Goal: Task Accomplishment & Management: Manage account settings

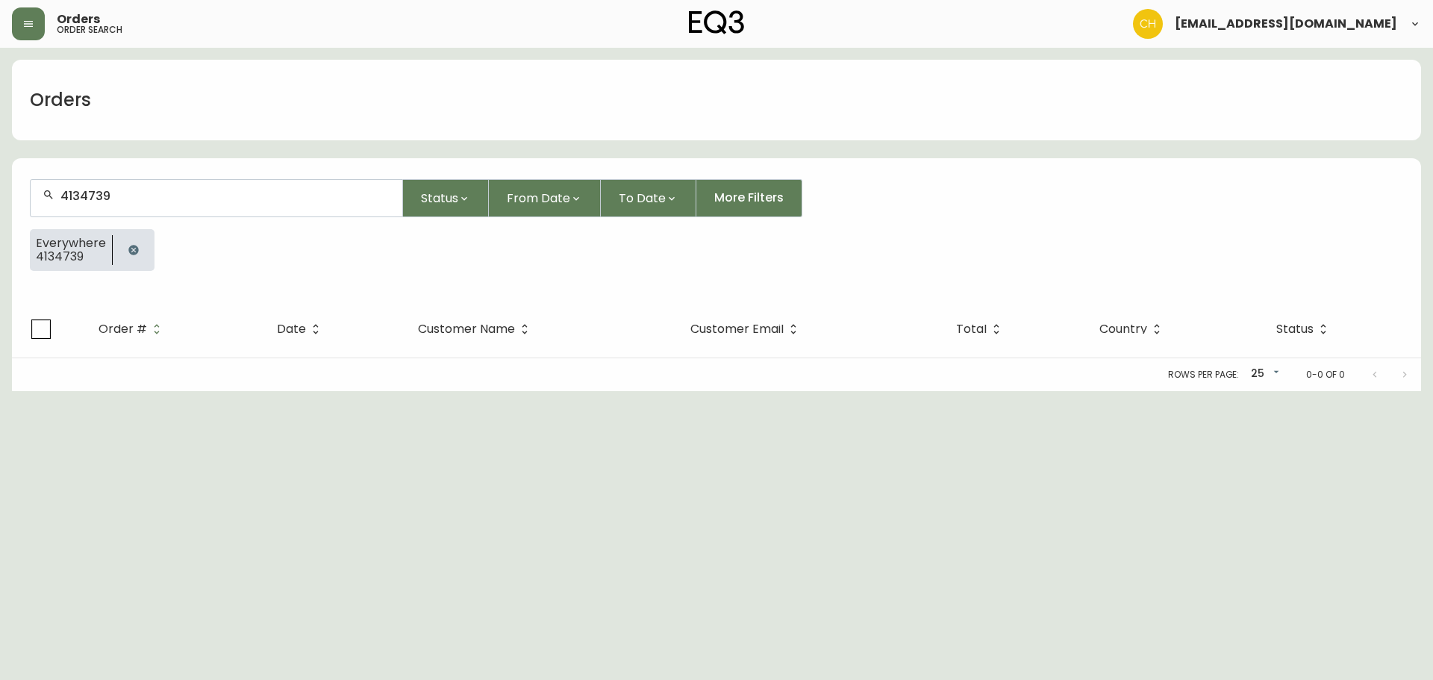
click at [155, 193] on input "4134739" at bounding box center [225, 196] width 330 height 14
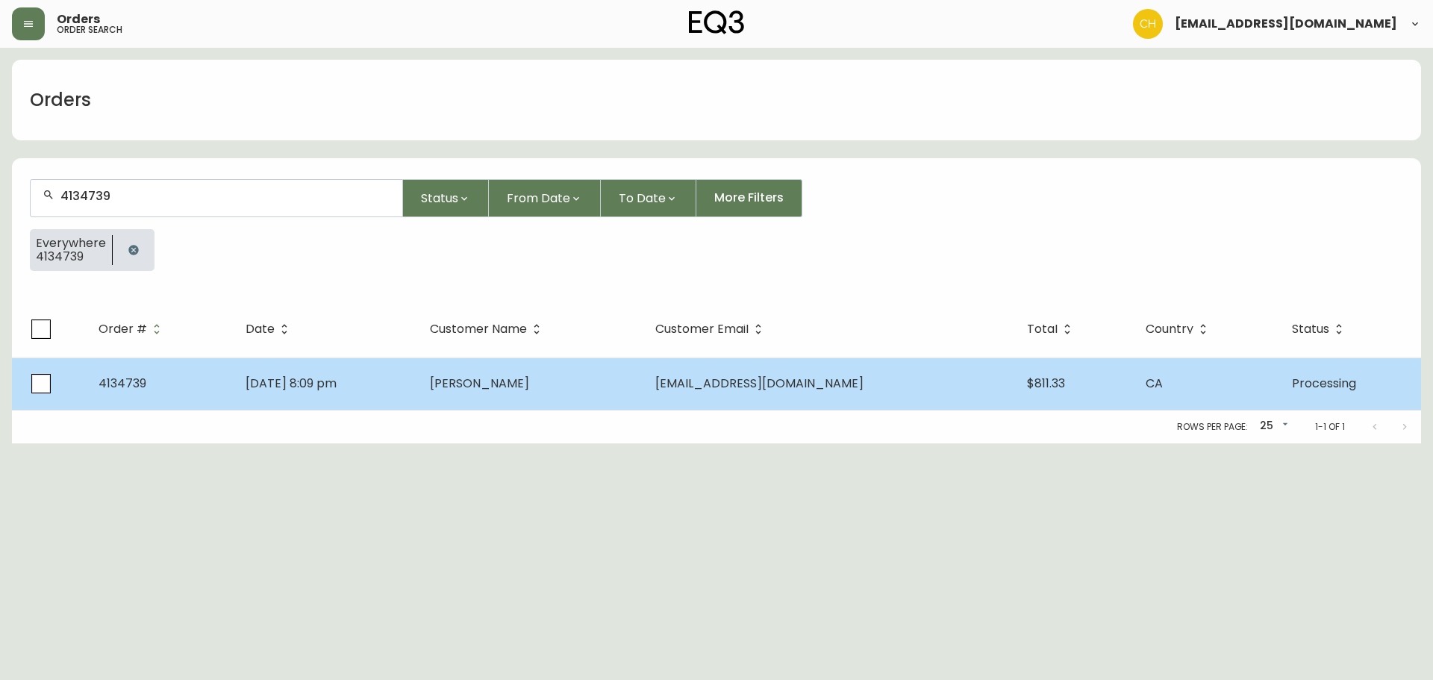
click at [558, 385] on td "[PERSON_NAME]" at bounding box center [530, 384] width 225 height 52
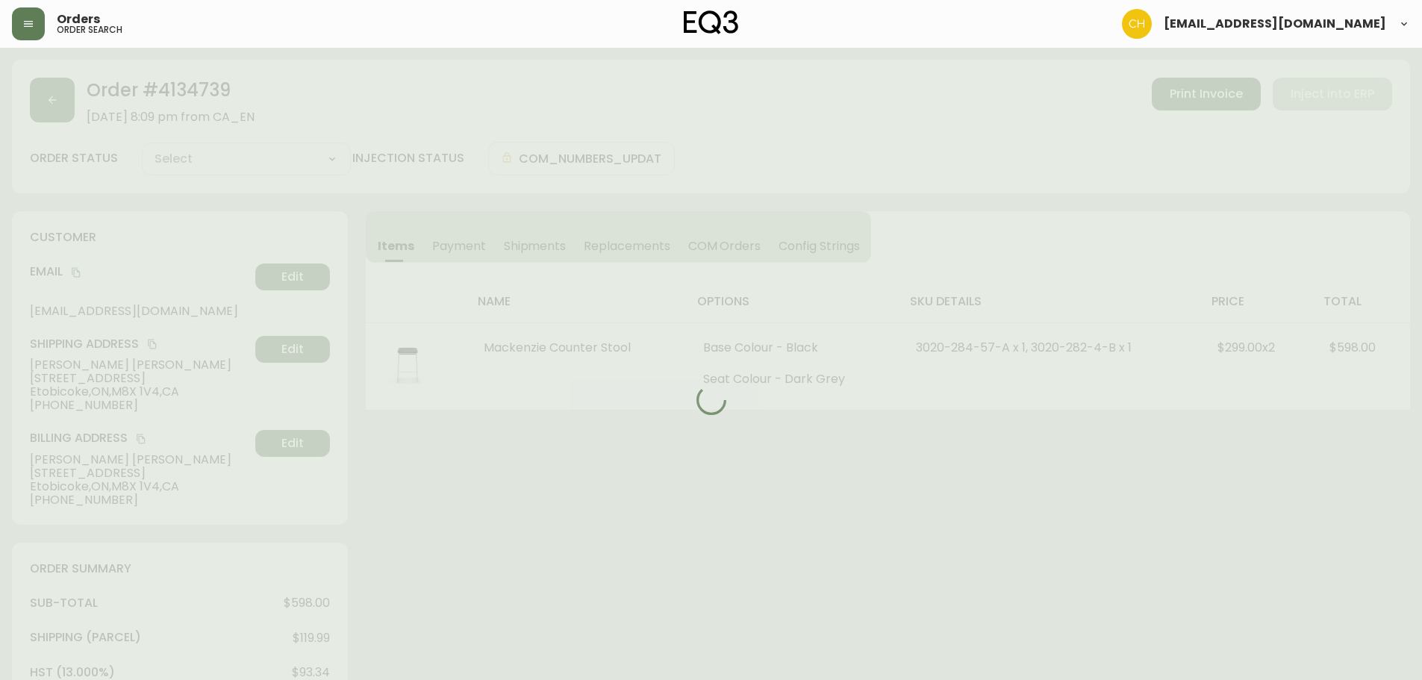
type input "Processing"
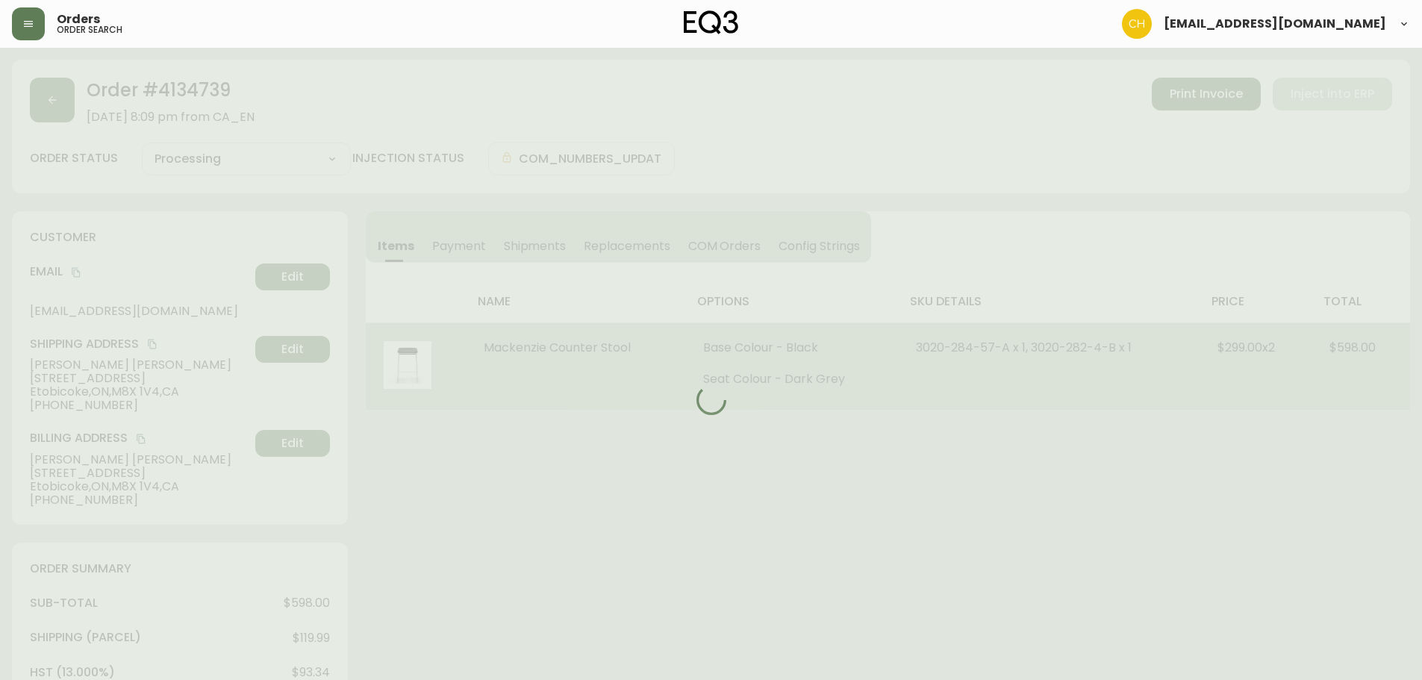
select select "PROCESSING"
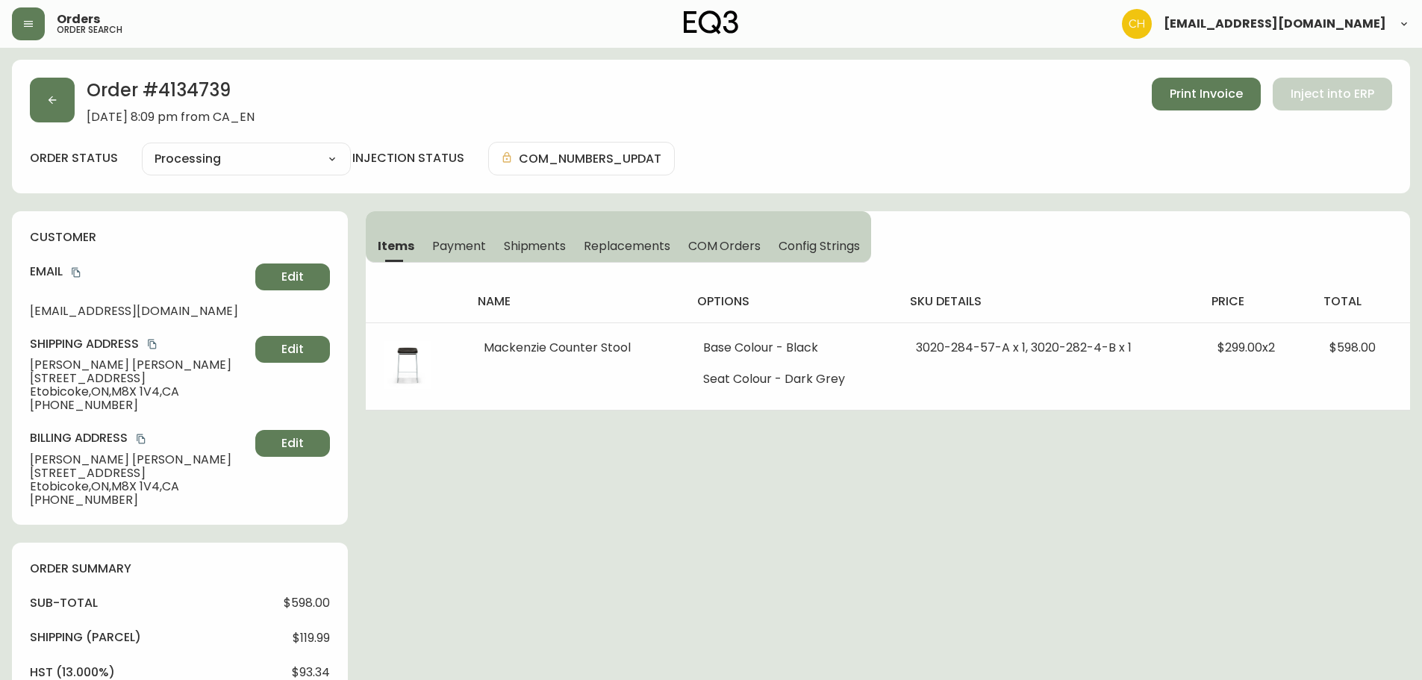
click at [543, 248] on span "Shipments" at bounding box center [535, 246] width 63 height 16
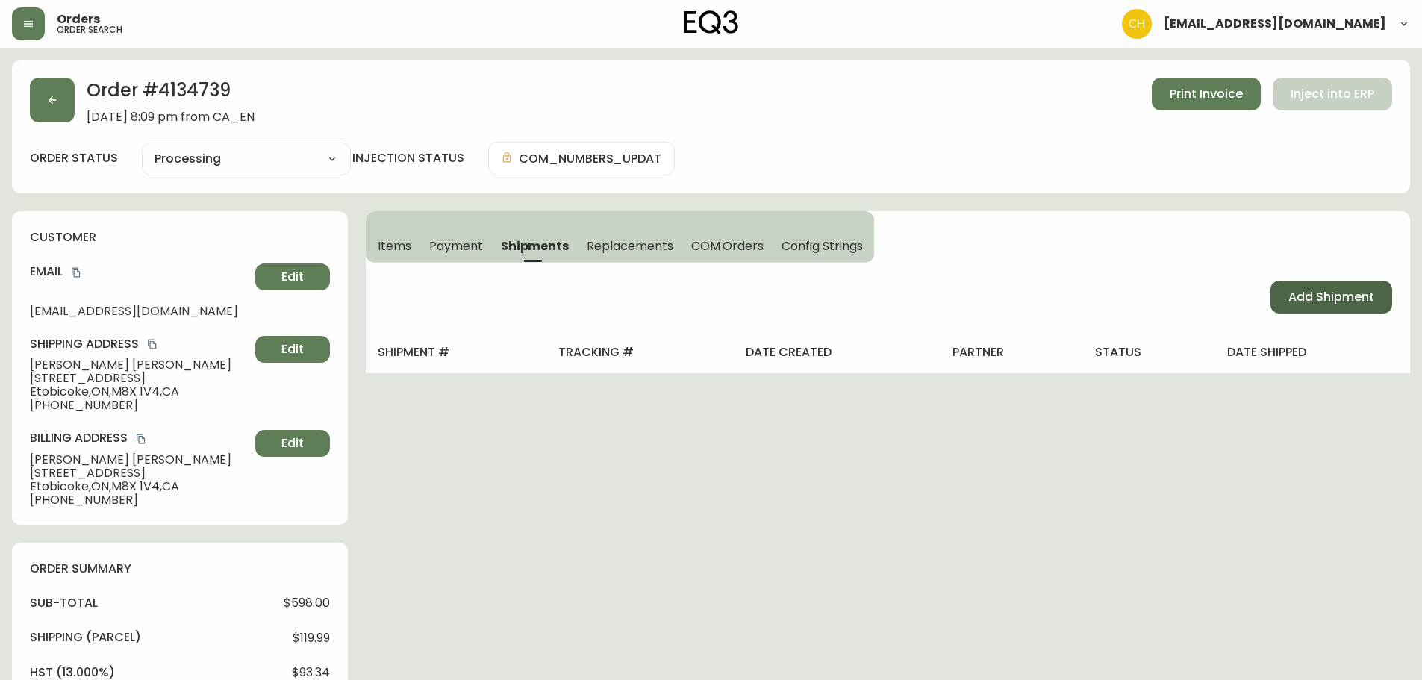
click at [1306, 299] on span "Add Shipment" at bounding box center [1331, 297] width 86 height 16
select select "PENDING"
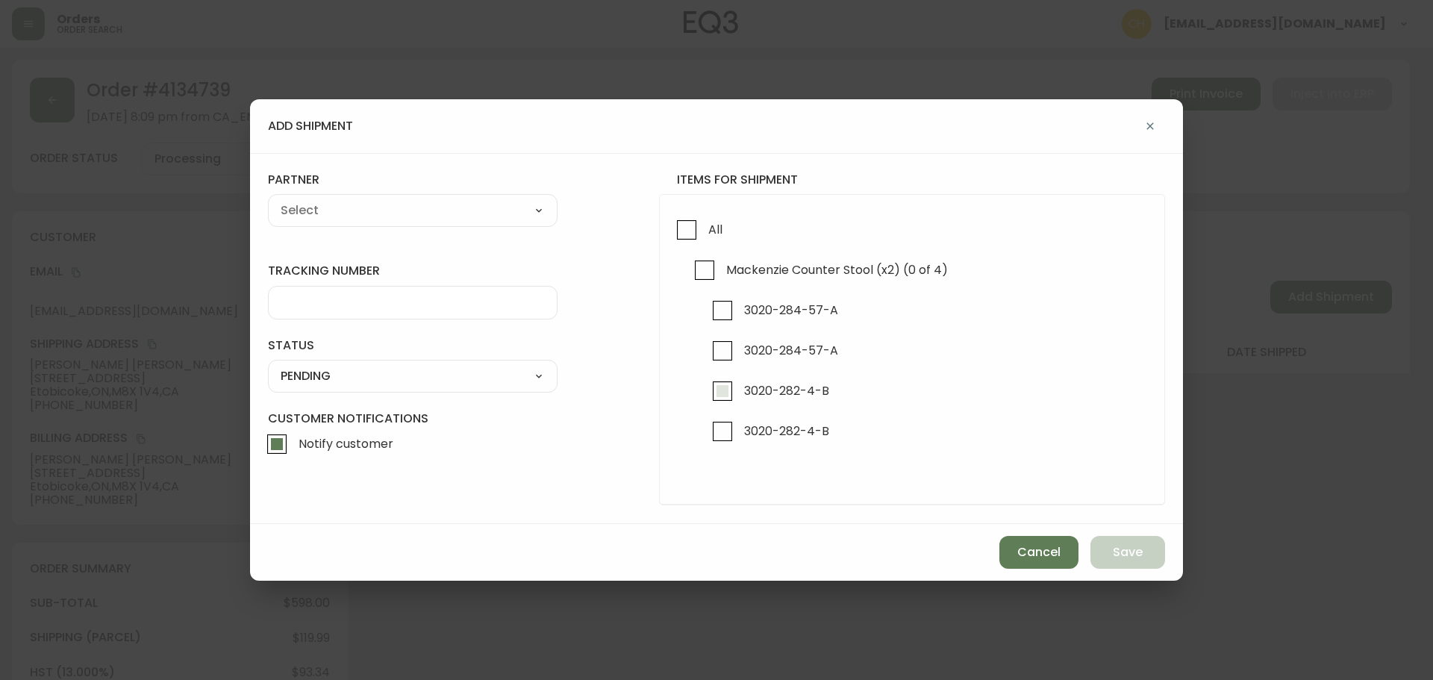
drag, startPoint x: 717, startPoint y: 387, endPoint x: 717, endPoint y: 405, distance: 17.9
click at [717, 391] on input "3020-282-4-B" at bounding box center [722, 391] width 34 height 34
checkbox input "true"
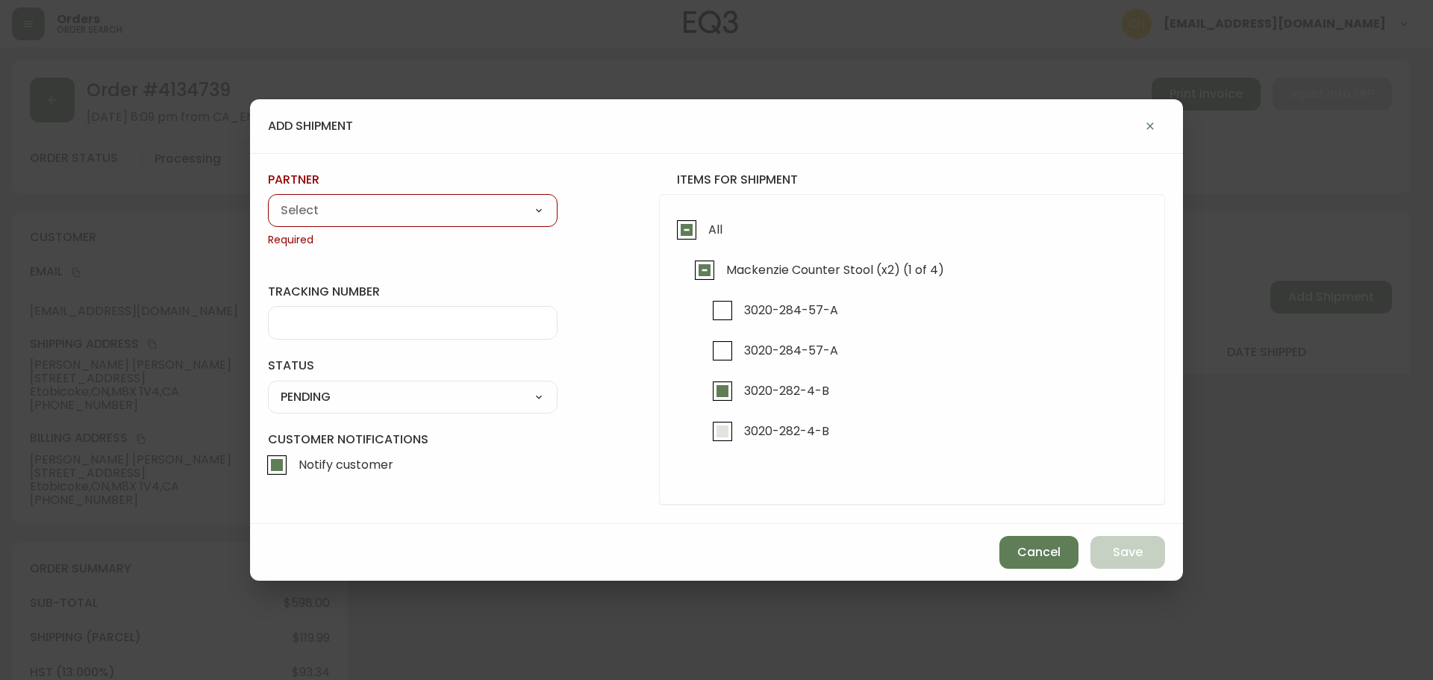
click at [719, 431] on input "3020-282-4-B" at bounding box center [722, 431] width 34 height 34
checkbox input "true"
drag, startPoint x: 366, startPoint y: 208, endPoint x: 352, endPoint y: 215, distance: 15.4
click at [366, 208] on select "A Move to Remember LLC ABF Freight Alero [PERSON_NAME] Canada Post CDS Ceva Log…" at bounding box center [413, 210] width 290 height 22
select select "cjy0a9taa01x001669l98m63c"
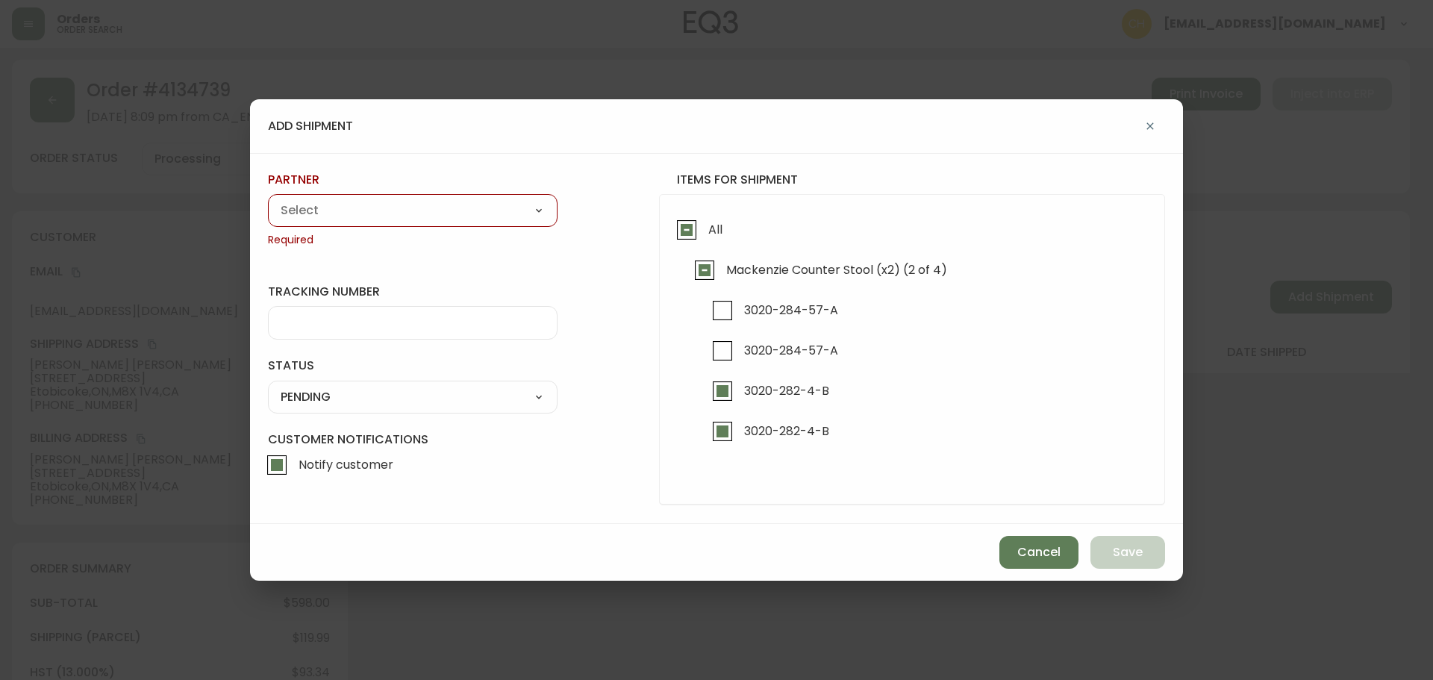
click at [268, 199] on select "A Move to Remember LLC ABF Freight Alero [PERSON_NAME] Canada Post CDS Ceva Log…" at bounding box center [413, 210] width 290 height 22
type input "FedEx"
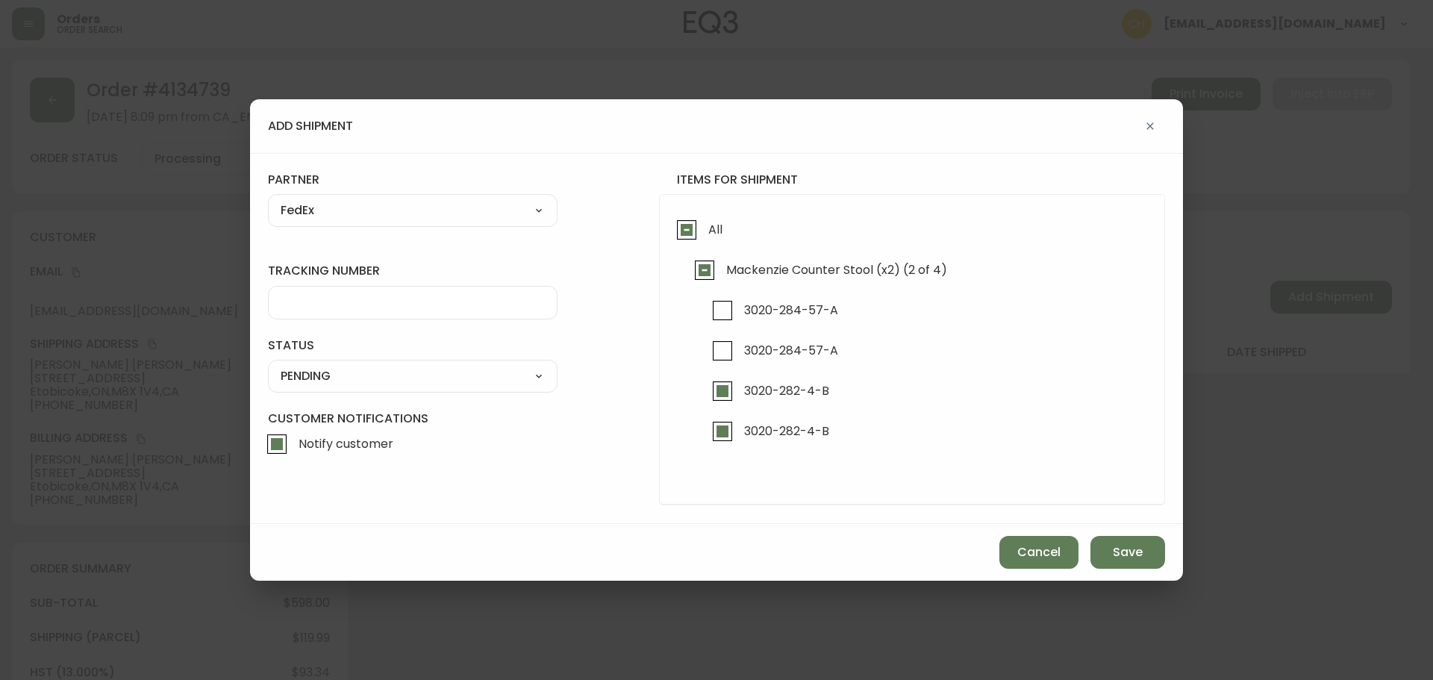
click at [319, 307] on input "tracking number" at bounding box center [413, 303] width 264 height 14
type input "455183576244"
click at [309, 374] on select "SHIPPED PENDING CANCELLED" at bounding box center [413, 376] width 290 height 22
click at [268, 365] on select "SHIPPED PENDING CANCELLED" at bounding box center [413, 376] width 290 height 22
select select "PENDING"
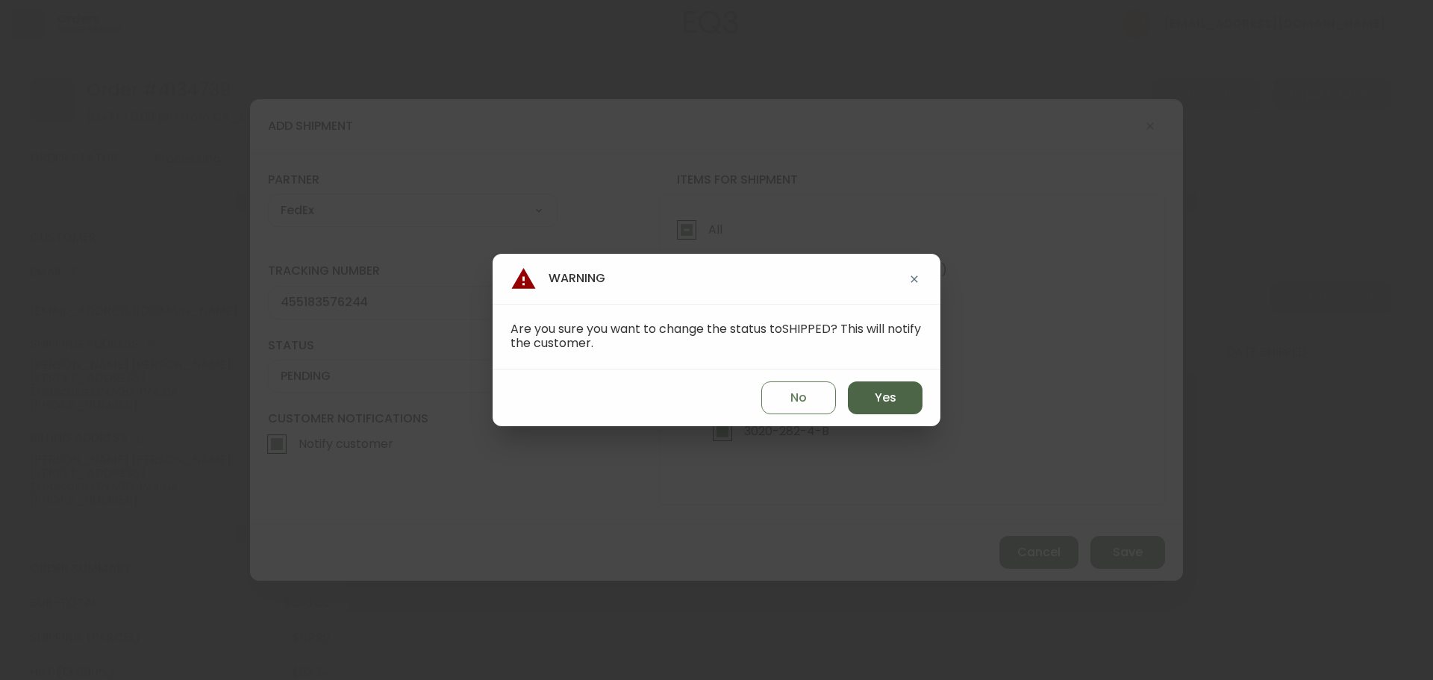
click at [899, 397] on button "Yes" at bounding box center [885, 397] width 75 height 33
type input "SHIPPED"
select select "SHIPPED"
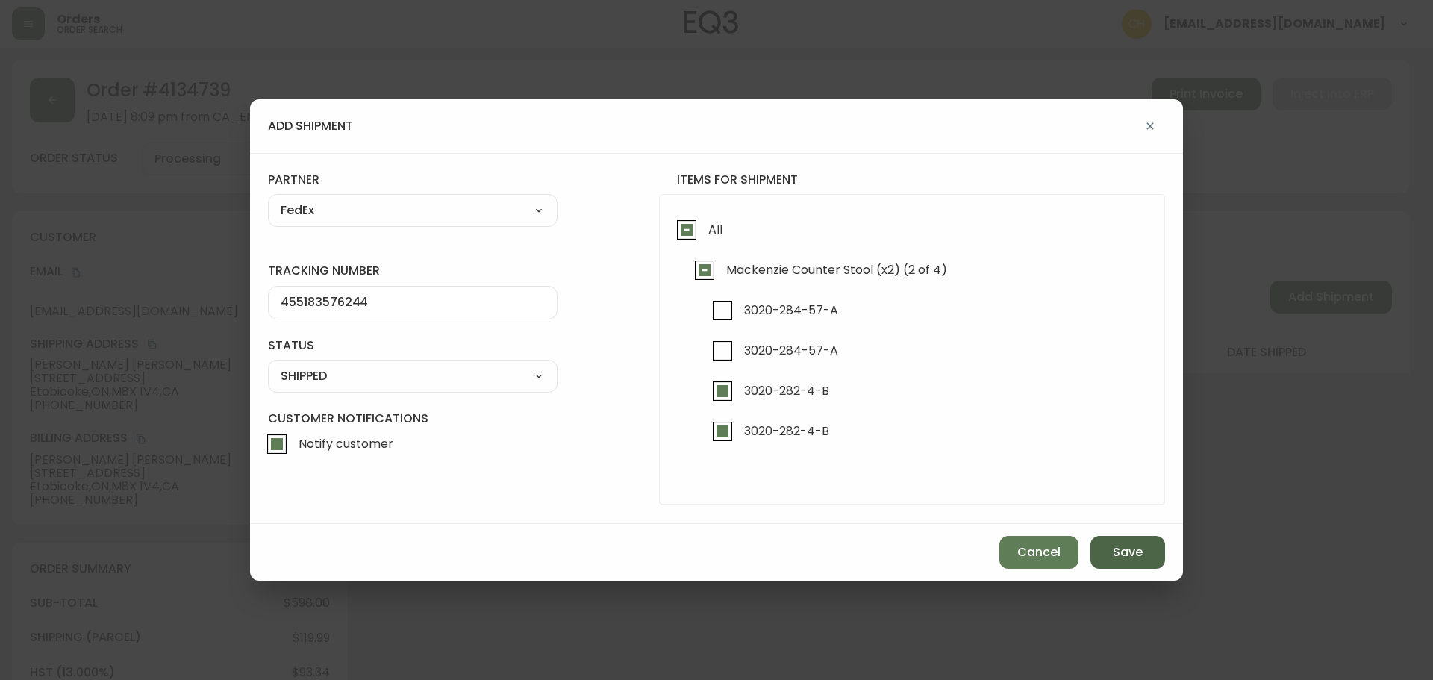
click at [1129, 549] on span "Save" at bounding box center [1128, 552] width 30 height 16
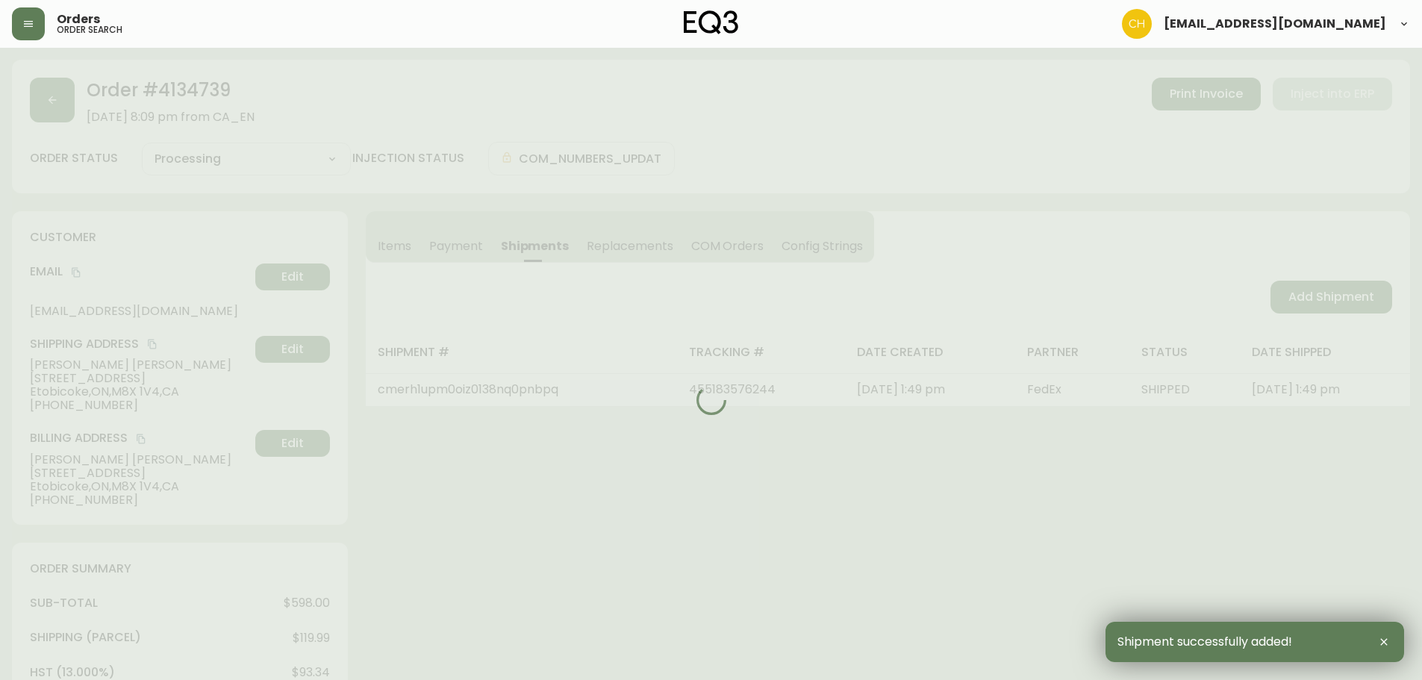
type input "Partially Shipped"
select select "PARTIALLY_SHIPPED"
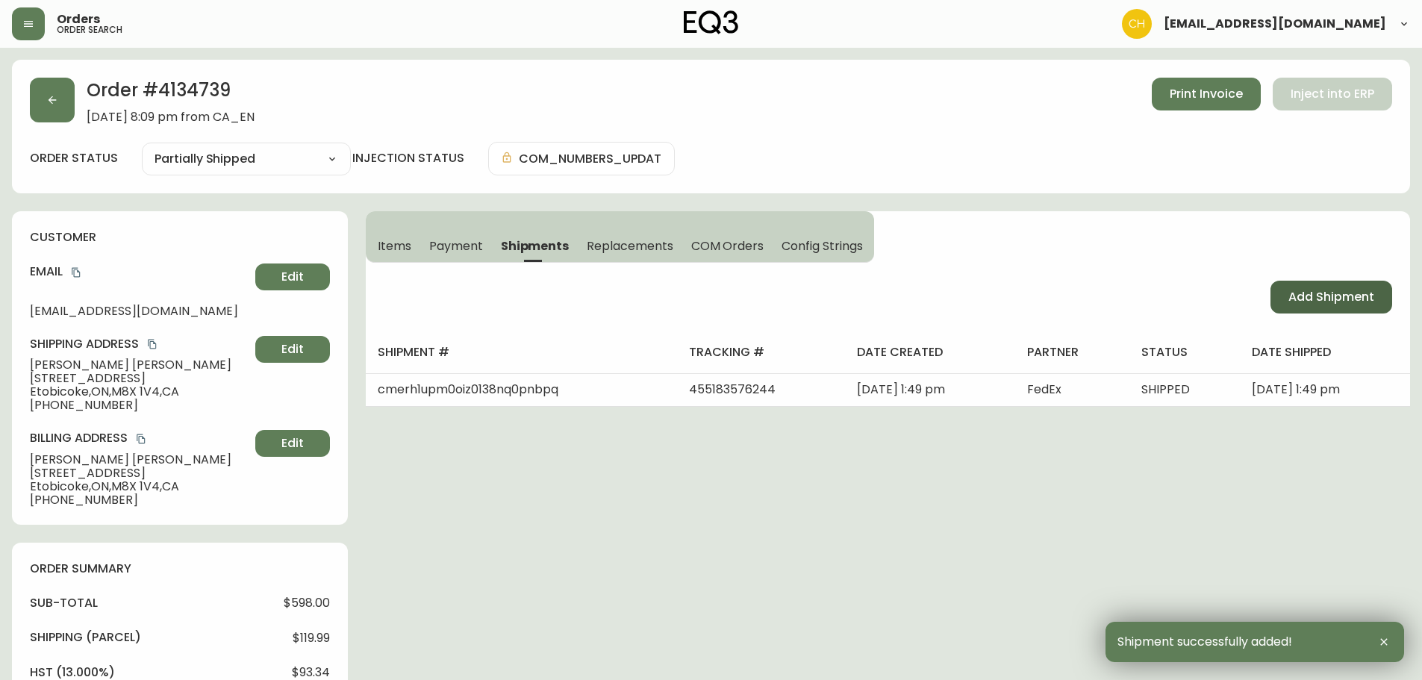
click at [1320, 297] on span "Add Shipment" at bounding box center [1331, 297] width 86 height 16
select select "PENDING"
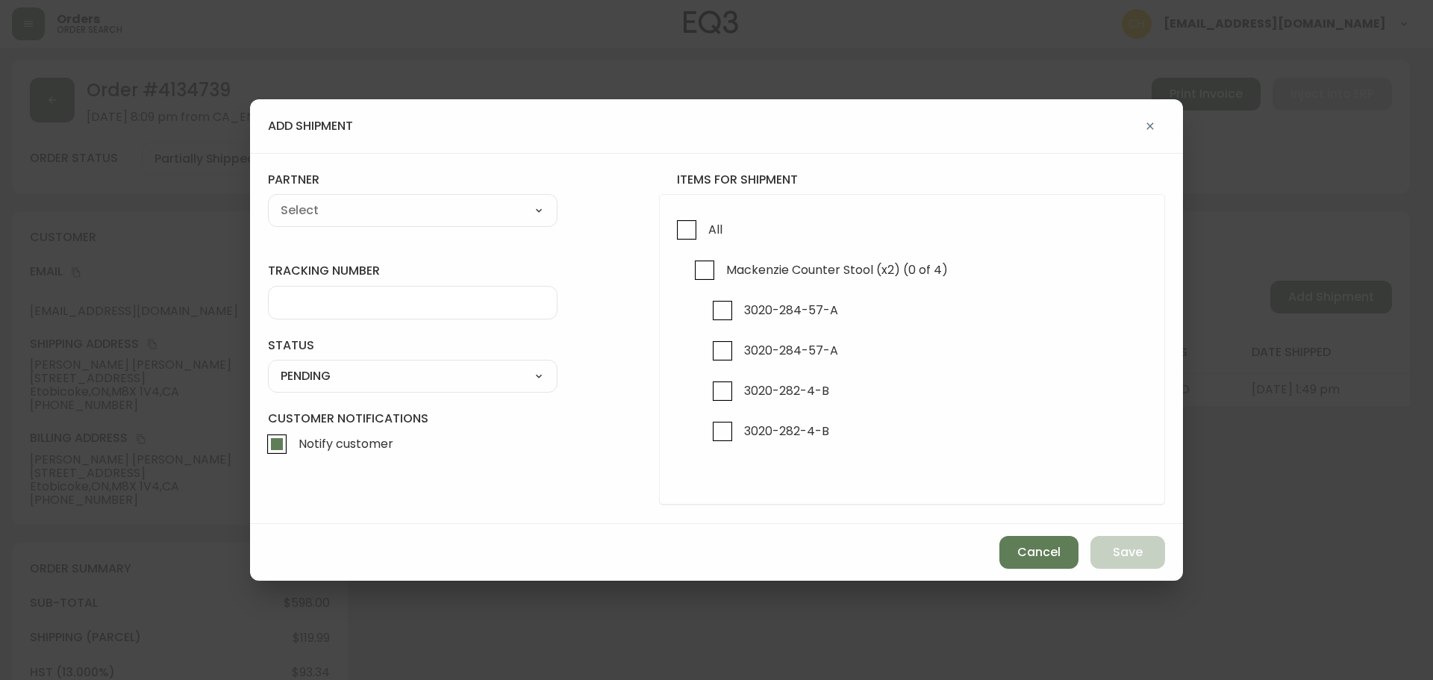
checkbox input "true"
click at [720, 305] on input "3020-284-57-A" at bounding box center [722, 310] width 34 height 34
checkbox input "true"
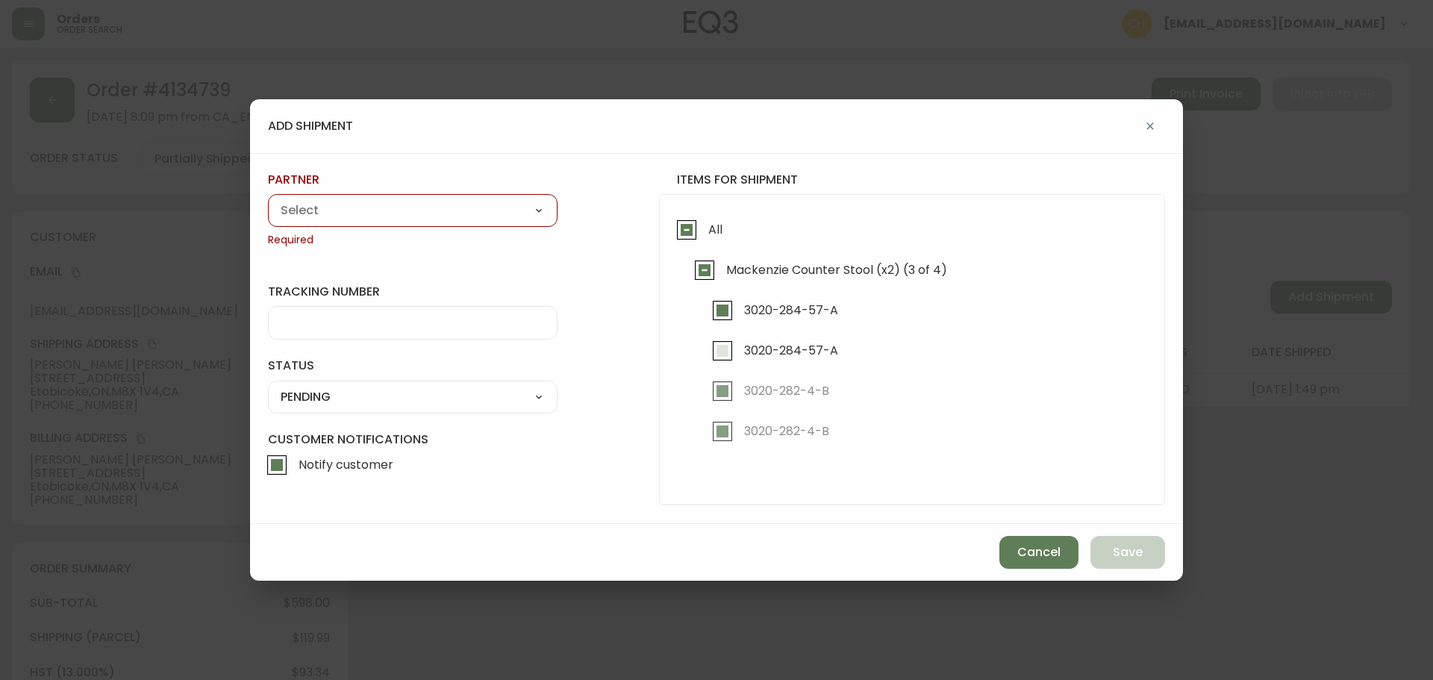
drag, startPoint x: 720, startPoint y: 352, endPoint x: 611, endPoint y: 315, distance: 115.2
click at [715, 352] on input "3020-284-57-A" at bounding box center [722, 351] width 34 height 34
checkbox input "true"
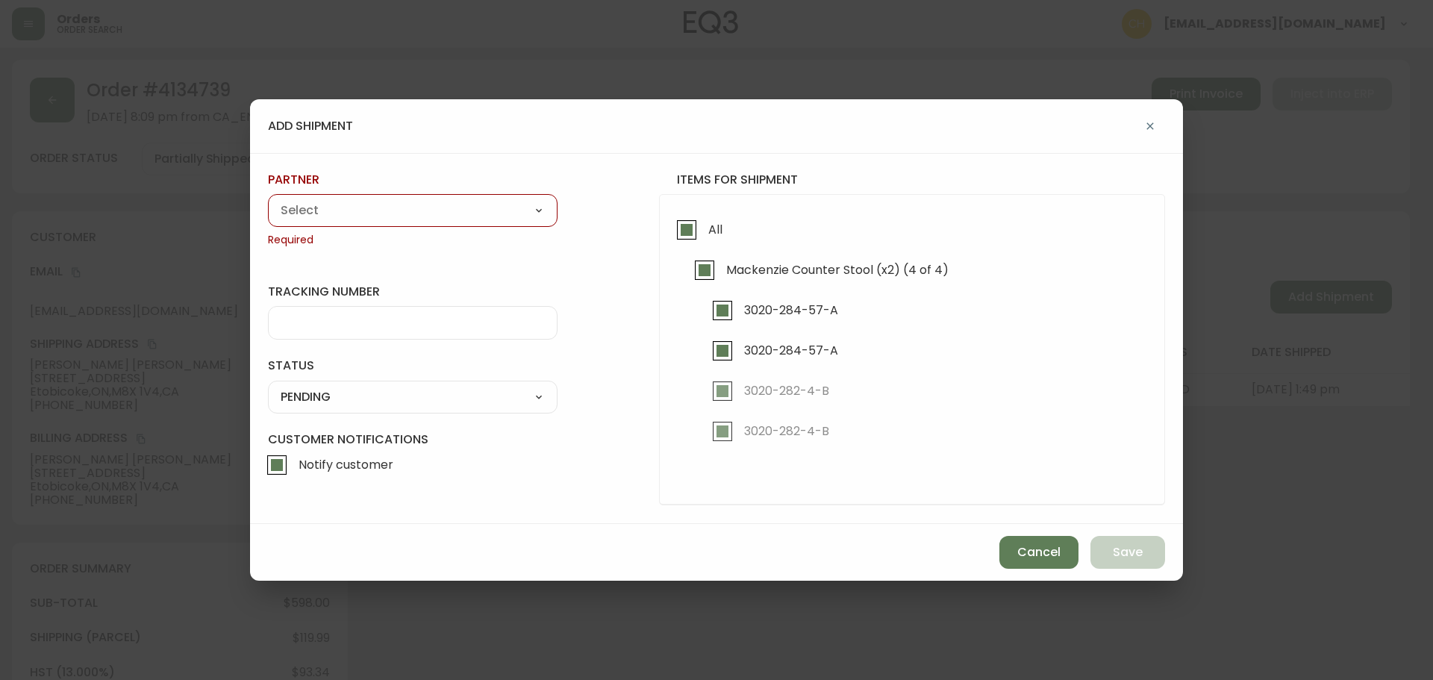
click at [357, 208] on select "A Move to Remember LLC ABF Freight Alero [PERSON_NAME] Canada Post CDS Ceva Log…" at bounding box center [413, 210] width 290 height 22
select select "cjy0a9taa01x001669l98m63c"
click at [268, 199] on select "A Move to Remember LLC ABF Freight Alero [PERSON_NAME] Canada Post CDS Ceva Log…" at bounding box center [413, 210] width 290 height 22
type input "FedEx"
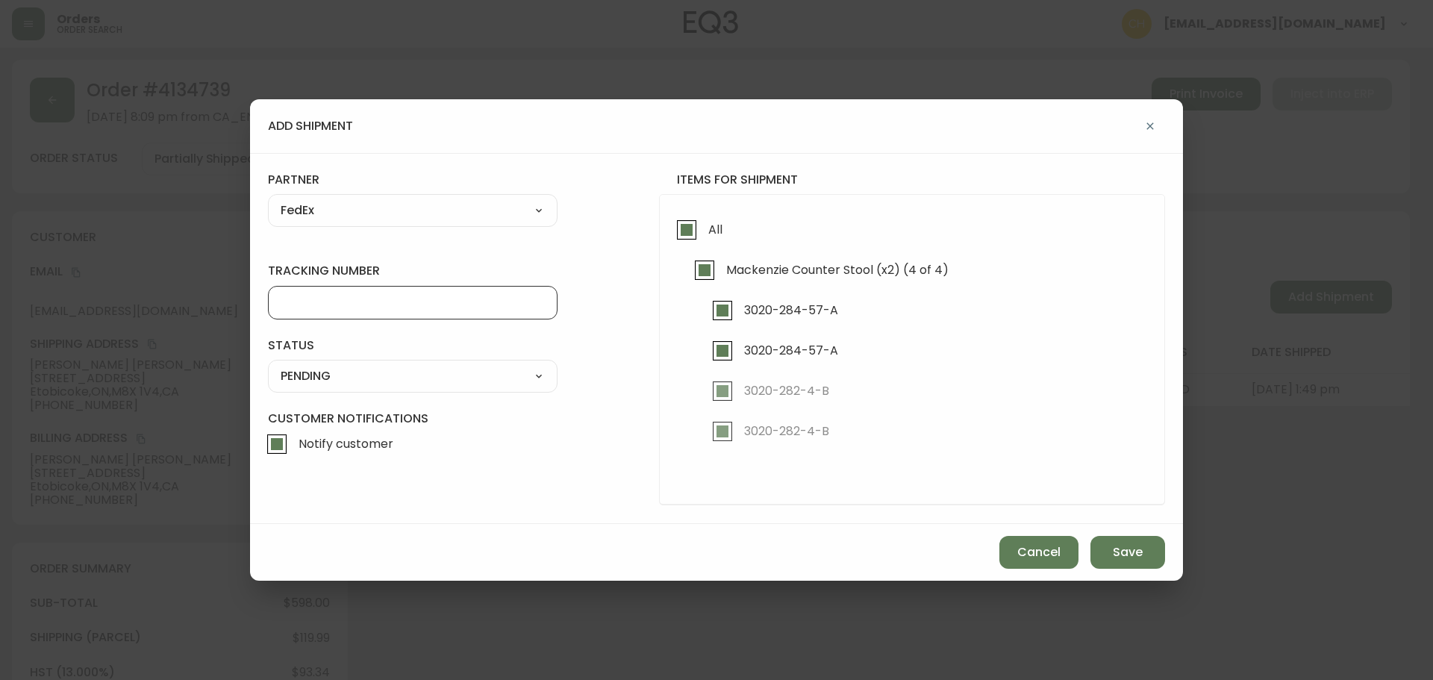
click at [331, 299] on input "tracking number" at bounding box center [413, 303] width 264 height 14
type input "455183576255"
click at [328, 381] on select "SHIPPED PENDING CANCELLED" at bounding box center [413, 376] width 290 height 22
click at [268, 365] on select "SHIPPED PENDING CANCELLED" at bounding box center [413, 376] width 290 height 22
select select "PENDING"
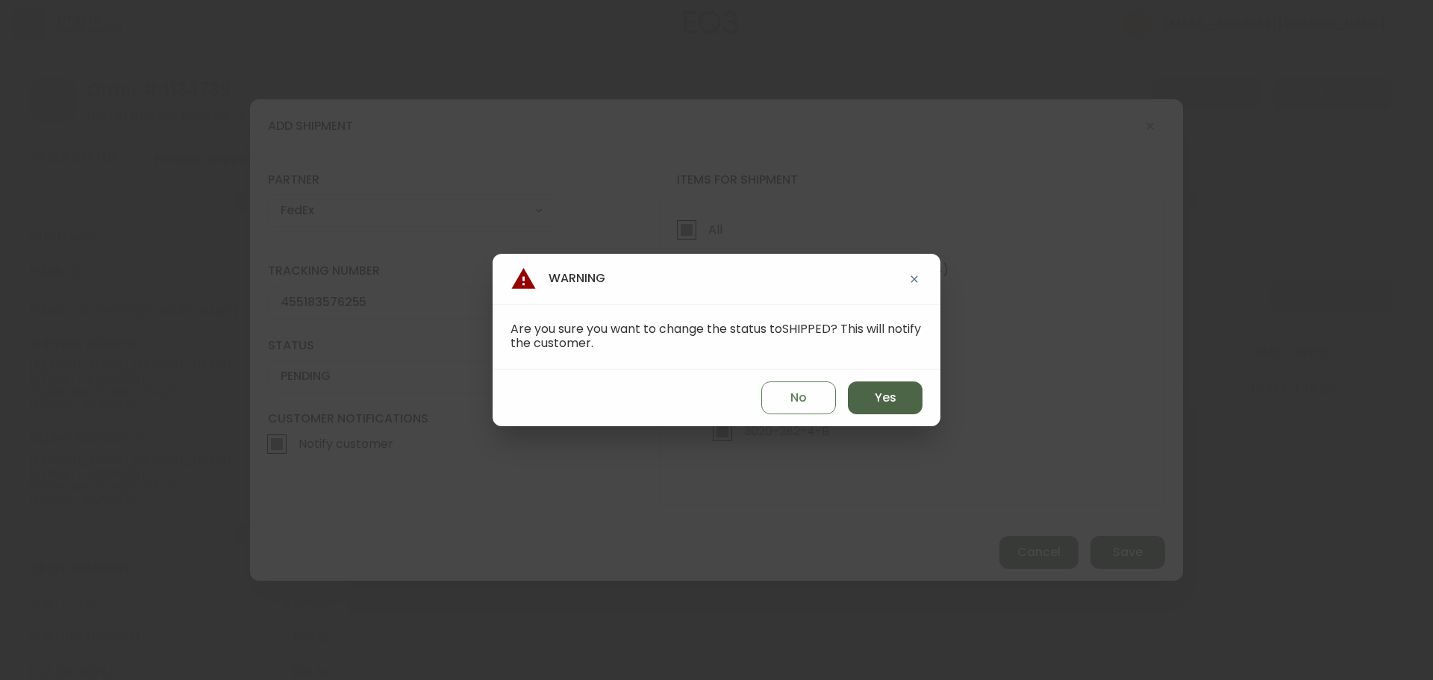
click at [887, 402] on span "Yes" at bounding box center [886, 398] width 22 height 16
type input "SHIPPED"
select select "SHIPPED"
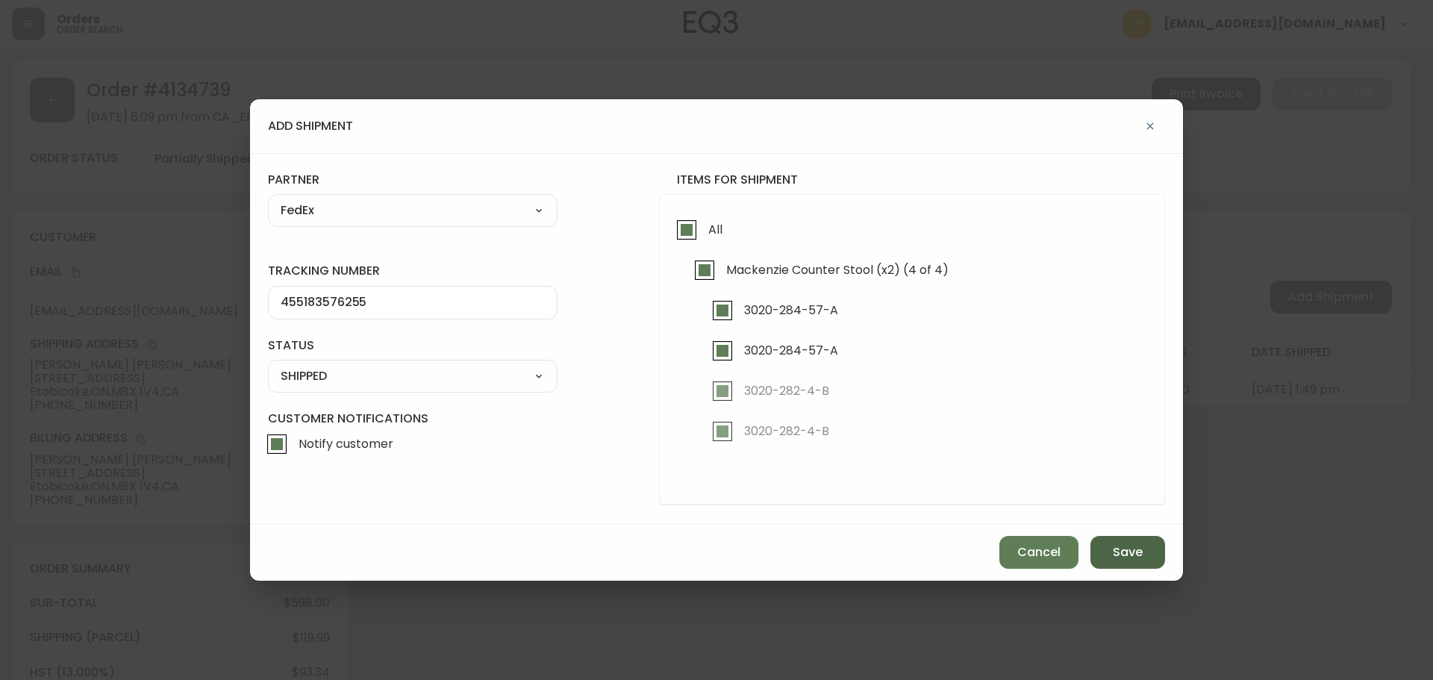
click at [1112, 560] on button "Save" at bounding box center [1128, 552] width 75 height 33
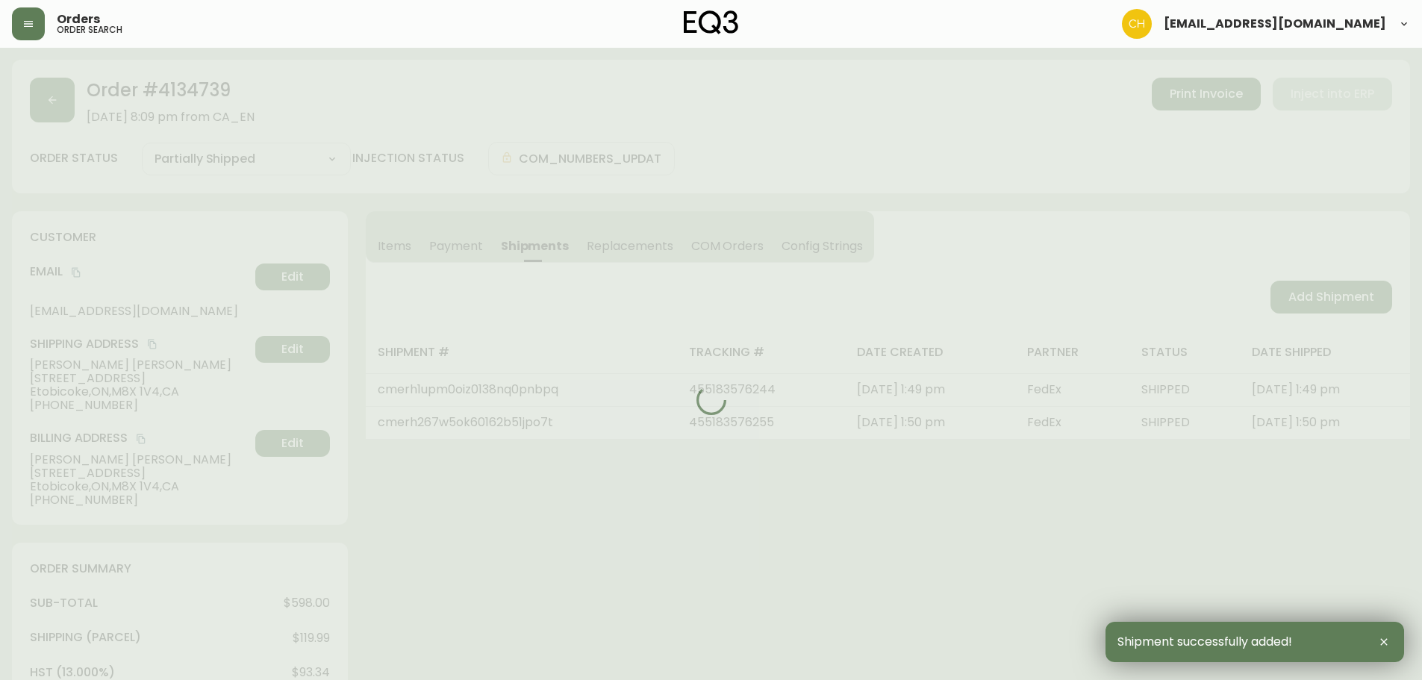
type input "Fully Shipped"
select select "FULLY_SHIPPED"
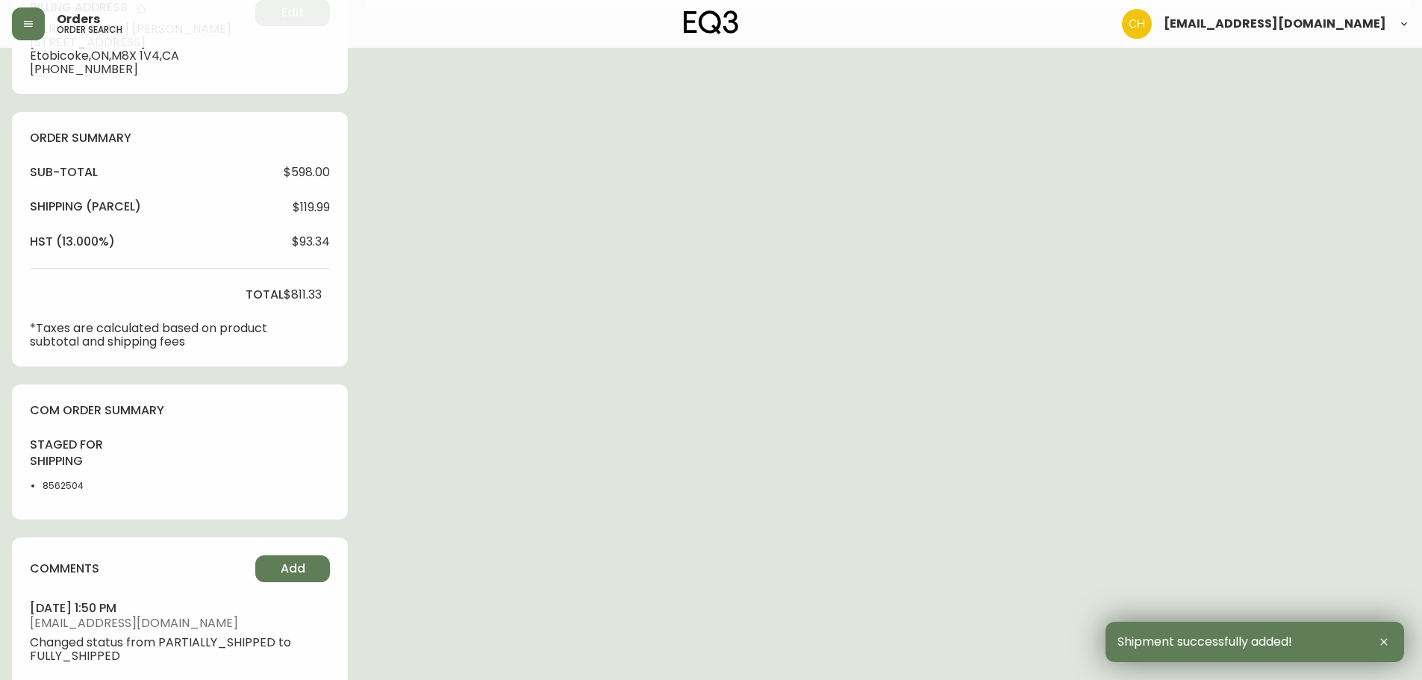
scroll to position [597, 0]
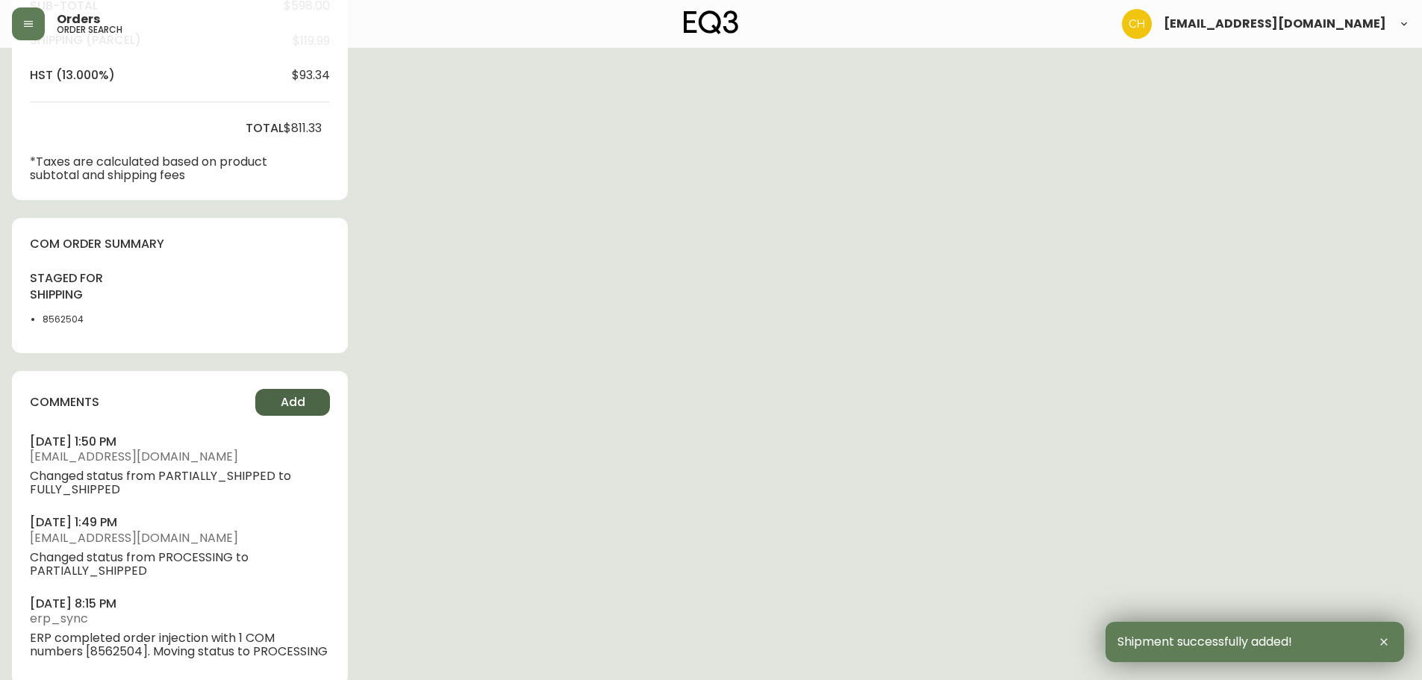
click at [298, 403] on span "Add" at bounding box center [293, 402] width 25 height 16
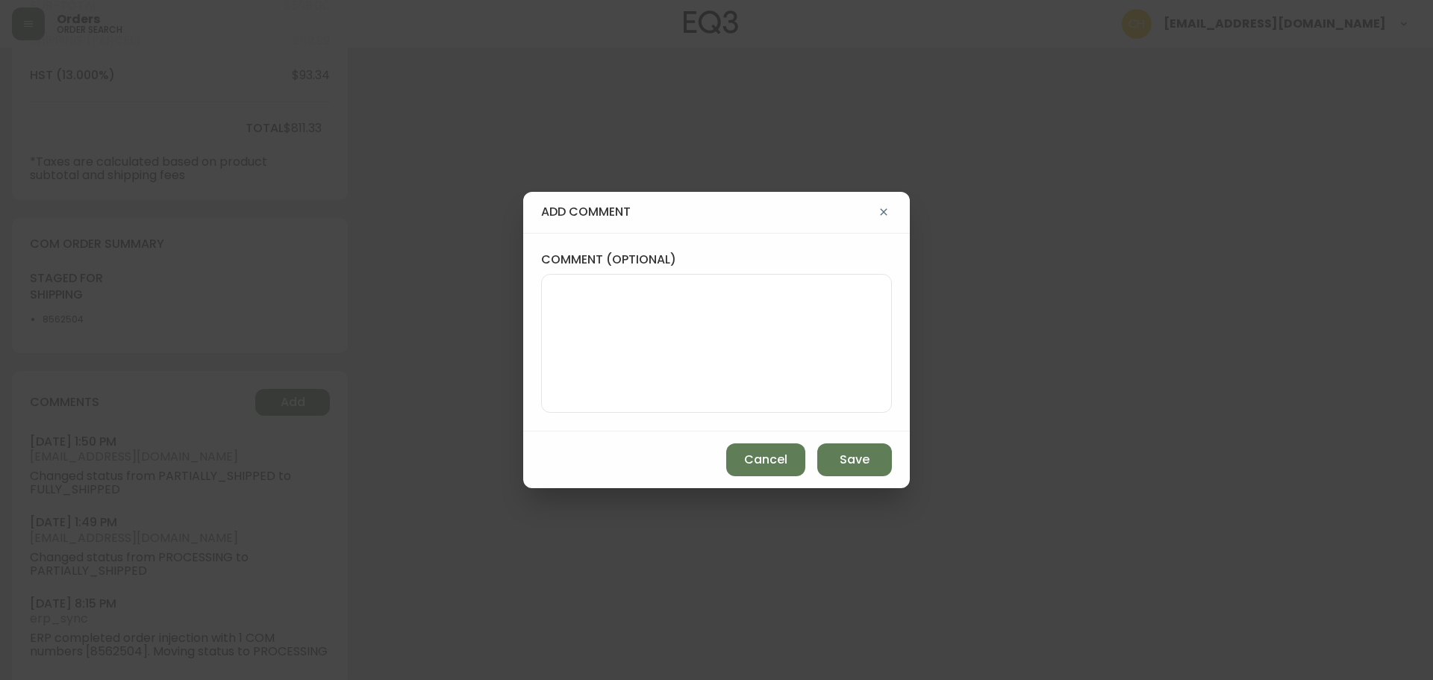
click at [593, 355] on textarea "comment (optional)" at bounding box center [716, 343] width 325 height 119
type textarea "CH"
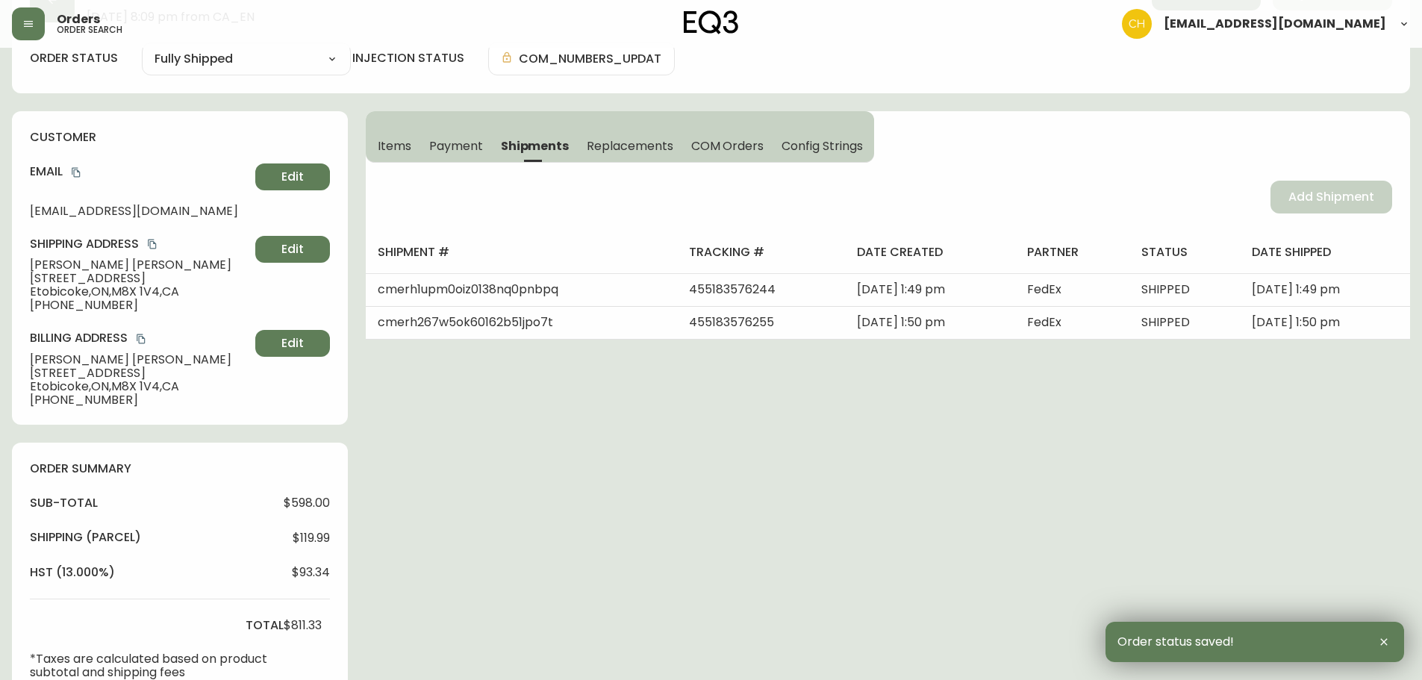
scroll to position [0, 0]
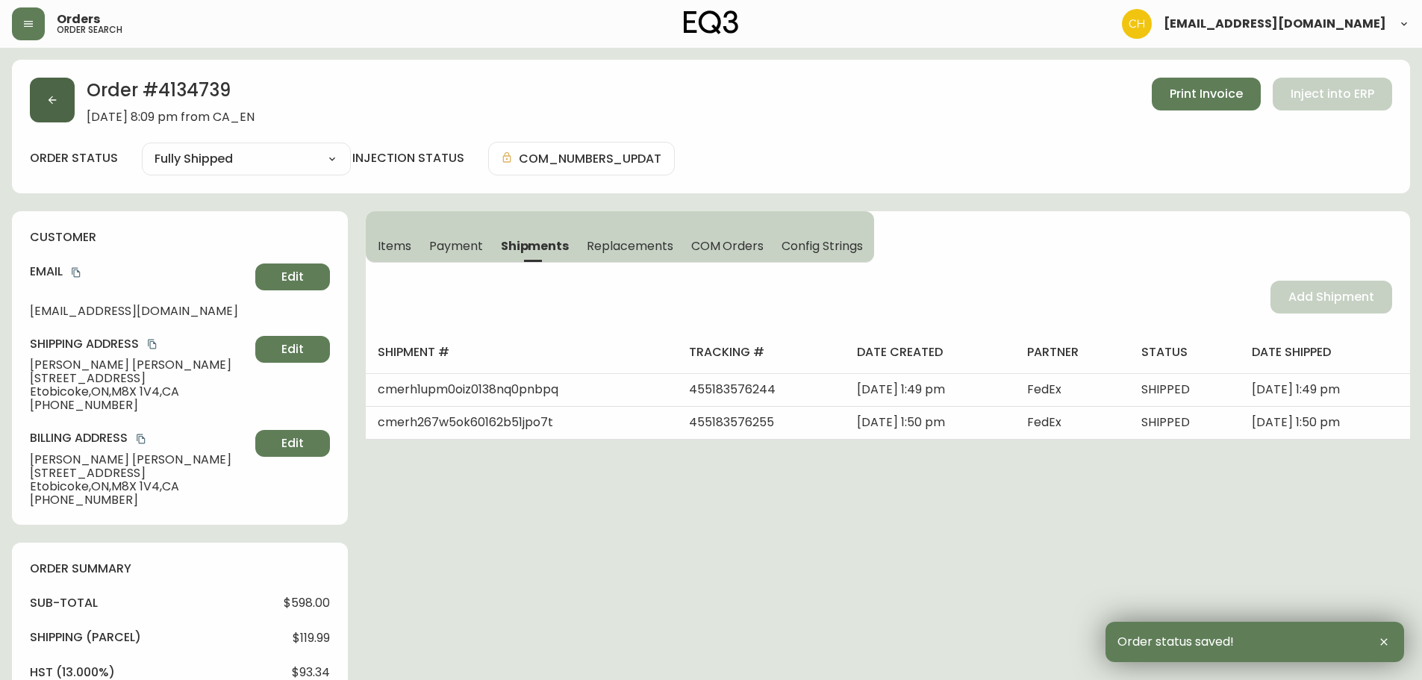
click at [52, 103] on icon "button" at bounding box center [53, 100] width 8 height 8
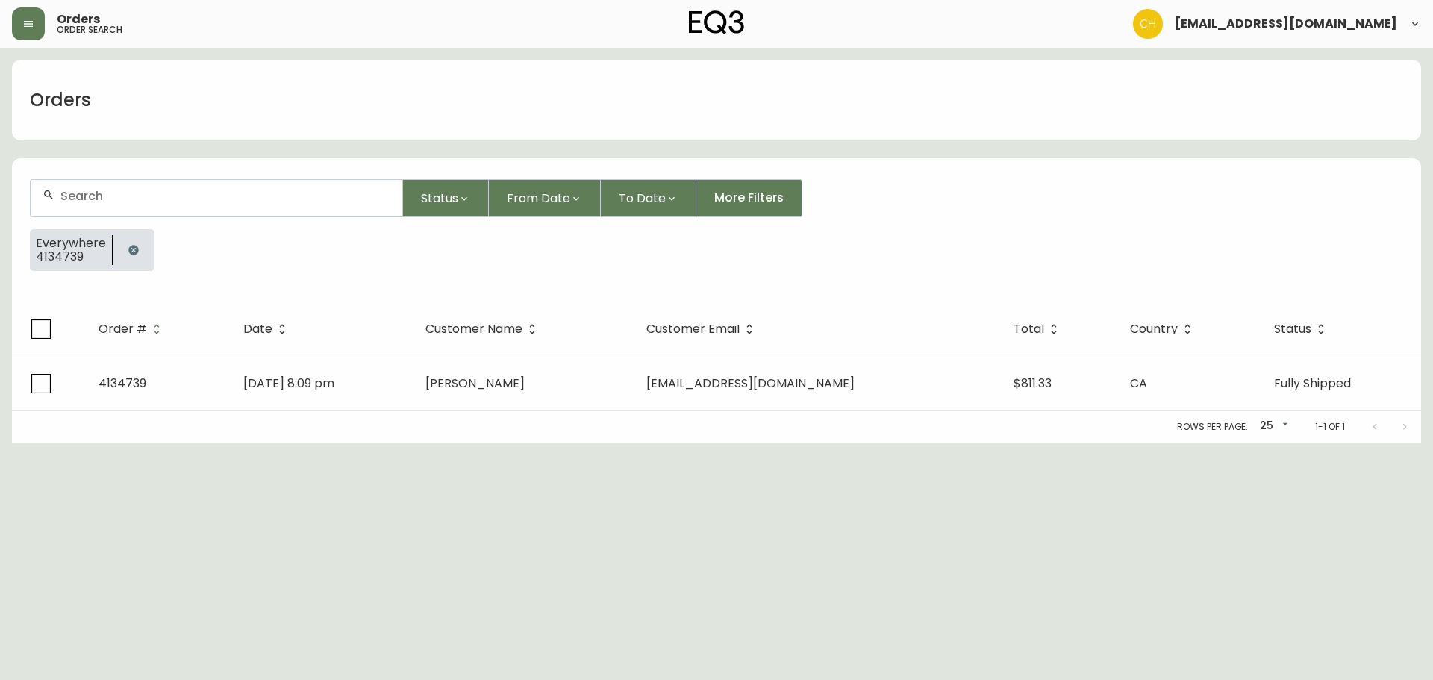
click at [74, 191] on input "text" at bounding box center [225, 196] width 330 height 14
type input "4134746"
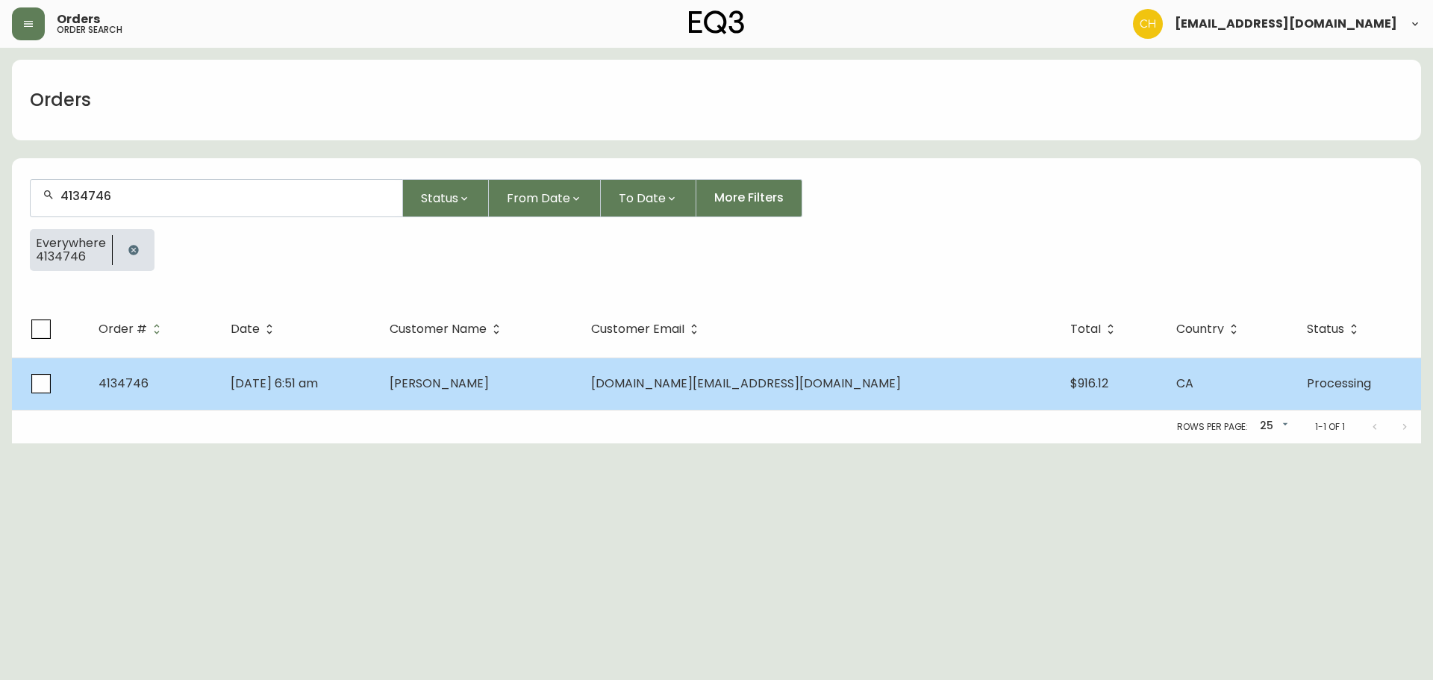
click at [318, 384] on span "[DATE] 6:51 am" at bounding box center [274, 383] width 87 height 17
click at [378, 389] on td "[DATE] 6:51 am" at bounding box center [299, 384] width 160 height 52
click at [530, 392] on td "[PERSON_NAME]" at bounding box center [479, 384] width 202 height 52
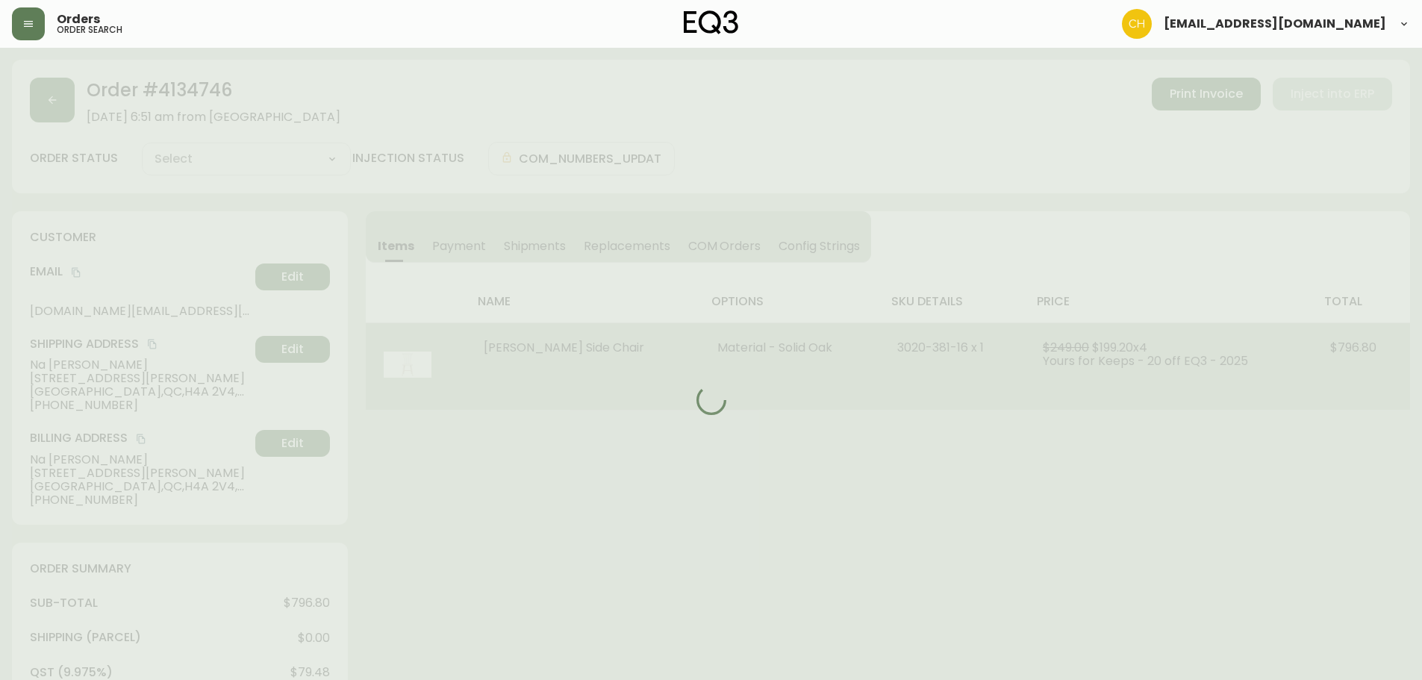
type input "Processing"
select select "PROCESSING"
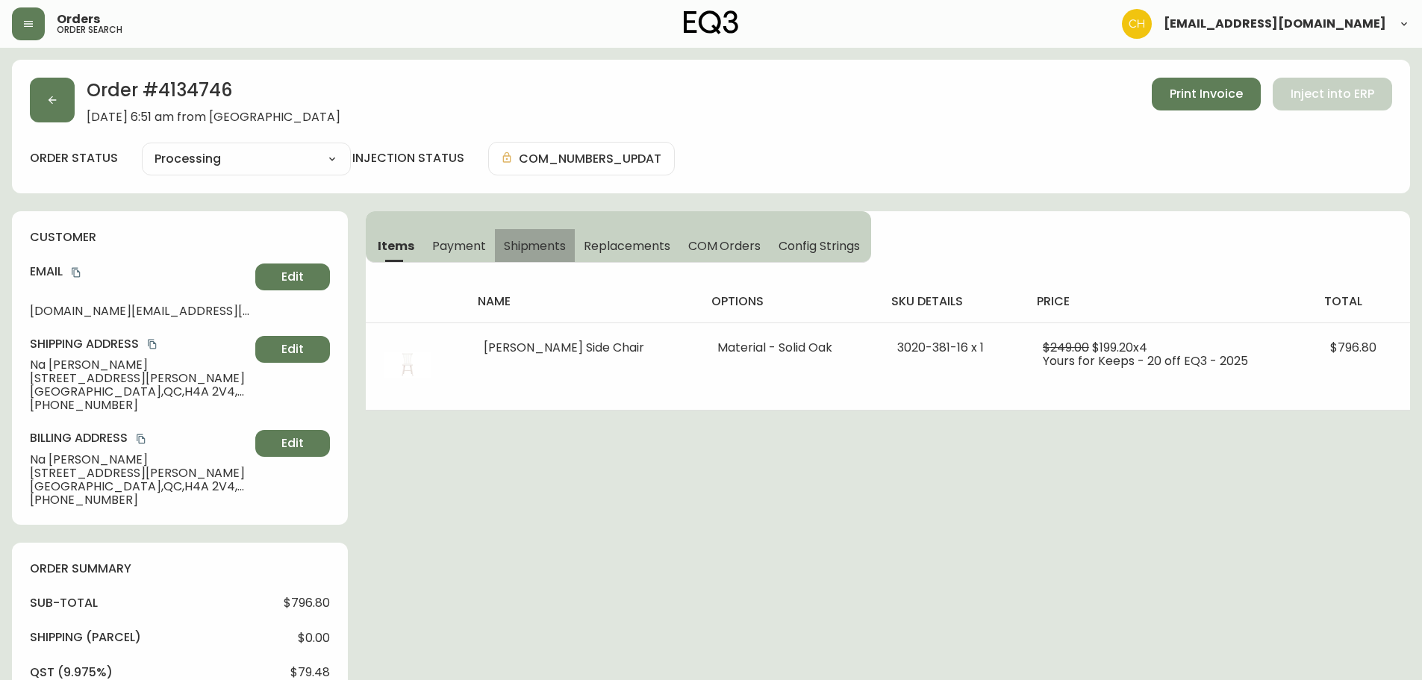
click at [522, 242] on span "Shipments" at bounding box center [535, 246] width 63 height 16
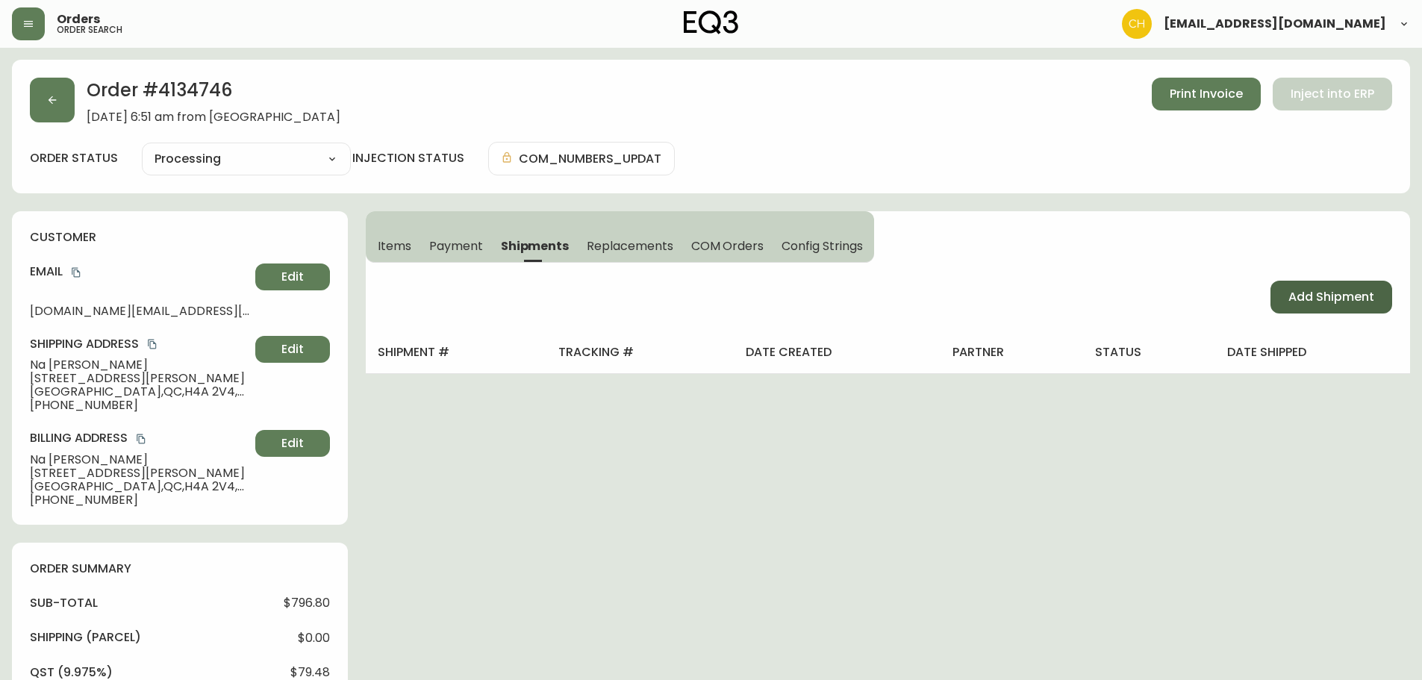
click at [1315, 305] on span "Add Shipment" at bounding box center [1331, 297] width 86 height 16
select select "PENDING"
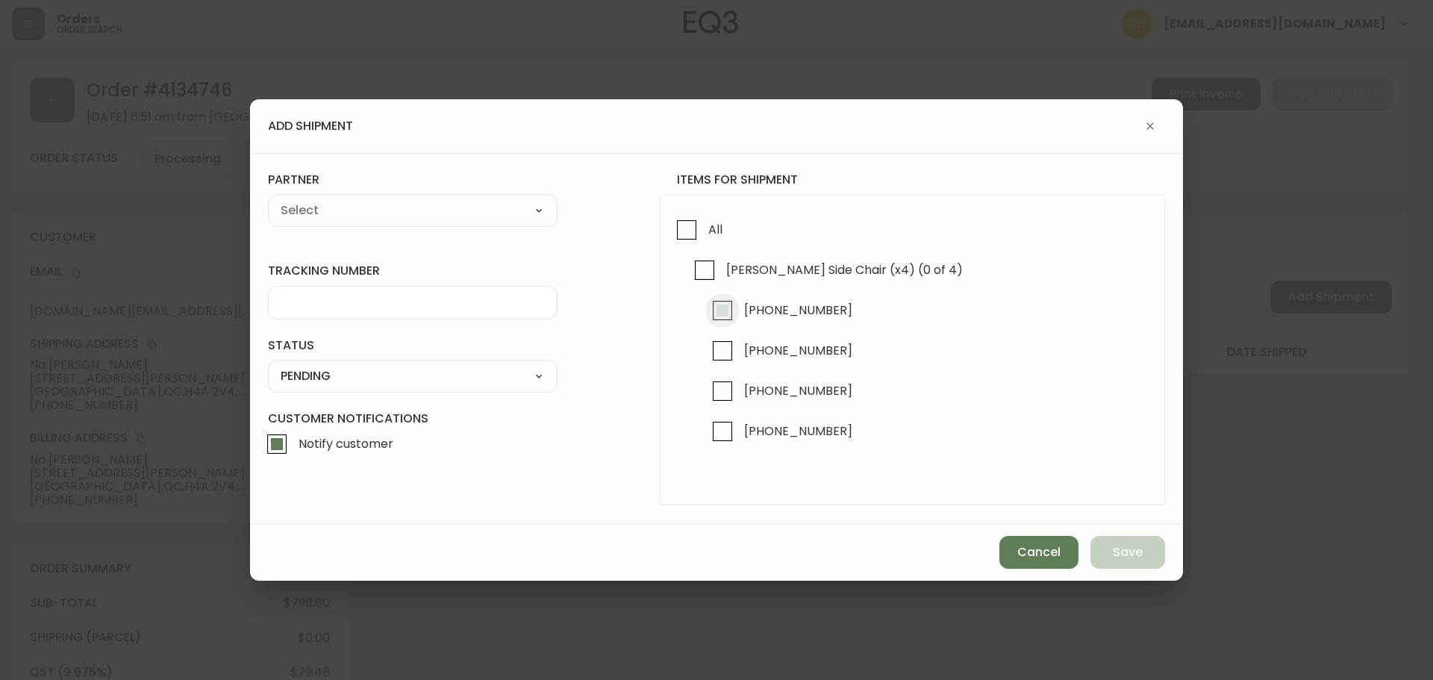
click at [725, 309] on input "[PHONE_NUMBER]" at bounding box center [722, 310] width 34 height 34
checkbox input "true"
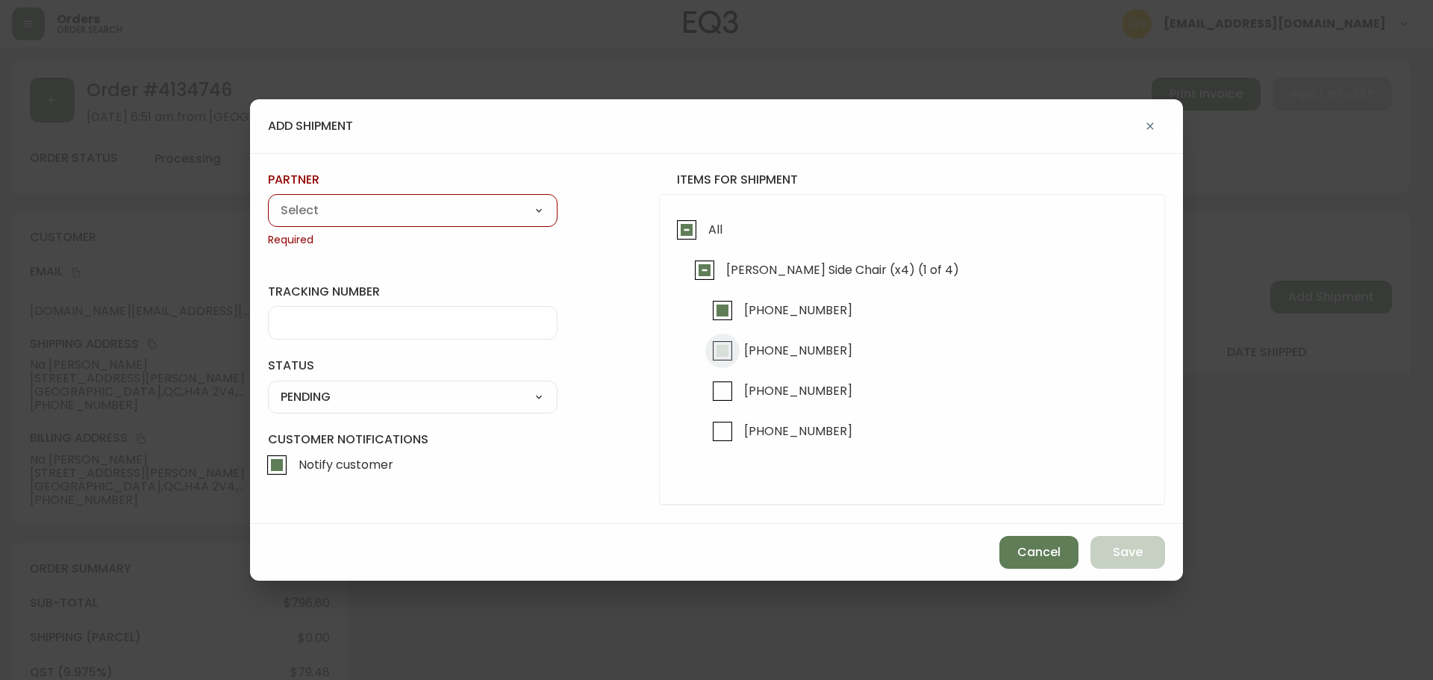
drag, startPoint x: 723, startPoint y: 351, endPoint x: 624, endPoint y: 325, distance: 102.7
click at [723, 352] on input "[PHONE_NUMBER]" at bounding box center [722, 351] width 34 height 34
checkbox input "true"
click at [420, 208] on select "A Move to Remember LLC ABF Freight Alero [PERSON_NAME] Canada Post CDS Ceva Log…" at bounding box center [413, 210] width 290 height 22
select select "cjy0a9taa01x001669l98m63c"
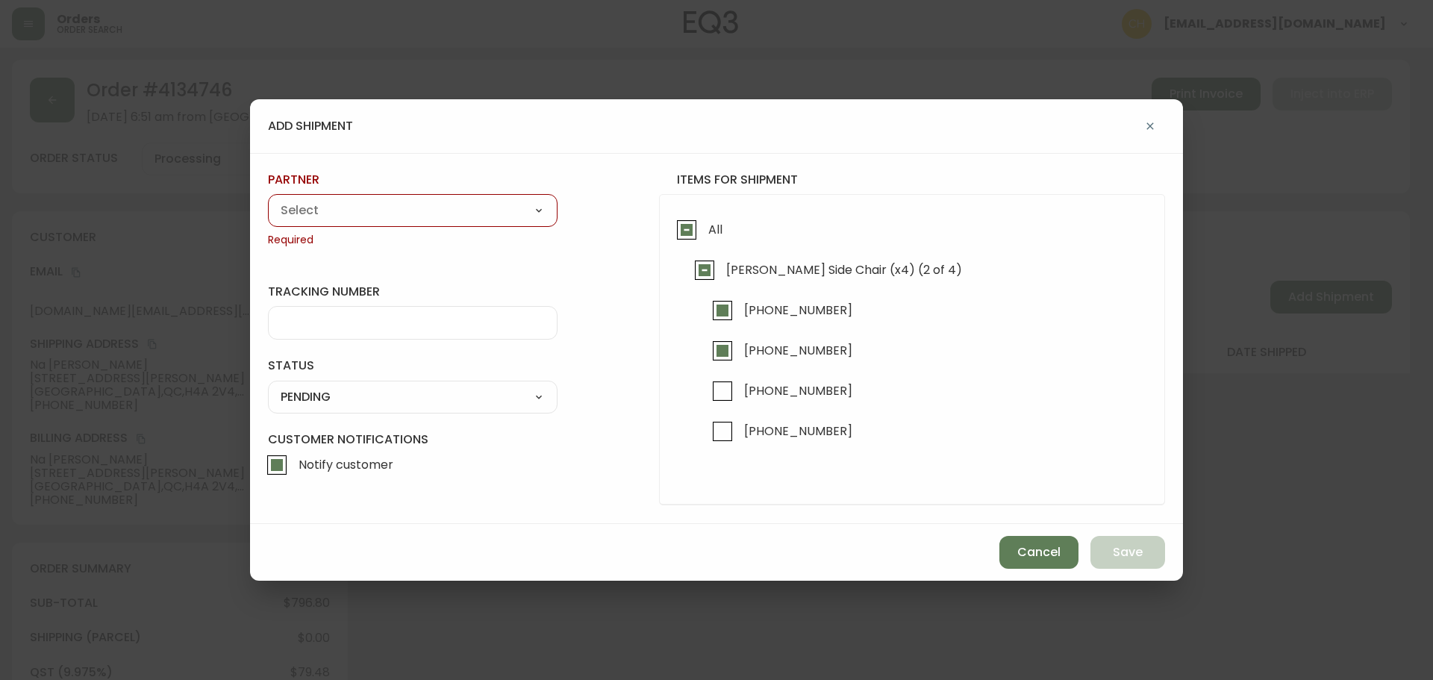
click at [268, 199] on select "A Move to Remember LLC ABF Freight Alero [PERSON_NAME] Canada Post CDS Ceva Log…" at bounding box center [413, 210] width 290 height 22
type input "FedEx"
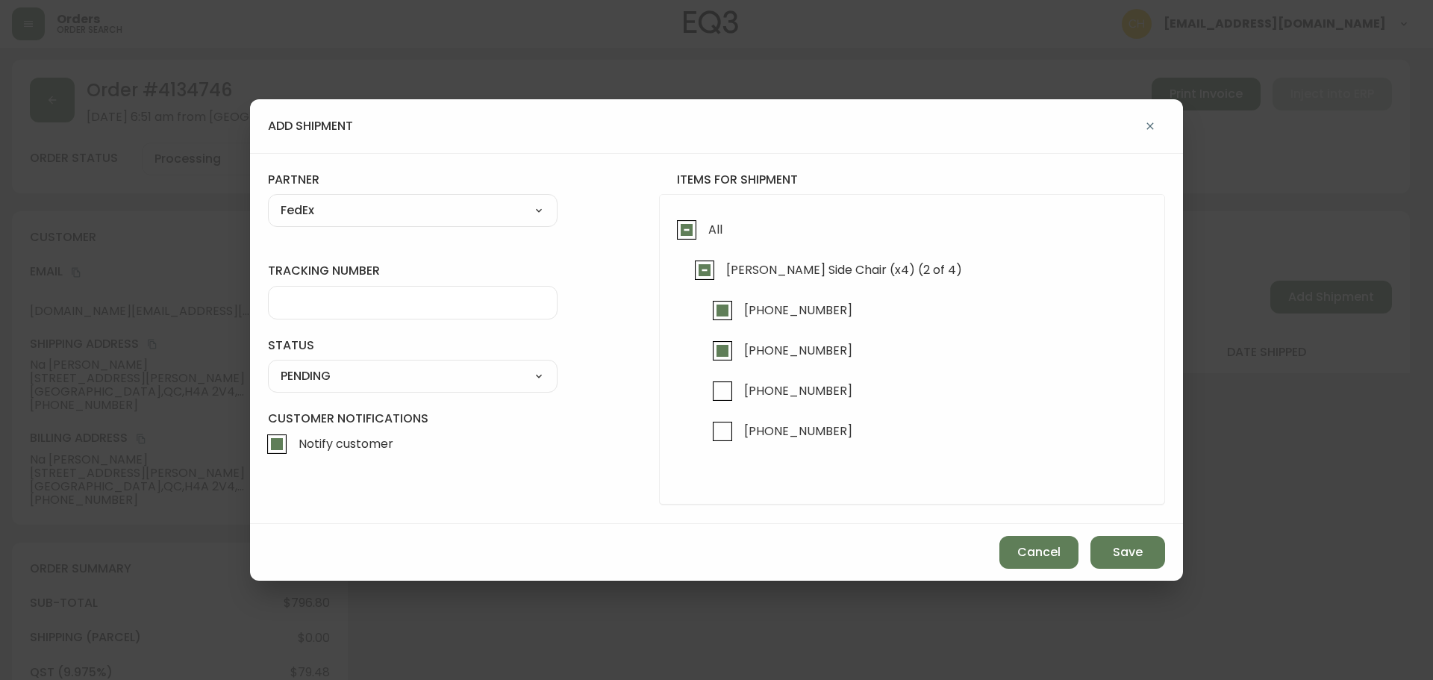
click at [299, 310] on div at bounding box center [413, 303] width 290 height 34
type input "455183576266"
click at [292, 377] on select "SHIPPED PENDING CANCELLED" at bounding box center [413, 376] width 290 height 22
click at [268, 365] on select "SHIPPED PENDING CANCELLED" at bounding box center [413, 376] width 290 height 22
select select "PENDING"
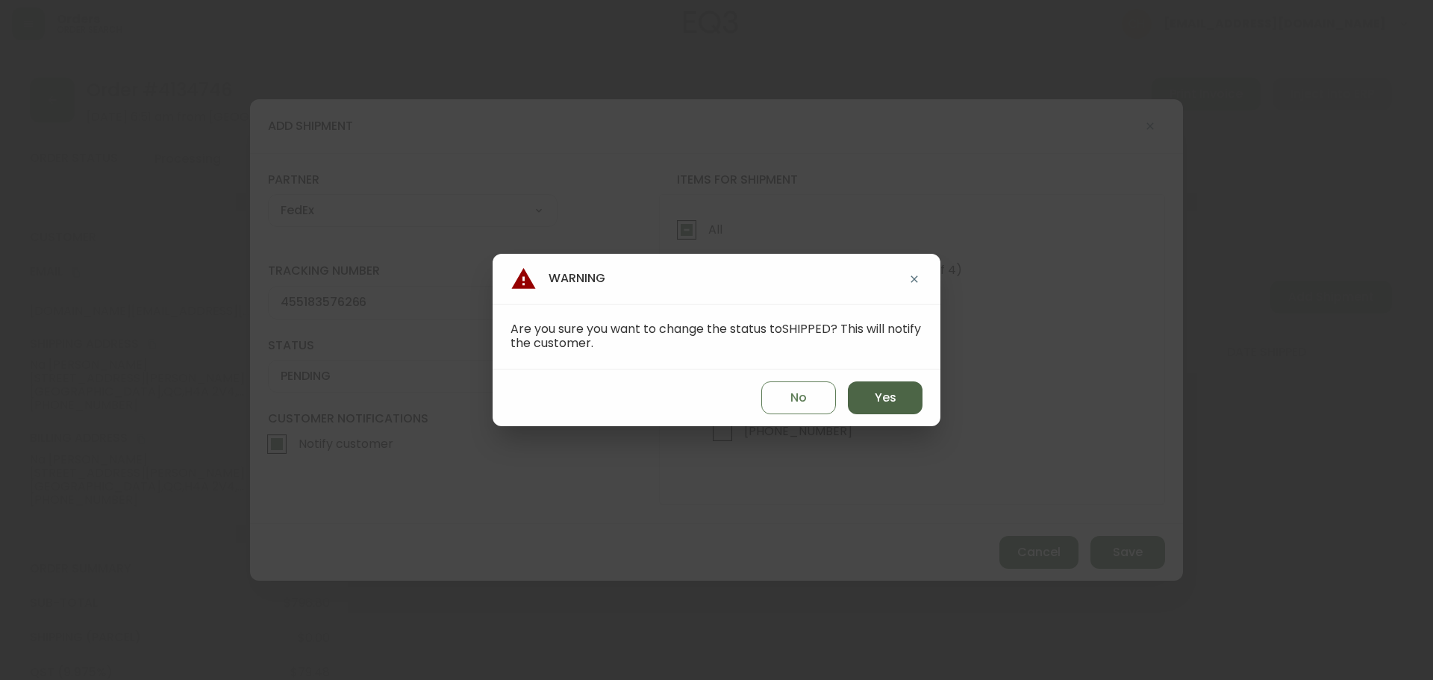
click at [894, 394] on span "Yes" at bounding box center [886, 398] width 22 height 16
type input "SHIPPED"
select select "SHIPPED"
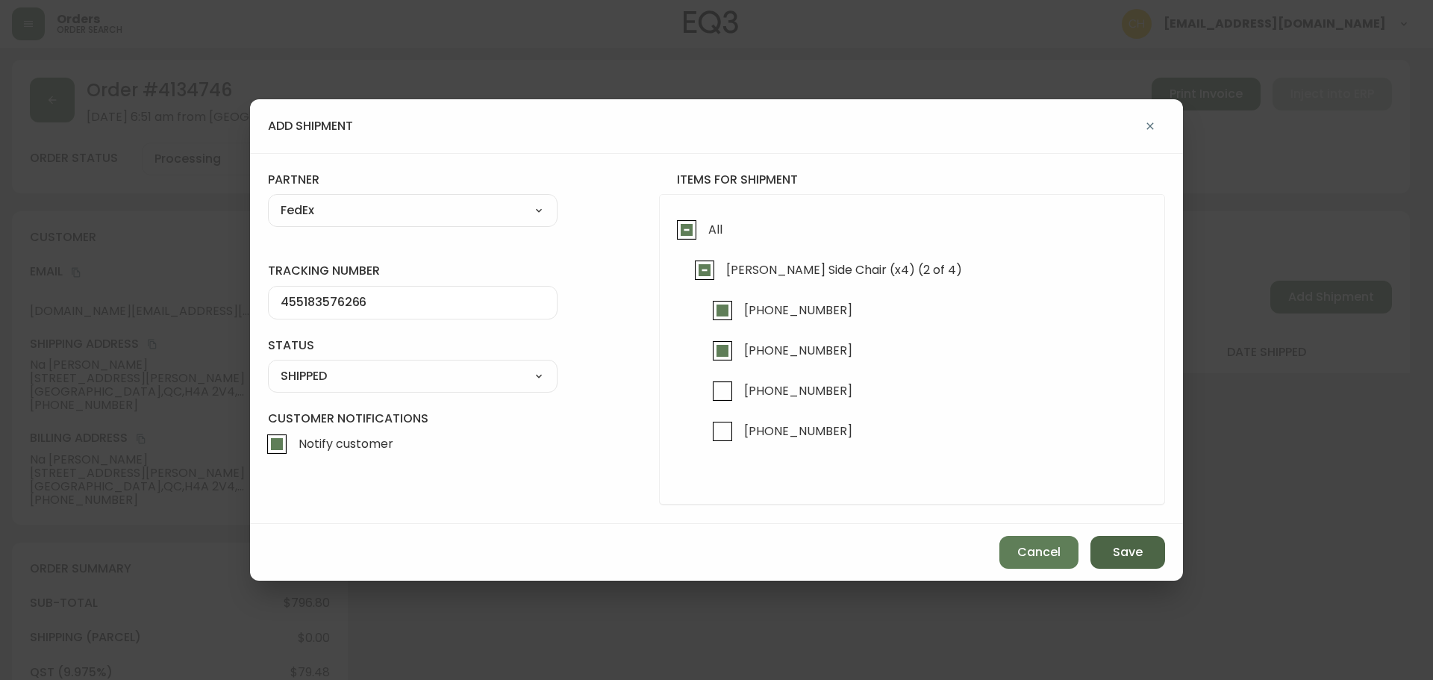
click at [1111, 547] on button "Save" at bounding box center [1128, 552] width 75 height 33
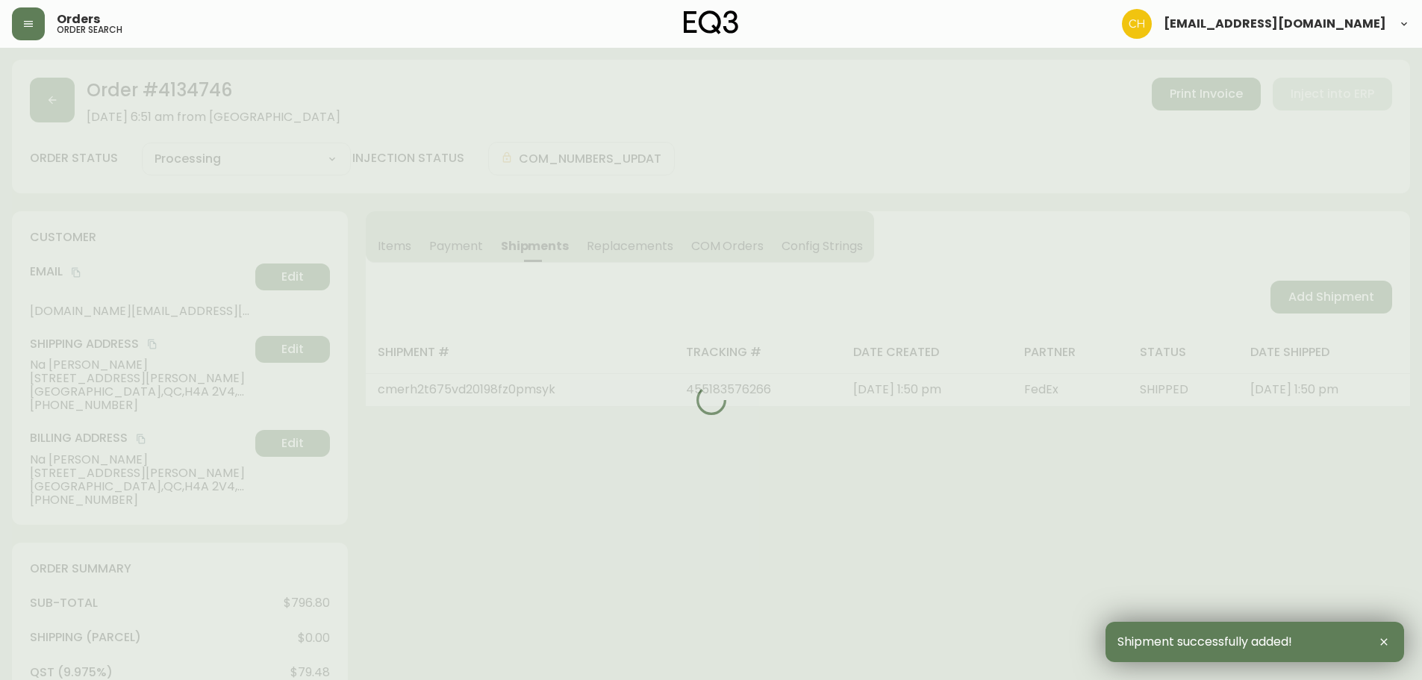
type input "Partially Shipped"
select select "PARTIALLY_SHIPPED"
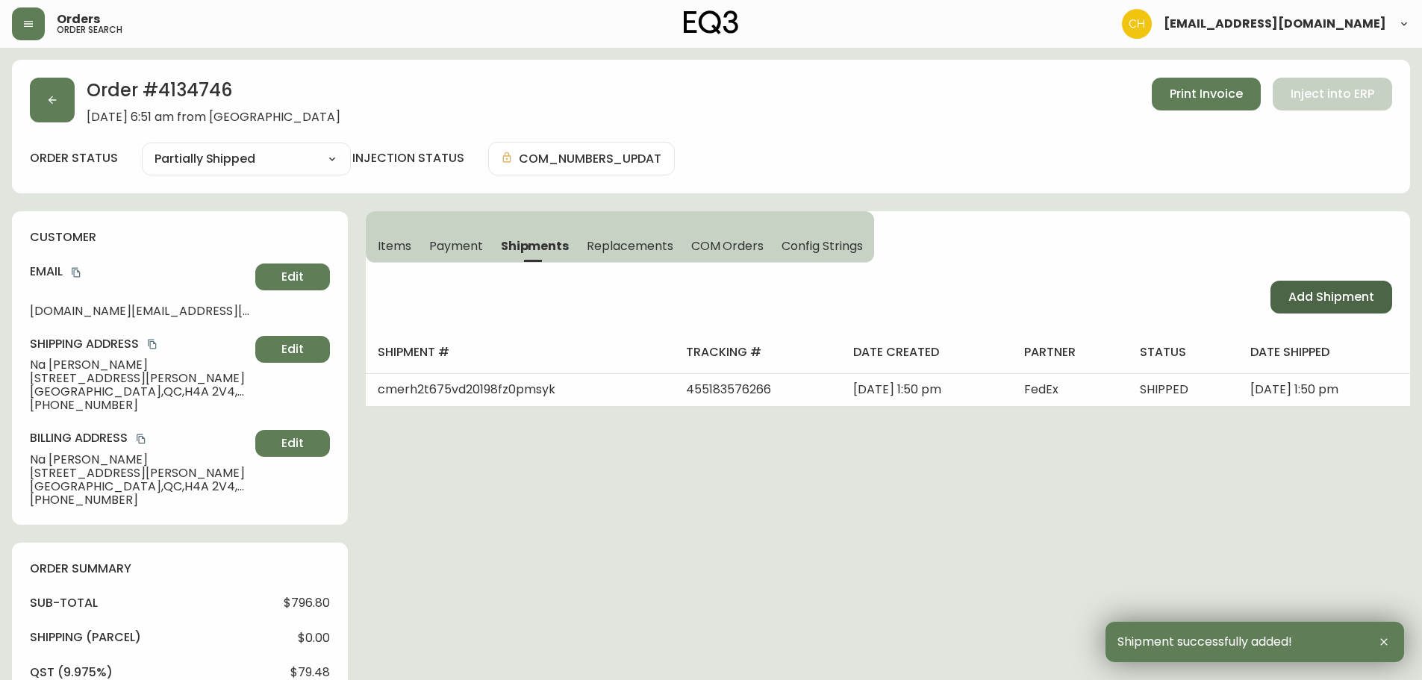
click at [1342, 296] on span "Add Shipment" at bounding box center [1331, 297] width 86 height 16
select select "PENDING"
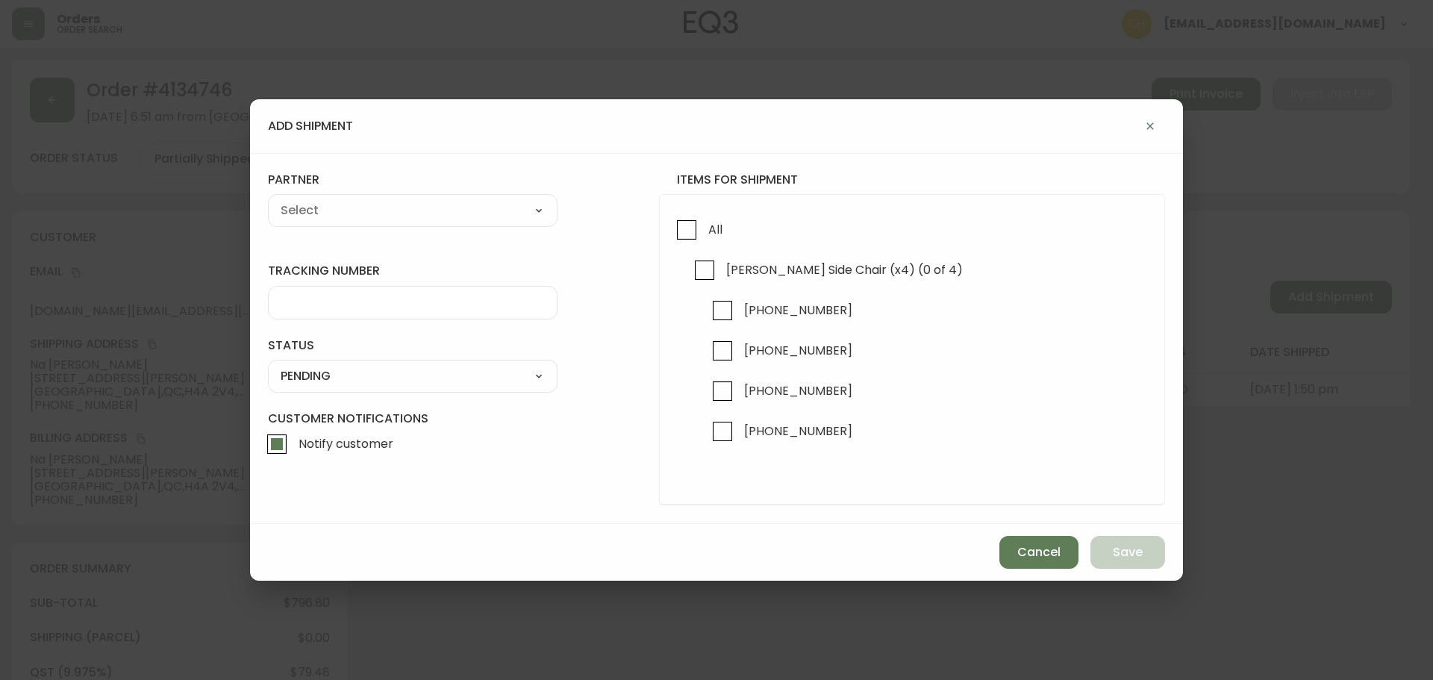
checkbox input "true"
click at [712, 395] on input "[PHONE_NUMBER]" at bounding box center [722, 391] width 34 height 34
checkbox input "true"
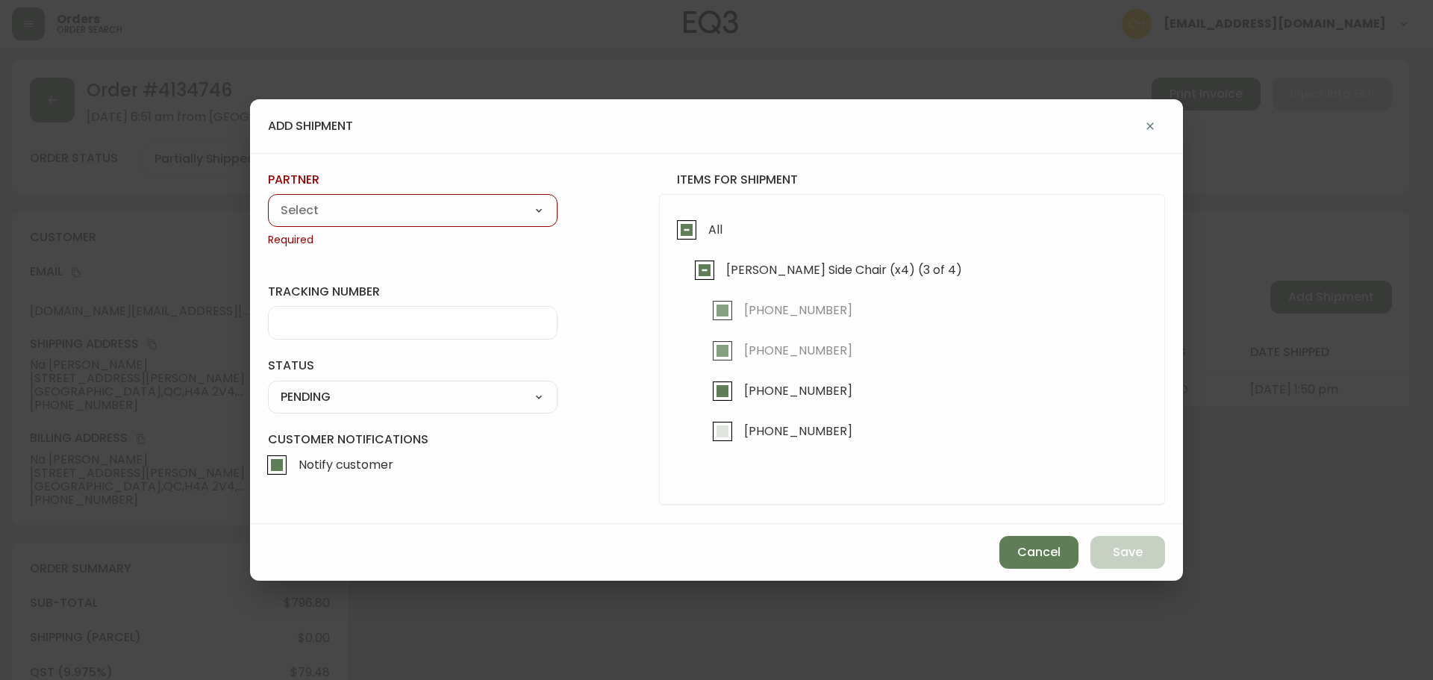
click at [723, 432] on input "[PHONE_NUMBER]" at bounding box center [722, 431] width 34 height 34
checkbox input "true"
click at [389, 212] on select "A Move to Remember LLC ABF Freight Alero [PERSON_NAME] Canada Post CDS Ceva Log…" at bounding box center [413, 210] width 290 height 22
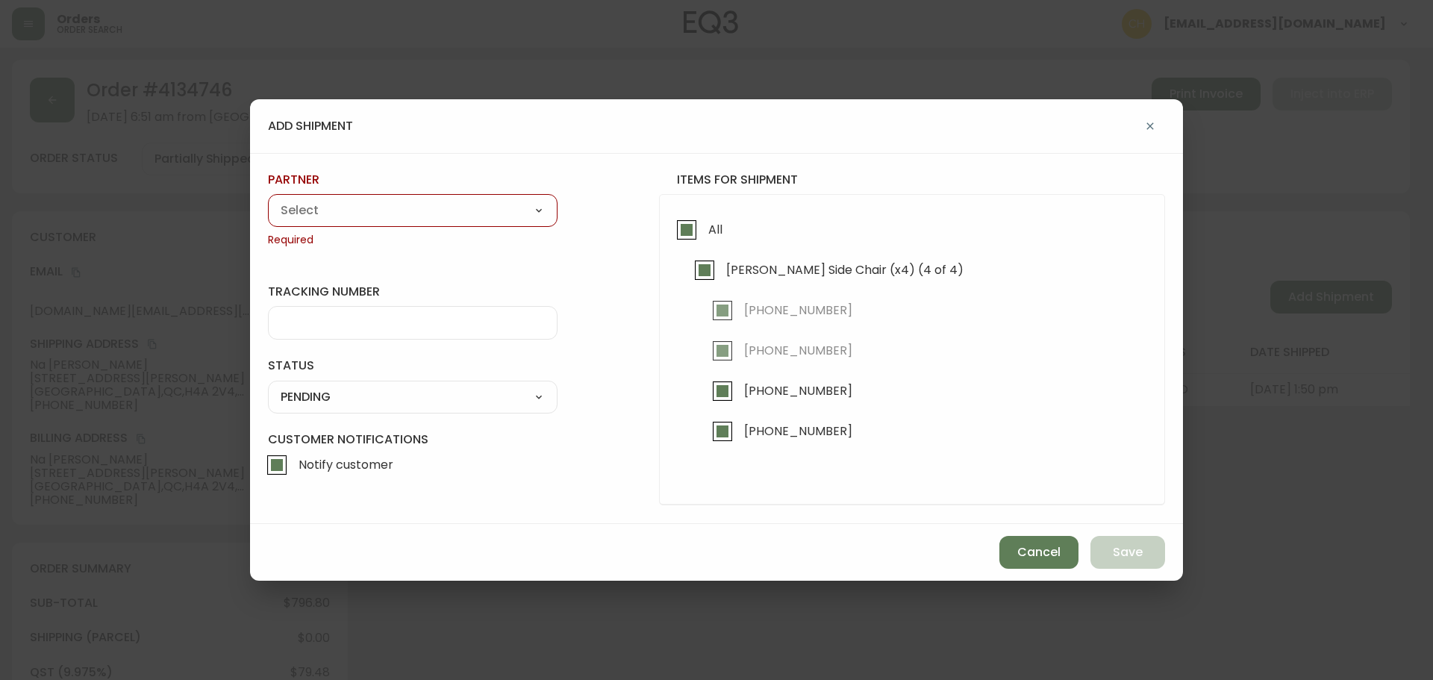
select select "cjy0a9taa01x001669l98m63c"
click at [268, 199] on select "A Move to Remember LLC ABF Freight Alero [PERSON_NAME] Canada Post CDS Ceva Log…" at bounding box center [413, 210] width 290 height 22
type input "FedEx"
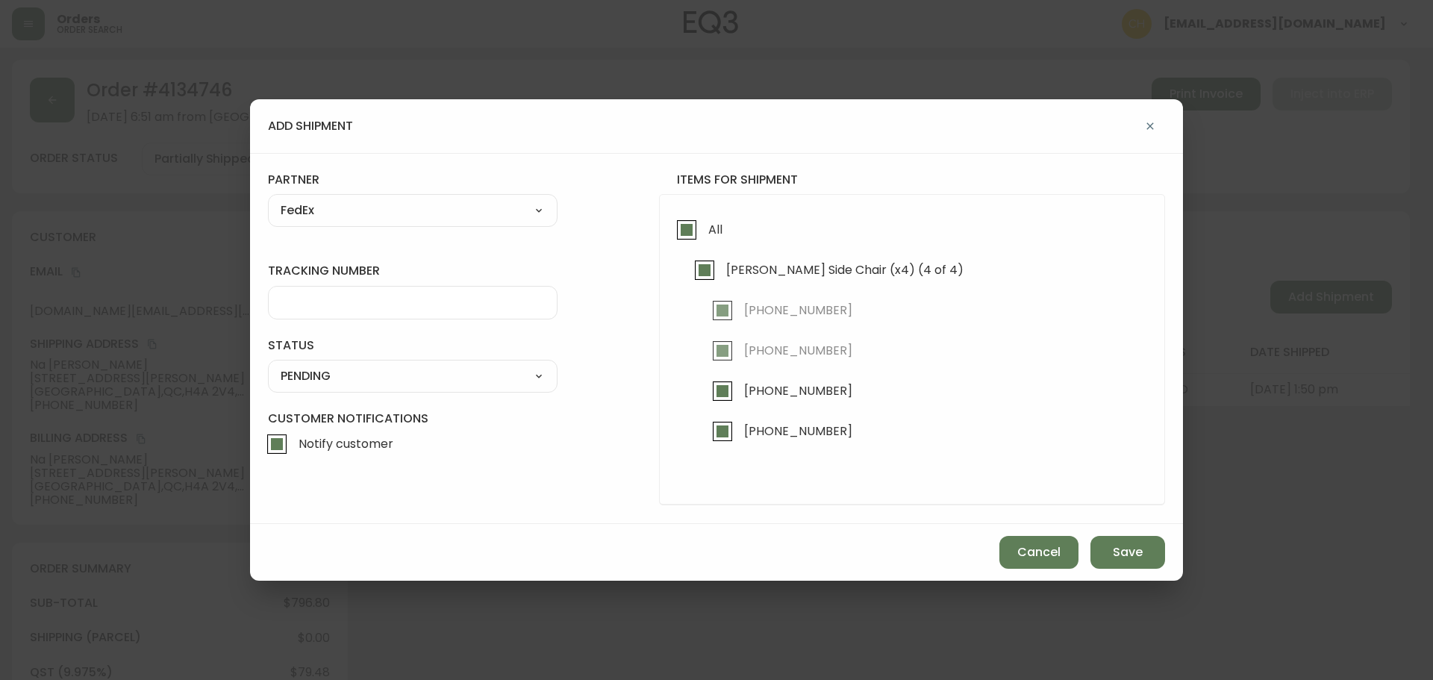
click at [302, 299] on input "tracking number" at bounding box center [413, 303] width 264 height 14
type input "455183576277"
click at [308, 382] on select "SHIPPED PENDING CANCELLED" at bounding box center [413, 376] width 290 height 22
click at [268, 365] on select "SHIPPED PENDING CANCELLED" at bounding box center [413, 376] width 290 height 22
select select "PENDING"
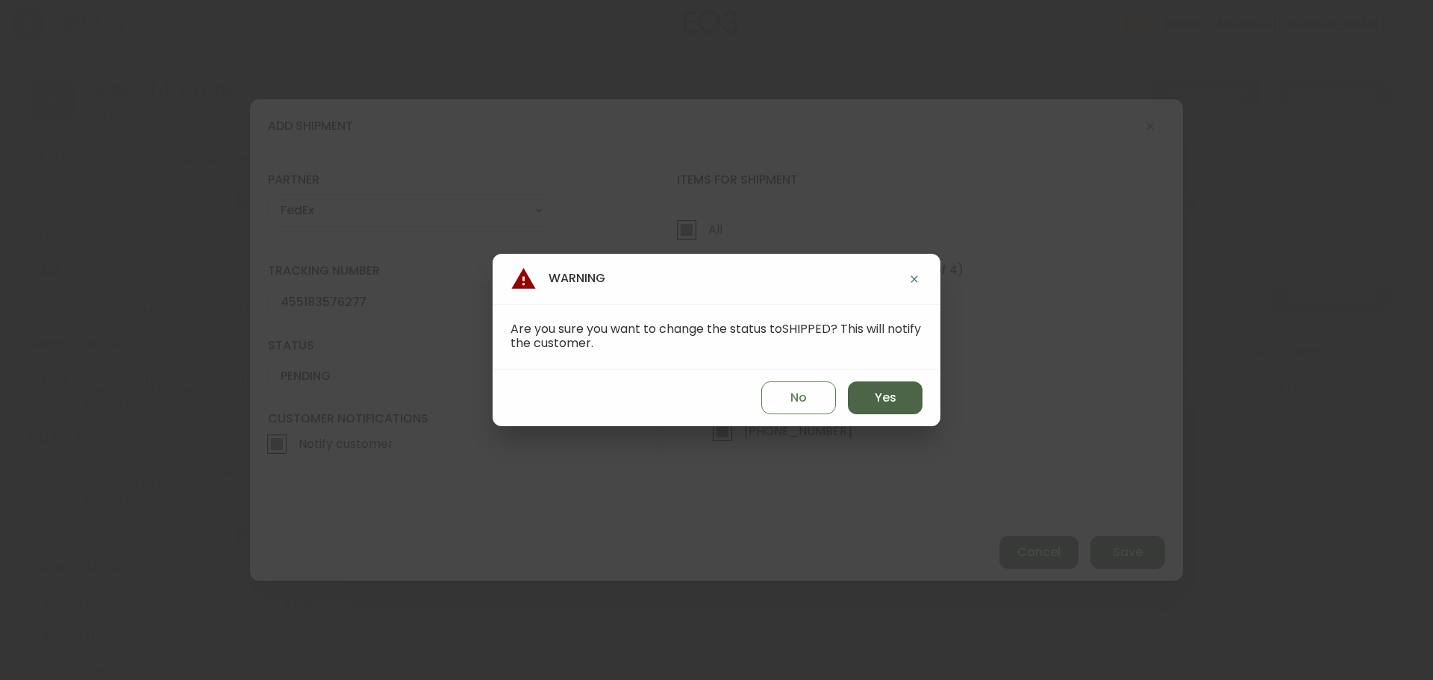
click at [915, 396] on button "Yes" at bounding box center [885, 397] width 75 height 33
type input "SHIPPED"
select select "SHIPPED"
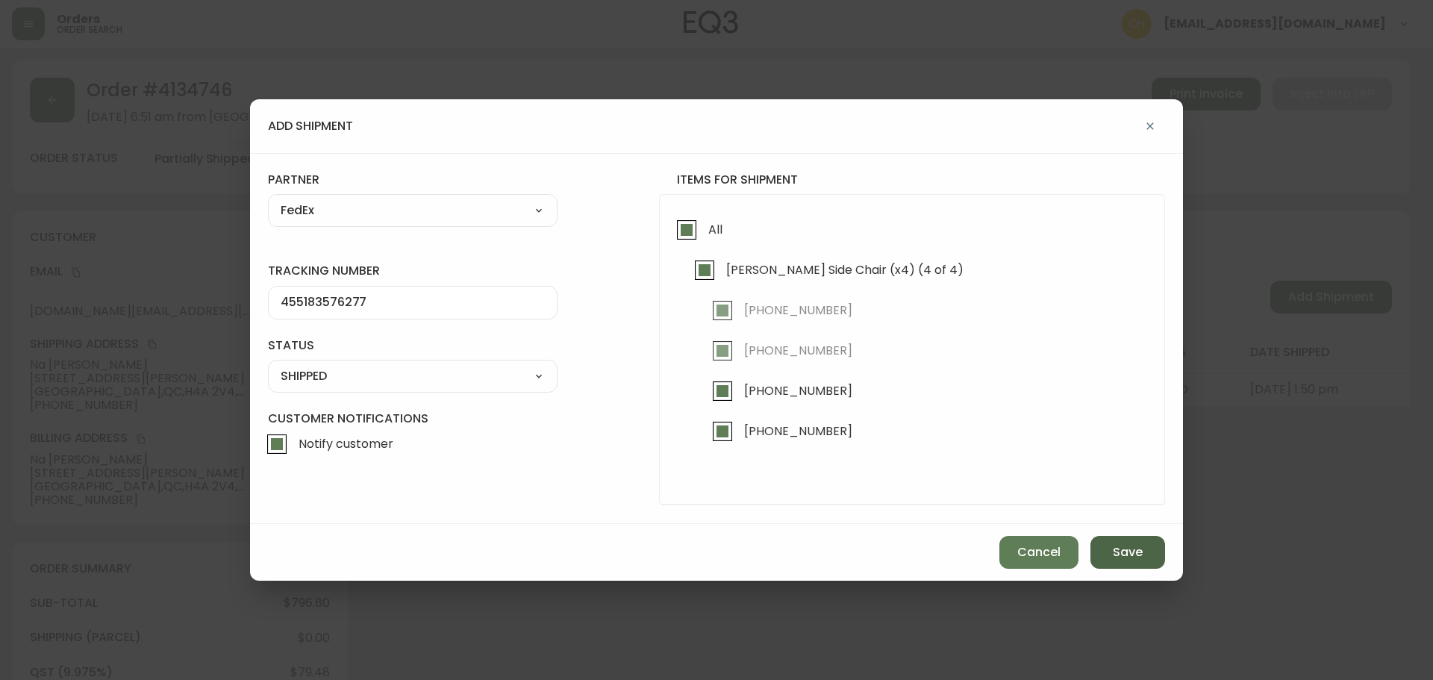
click at [1140, 558] on span "Save" at bounding box center [1128, 552] width 30 height 16
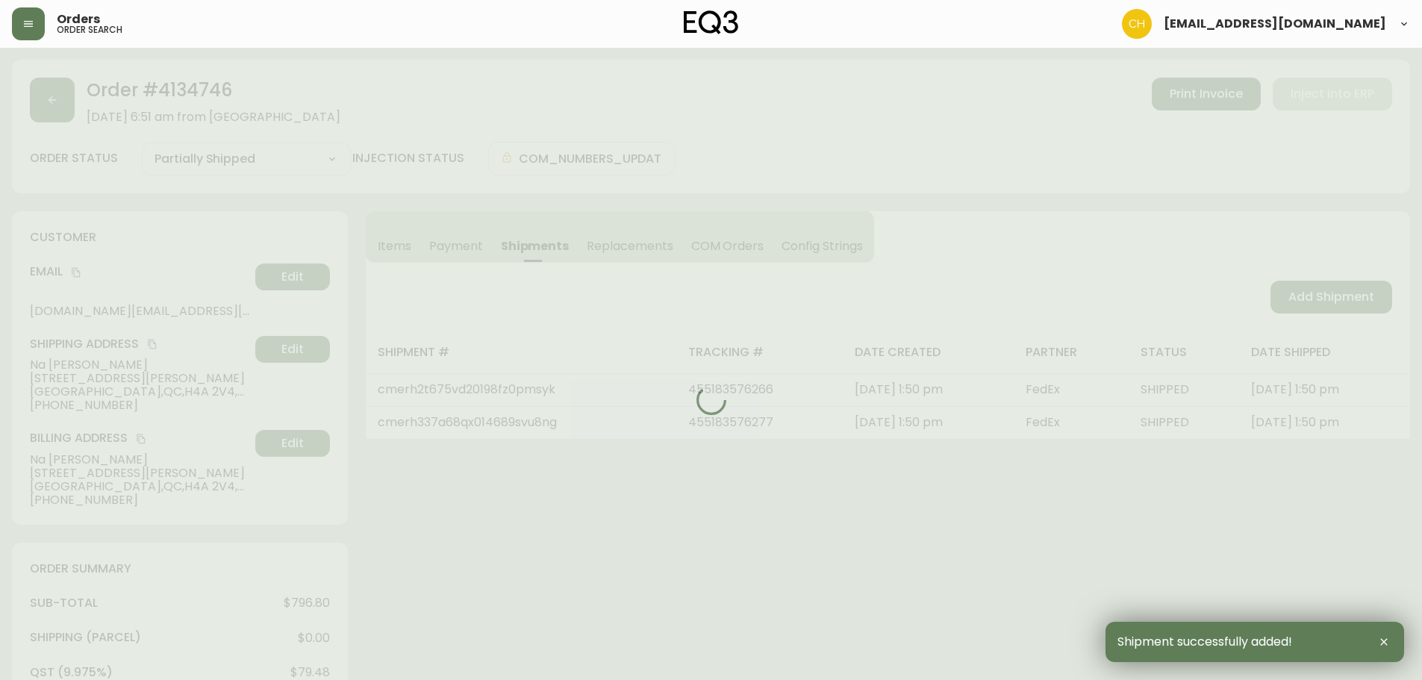
type input "Fully Shipped"
select select "FULLY_SHIPPED"
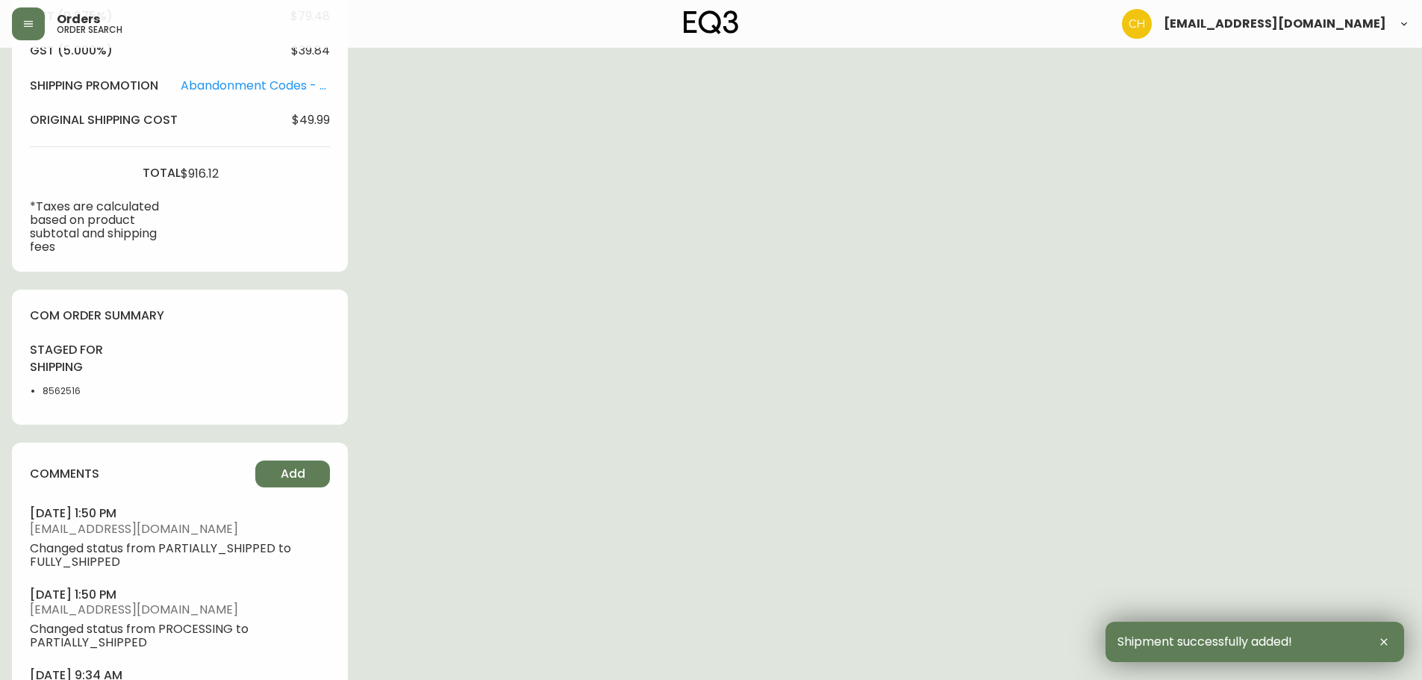
scroll to position [821, 0]
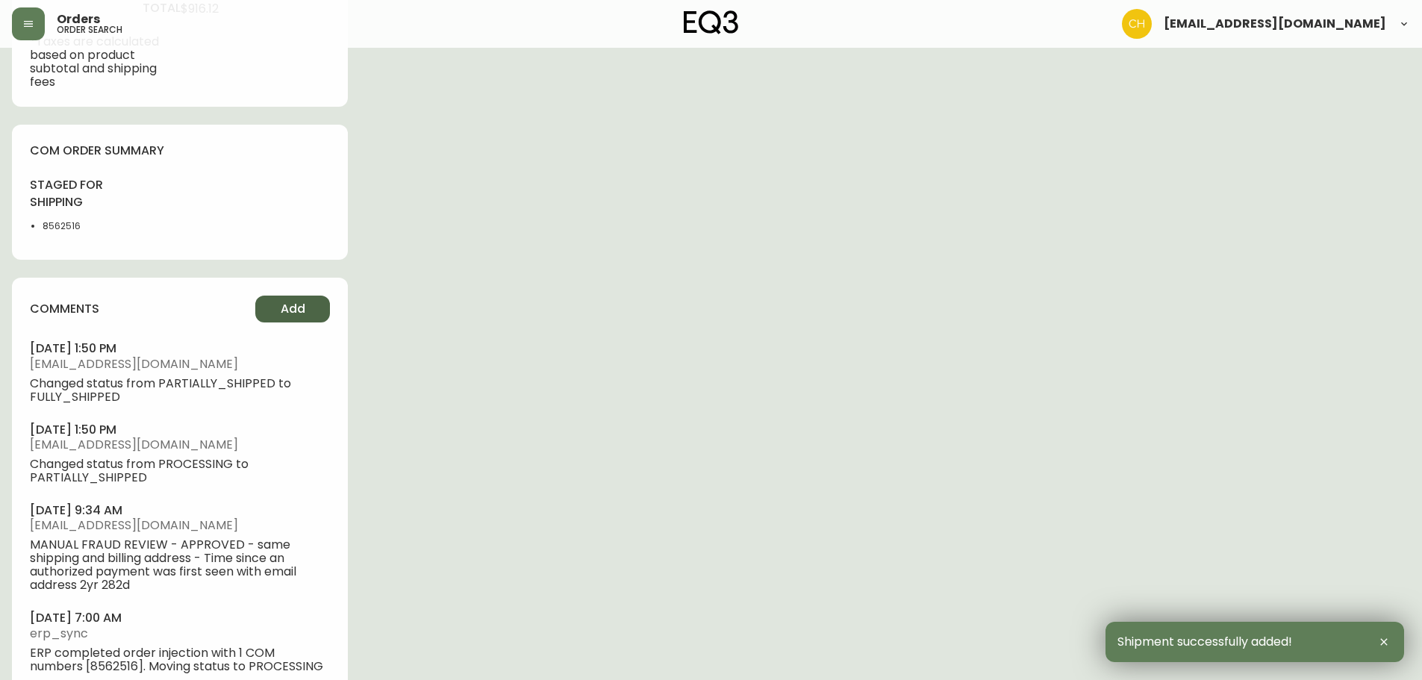
click at [278, 311] on button "Add" at bounding box center [292, 309] width 75 height 27
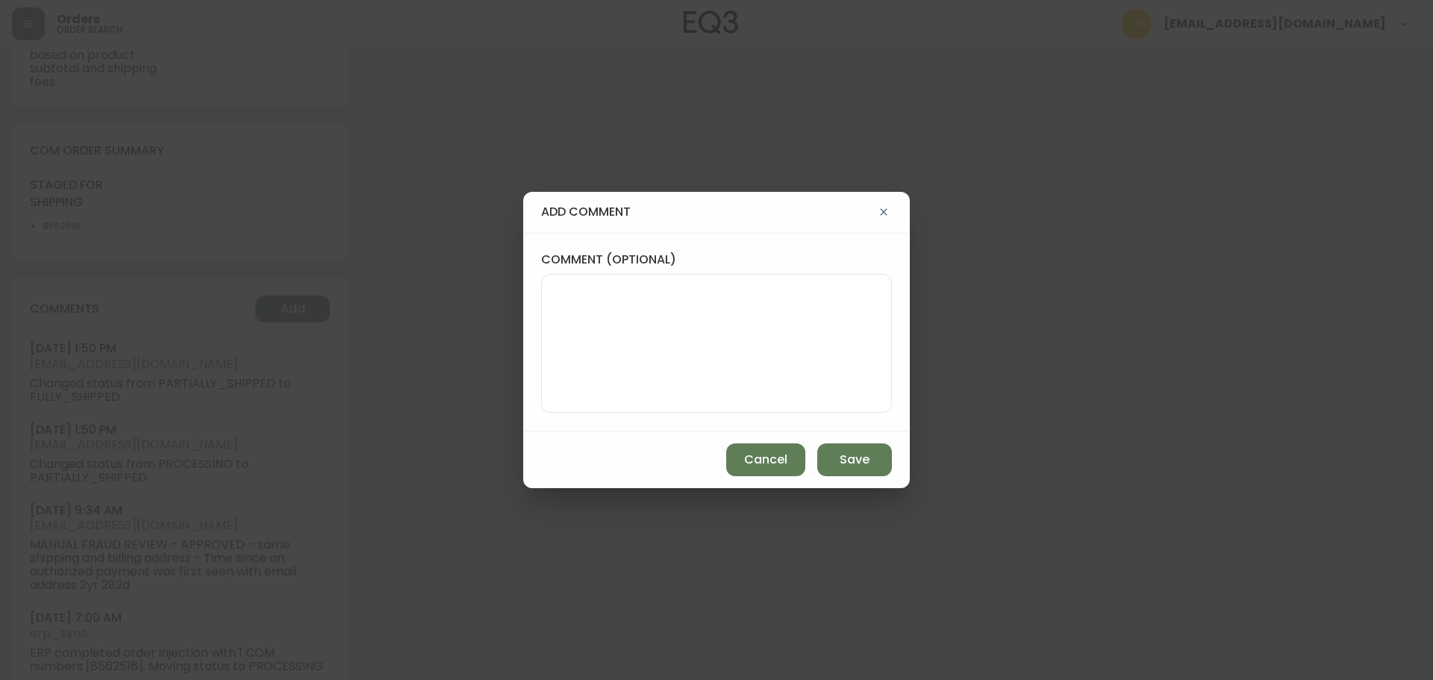
click at [579, 311] on textarea "comment (optional)" at bounding box center [716, 343] width 325 height 119
type textarea "CH"
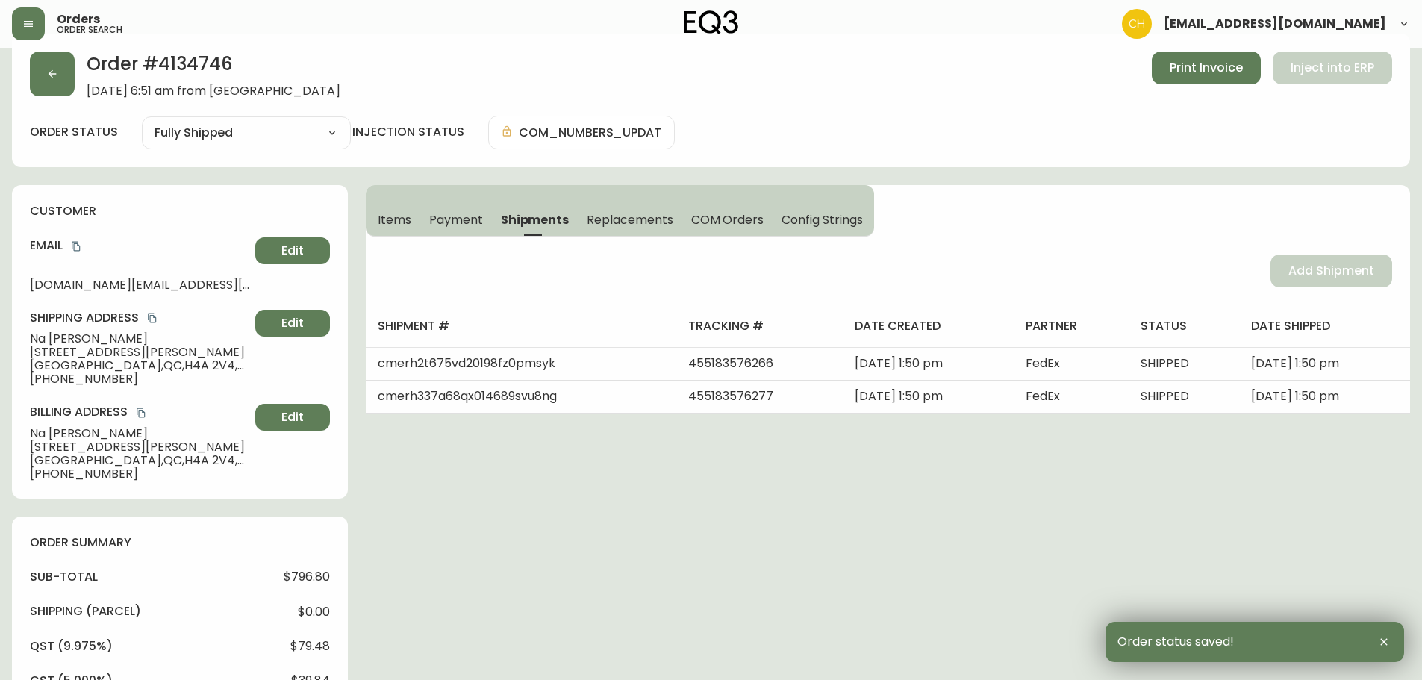
scroll to position [0, 0]
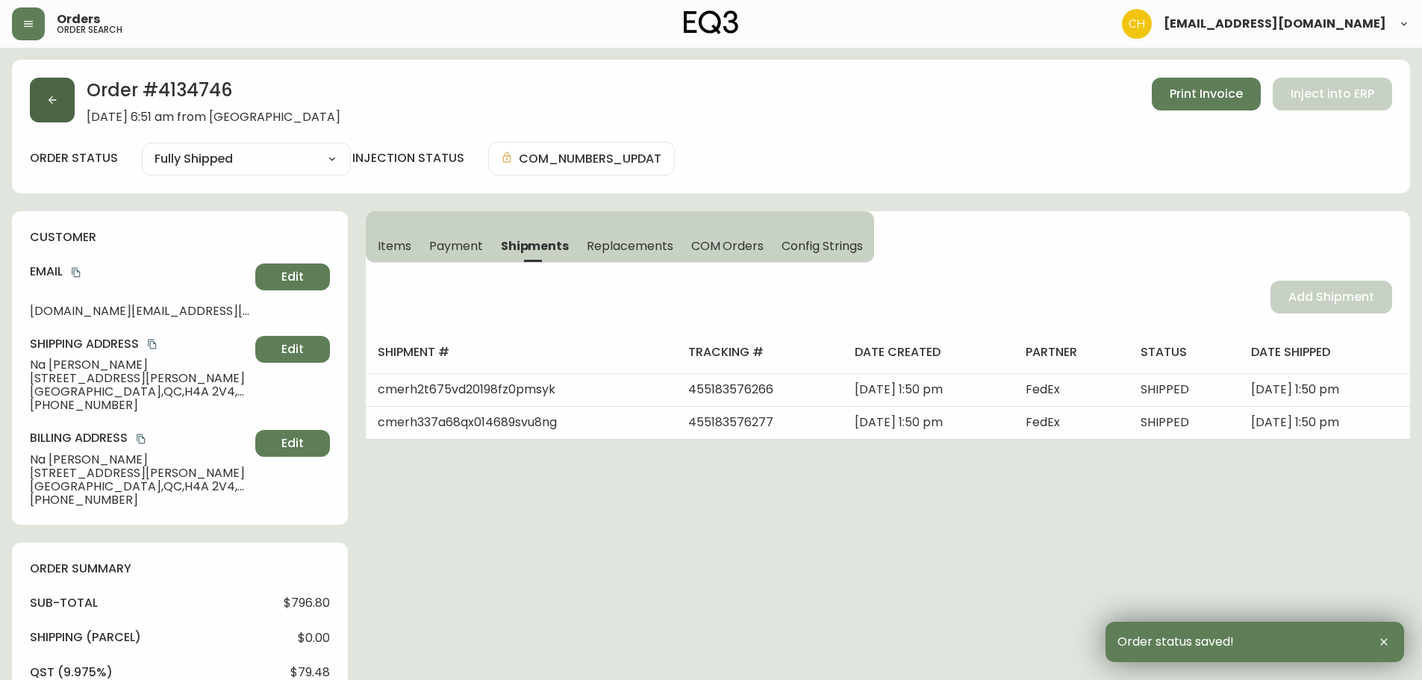
click at [49, 98] on icon "button" at bounding box center [52, 100] width 12 height 12
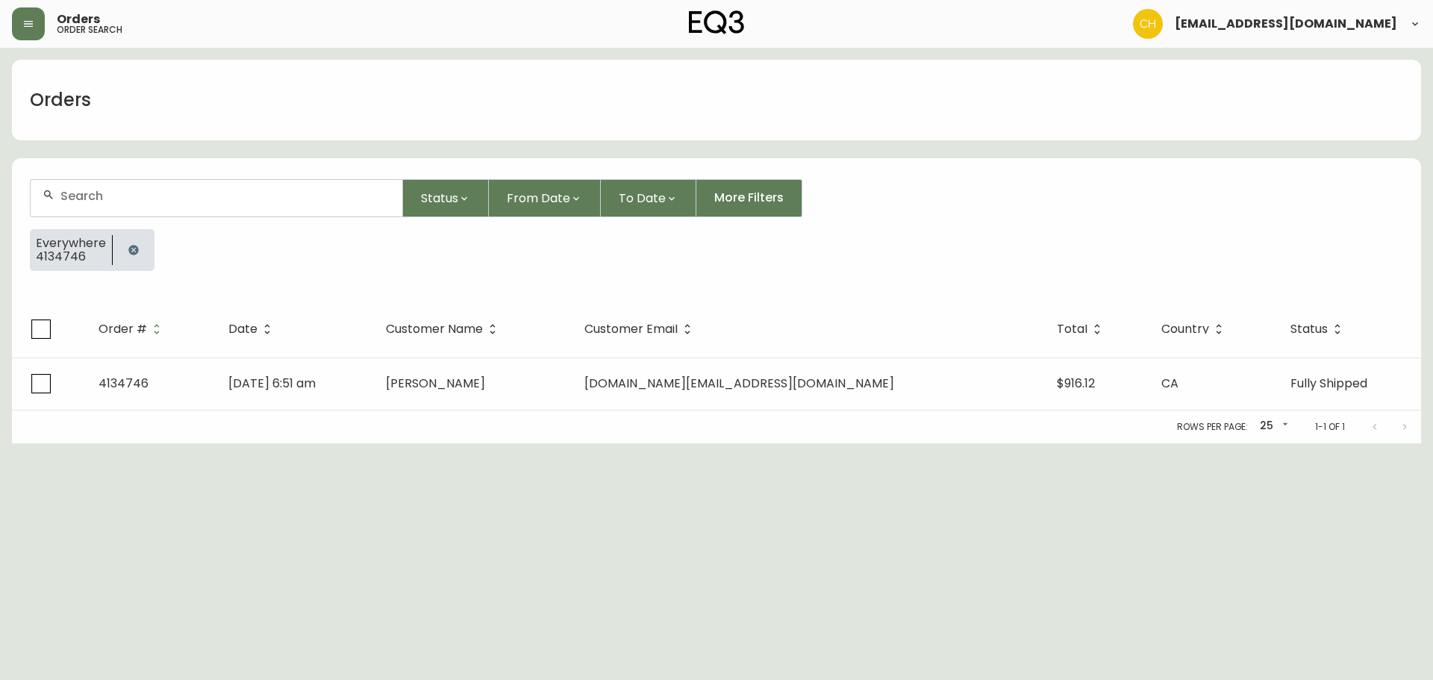
click at [90, 205] on div at bounding box center [217, 198] width 372 height 37
type input "4134774"
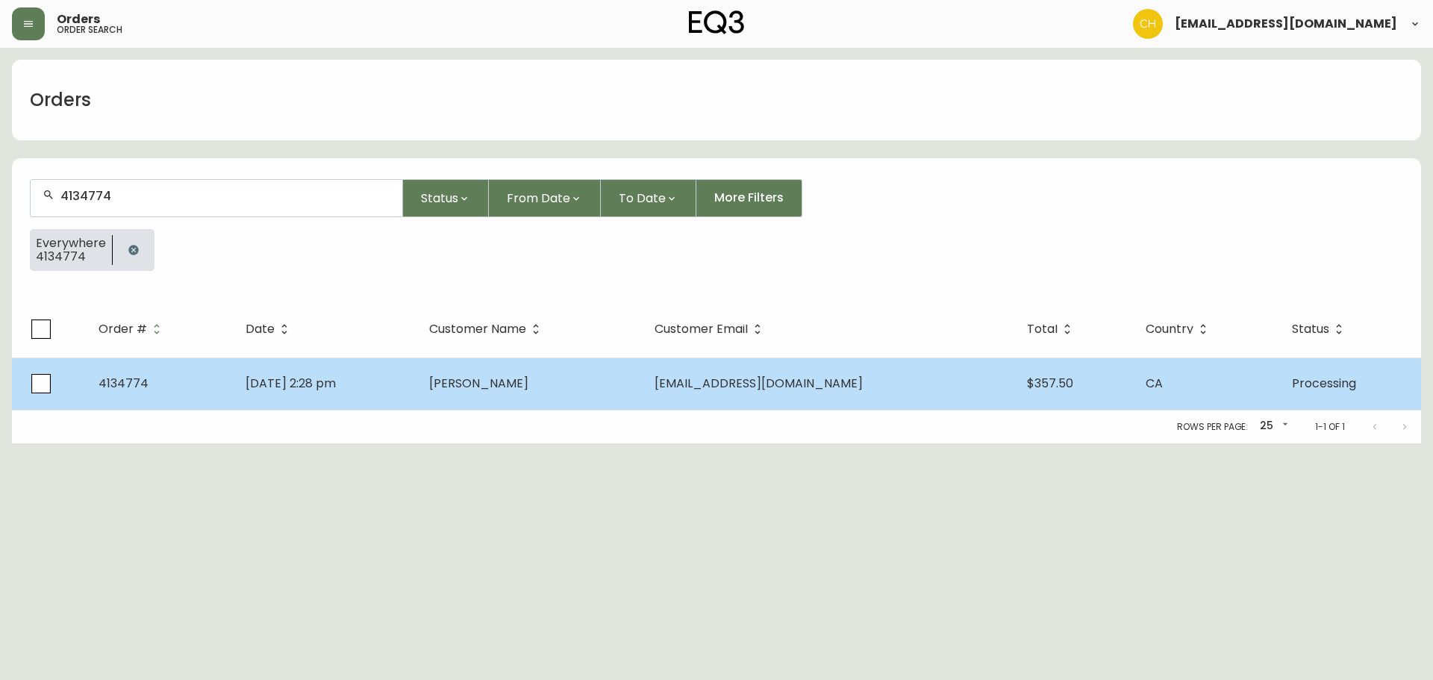
click at [528, 389] on span "[PERSON_NAME]" at bounding box center [478, 383] width 99 height 17
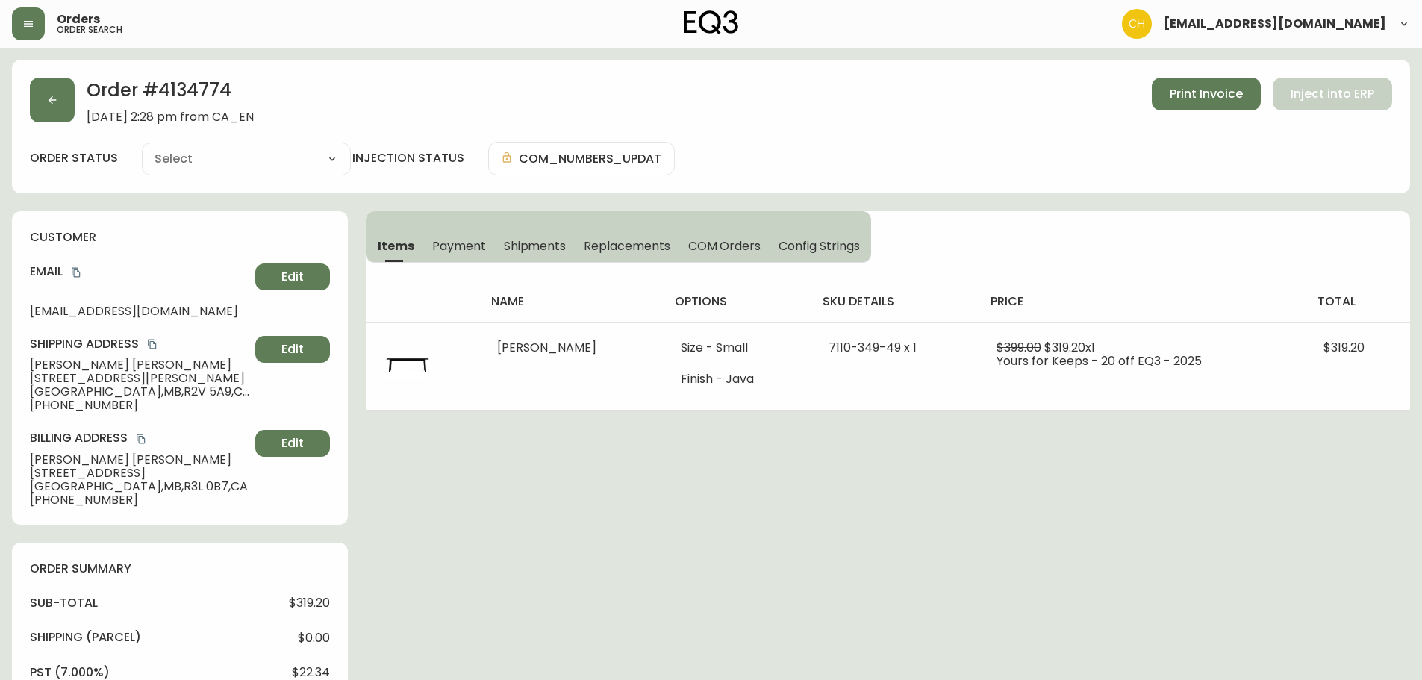
type input "Processing"
select select "PROCESSING"
drag, startPoint x: 524, startPoint y: 243, endPoint x: 613, endPoint y: 241, distance: 88.8
click at [524, 242] on span "Shipments" at bounding box center [535, 246] width 63 height 16
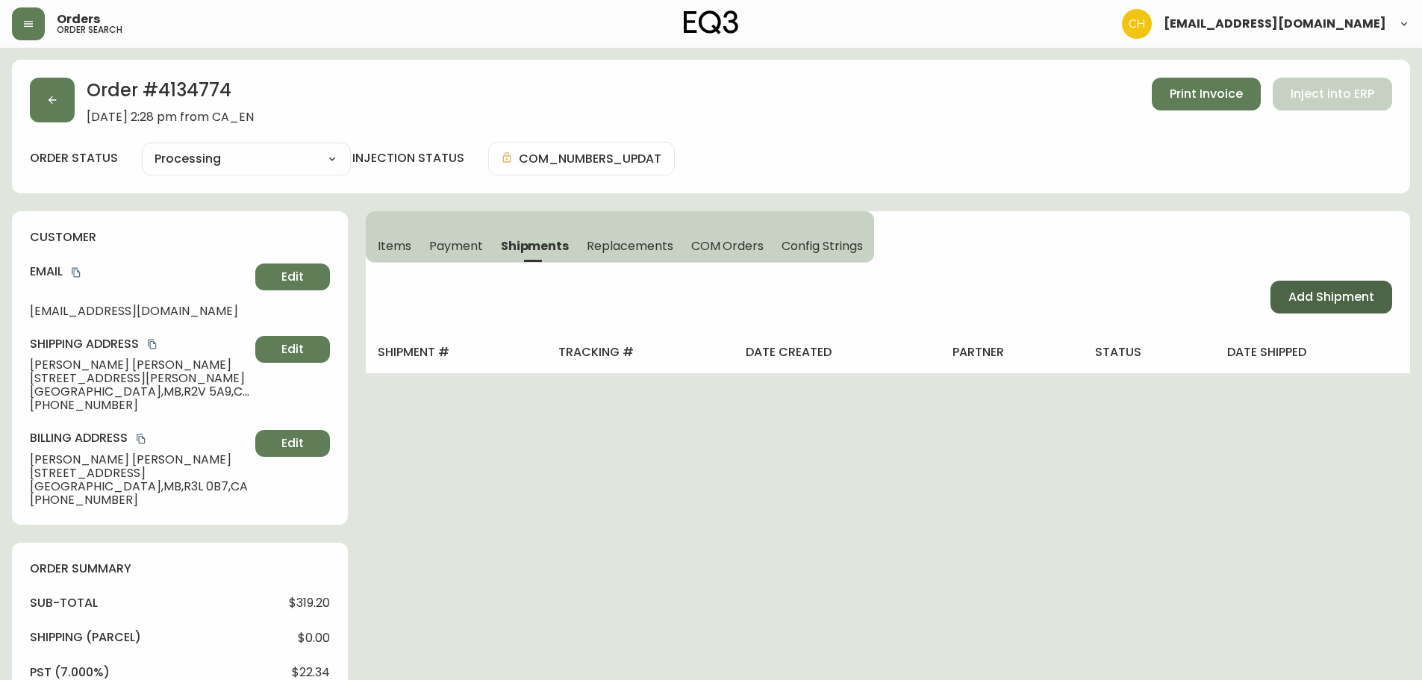
click at [1365, 294] on span "Add Shipment" at bounding box center [1331, 297] width 86 height 16
select select "PENDING"
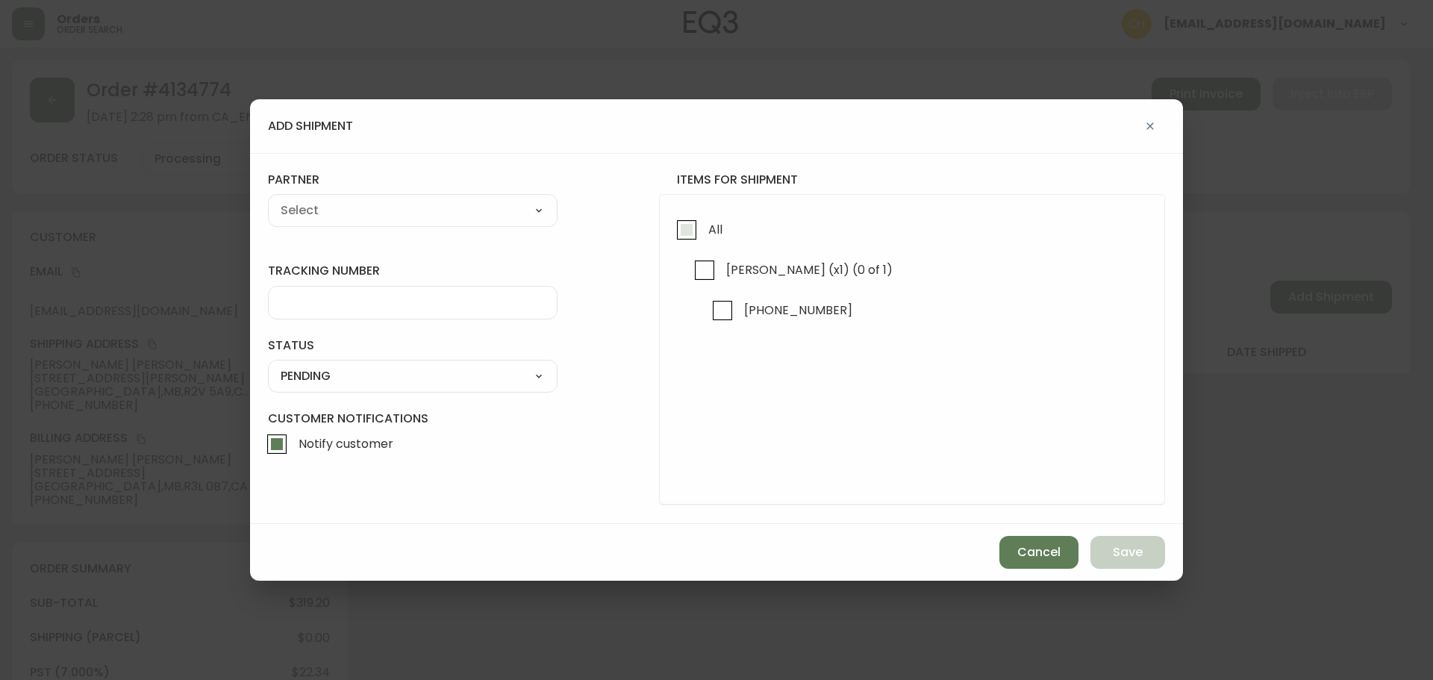
click at [683, 233] on input "All" at bounding box center [687, 230] width 34 height 34
checkbox input "true"
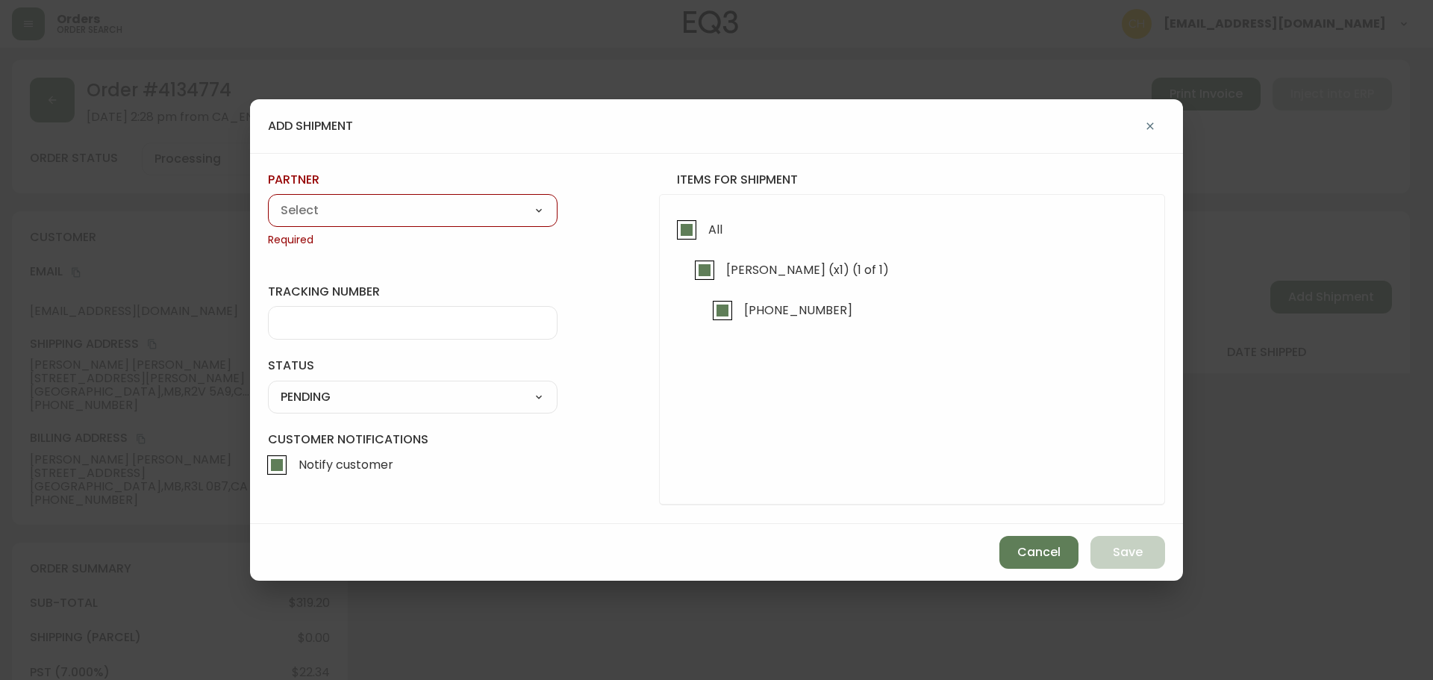
click at [402, 213] on select "A Move to Remember LLC ABF Freight Alero [PERSON_NAME] Canada Post CDS Ceva Log…" at bounding box center [413, 210] width 290 height 22
select select "cjy0a9taa01x001669l98m63c"
click at [268, 199] on select "A Move to Remember LLC ABF Freight Alero [PERSON_NAME] Canada Post CDS Ceva Log…" at bounding box center [413, 210] width 290 height 22
type input "FedEx"
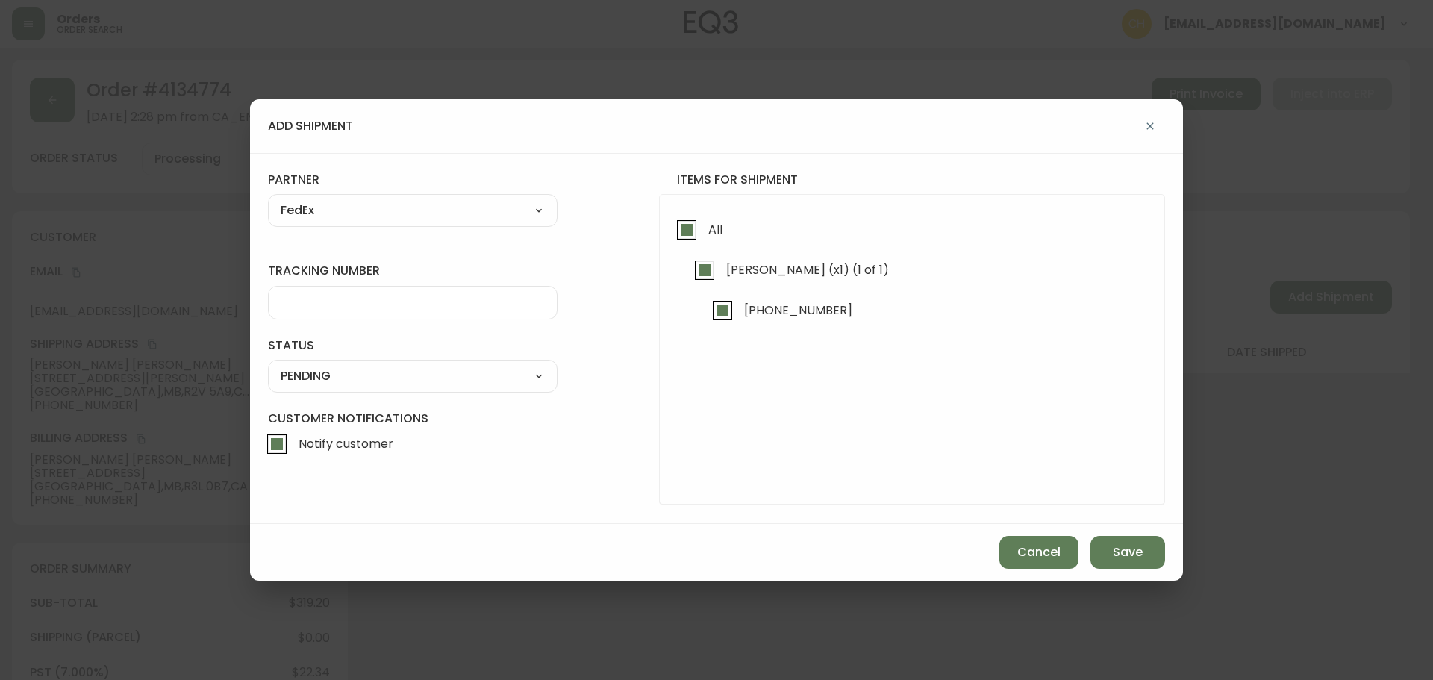
click at [311, 293] on div at bounding box center [413, 303] width 290 height 34
type input "455183576288"
click at [322, 375] on select "SHIPPED PENDING CANCELLED" at bounding box center [413, 376] width 290 height 22
click at [268, 365] on select "SHIPPED PENDING CANCELLED" at bounding box center [413, 376] width 290 height 22
select select "PENDING"
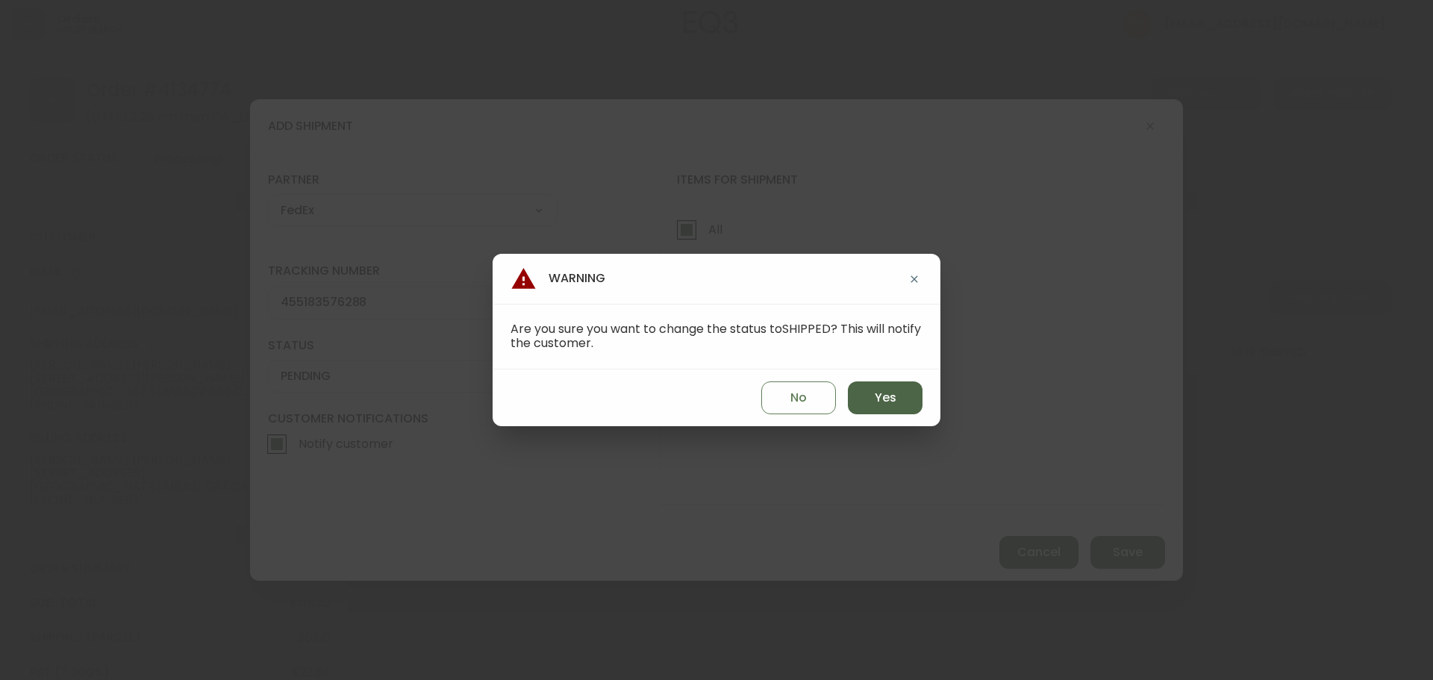
click at [875, 400] on span "Yes" at bounding box center [886, 398] width 22 height 16
type input "SHIPPED"
select select "SHIPPED"
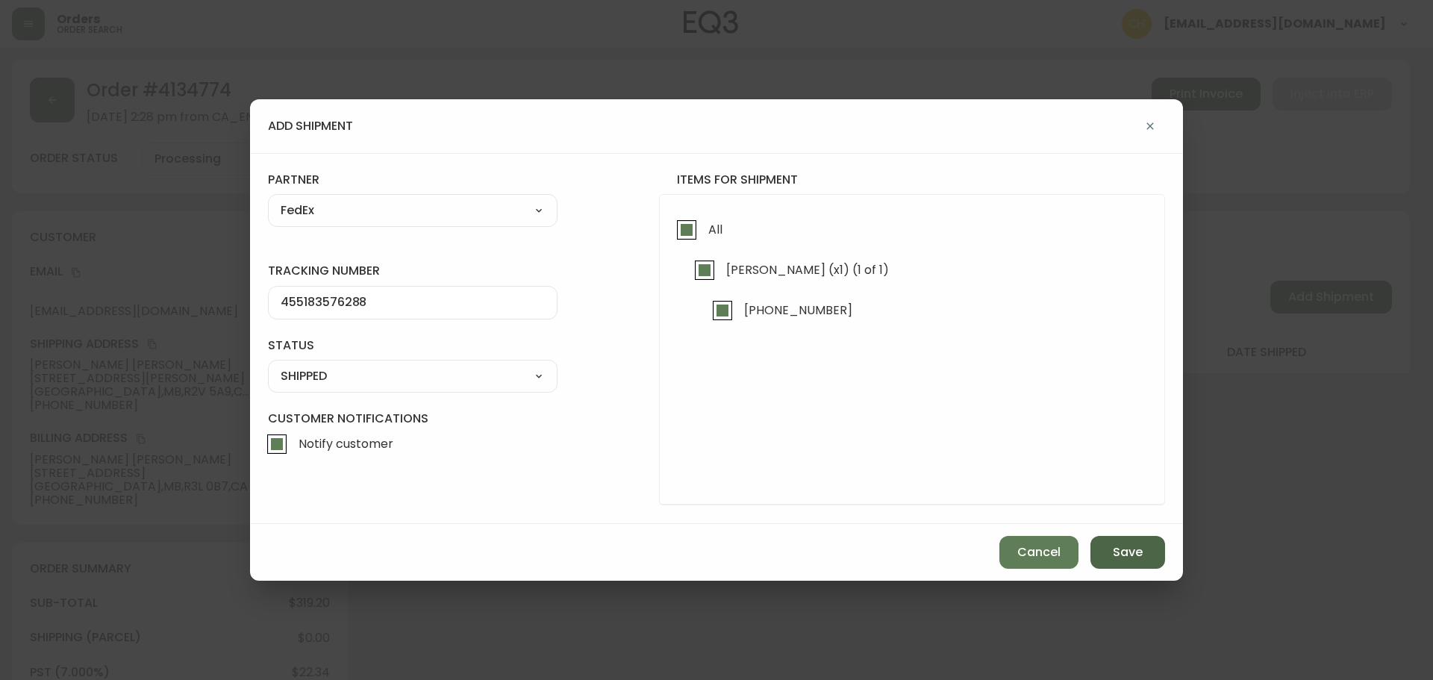
drag, startPoint x: 1134, startPoint y: 559, endPoint x: 1098, endPoint y: 538, distance: 41.5
click at [1135, 559] on span "Save" at bounding box center [1128, 552] width 30 height 16
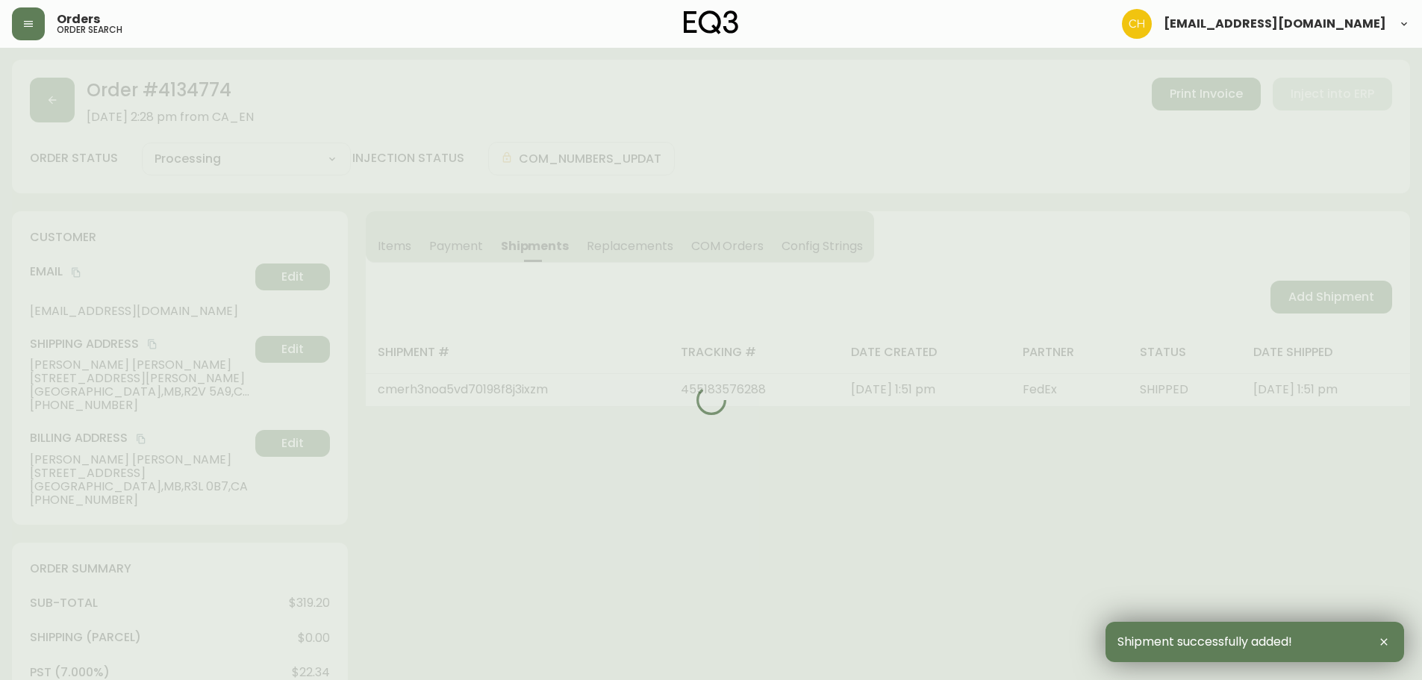
type input "Fully Shipped"
select select "FULLY_SHIPPED"
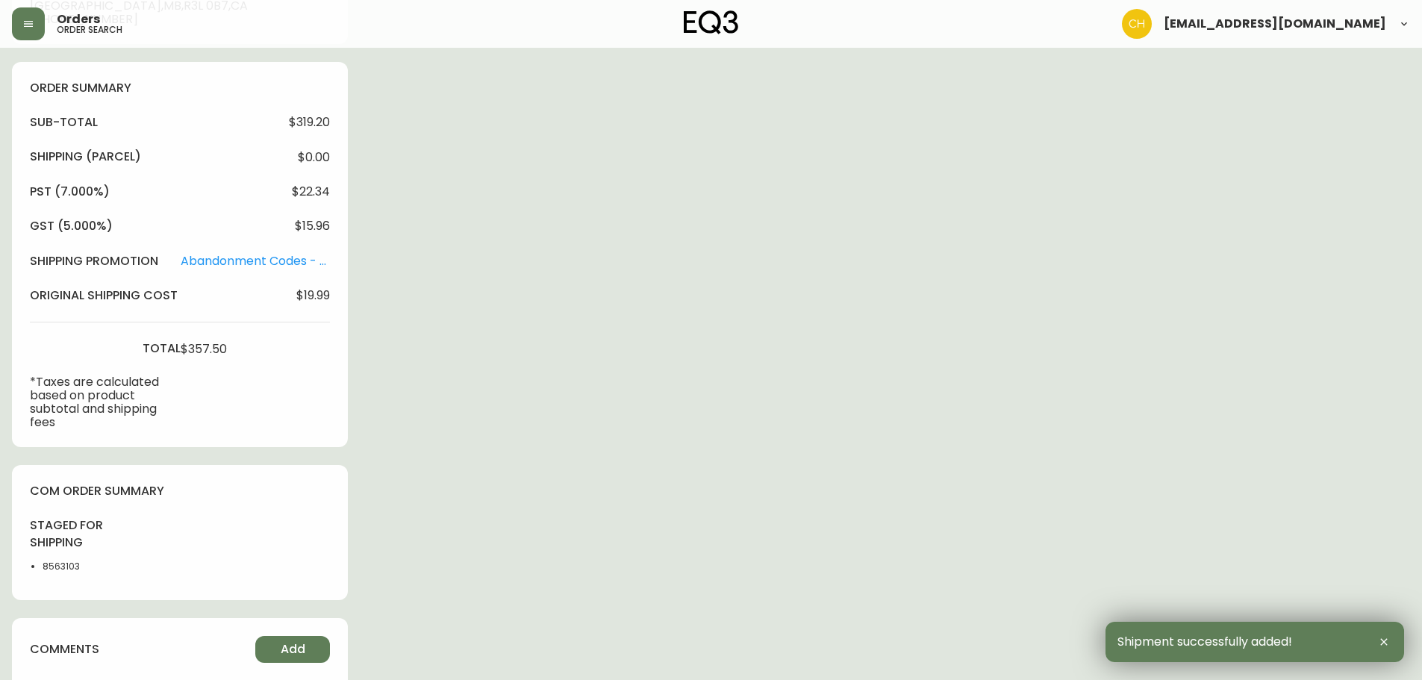
scroll to position [670, 0]
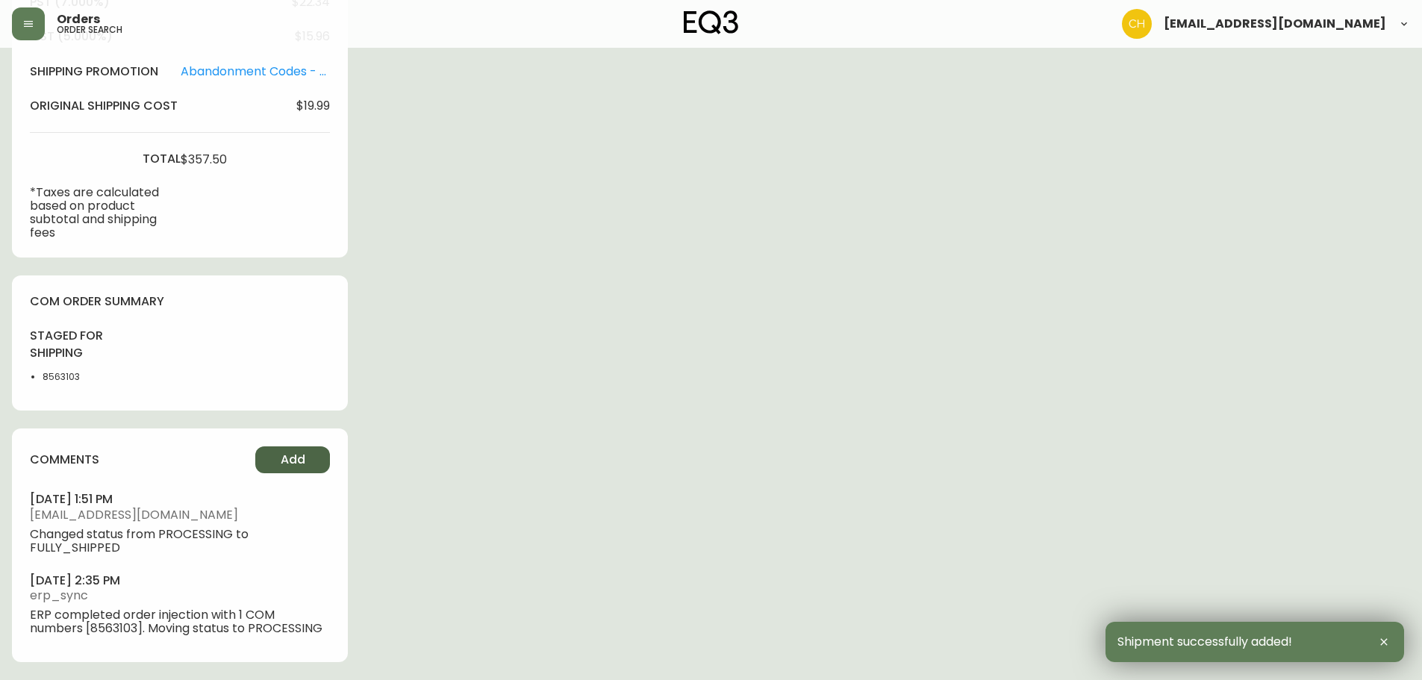
drag, startPoint x: 282, startPoint y: 457, endPoint x: 300, endPoint y: 452, distance: 18.5
click at [300, 452] on span "Add" at bounding box center [293, 460] width 25 height 16
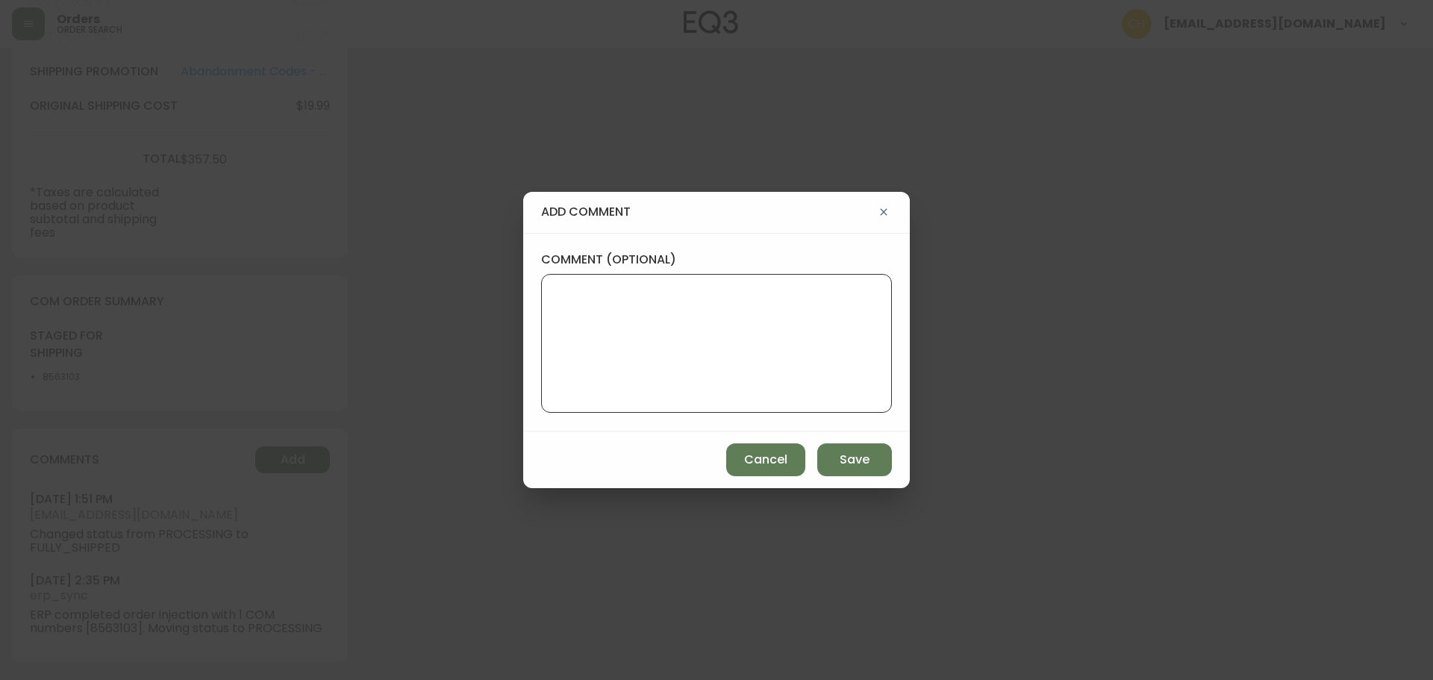
click at [575, 337] on textarea "comment (optional)" at bounding box center [716, 343] width 325 height 119
type textarea "CH"
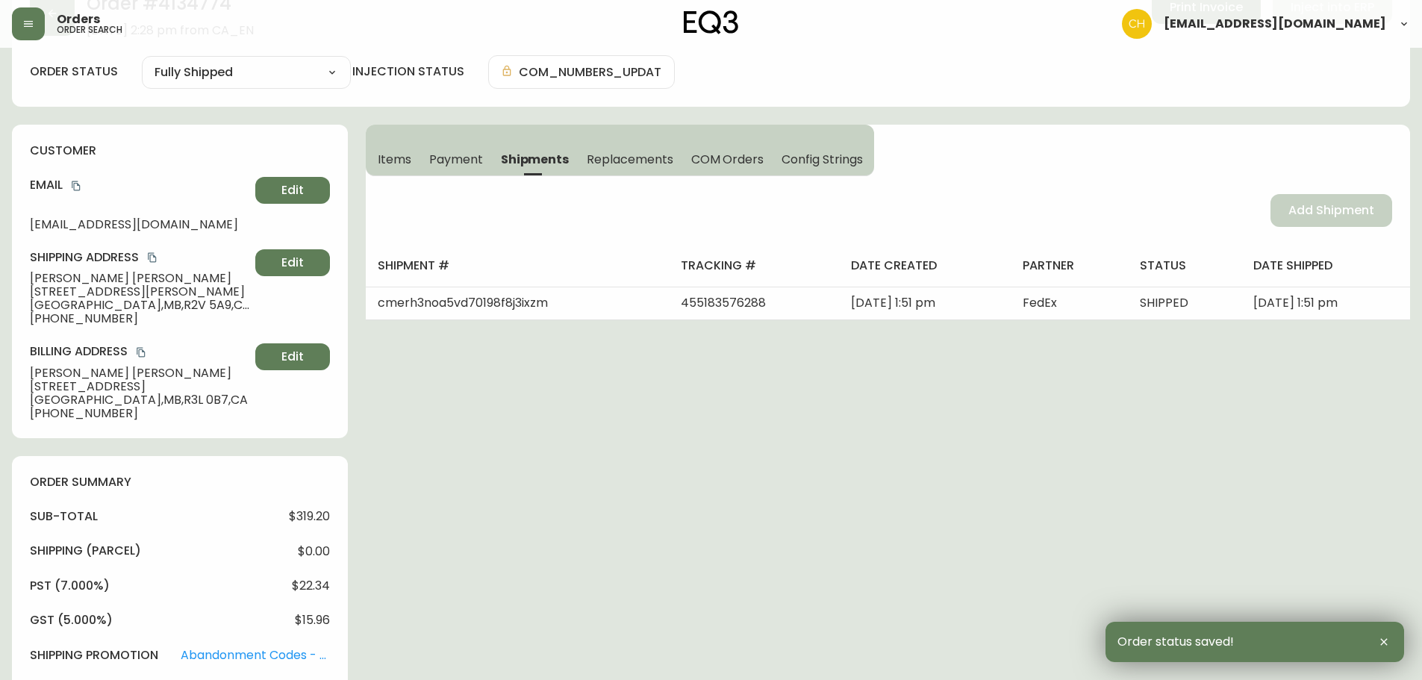
scroll to position [0, 0]
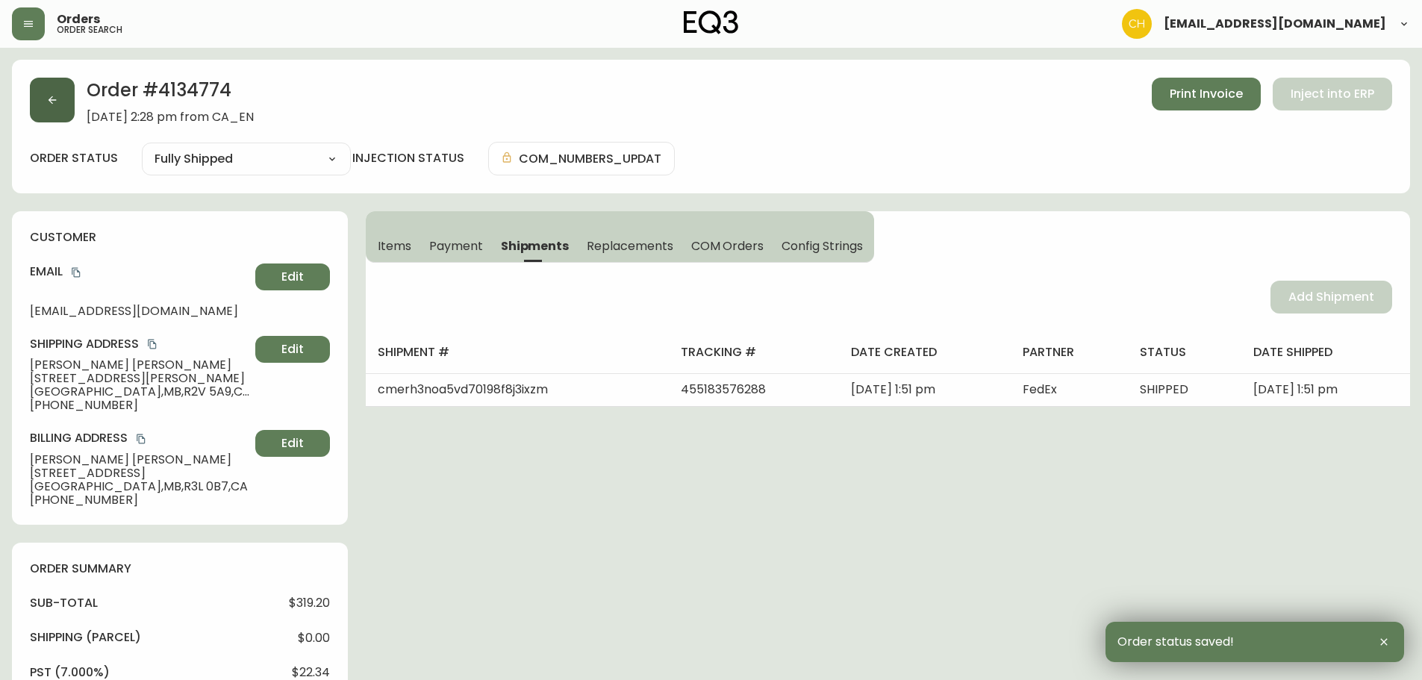
click at [60, 104] on button "button" at bounding box center [52, 100] width 45 height 45
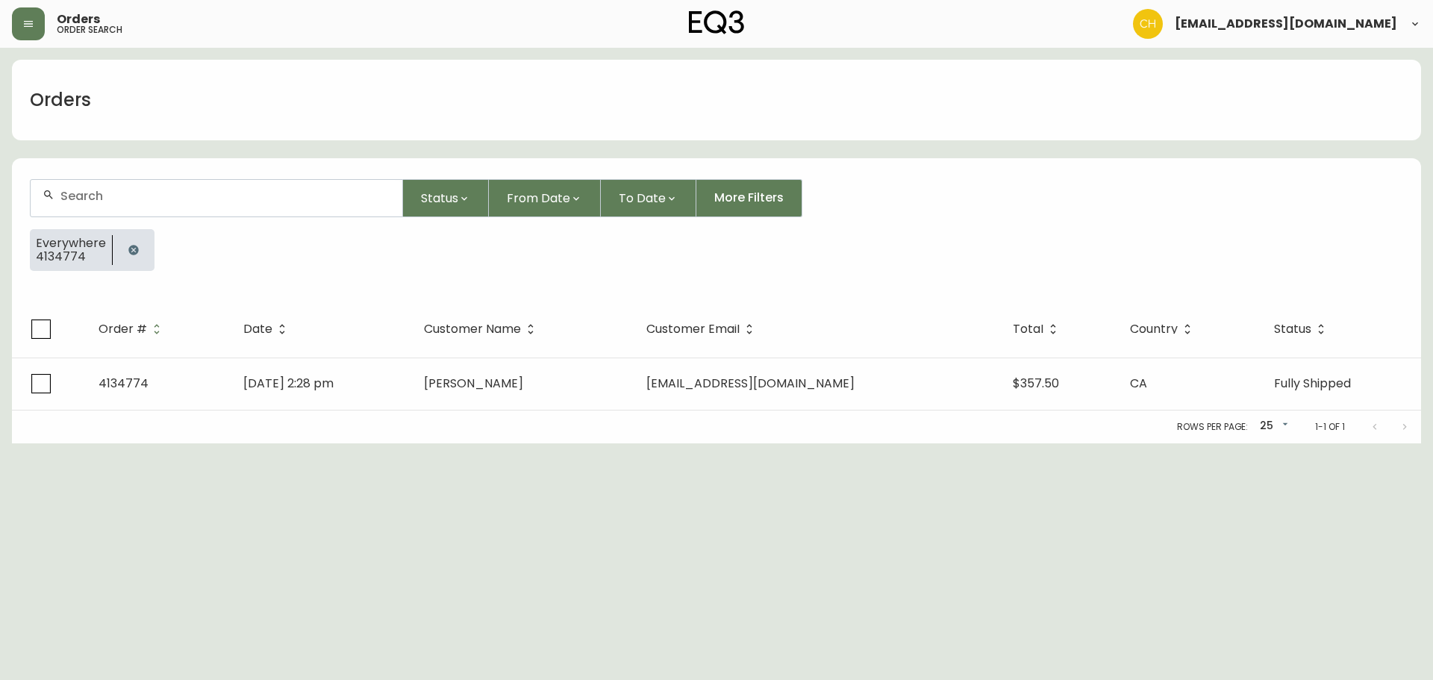
click at [82, 198] on input "text" at bounding box center [225, 196] width 330 height 14
type input "4134803"
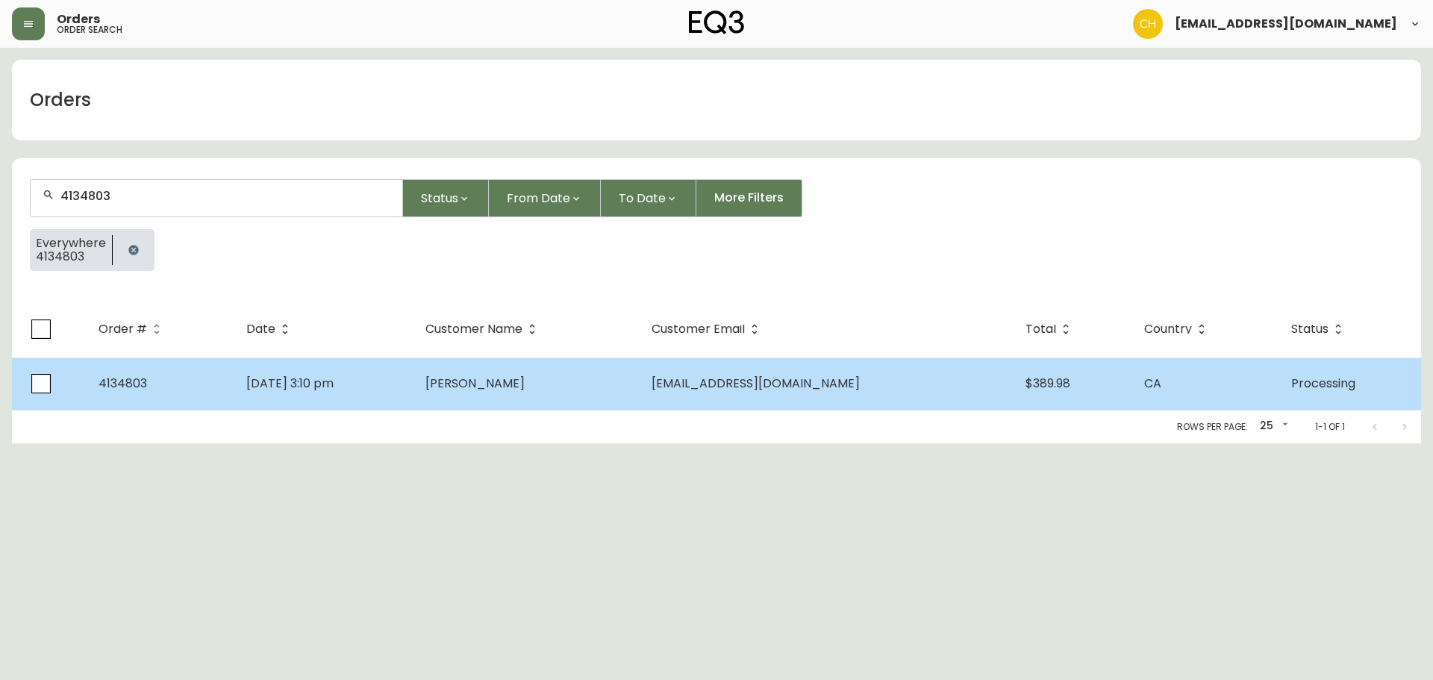
click at [521, 384] on span "[PERSON_NAME]" at bounding box center [474, 383] width 99 height 17
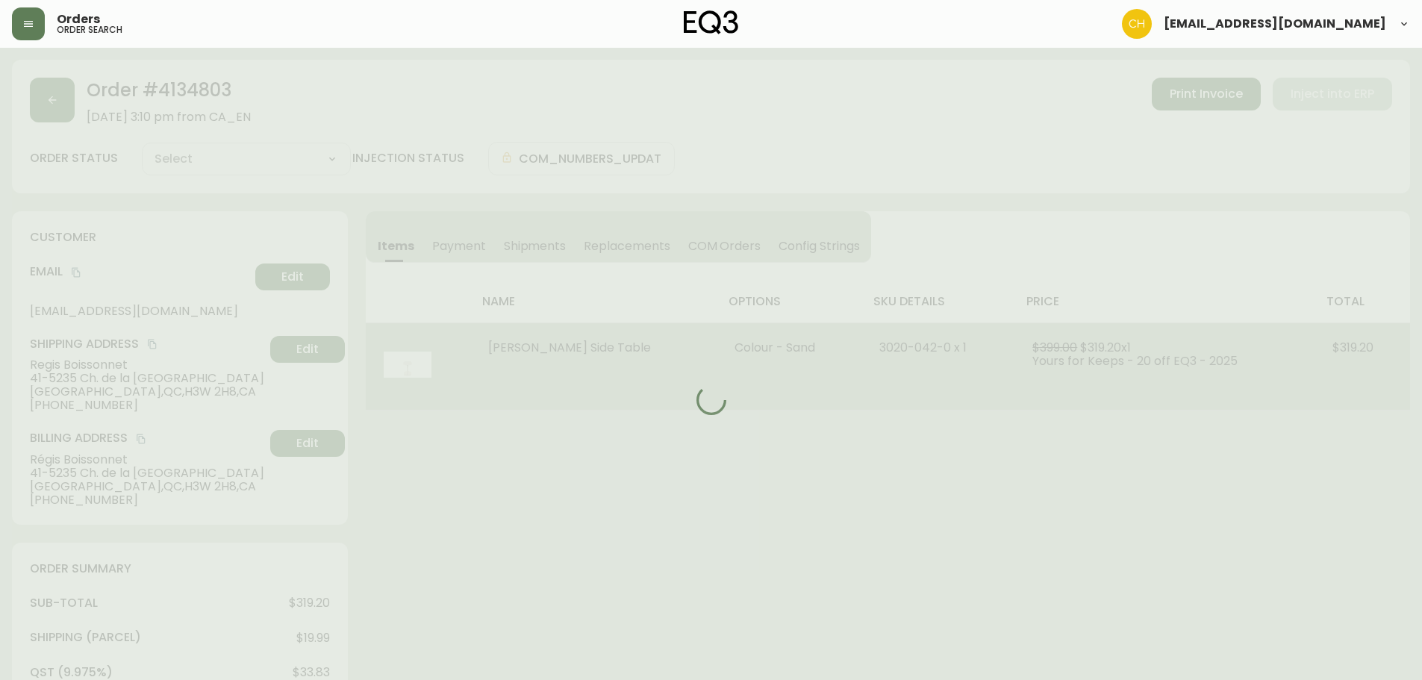
type input "Processing"
select select "PROCESSING"
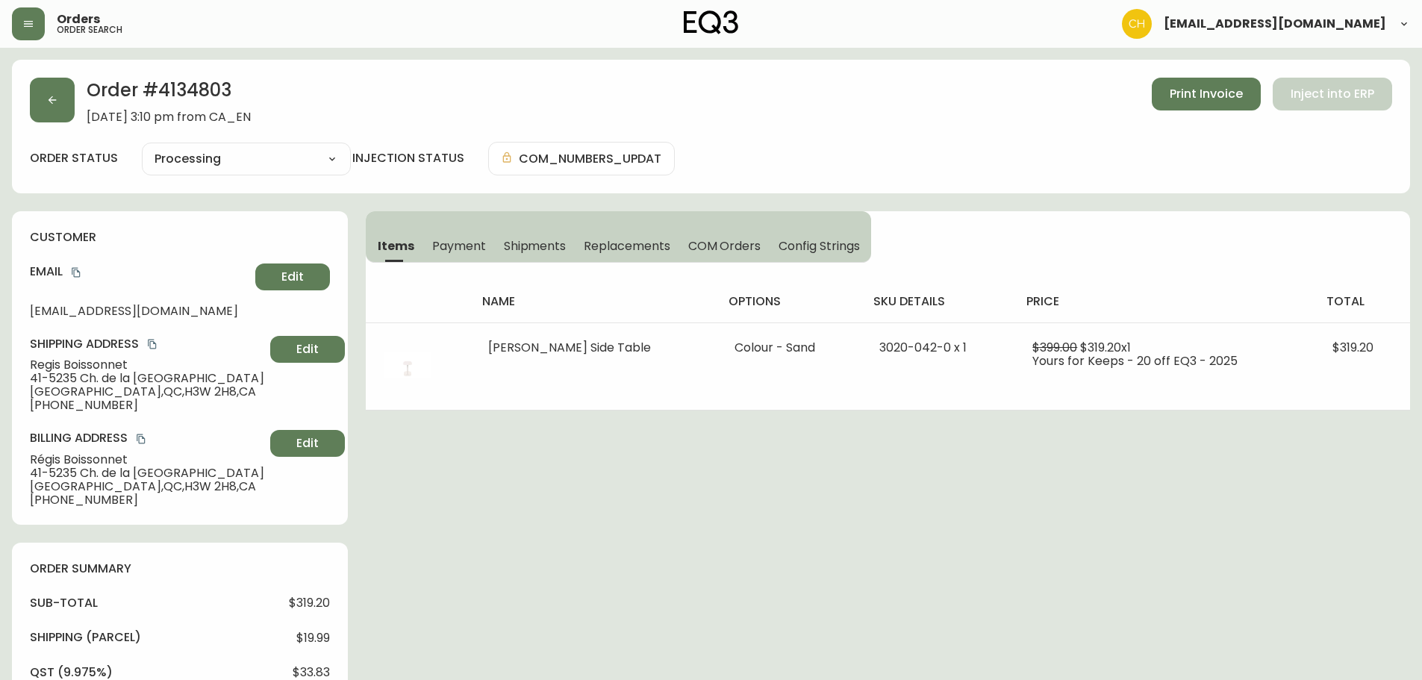
click at [528, 246] on span "Shipments" at bounding box center [535, 246] width 63 height 16
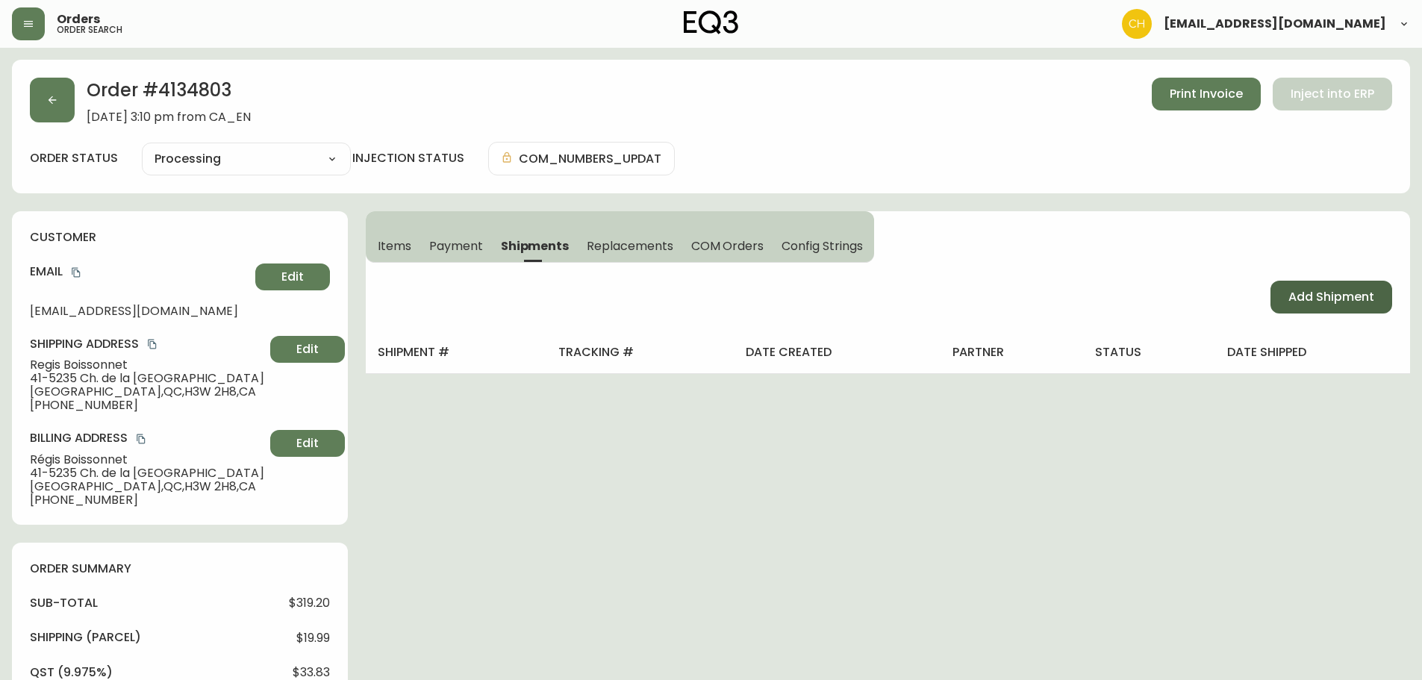
click at [1303, 302] on span "Add Shipment" at bounding box center [1331, 297] width 86 height 16
select select "PENDING"
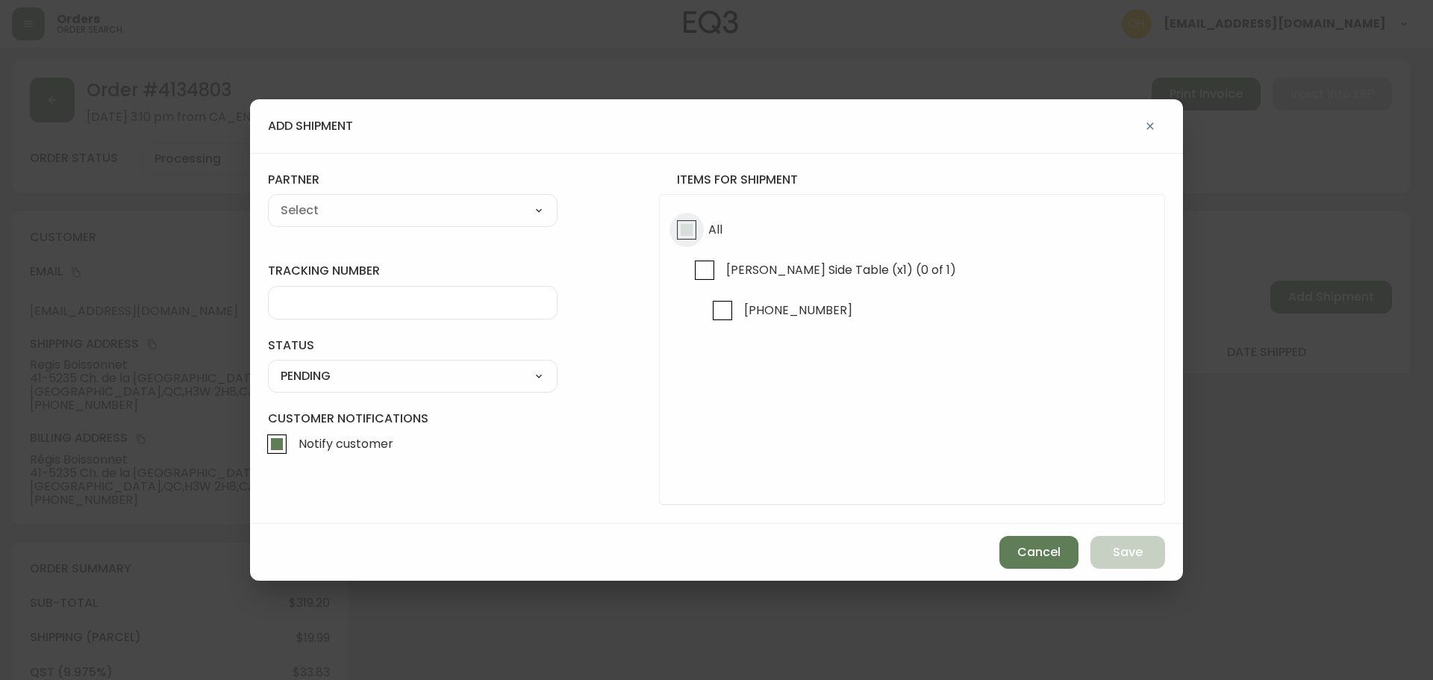
drag, startPoint x: 680, startPoint y: 234, endPoint x: 605, endPoint y: 227, distance: 74.9
click at [679, 234] on input "All" at bounding box center [687, 230] width 34 height 34
checkbox input "true"
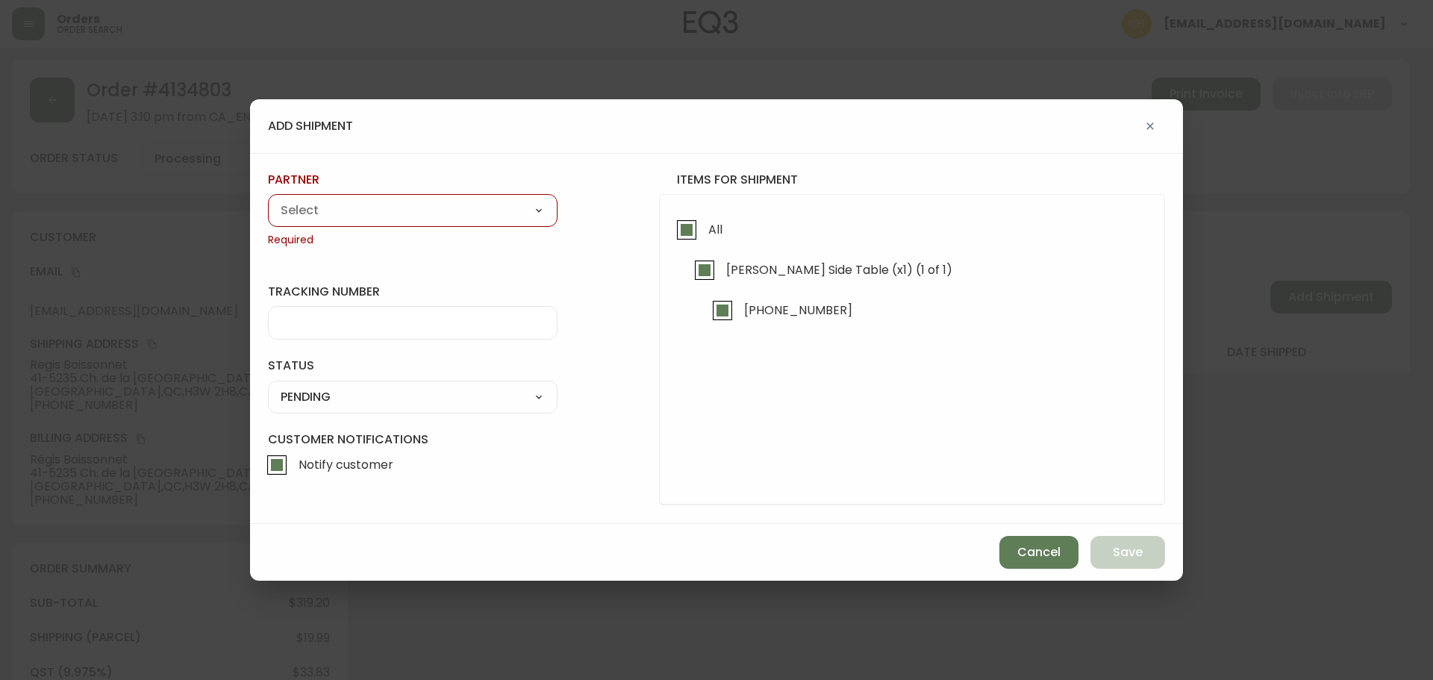
click at [446, 211] on select "A Move to Remember LLC ABF Freight Alero [PERSON_NAME] Canada Post CDS Ceva Log…" at bounding box center [413, 210] width 290 height 22
select select "cjy0a9taa01x001669l98m63c"
click at [268, 199] on select "A Move to Remember LLC ABF Freight Alero [PERSON_NAME] Canada Post CDS Ceva Log…" at bounding box center [413, 210] width 290 height 22
type input "FedEx"
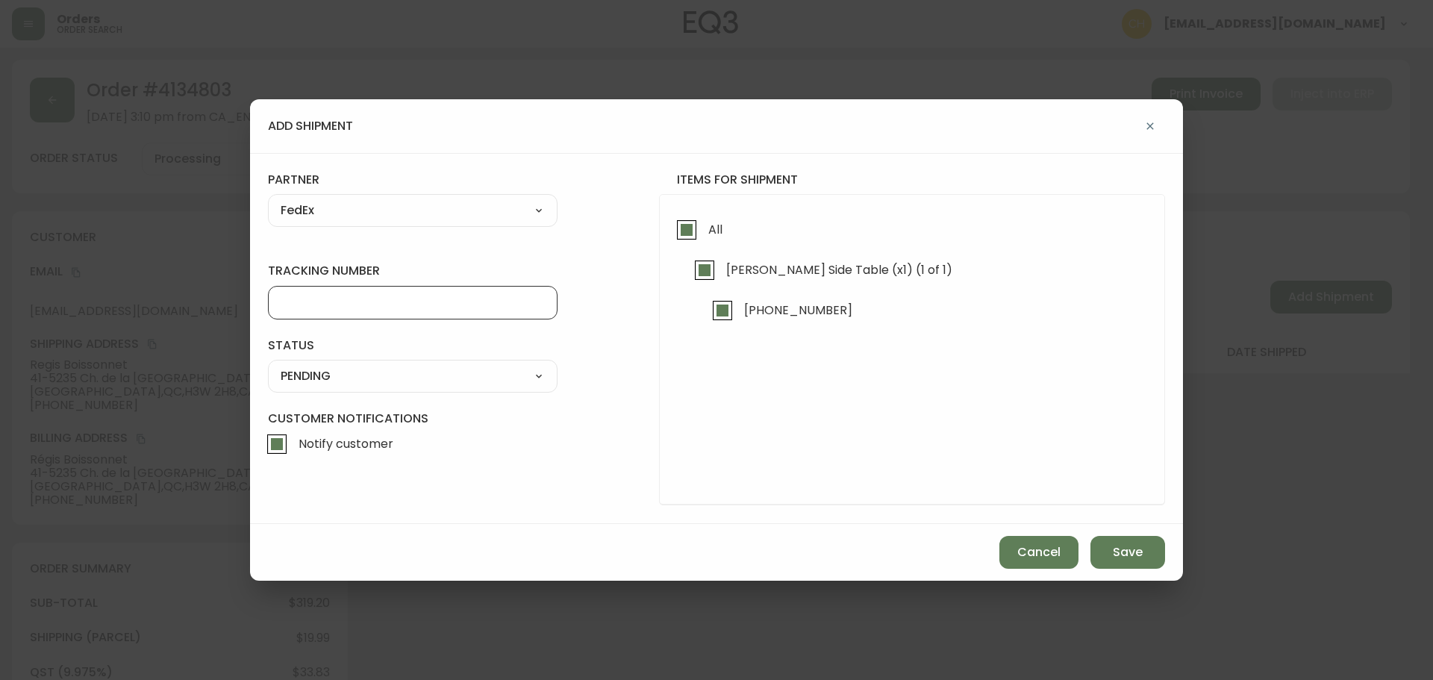
click at [345, 308] on input "tracking number" at bounding box center [413, 303] width 264 height 14
type input "455183576299"
click at [313, 385] on select "SHIPPED PENDING CANCELLED" at bounding box center [413, 376] width 290 height 22
click at [268, 365] on select "SHIPPED PENDING CANCELLED" at bounding box center [413, 376] width 290 height 22
select select "PENDING"
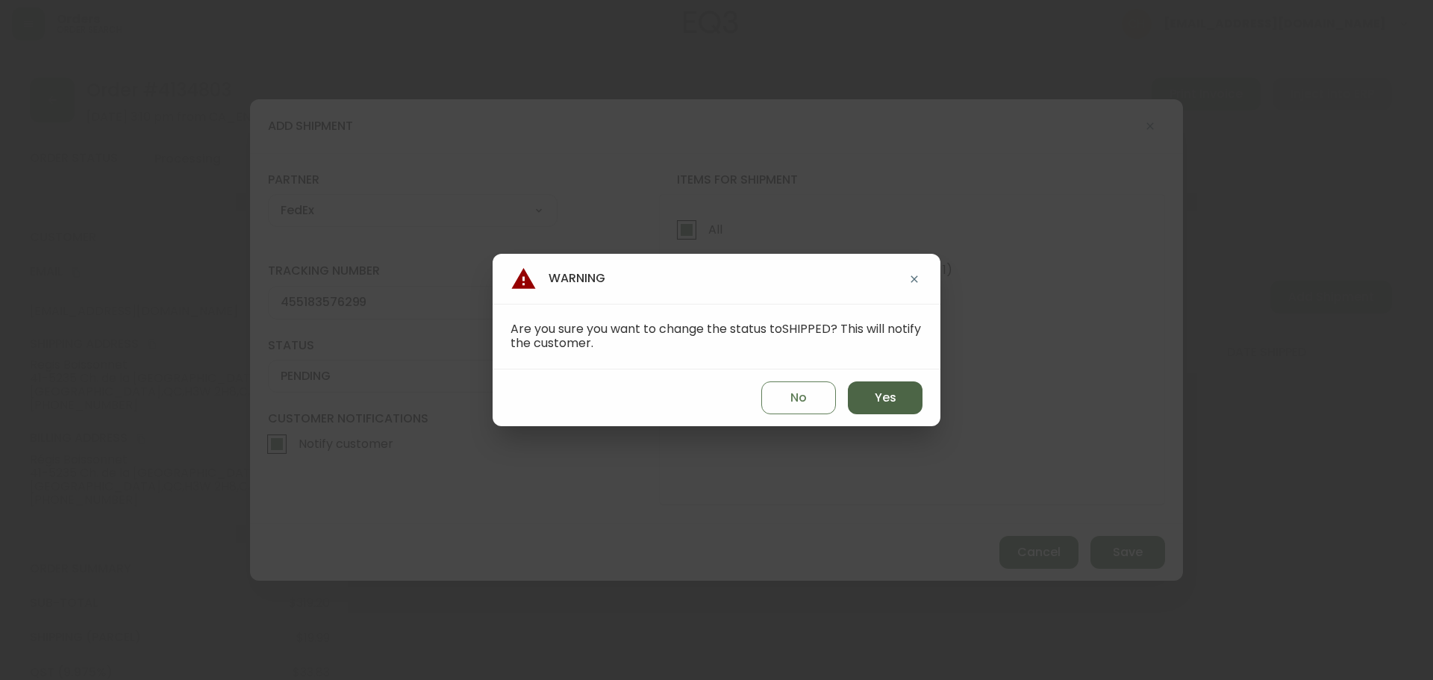
drag, startPoint x: 879, startPoint y: 400, endPoint x: 899, endPoint y: 417, distance: 26.0
click at [880, 400] on span "Yes" at bounding box center [886, 398] width 22 height 16
type input "SHIPPED"
select select "SHIPPED"
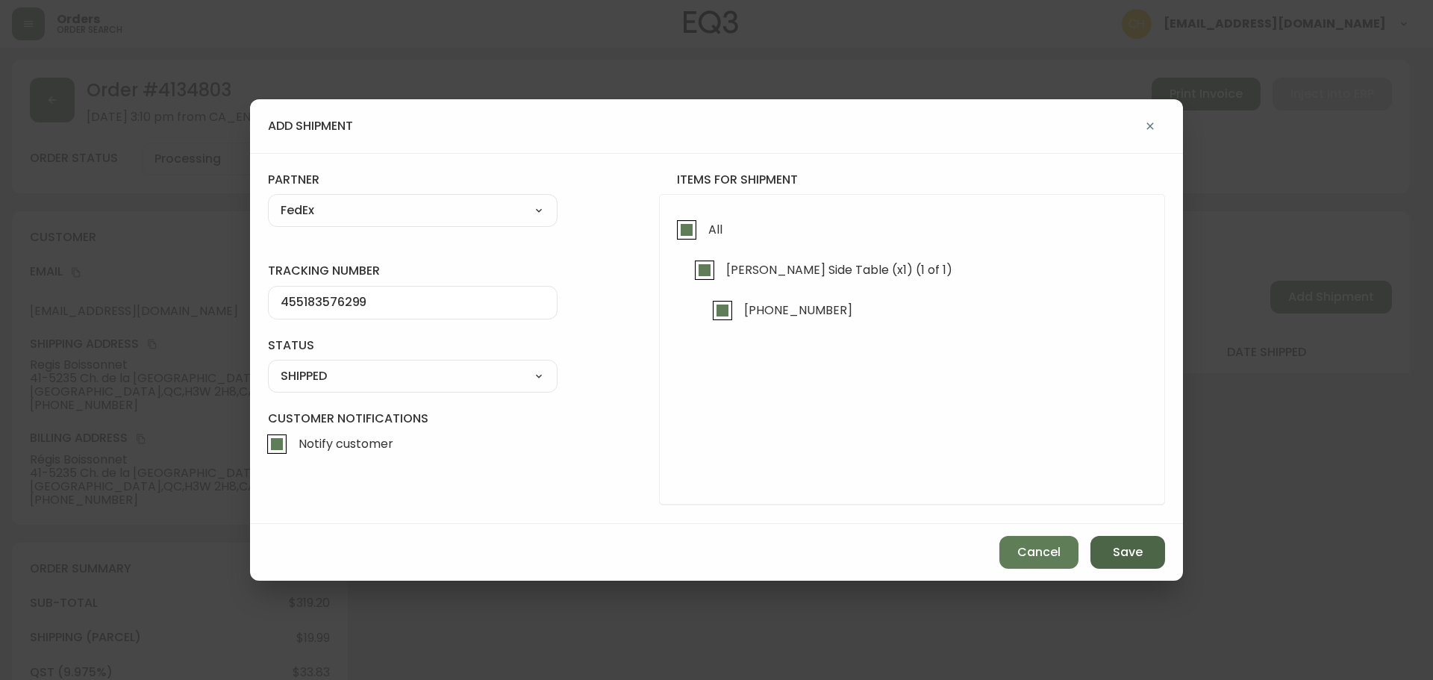
click at [1126, 559] on span "Save" at bounding box center [1128, 552] width 30 height 16
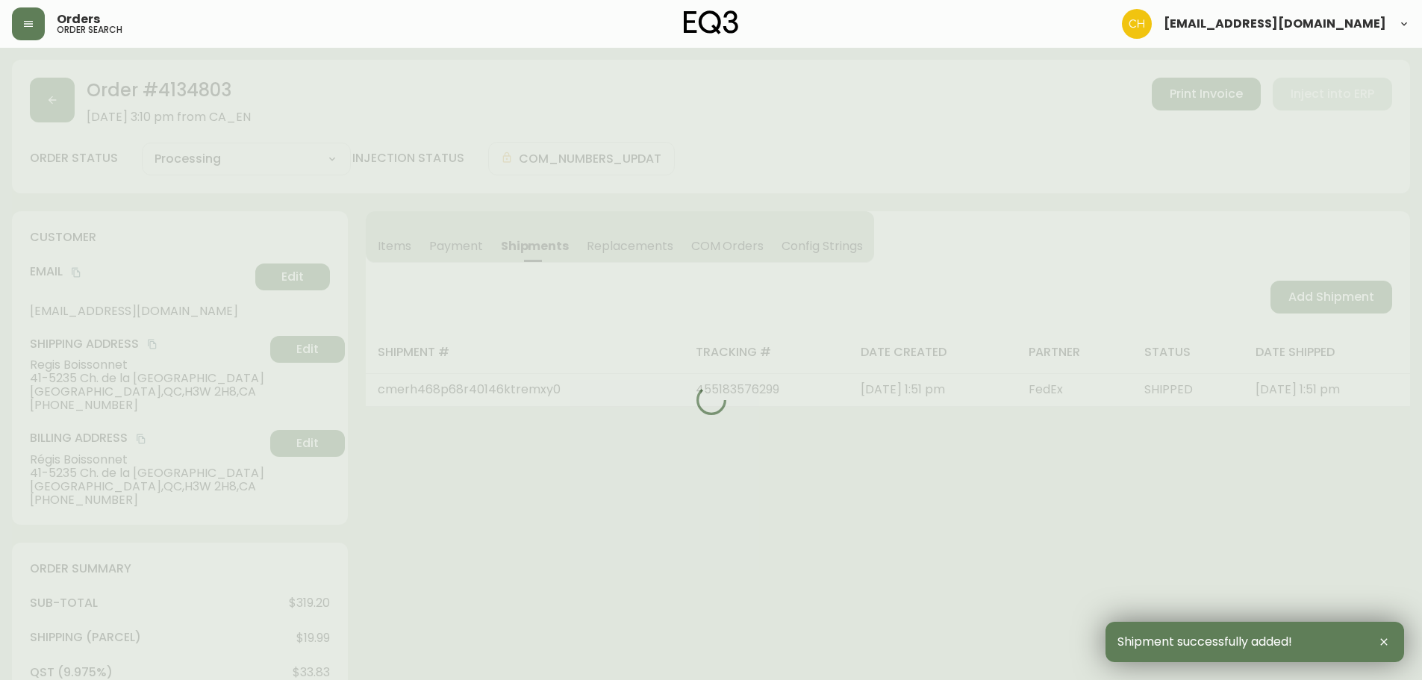
type input "Fully Shipped"
select select "FULLY_SHIPPED"
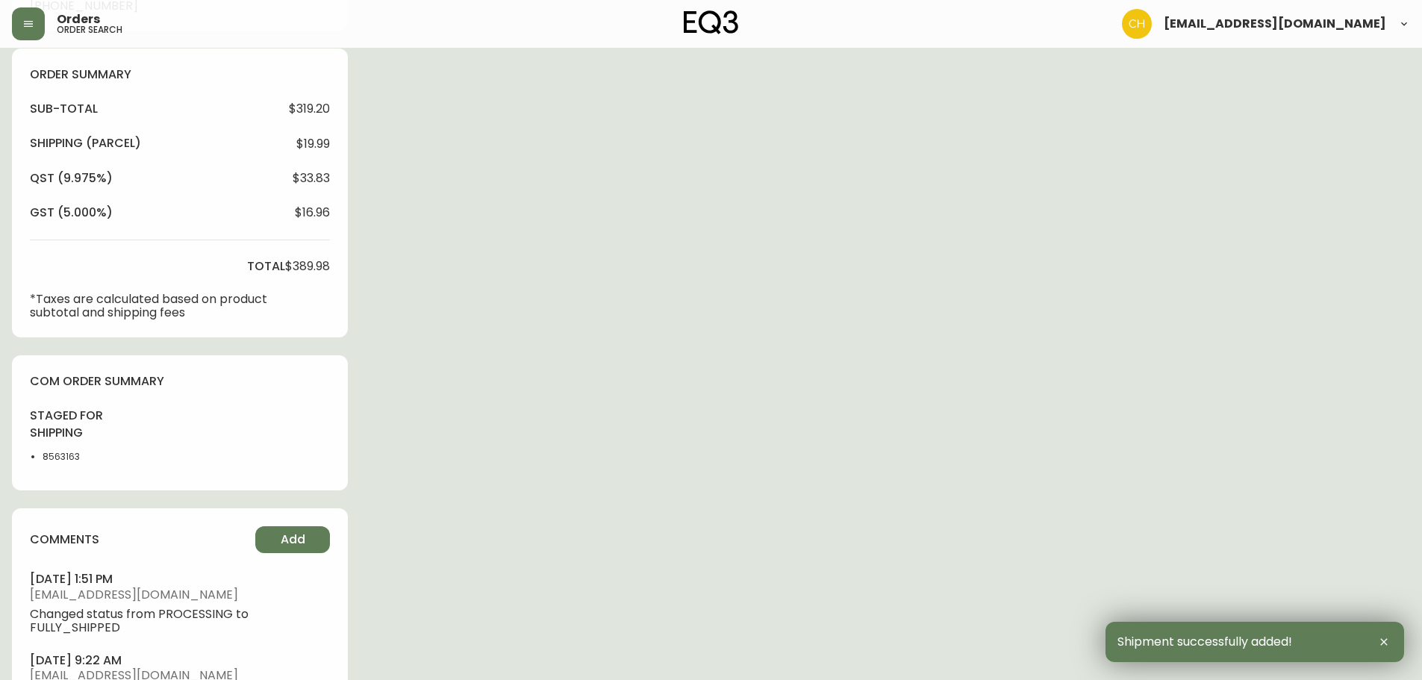
scroll to position [642, 0]
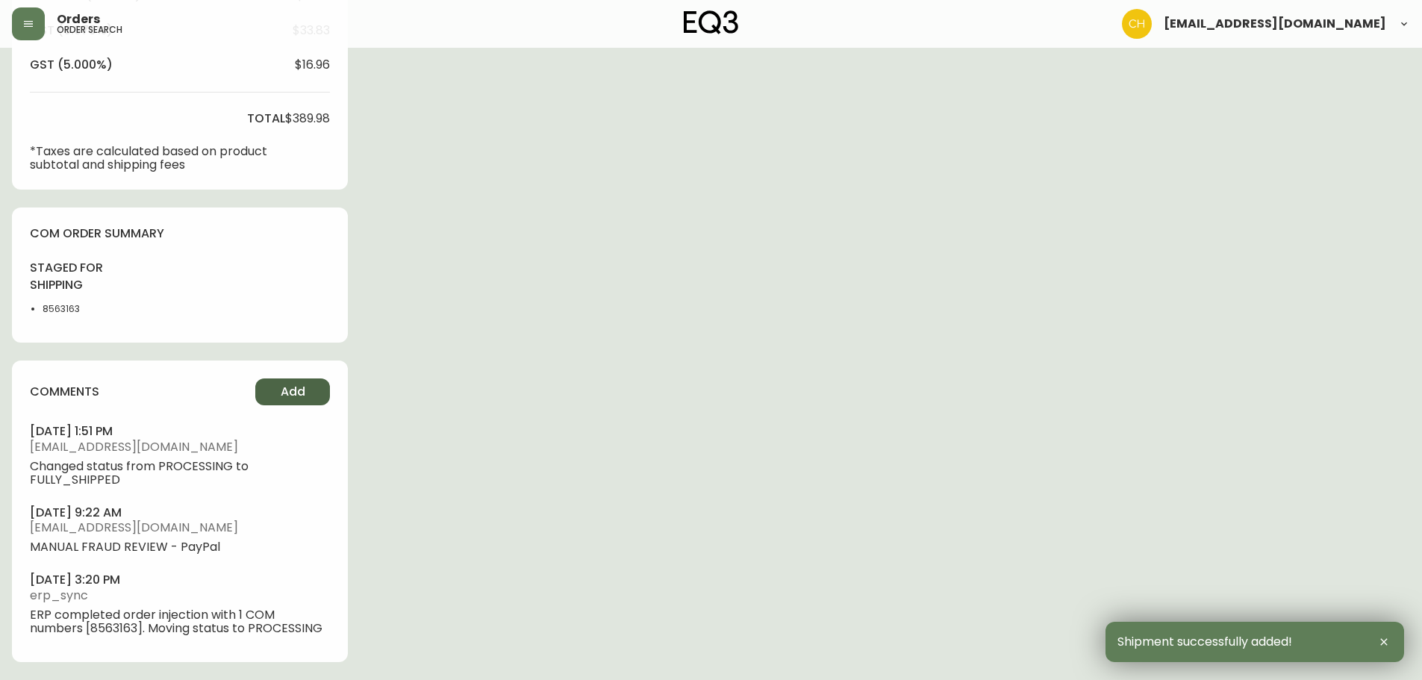
click at [284, 387] on span "Add" at bounding box center [293, 392] width 25 height 16
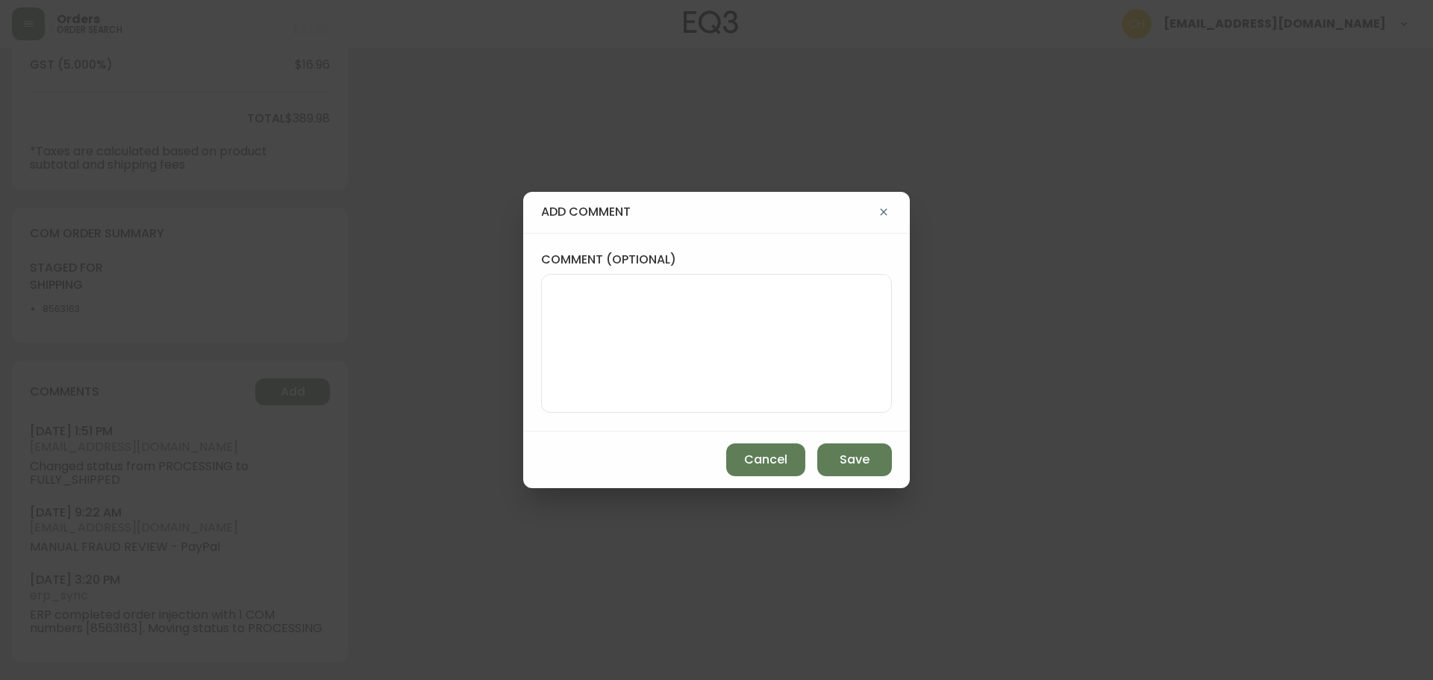
click at [584, 310] on textarea "comment (optional)" at bounding box center [716, 343] width 325 height 119
type textarea "CH"
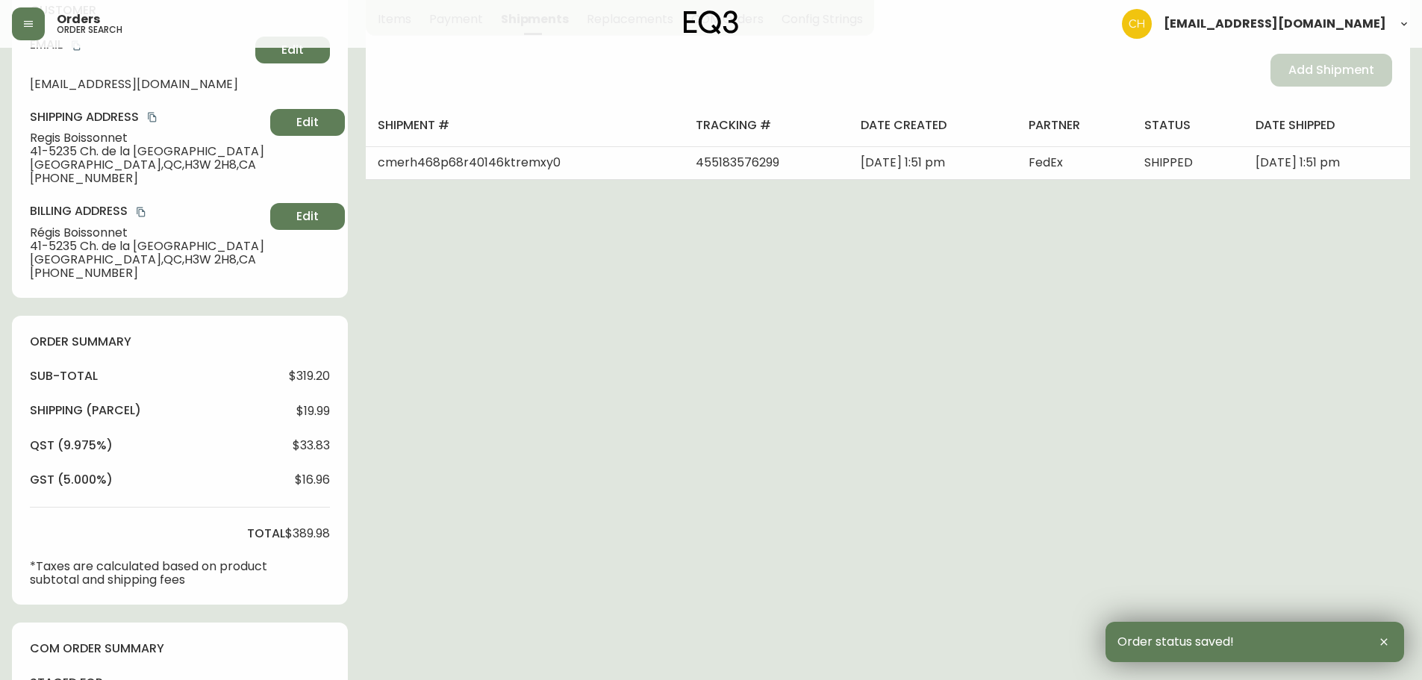
scroll to position [0, 0]
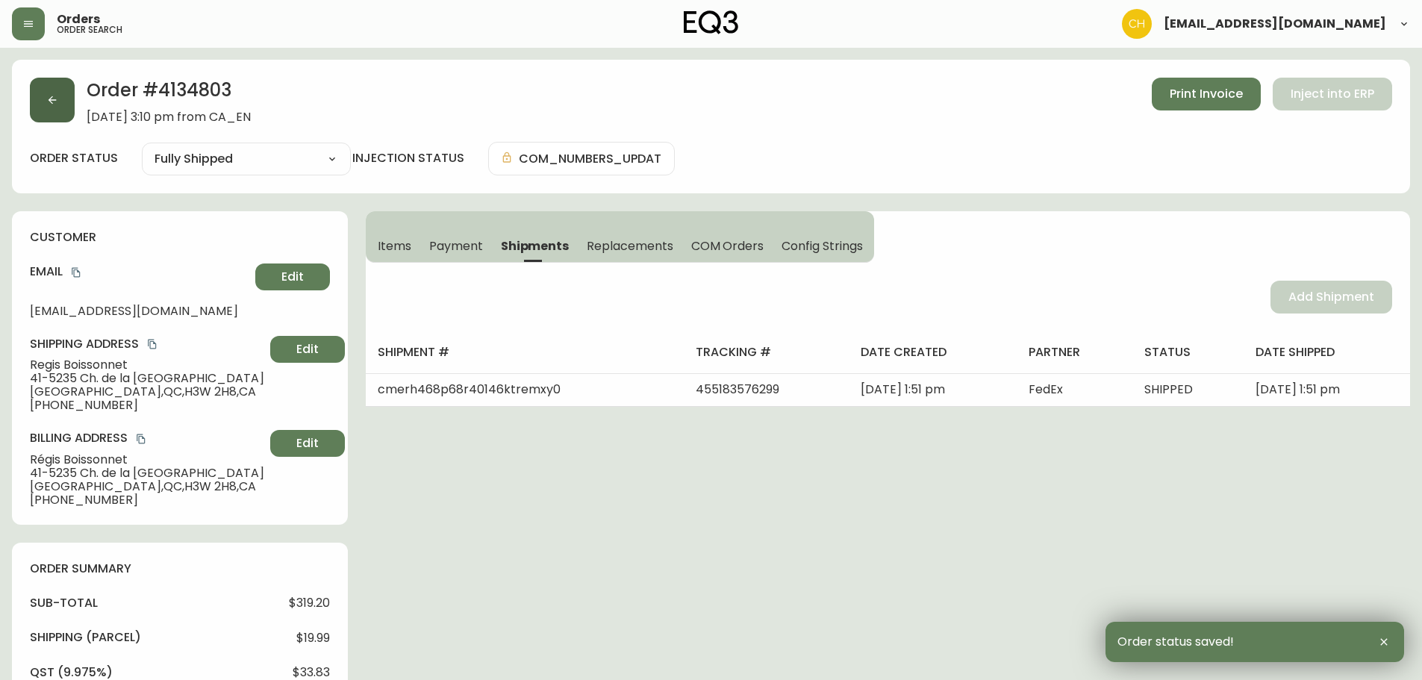
click at [57, 102] on icon "button" at bounding box center [52, 100] width 12 height 12
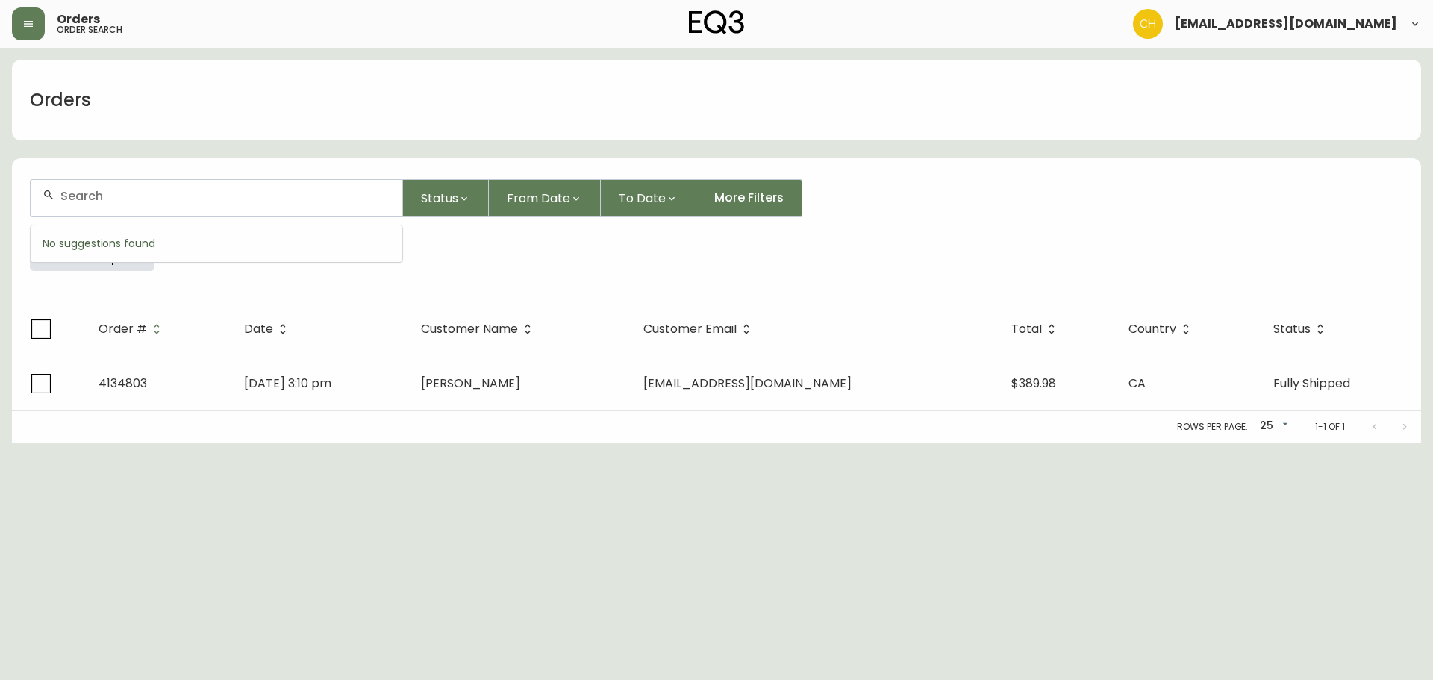
click at [81, 189] on input "text" at bounding box center [225, 196] width 330 height 14
type input "4134788"
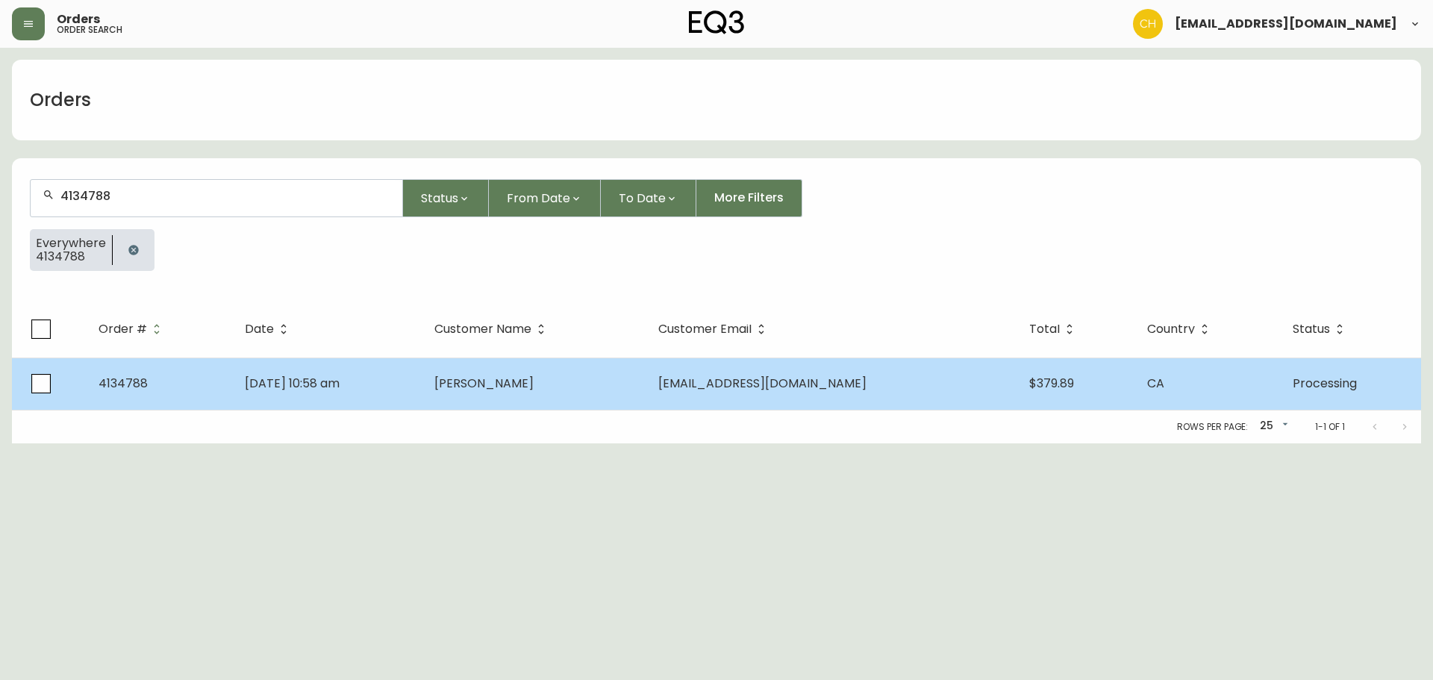
click at [646, 384] on td "[PERSON_NAME]" at bounding box center [534, 384] width 224 height 52
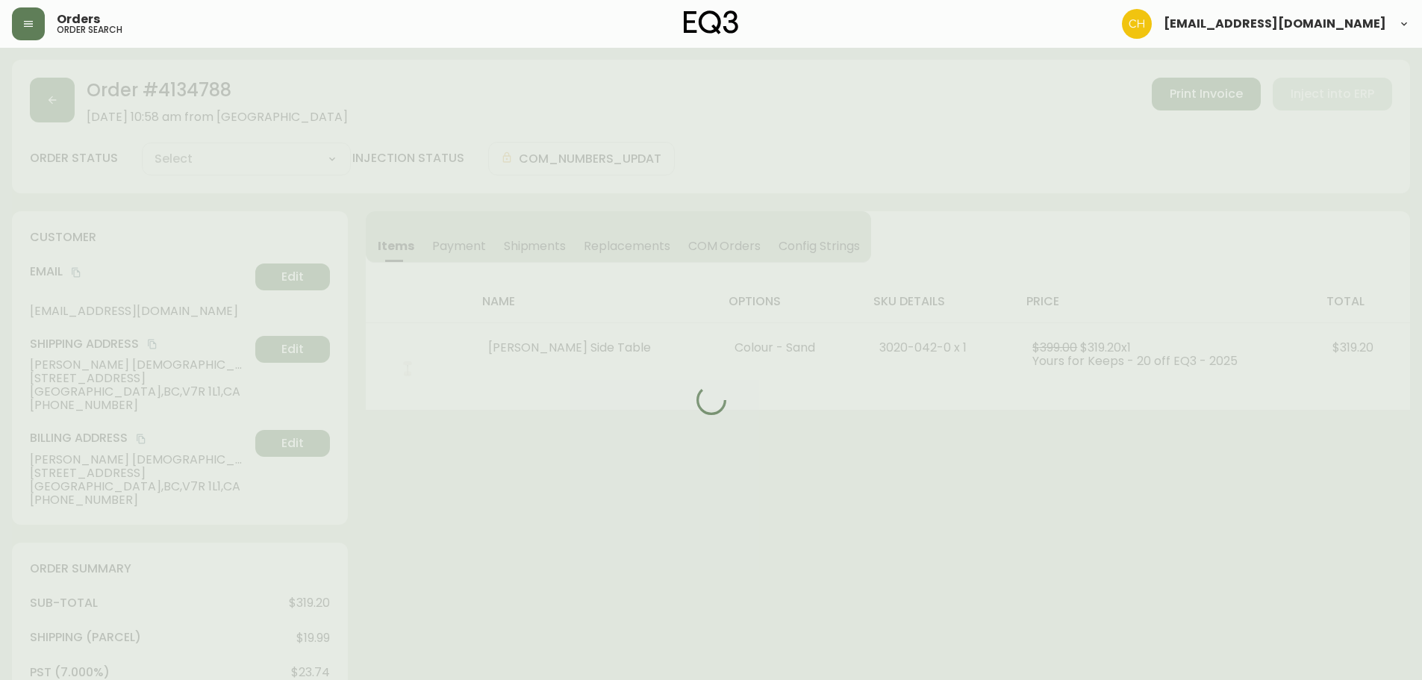
type input "Processing"
select select "PROCESSING"
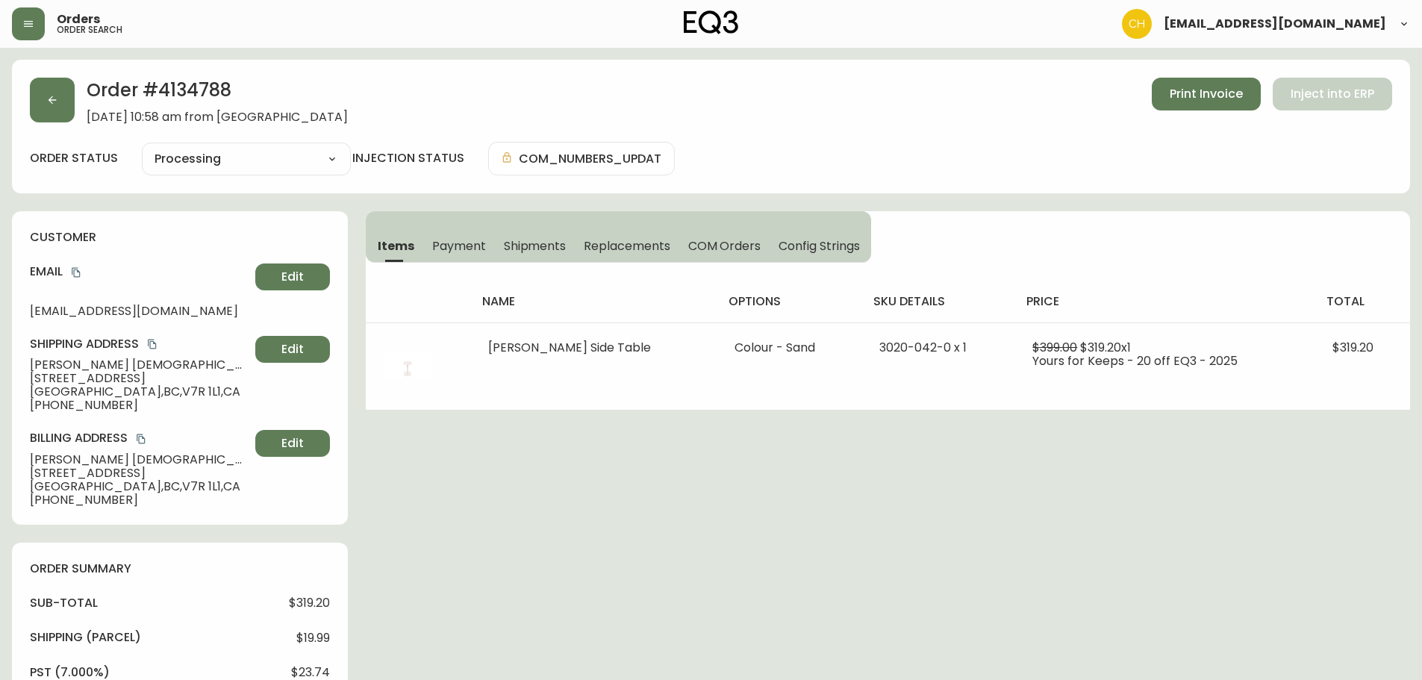
click at [544, 241] on span "Shipments" at bounding box center [535, 246] width 63 height 16
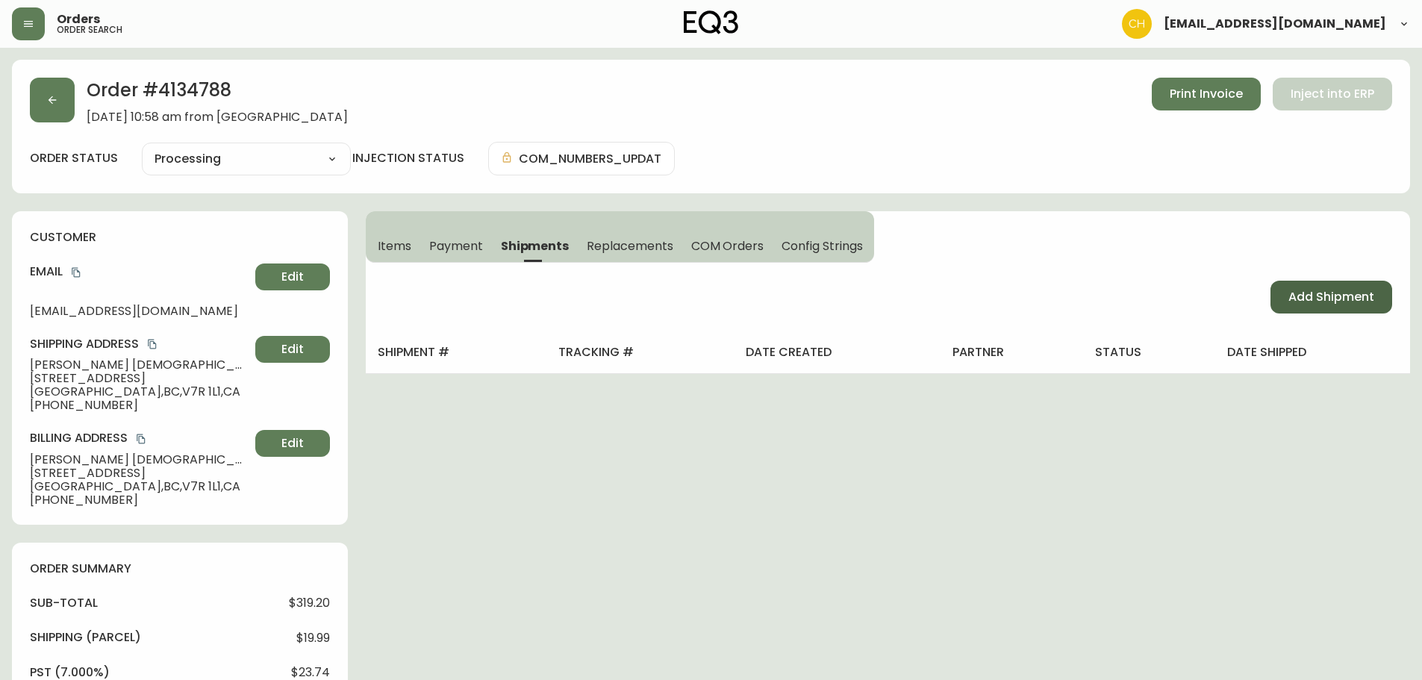
drag, startPoint x: 1317, startPoint y: 298, endPoint x: 1306, endPoint y: 298, distance: 10.4
click at [1311, 298] on span "Add Shipment" at bounding box center [1331, 297] width 86 height 16
select select "PENDING"
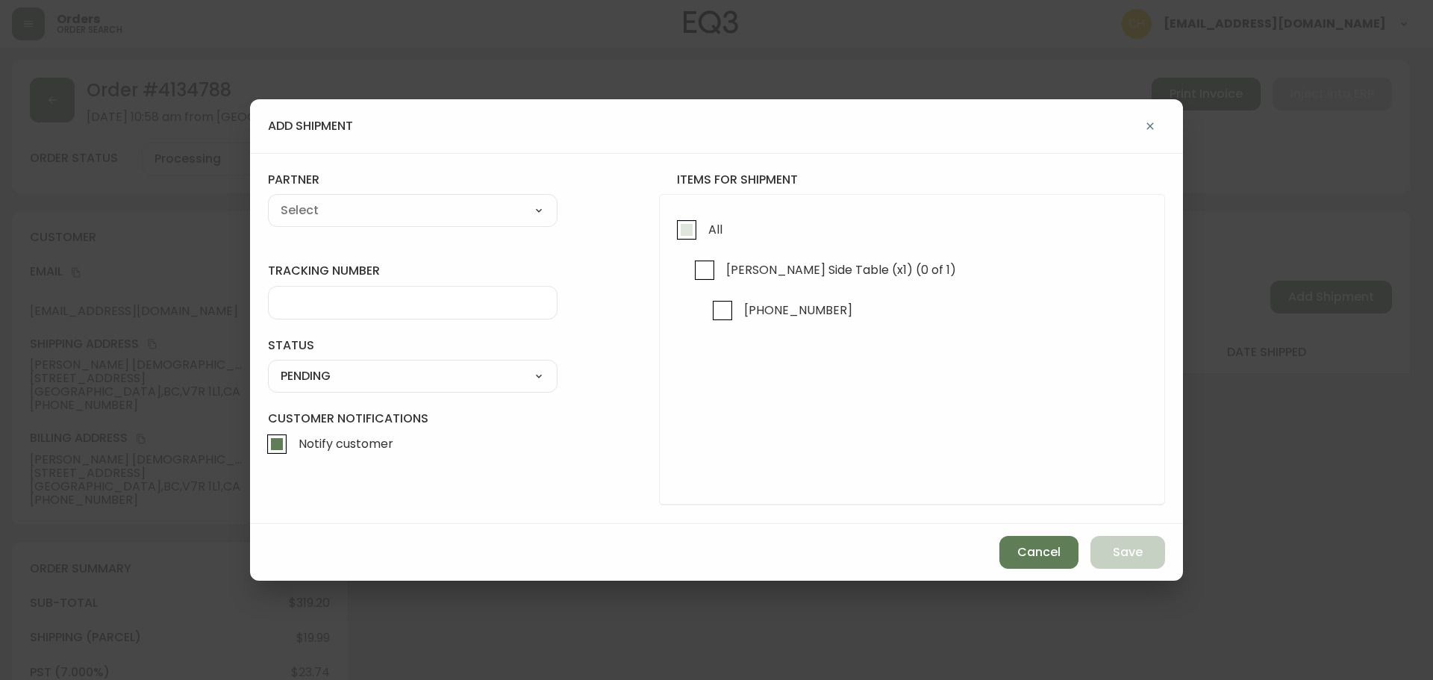
click at [673, 224] on input "All" at bounding box center [687, 230] width 34 height 34
checkbox input "true"
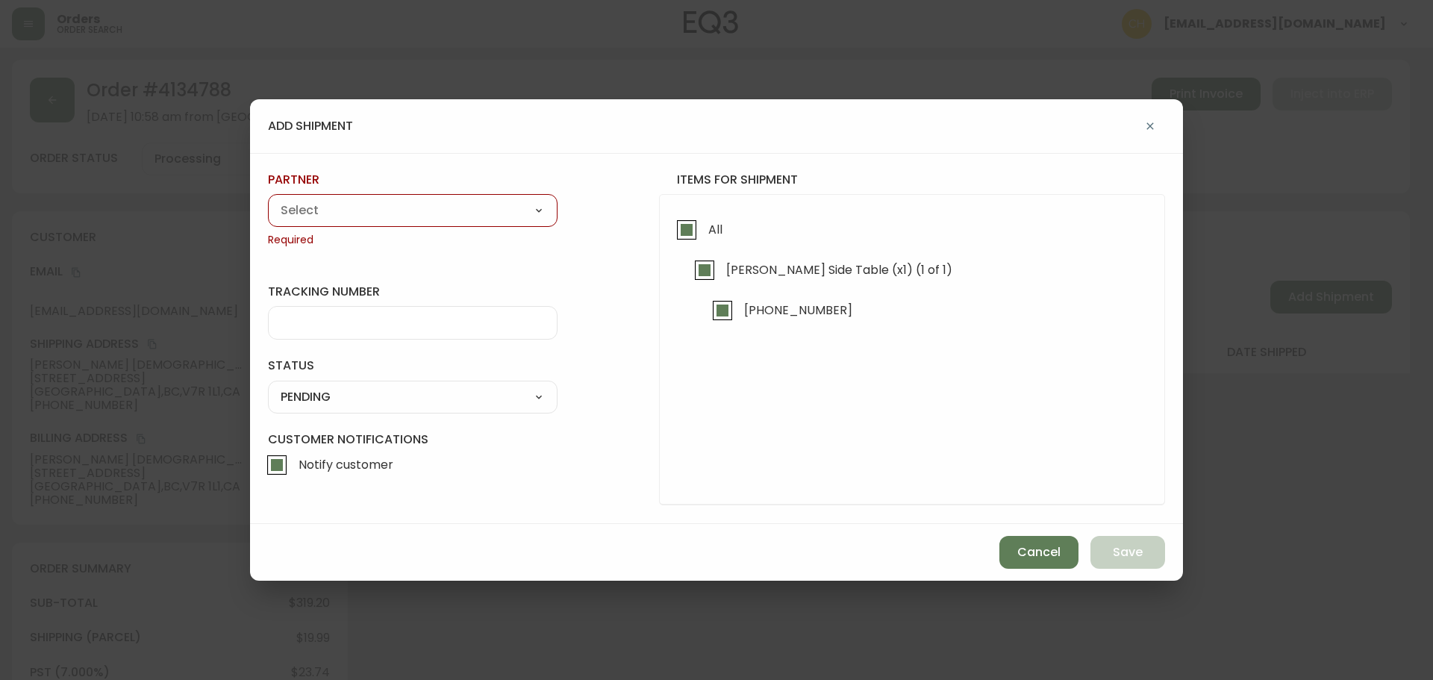
click at [474, 205] on select "A Move to Remember LLC ABF Freight Alero [PERSON_NAME] Canada Post CDS Ceva Log…" at bounding box center [413, 210] width 290 height 22
select select "cjy0a9taa01x001669l98m63c"
click at [268, 199] on select "A Move to Remember LLC ABF Freight Alero [PERSON_NAME] Canada Post CDS Ceva Log…" at bounding box center [413, 210] width 290 height 22
type input "FedEx"
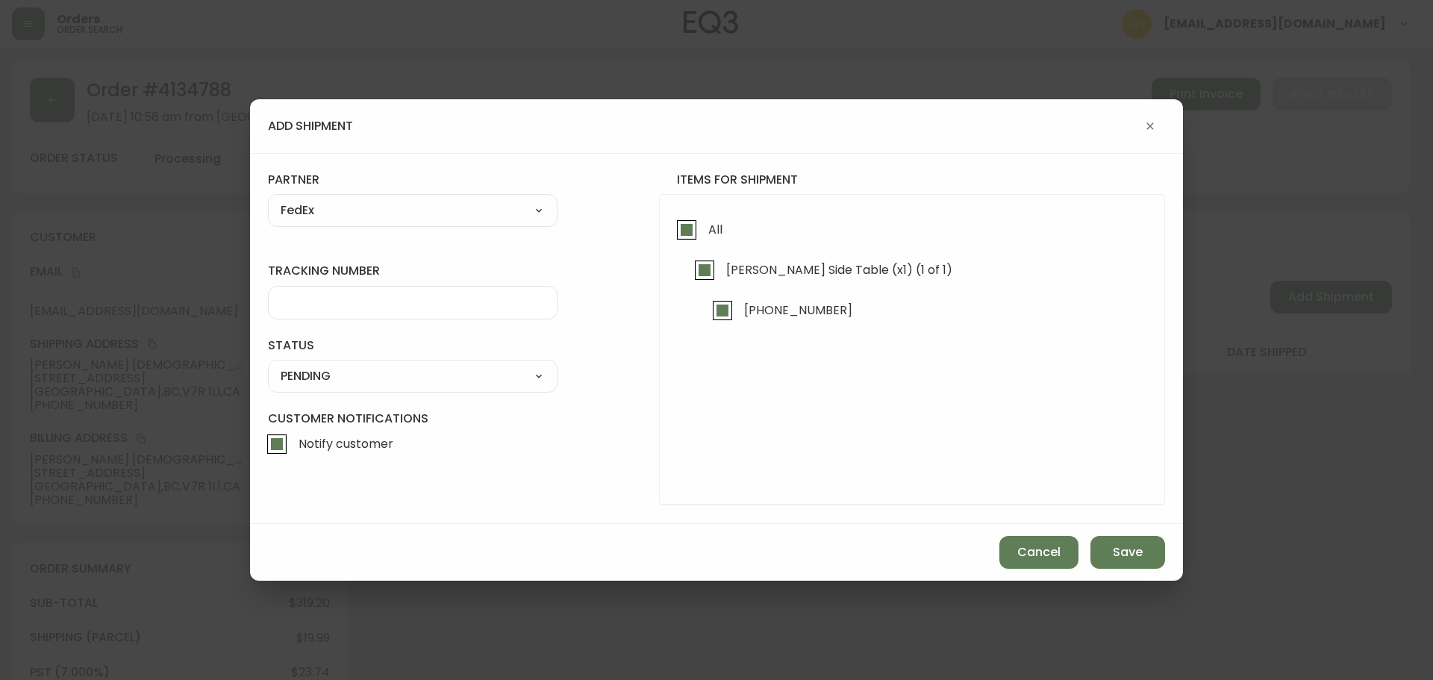
drag, startPoint x: 306, startPoint y: 289, endPoint x: 306, endPoint y: 302, distance: 13.4
click at [306, 298] on div at bounding box center [413, 303] width 290 height 34
type input "455183576303"
click at [302, 376] on select "SHIPPED PENDING CANCELLED" at bounding box center [413, 376] width 290 height 22
click at [268, 365] on select "SHIPPED PENDING CANCELLED" at bounding box center [413, 376] width 290 height 22
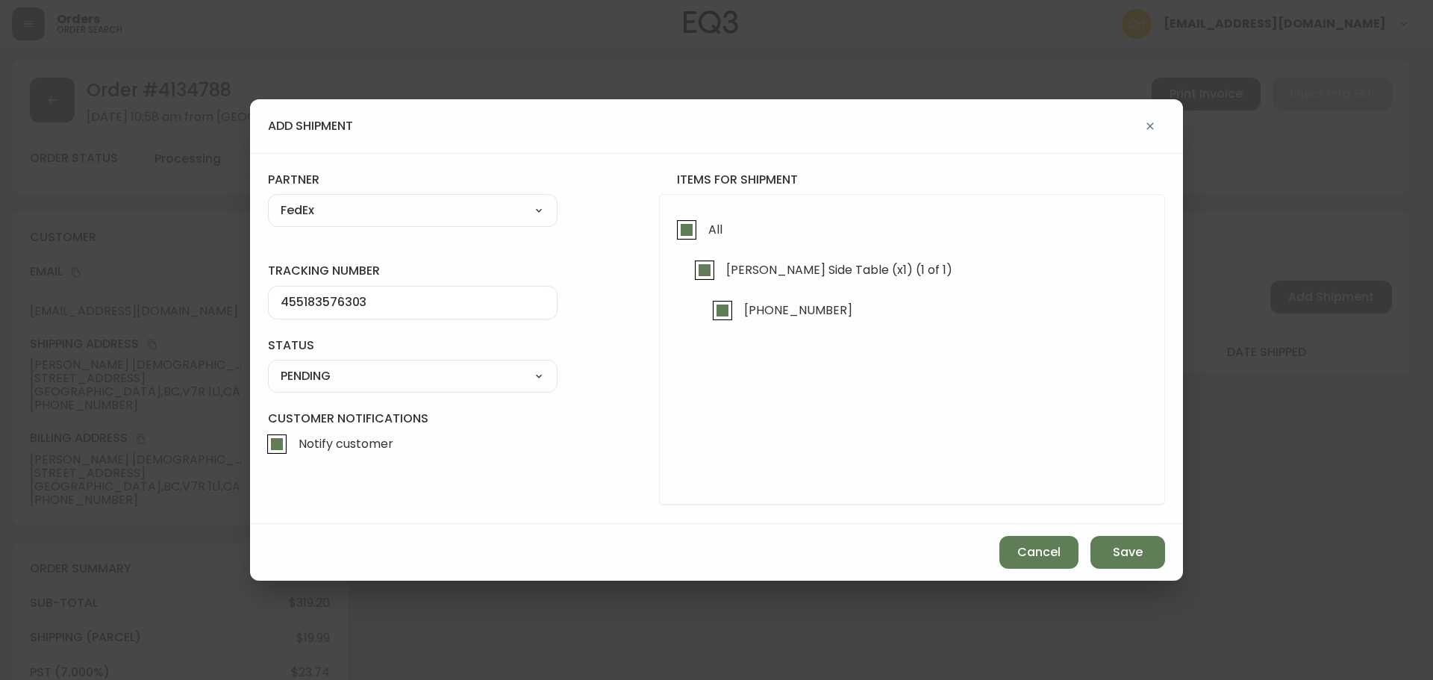
select select "PENDING"
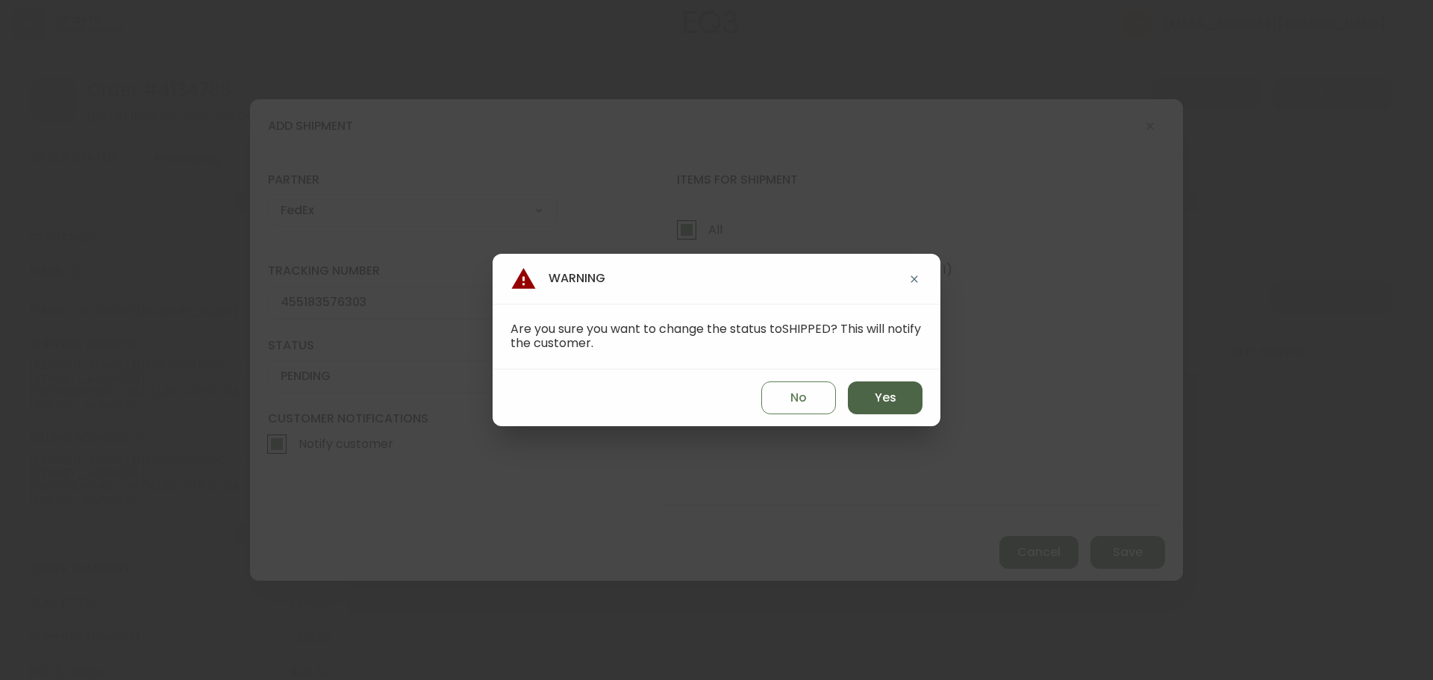
click at [879, 399] on span "Yes" at bounding box center [886, 398] width 22 height 16
type input "SHIPPED"
select select "SHIPPED"
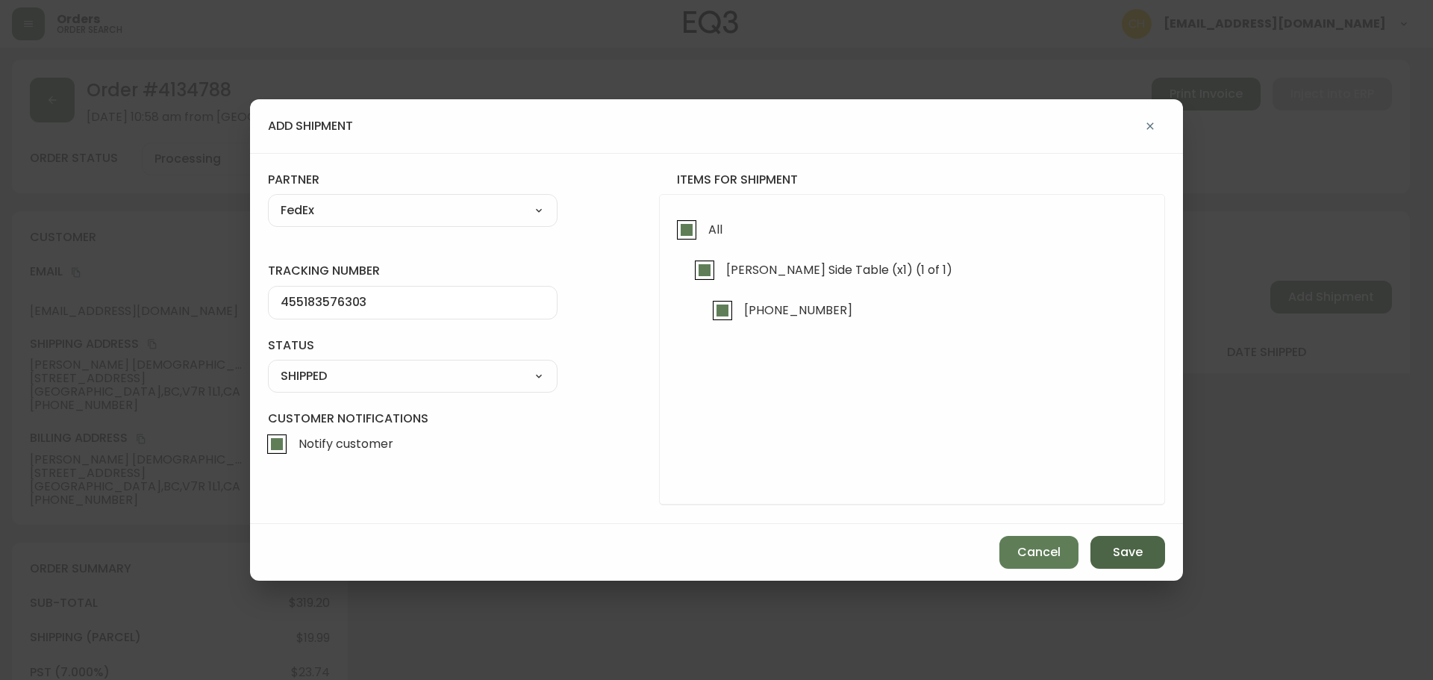
click at [1101, 546] on button "Save" at bounding box center [1128, 552] width 75 height 33
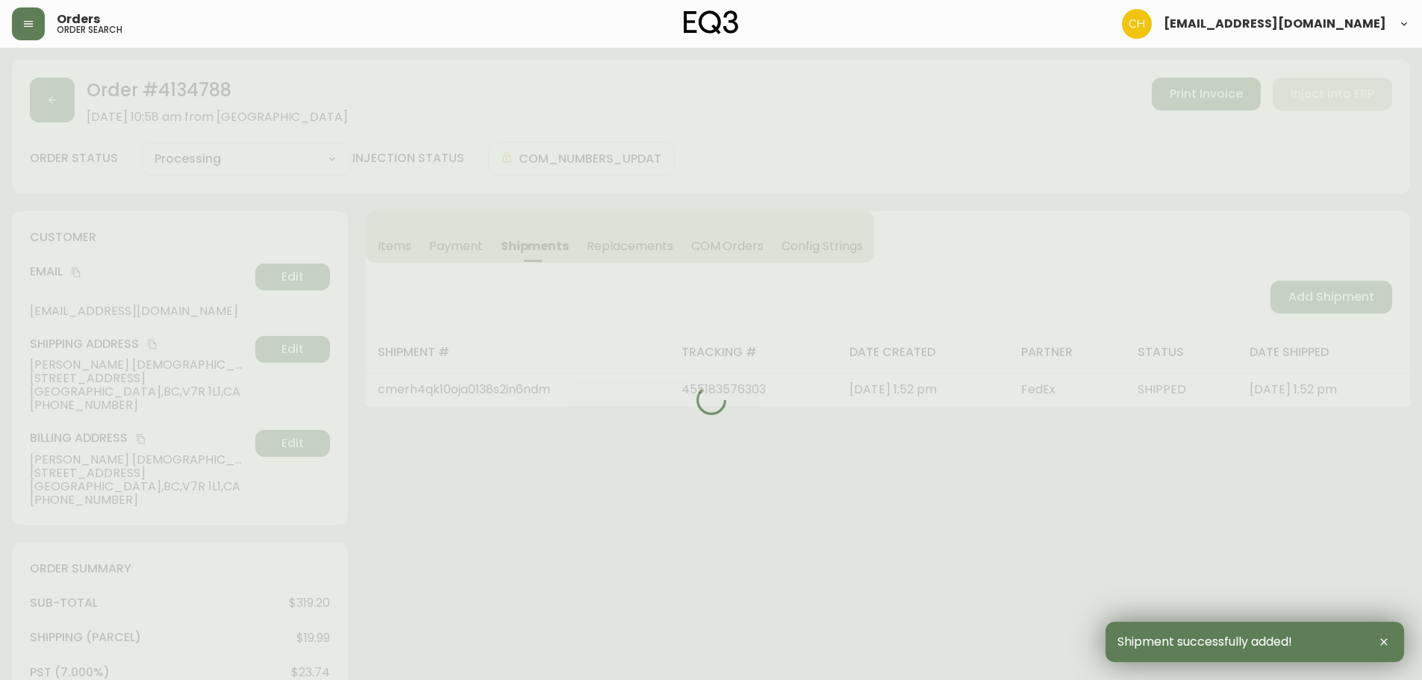
type input "Fully Shipped"
select select "FULLY_SHIPPED"
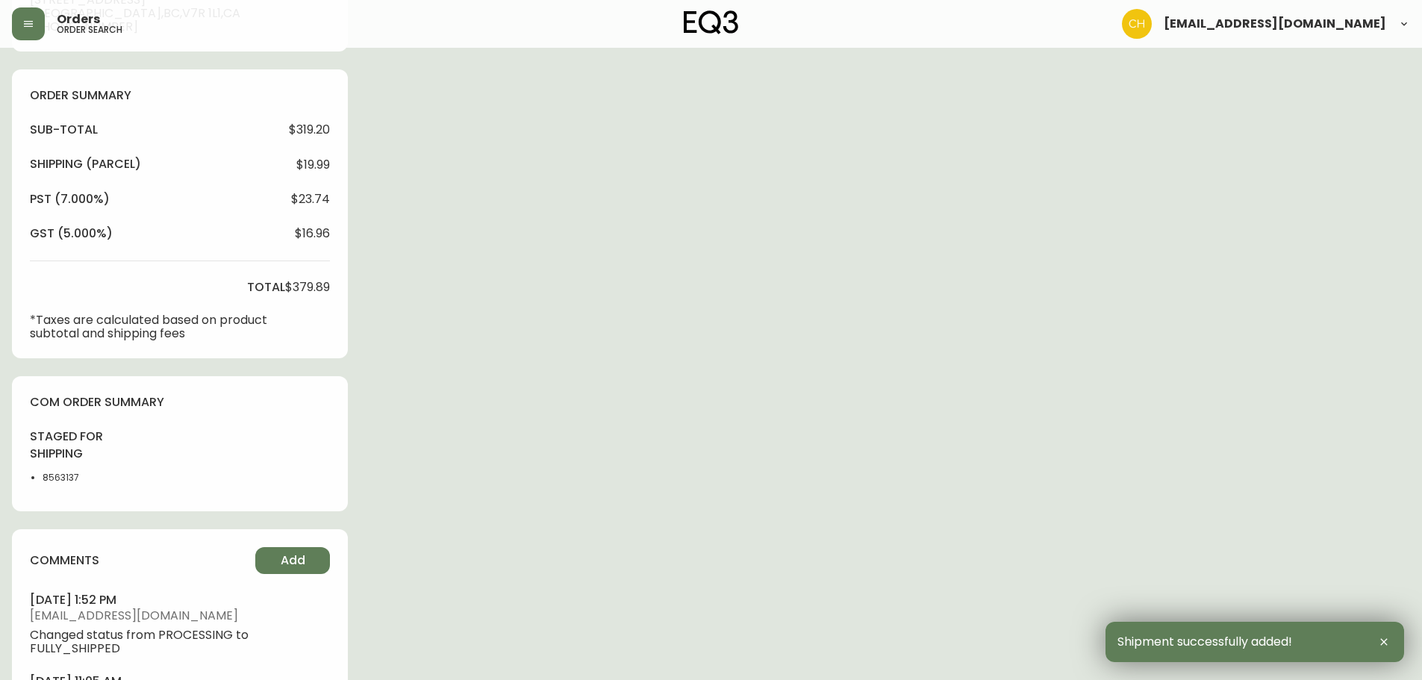
scroll to position [574, 0]
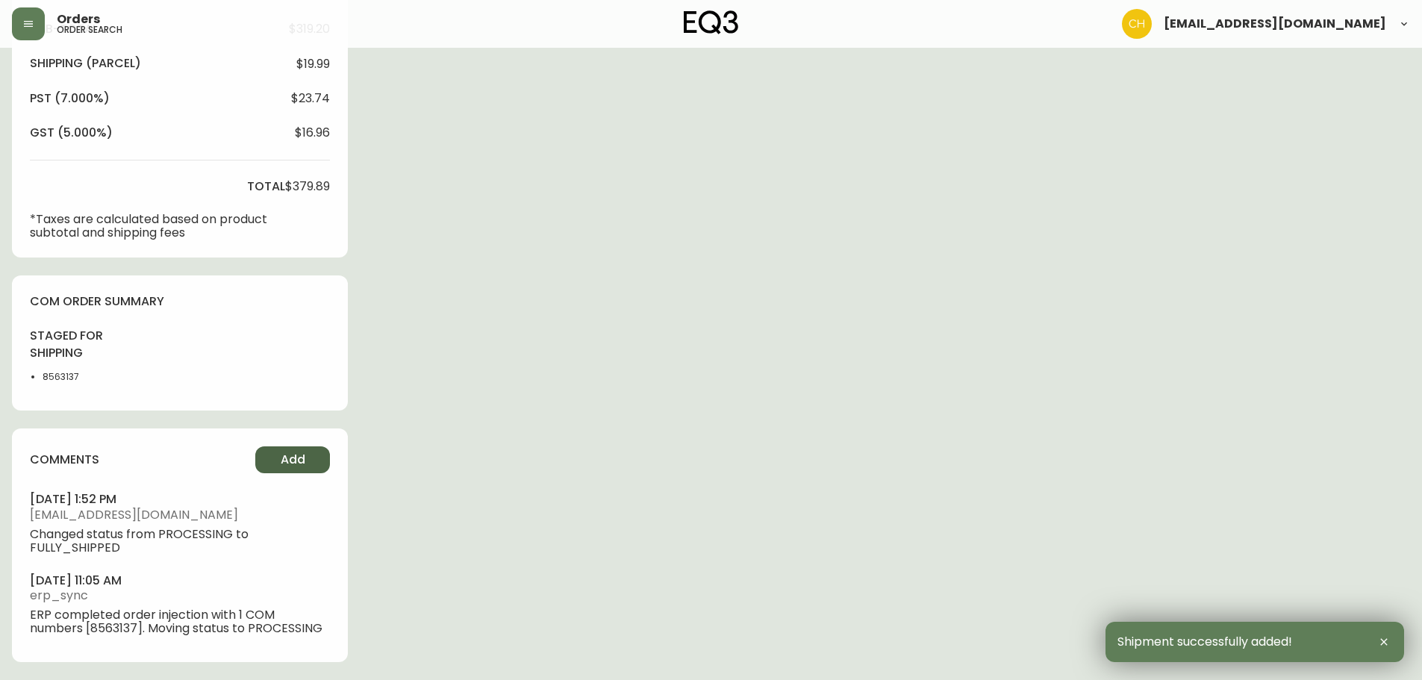
click at [299, 462] on span "Add" at bounding box center [293, 460] width 25 height 16
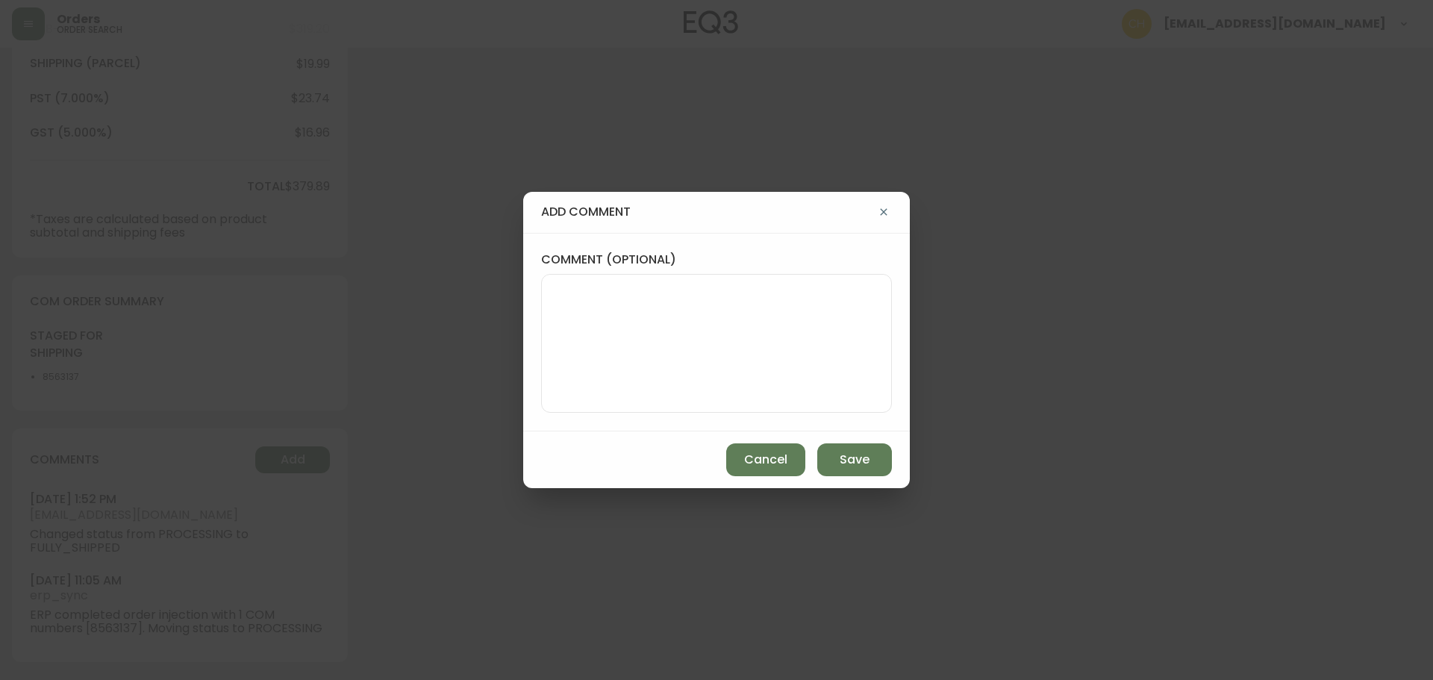
click at [599, 346] on textarea "comment (optional)" at bounding box center [716, 343] width 325 height 119
type textarea "CH"
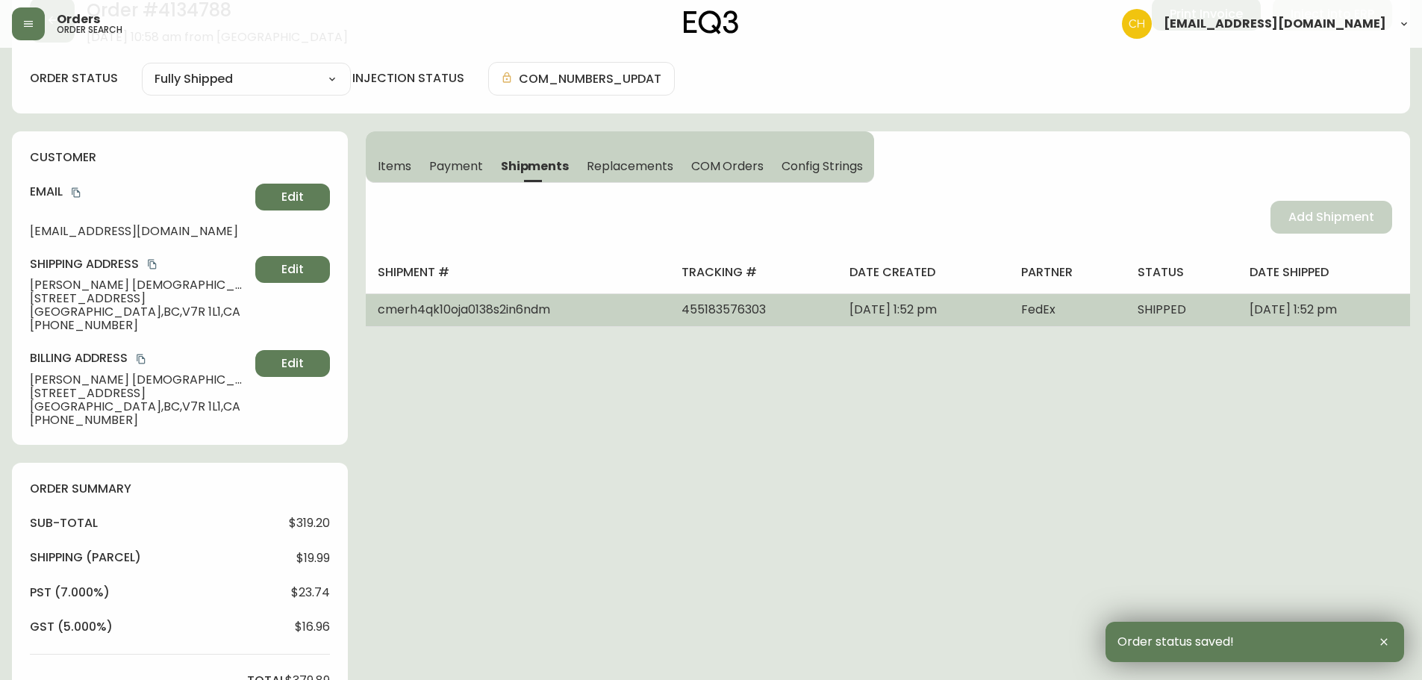
scroll to position [0, 0]
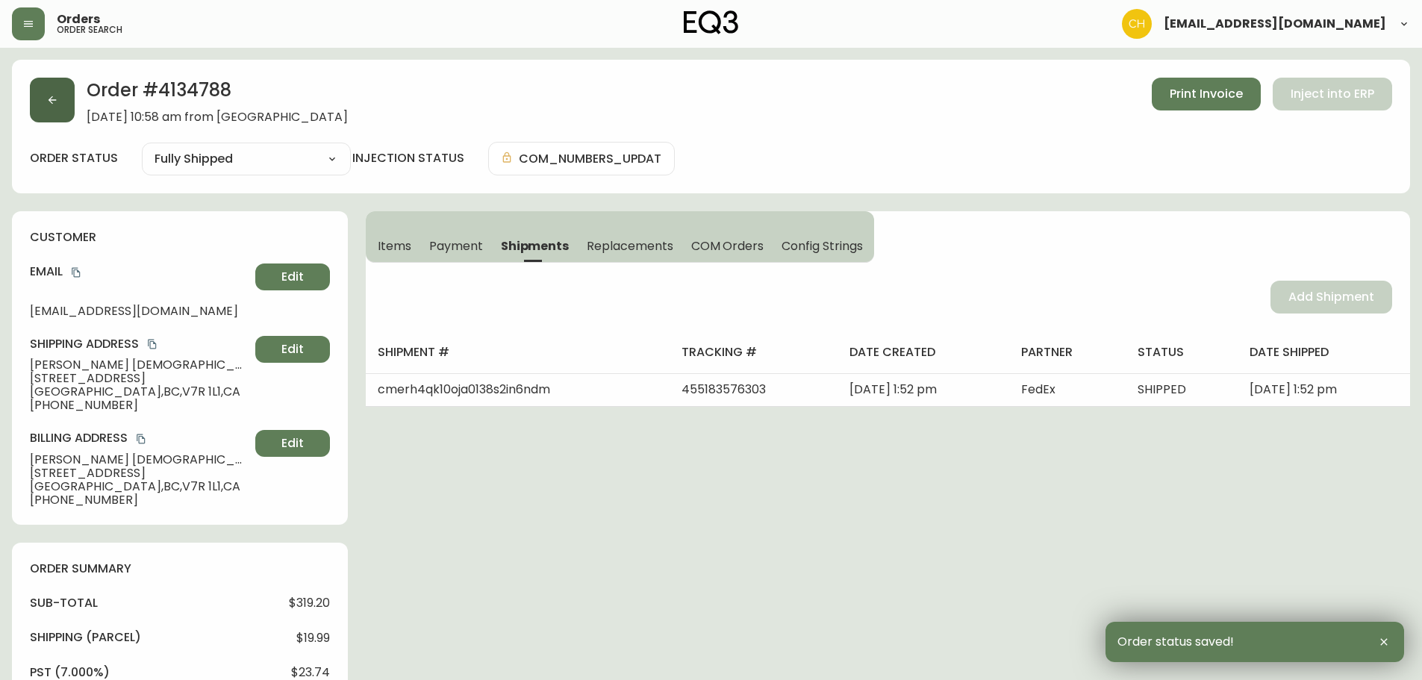
click at [51, 108] on button "button" at bounding box center [52, 100] width 45 height 45
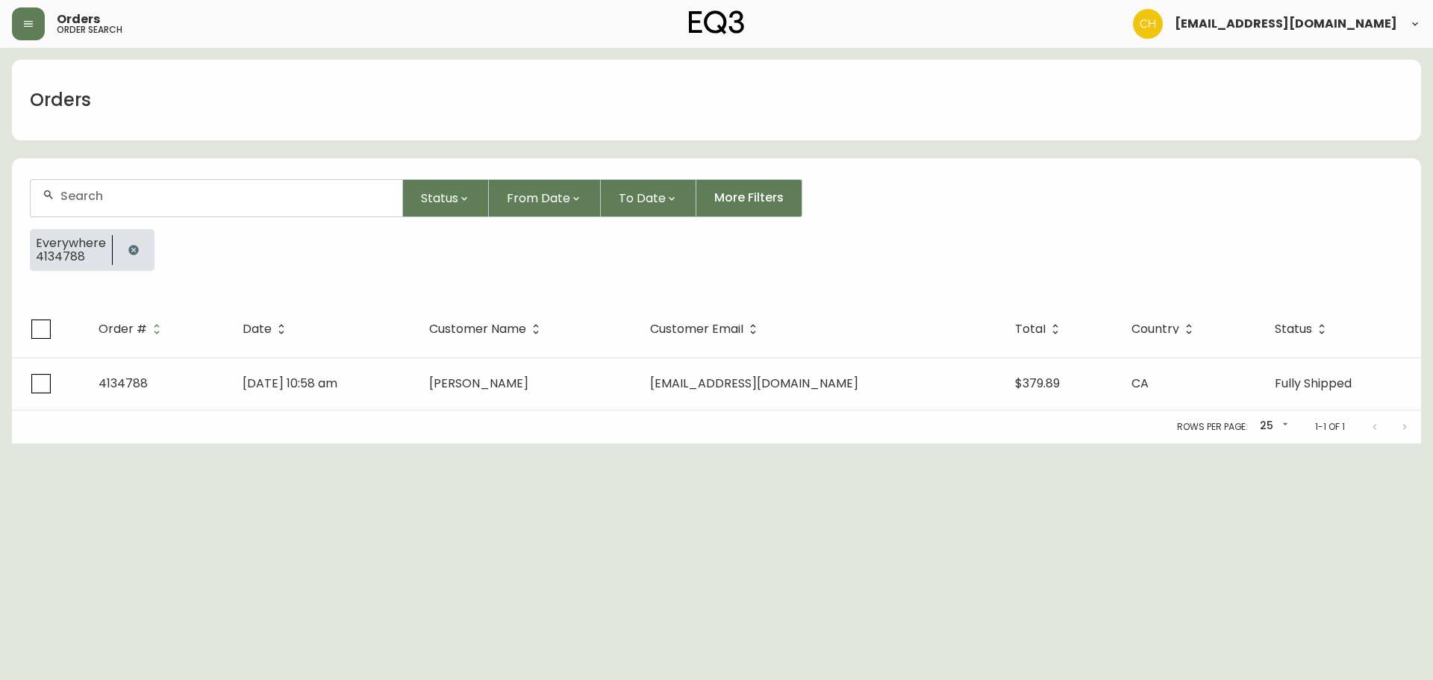
click at [78, 194] on input "text" at bounding box center [225, 196] width 330 height 14
click at [120, 207] on div at bounding box center [217, 198] width 372 height 37
type input "4134781"
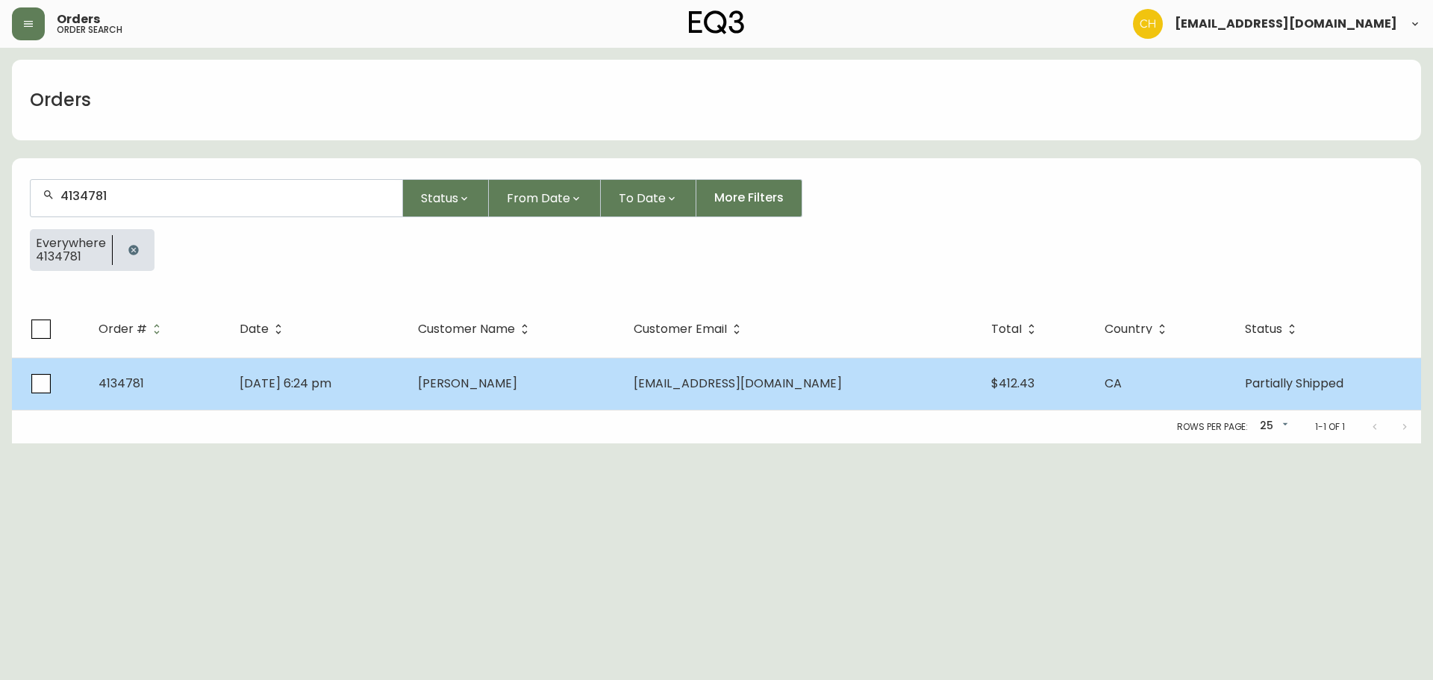
click at [598, 396] on td "[PERSON_NAME]" at bounding box center [514, 384] width 216 height 52
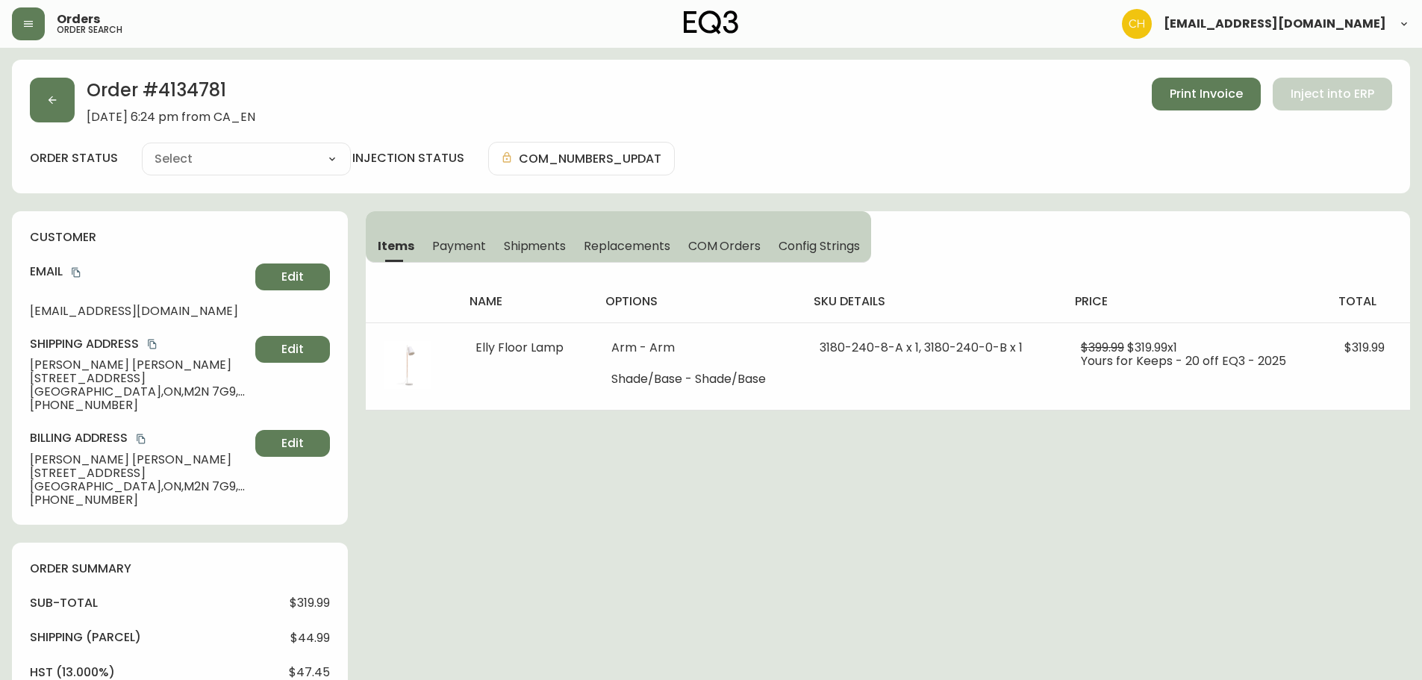
type input "Partially Shipped"
select select "PARTIALLY_SHIPPED"
click at [546, 243] on span "Shipments" at bounding box center [535, 246] width 63 height 16
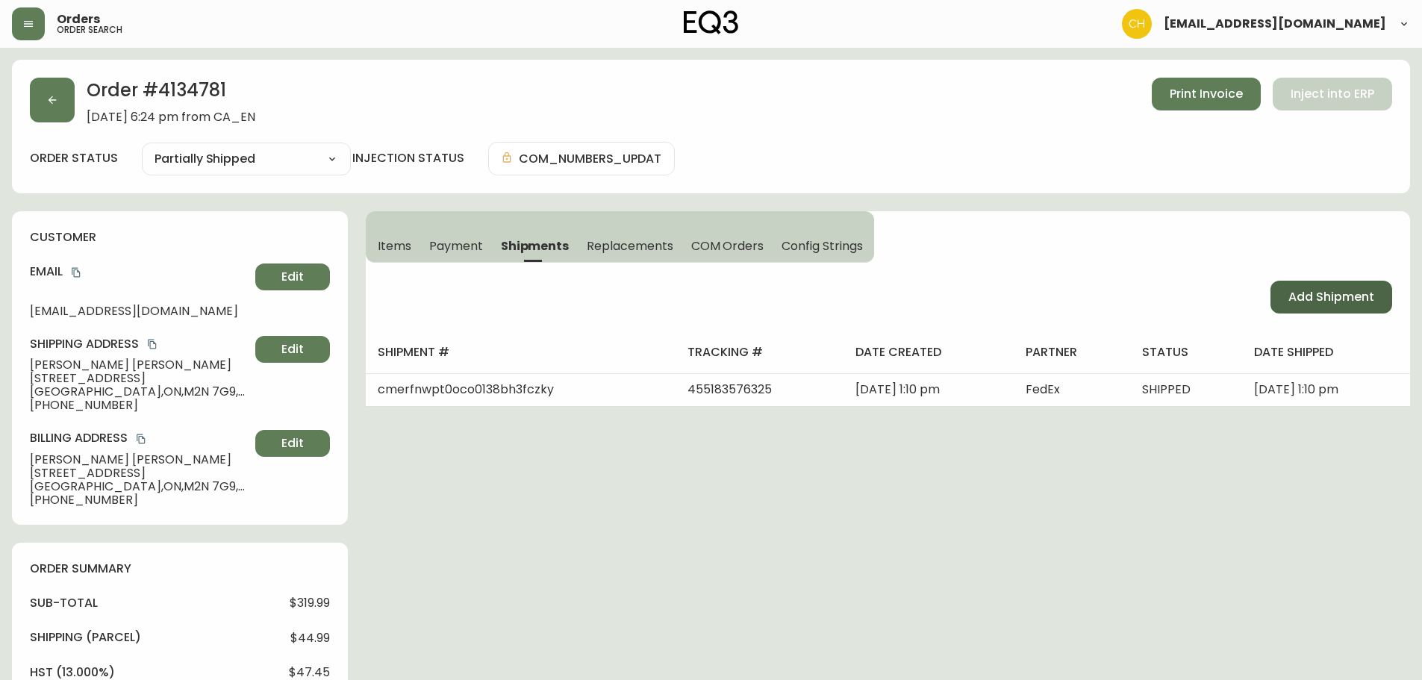
click at [1367, 293] on span "Add Shipment" at bounding box center [1331, 297] width 86 height 16
select select "PENDING"
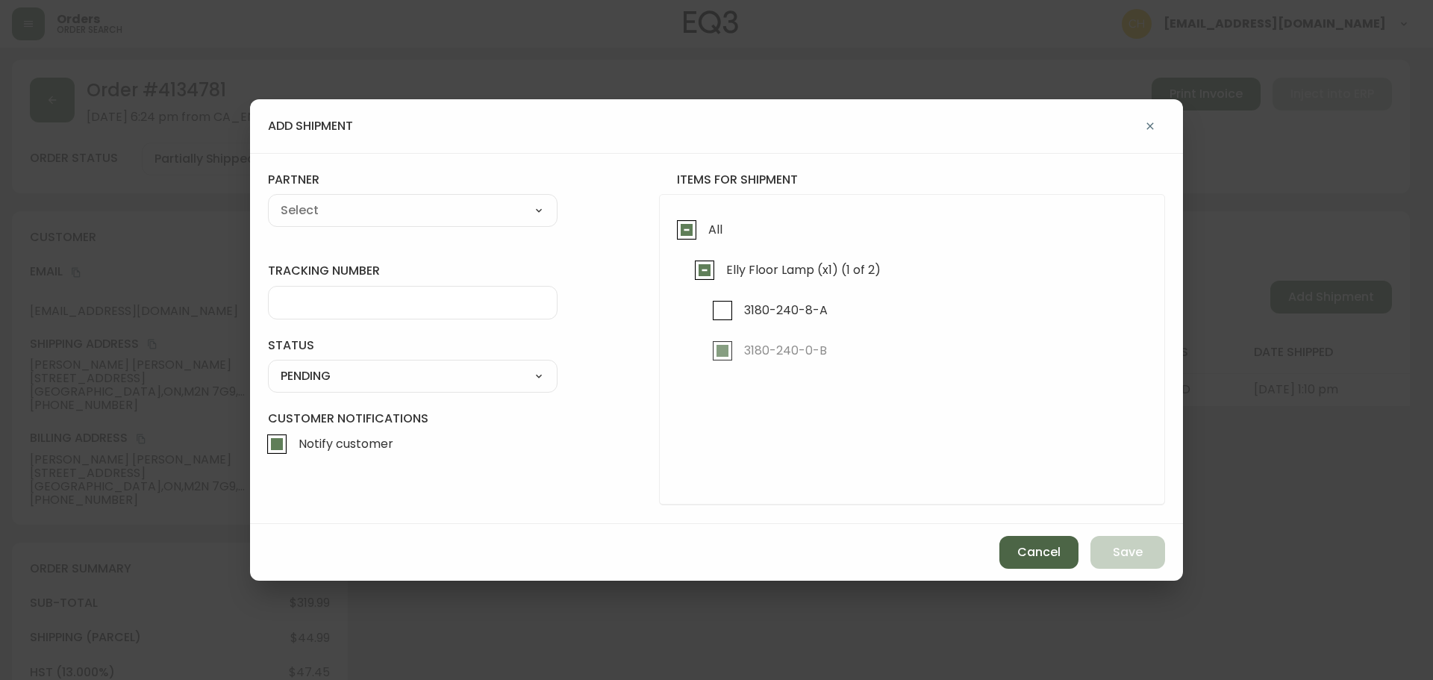
click at [1017, 558] on span "Cancel" at bounding box center [1038, 552] width 43 height 16
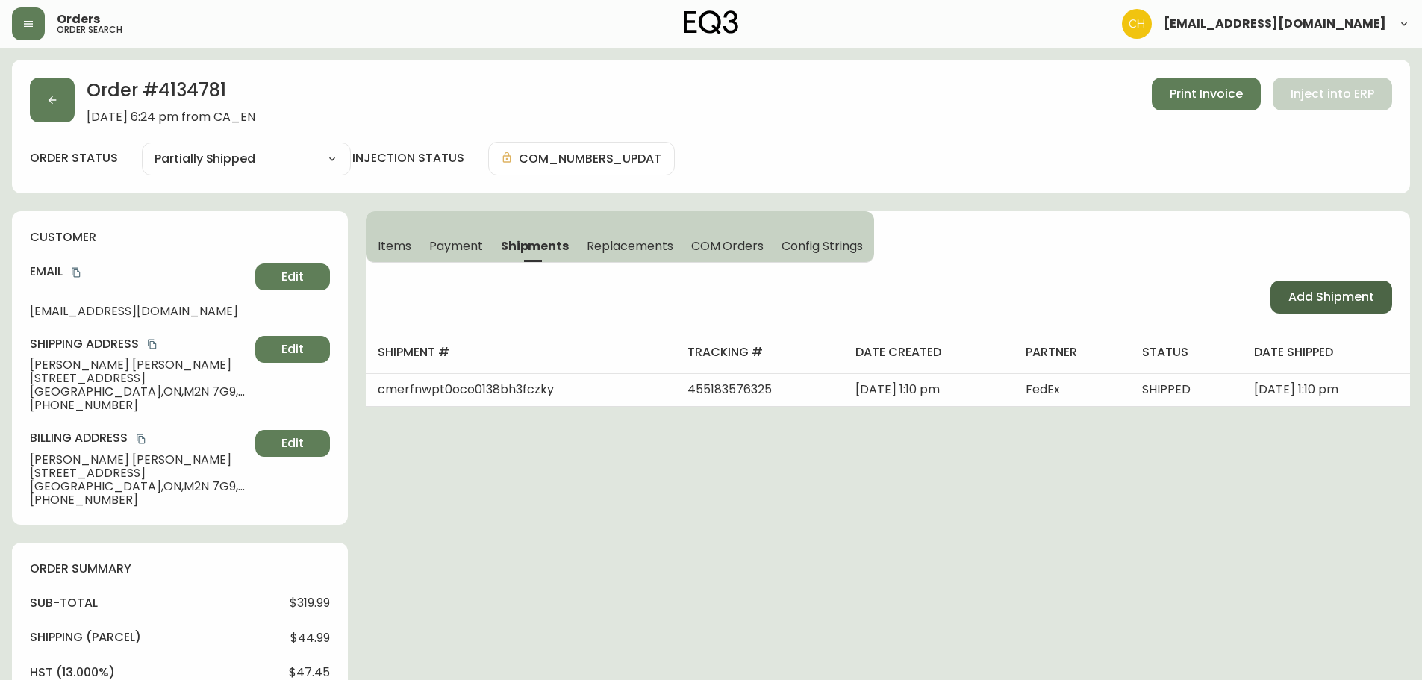
click at [1321, 303] on span "Add Shipment" at bounding box center [1331, 297] width 86 height 16
select select "PENDING"
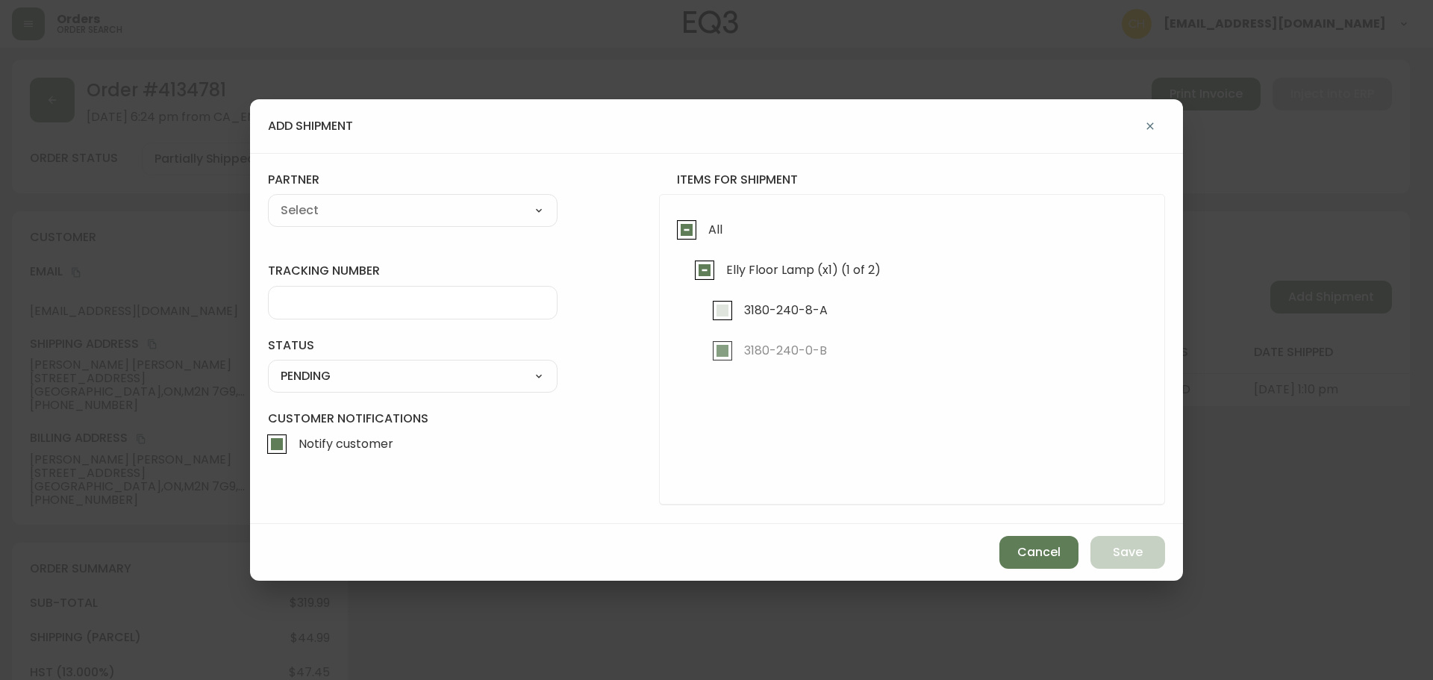
click at [727, 313] on input "3180-240-8-A" at bounding box center [722, 310] width 34 height 34
checkbox input "true"
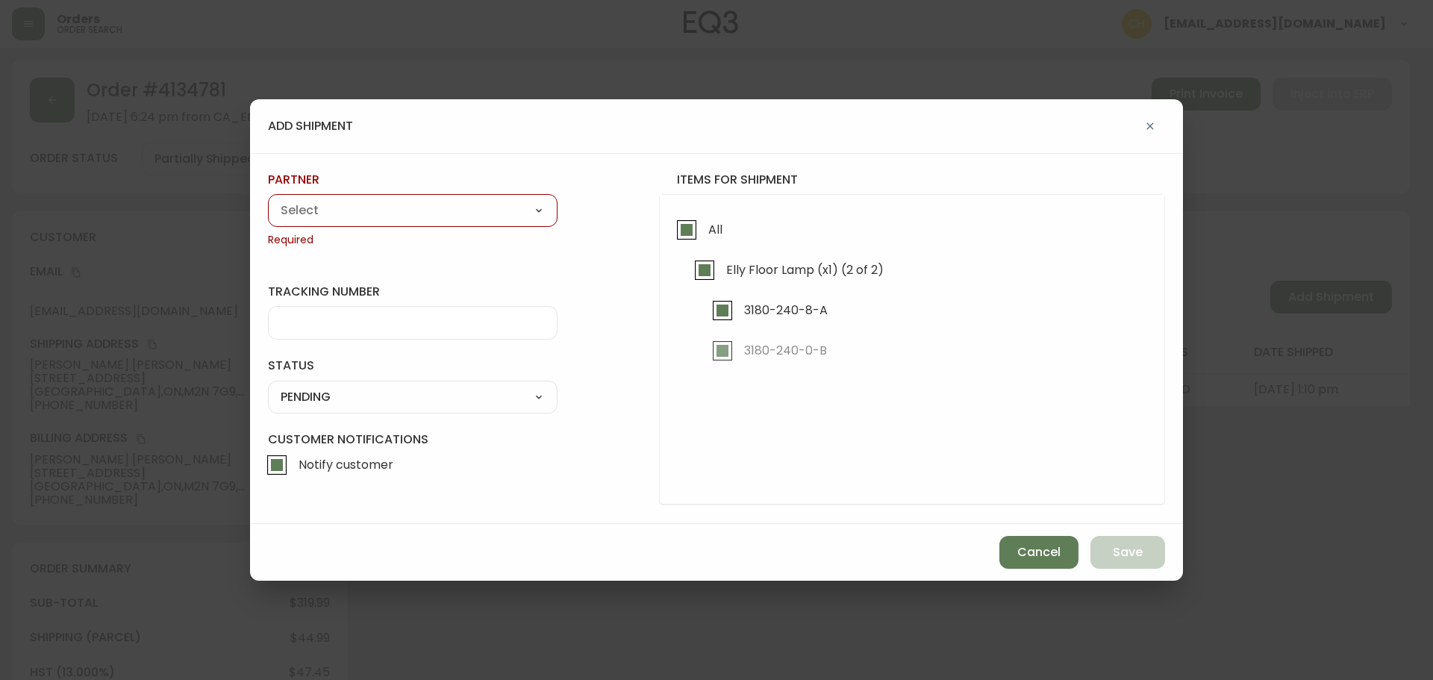
drag, startPoint x: 361, startPoint y: 212, endPoint x: 348, endPoint y: 216, distance: 14.2
click at [358, 212] on select "A Move to Remember LLC ABF Freight Alero [PERSON_NAME] Canada Post CDS Ceva Log…" at bounding box center [413, 210] width 290 height 22
select select "cjy0a9taa01x001669l98m63c"
click at [268, 199] on select "A Move to Remember LLC ABF Freight Alero [PERSON_NAME] Canada Post CDS Ceva Log…" at bounding box center [413, 210] width 290 height 22
type input "FedEx"
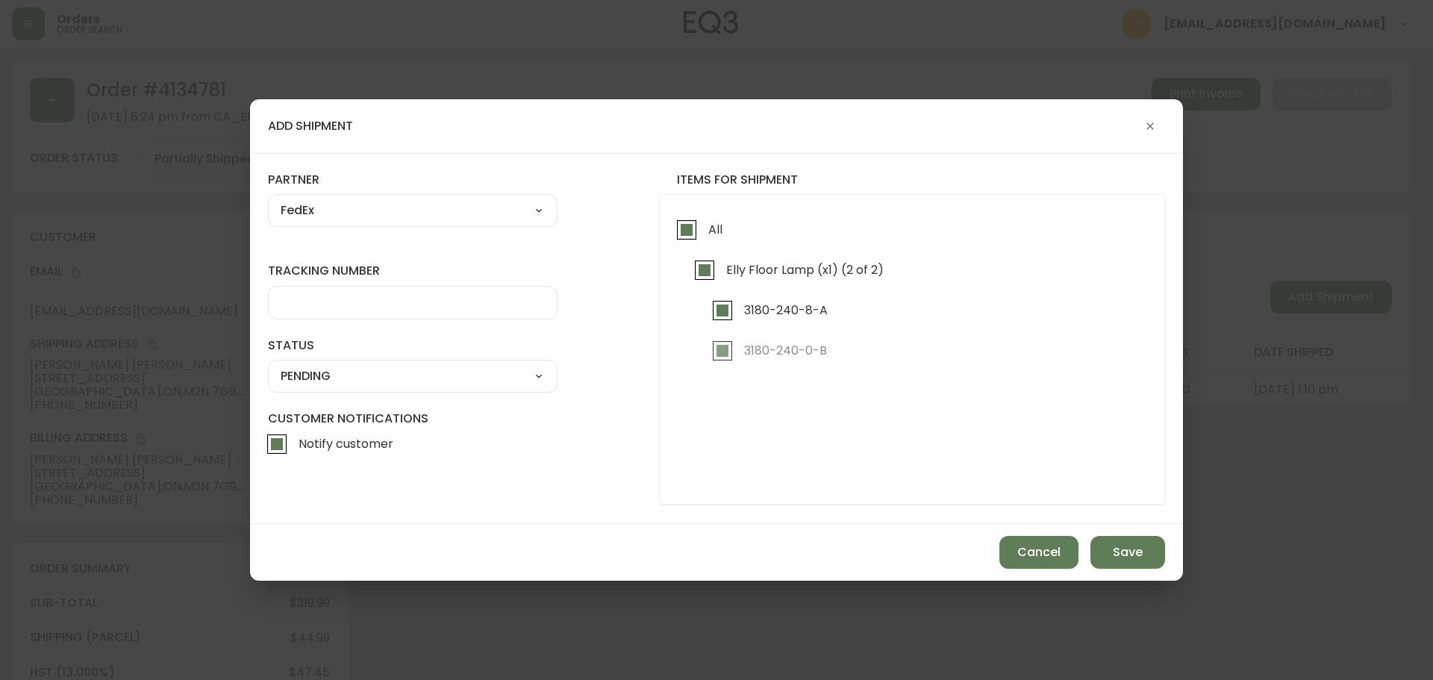
click at [317, 300] on input "tracking number" at bounding box center [413, 303] width 264 height 14
type input "455183576336"
click at [322, 380] on select "SHIPPED PENDING CANCELLED" at bounding box center [413, 376] width 290 height 22
click at [268, 365] on select "SHIPPED PENDING CANCELLED" at bounding box center [413, 376] width 290 height 22
select select "PENDING"
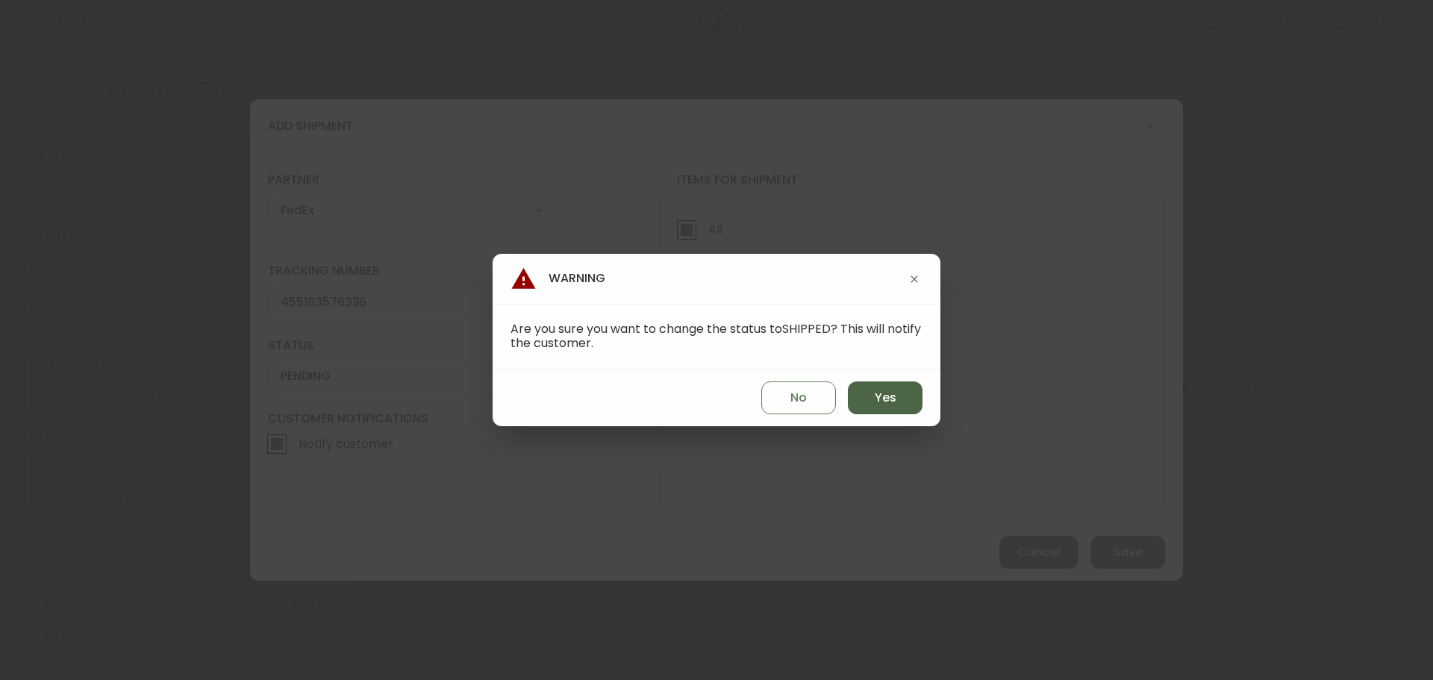
click at [882, 396] on span "Yes" at bounding box center [886, 398] width 22 height 16
type input "SHIPPED"
select select "SHIPPED"
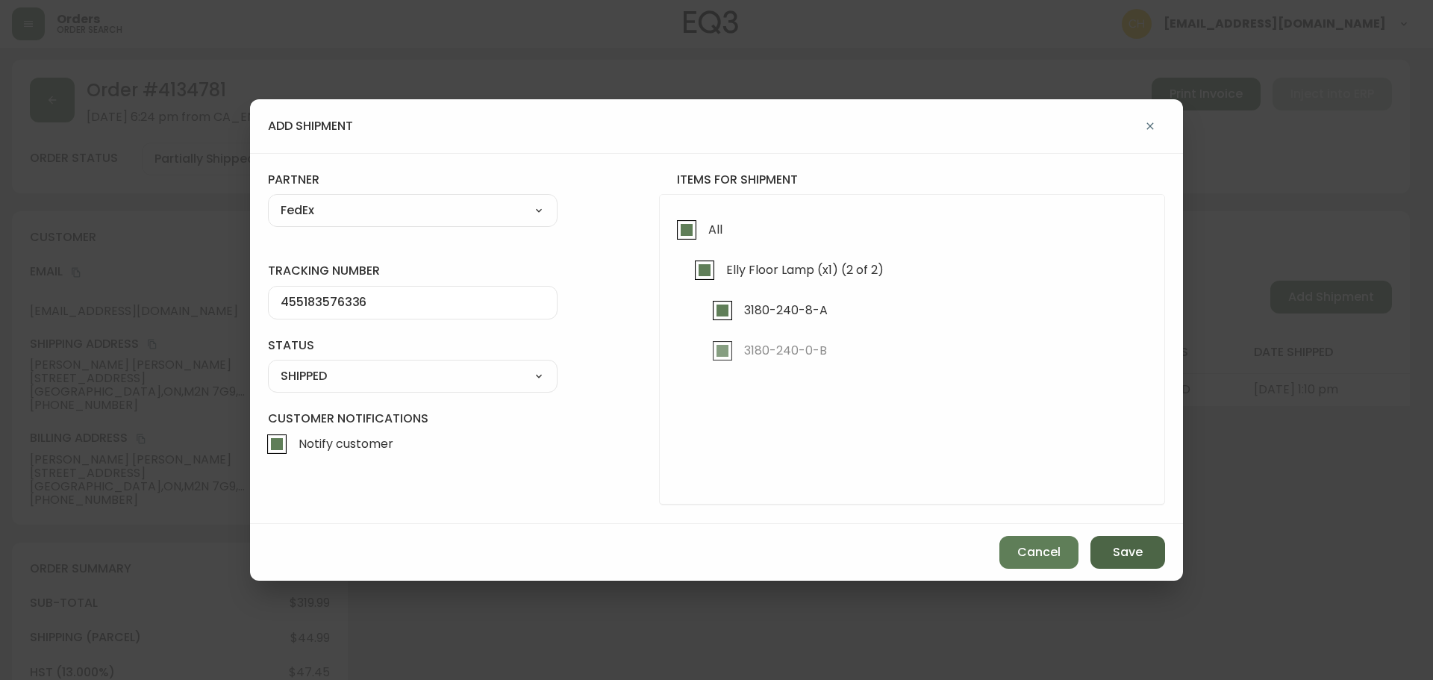
click at [1122, 555] on span "Save" at bounding box center [1128, 552] width 30 height 16
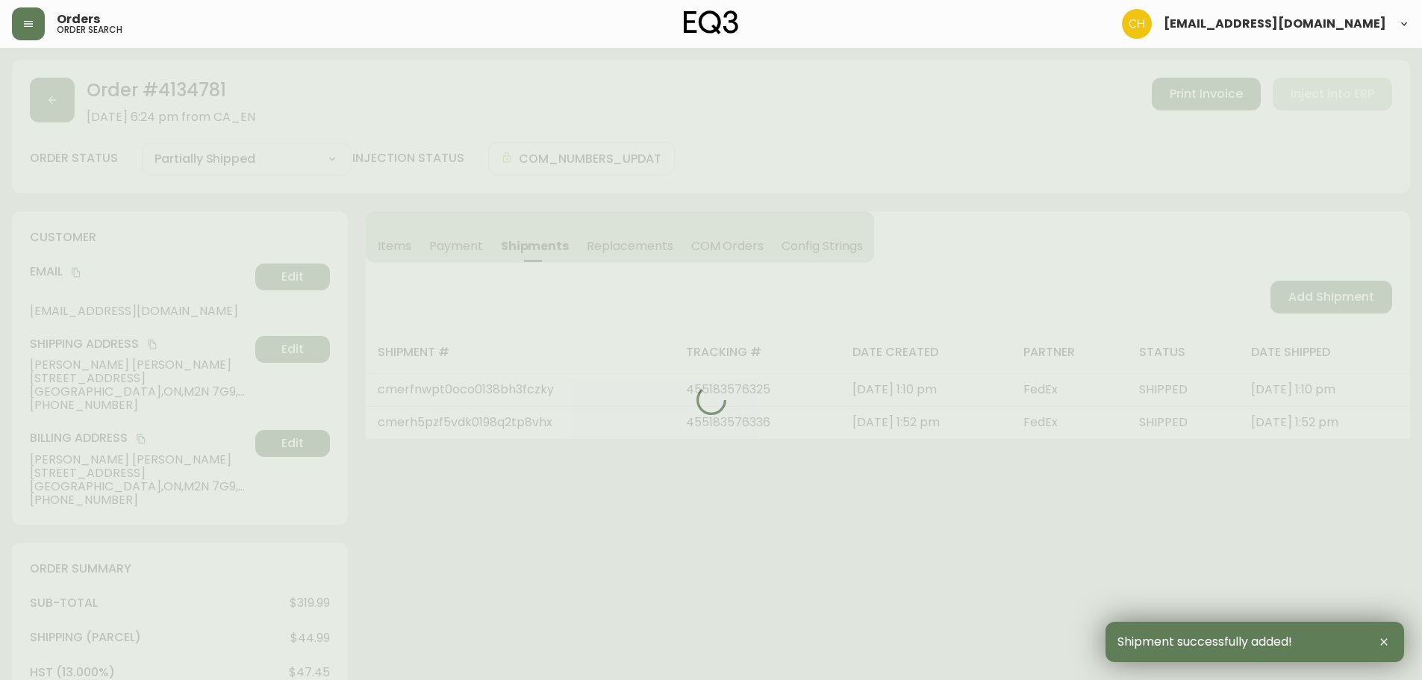
type input "Fully Shipped"
select select "FULLY_SHIPPED"
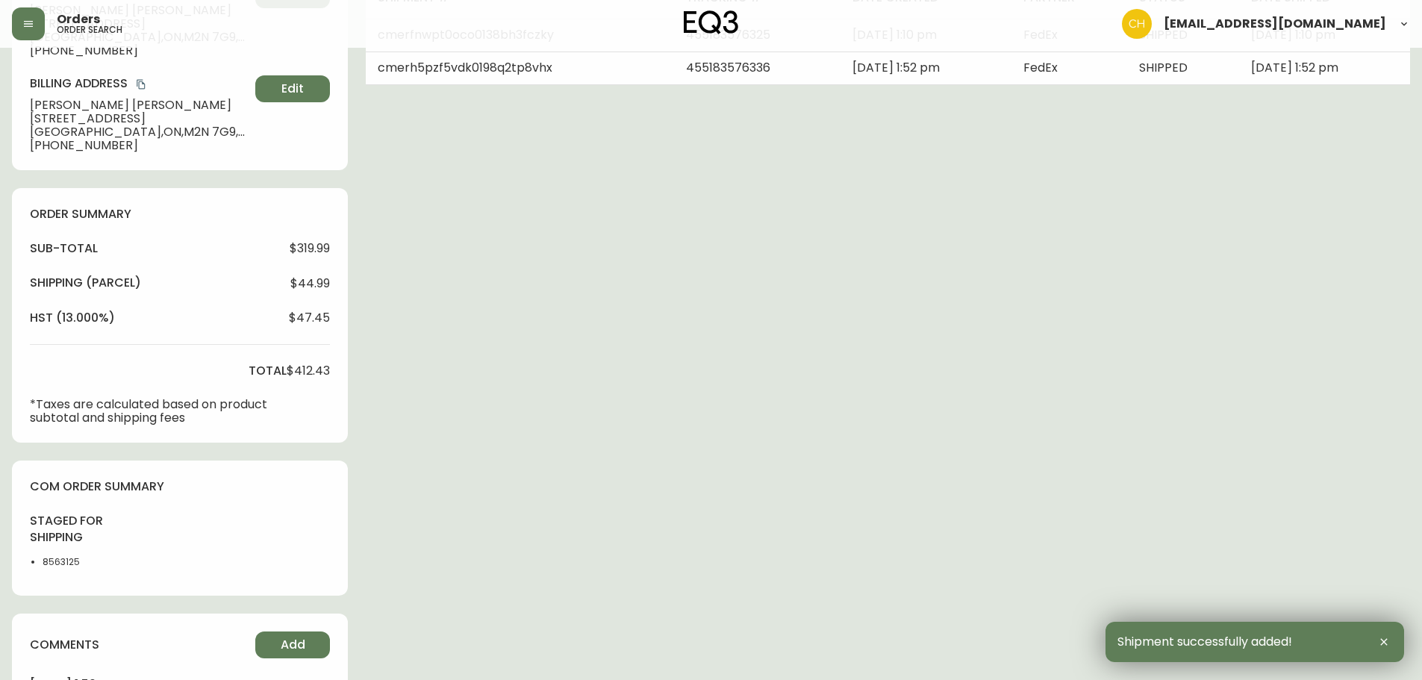
scroll to position [522, 0]
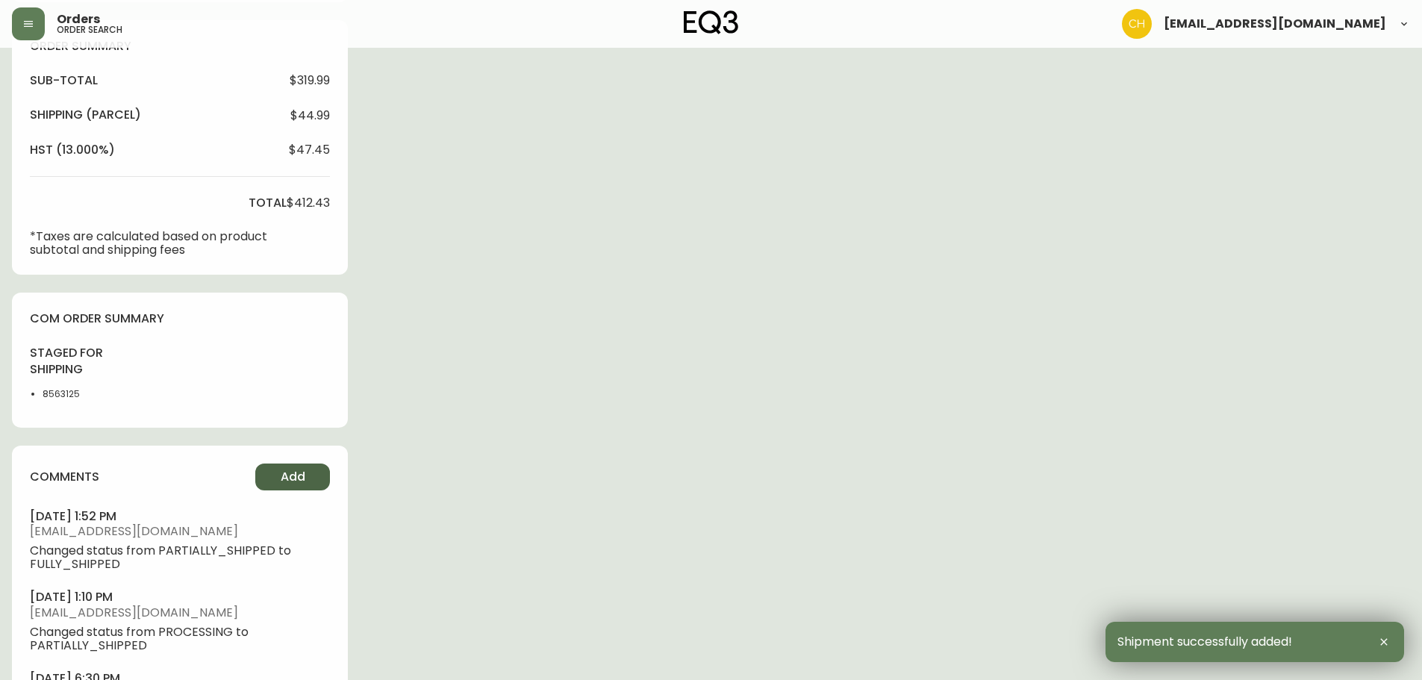
click at [291, 467] on button "Add" at bounding box center [292, 477] width 75 height 27
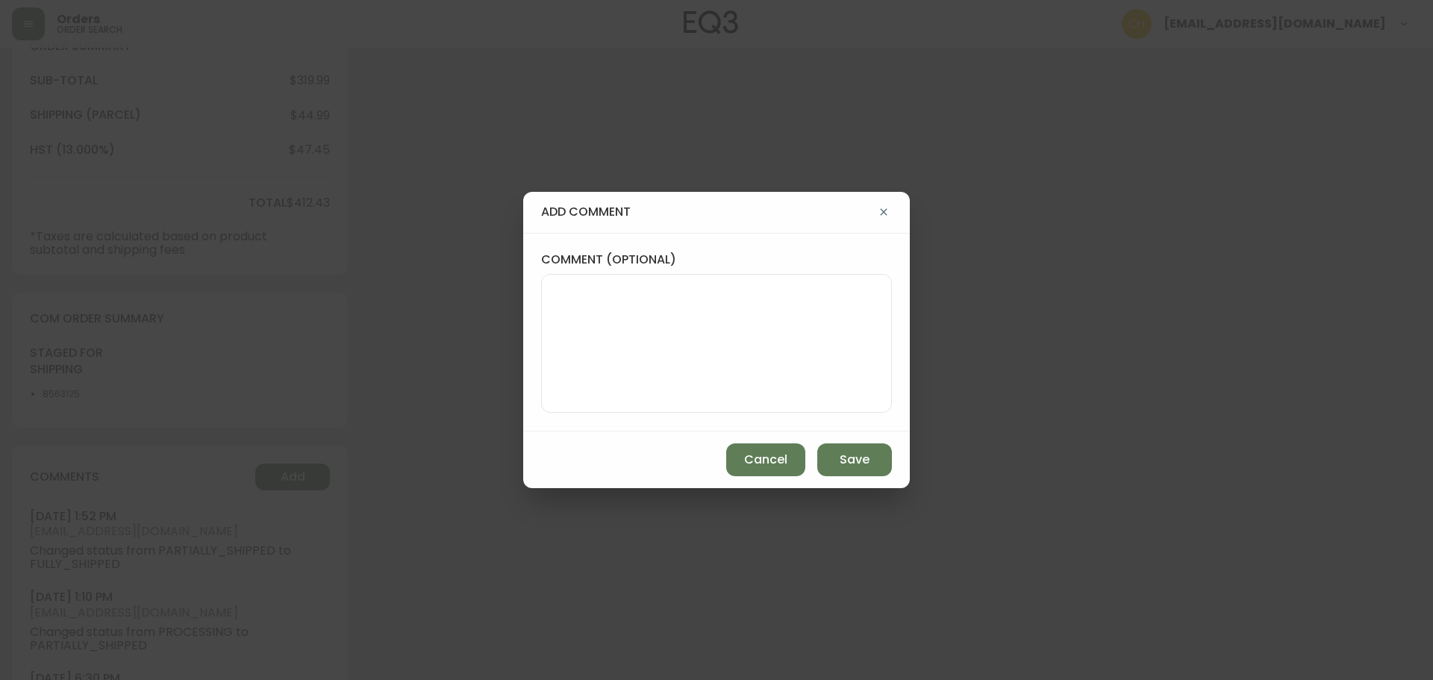
click at [564, 336] on textarea "comment (optional)" at bounding box center [716, 343] width 325 height 119
type textarea "CH"
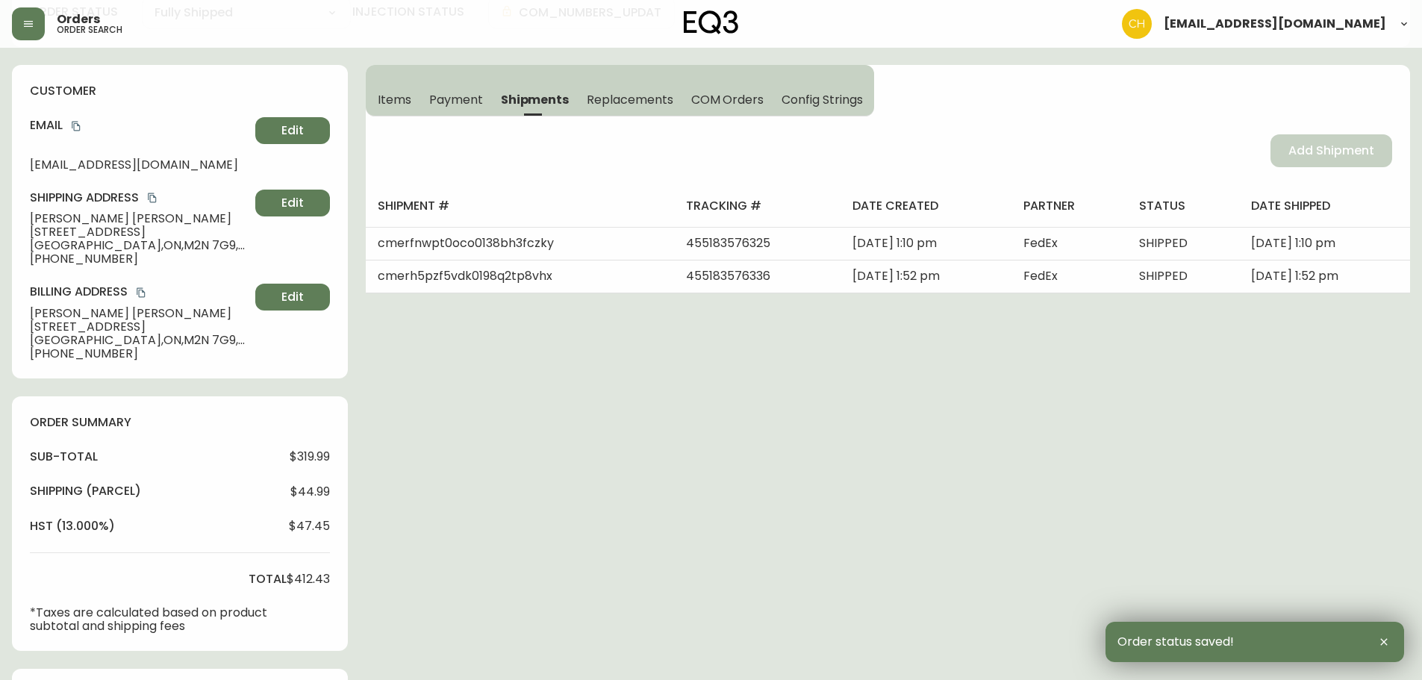
scroll to position [0, 0]
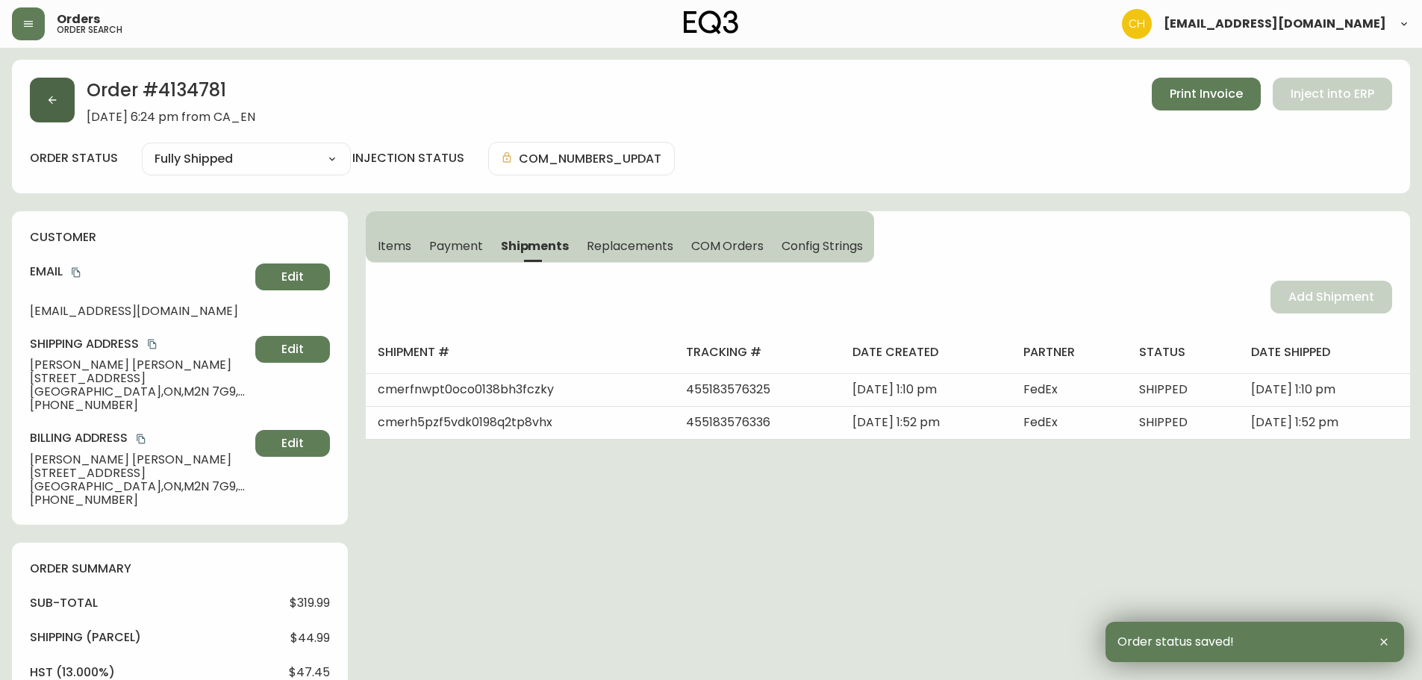
click at [59, 104] on button "button" at bounding box center [52, 100] width 45 height 45
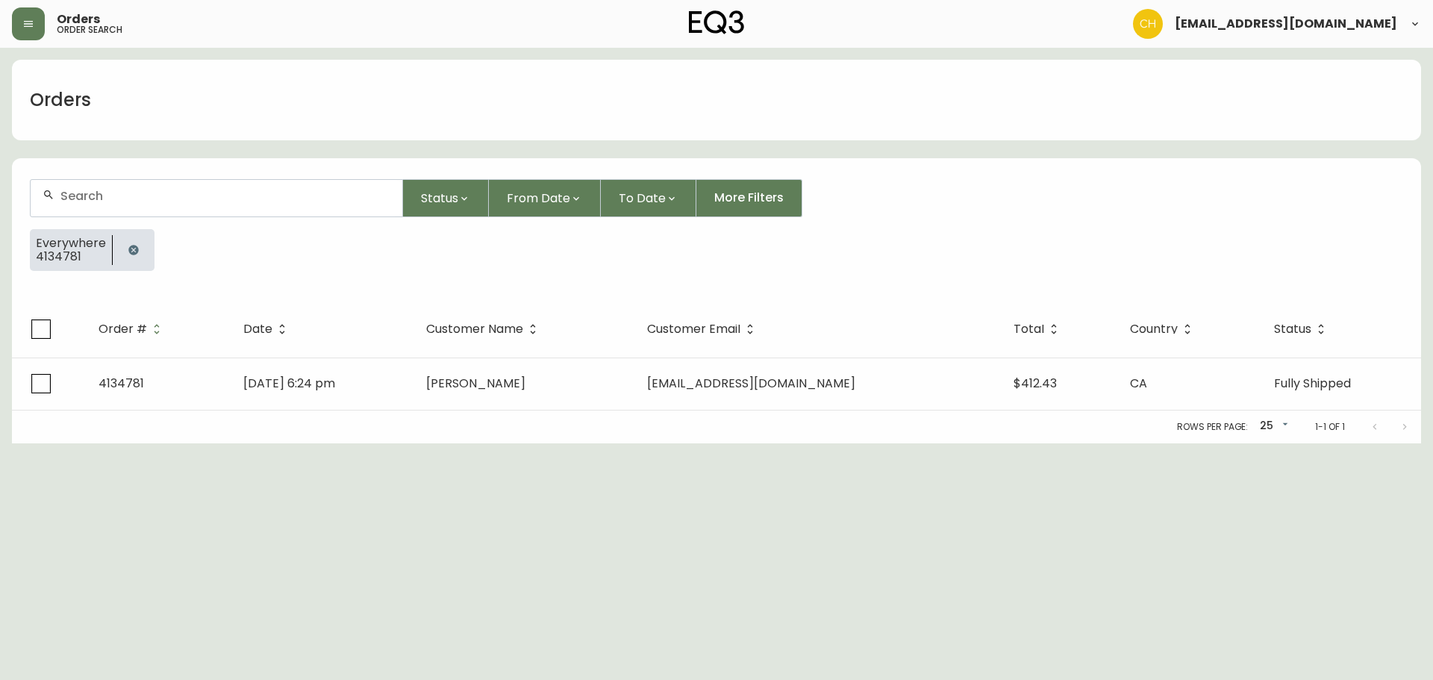
click at [81, 192] on input "text" at bounding box center [225, 196] width 330 height 14
type input "4134807"
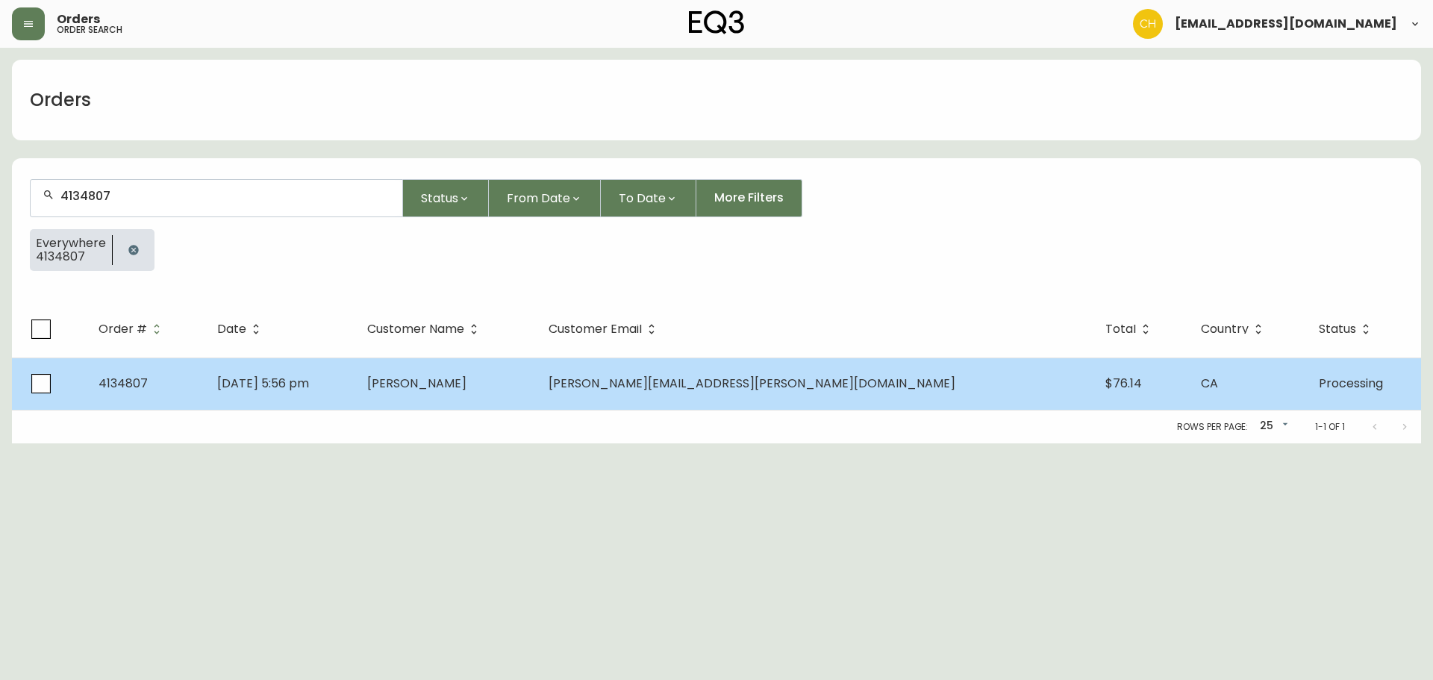
click at [355, 382] on td "[DATE] 5:56 pm" at bounding box center [280, 384] width 150 height 52
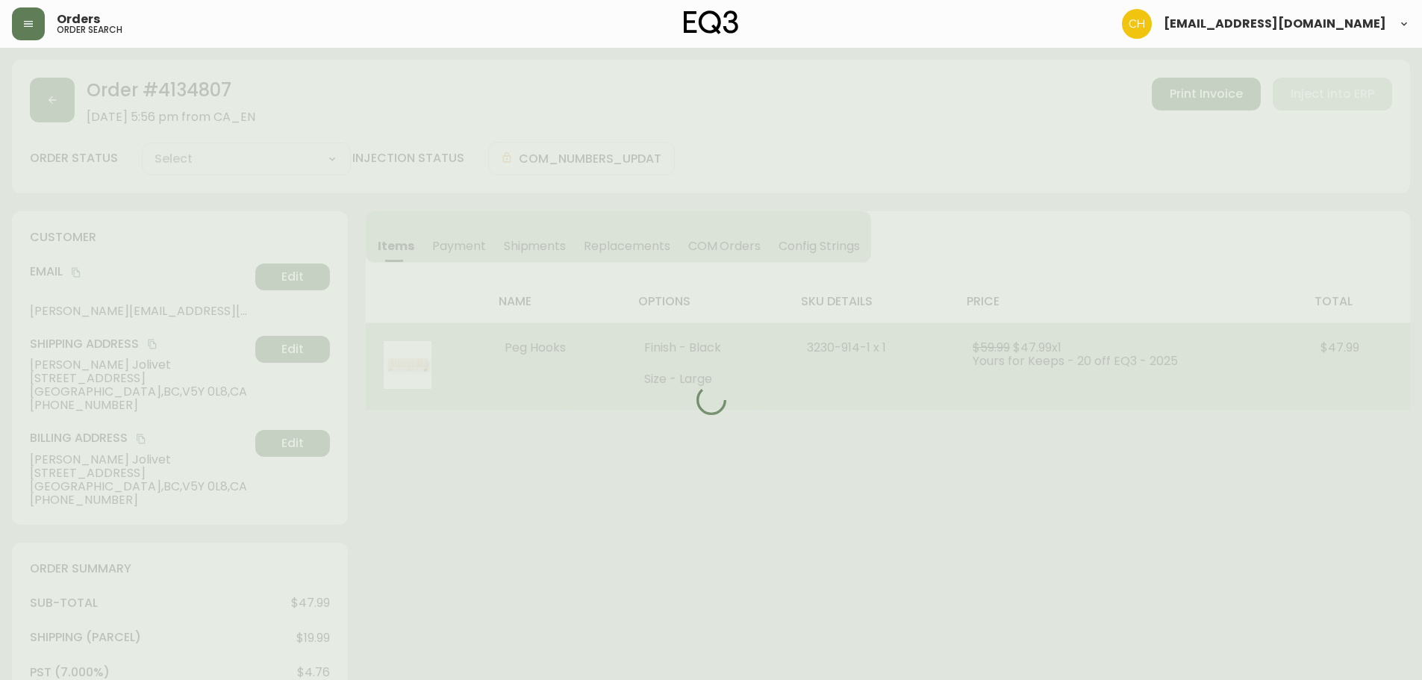
type input "Processing"
select select "PROCESSING"
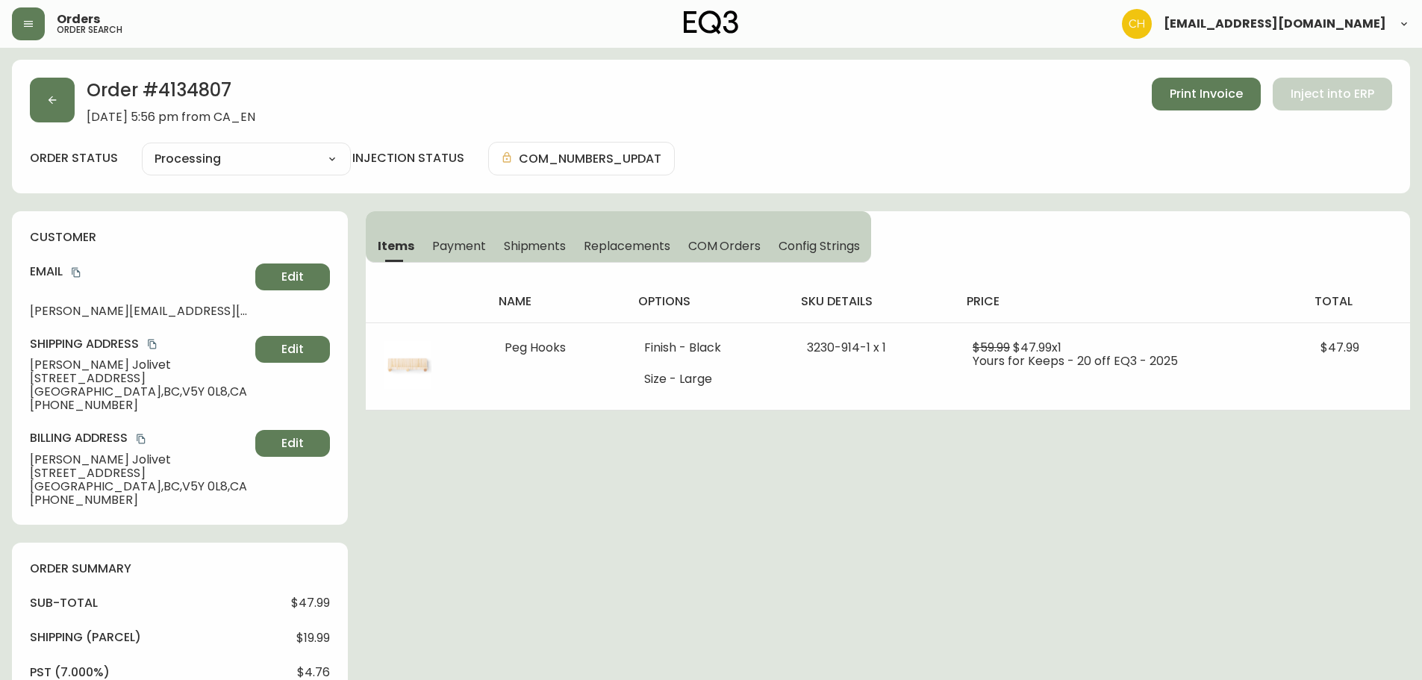
click at [529, 250] on span "Shipments" at bounding box center [535, 246] width 63 height 16
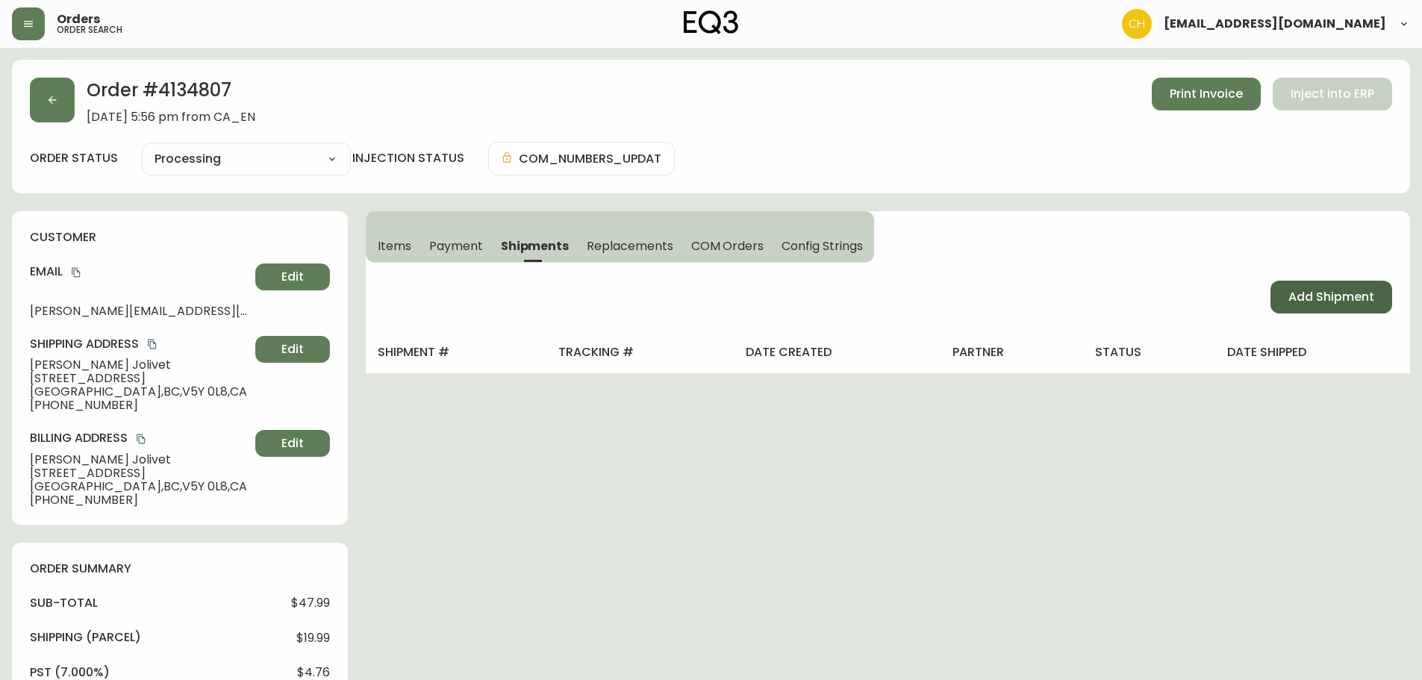
click at [1310, 296] on span "Add Shipment" at bounding box center [1331, 297] width 86 height 16
select select "PENDING"
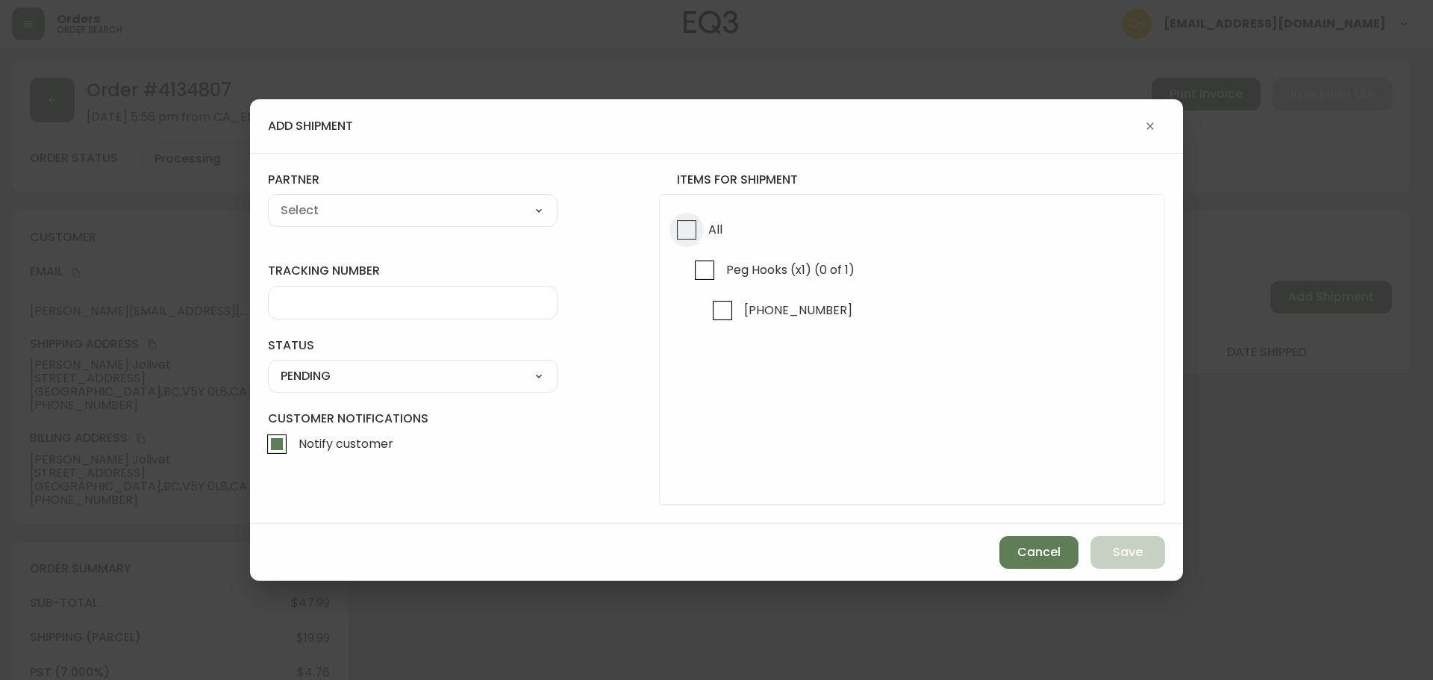
drag, startPoint x: 695, startPoint y: 233, endPoint x: 646, endPoint y: 226, distance: 49.7
click at [689, 231] on input "All" at bounding box center [687, 230] width 34 height 34
checkbox input "true"
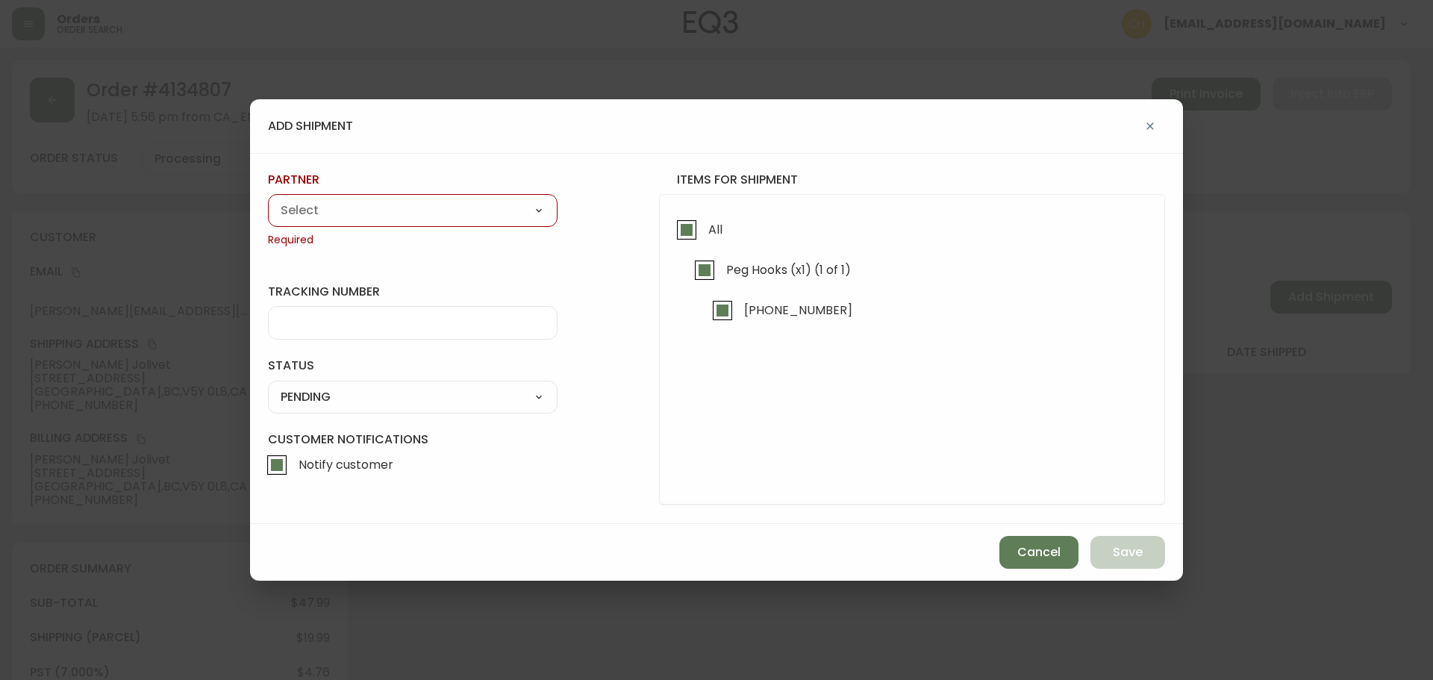
click at [393, 207] on select "A Move to Remember LLC ABF Freight Alero [PERSON_NAME] Canada Post CDS Ceva Log…" at bounding box center [413, 210] width 290 height 22
select select "cjy0a9taa01x001669l98m63c"
click at [268, 199] on select "A Move to Remember LLC ABF Freight Alero [PERSON_NAME] Canada Post CDS Ceva Log…" at bounding box center [413, 210] width 290 height 22
type input "FedEx"
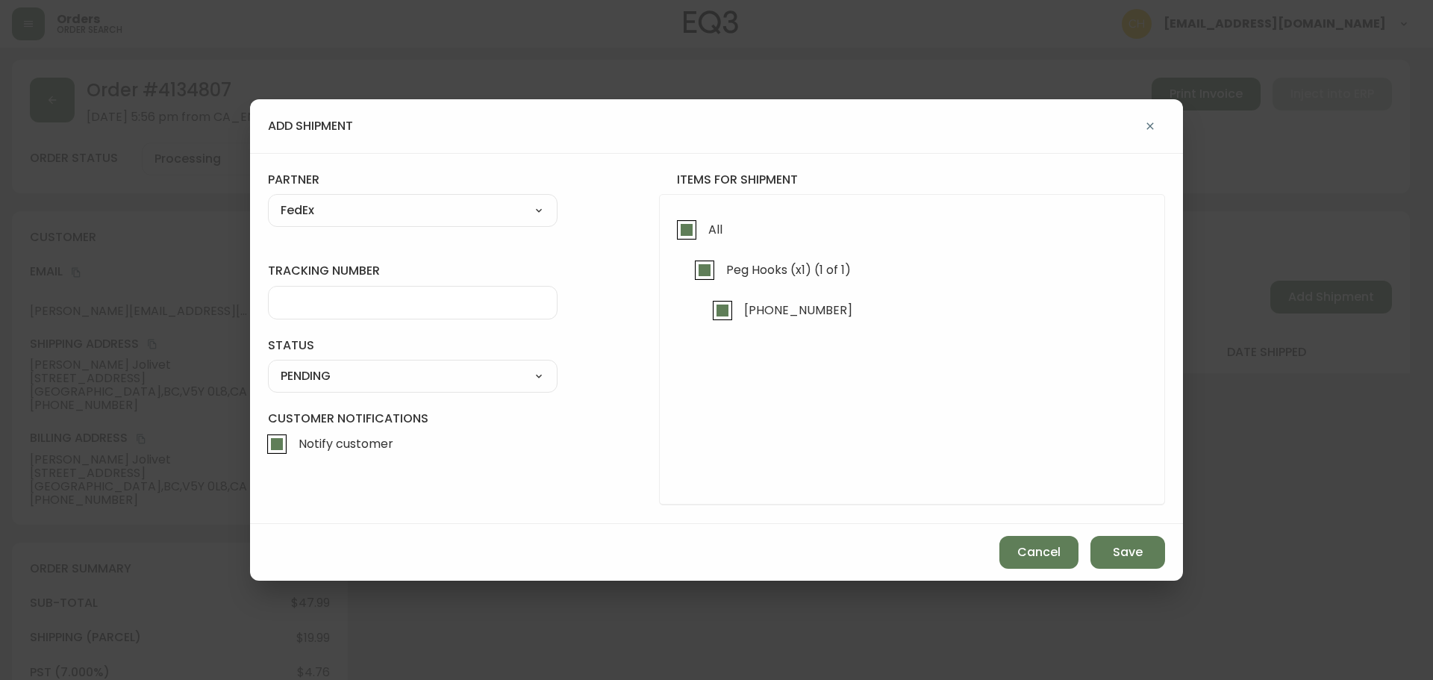
click at [307, 308] on input "tracking number" at bounding box center [413, 303] width 264 height 14
type input "455183576314"
click at [317, 383] on select "SHIPPED PENDING CANCELLED" at bounding box center [413, 376] width 290 height 22
click at [268, 365] on select "SHIPPED PENDING CANCELLED" at bounding box center [413, 376] width 290 height 22
select select "PENDING"
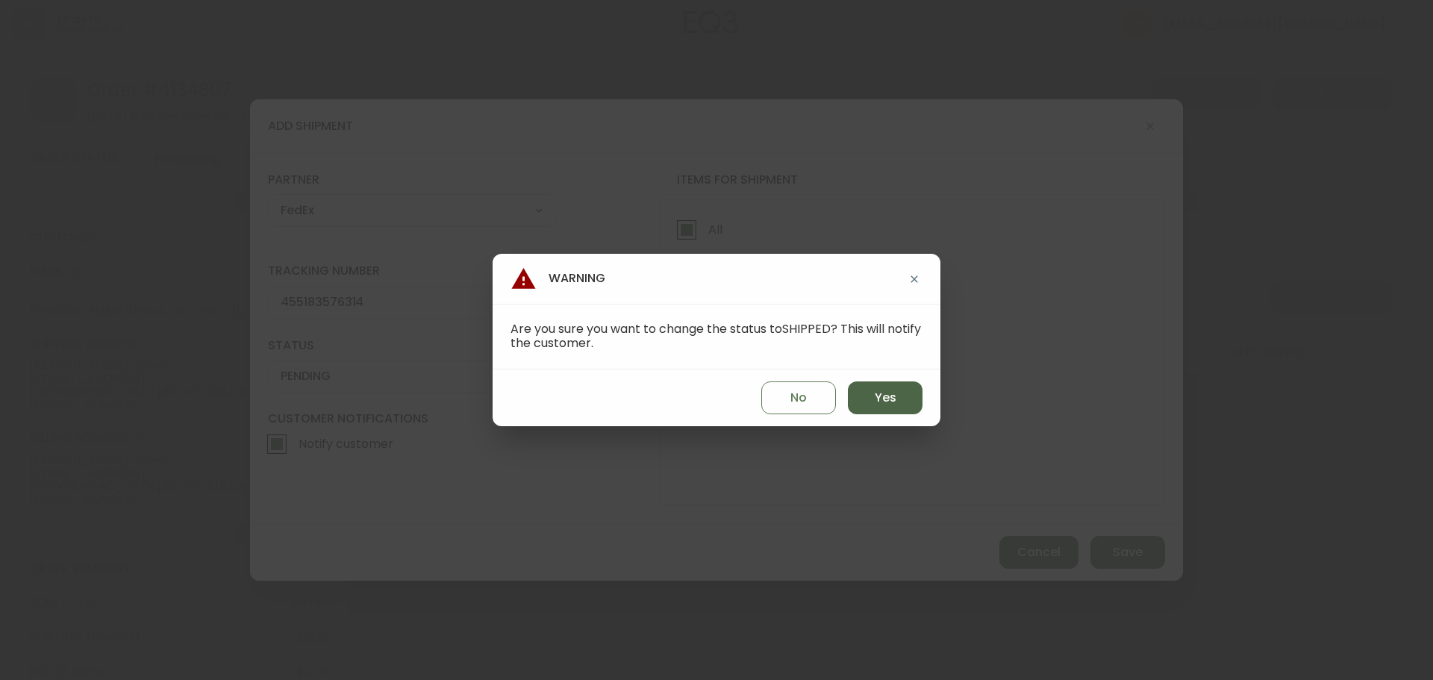
click at [911, 397] on button "Yes" at bounding box center [885, 397] width 75 height 33
type input "SHIPPED"
select select "SHIPPED"
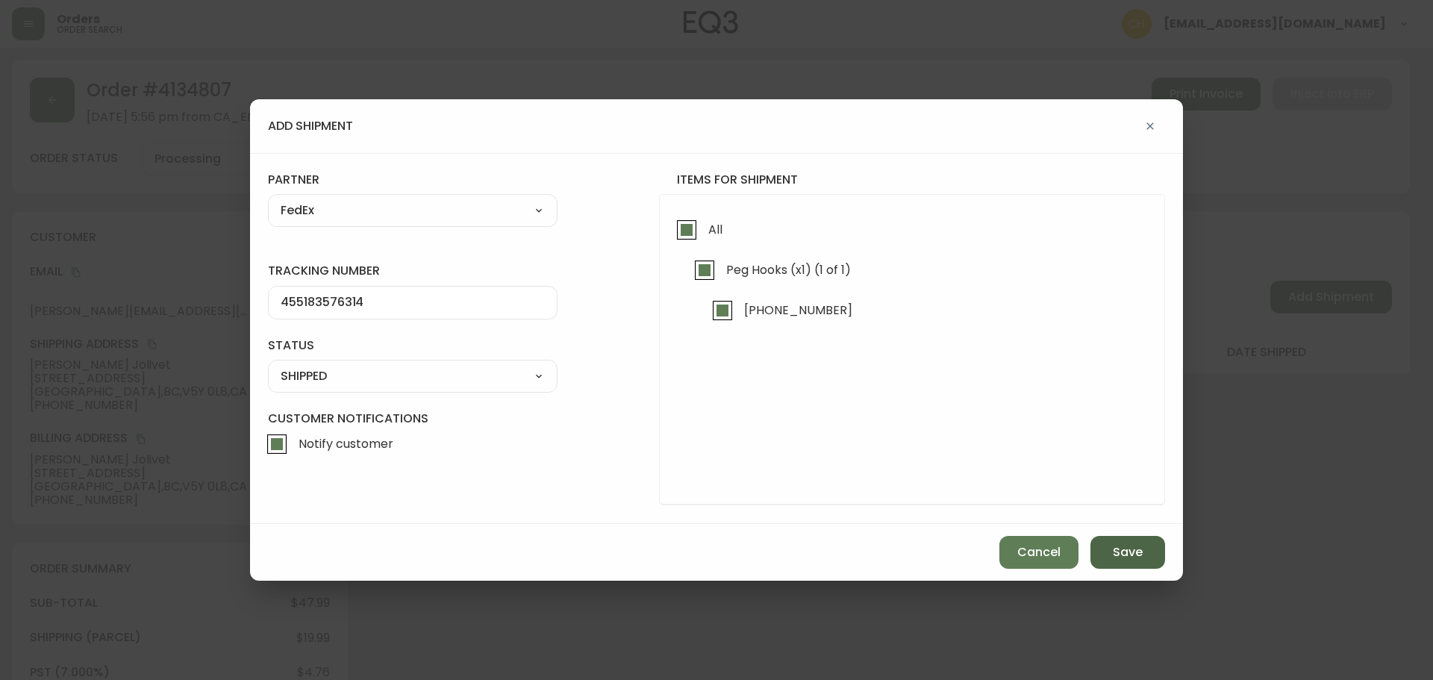
click at [1109, 549] on button "Save" at bounding box center [1128, 552] width 75 height 33
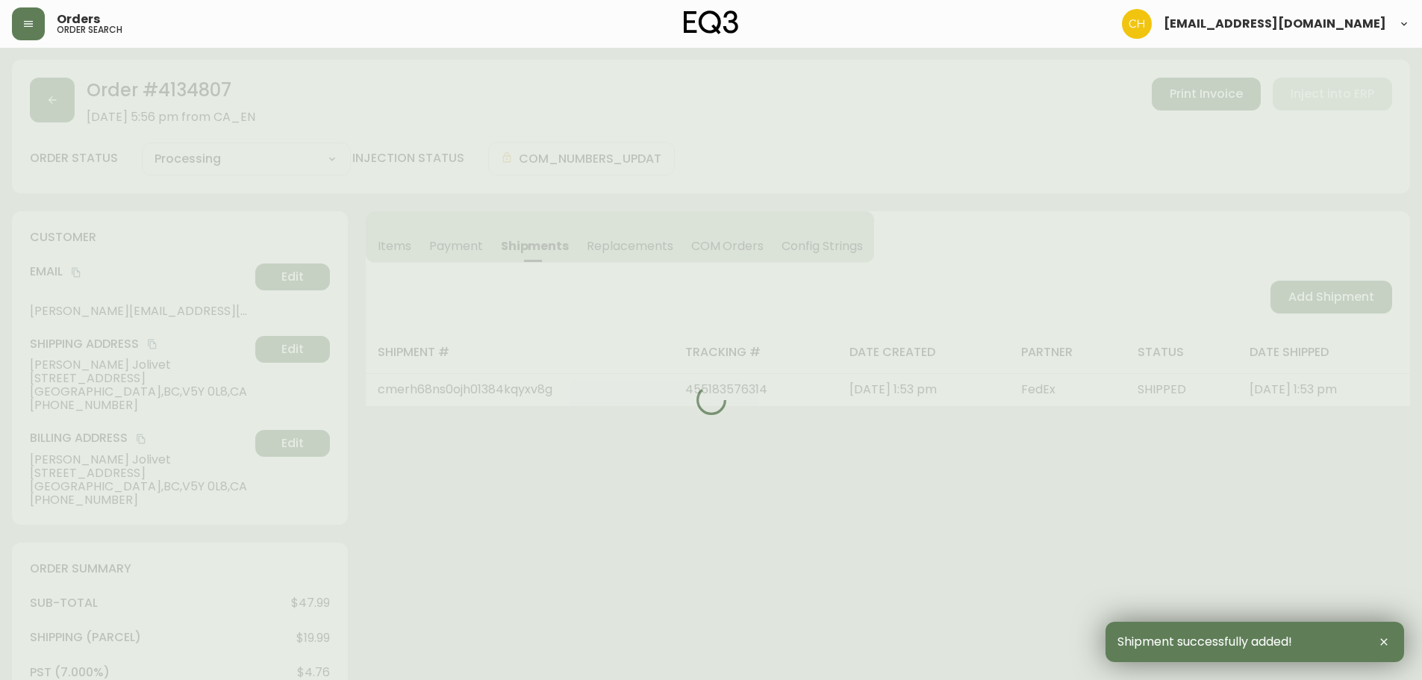
type input "Fully Shipped"
select select "FULLY_SHIPPED"
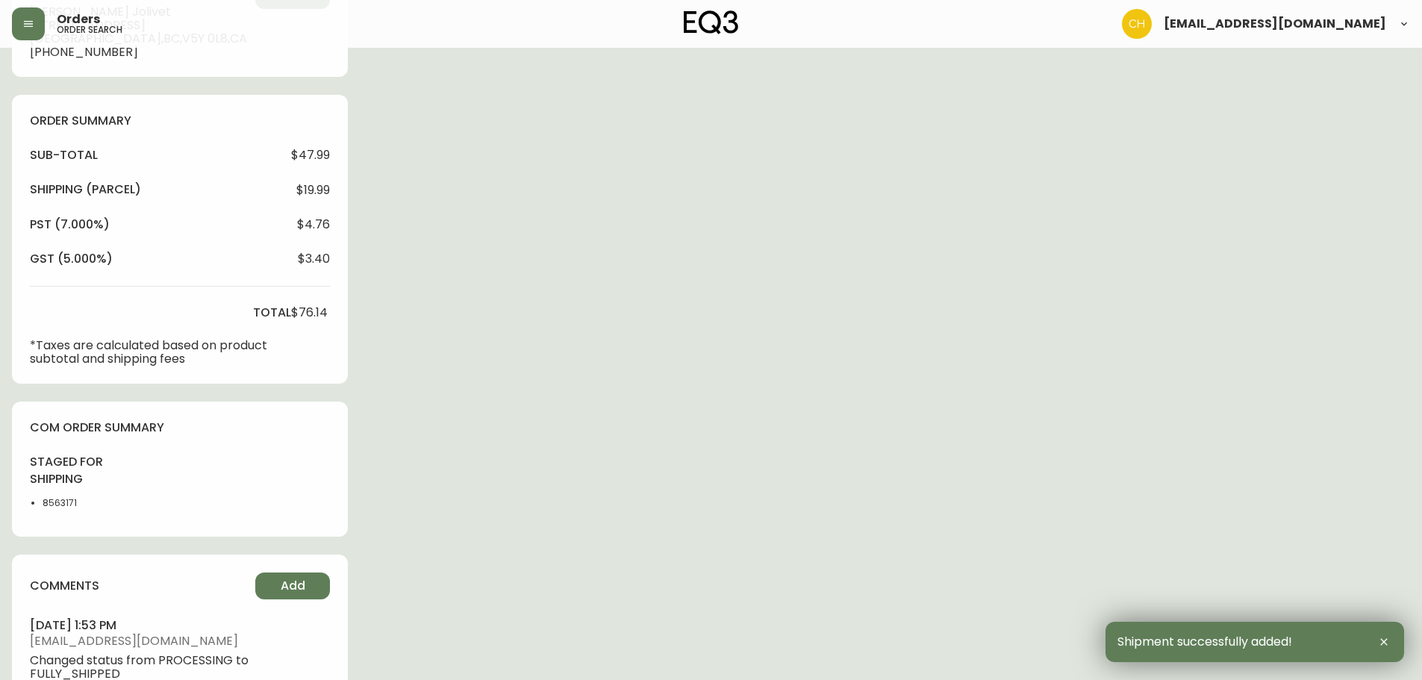
scroll to position [574, 0]
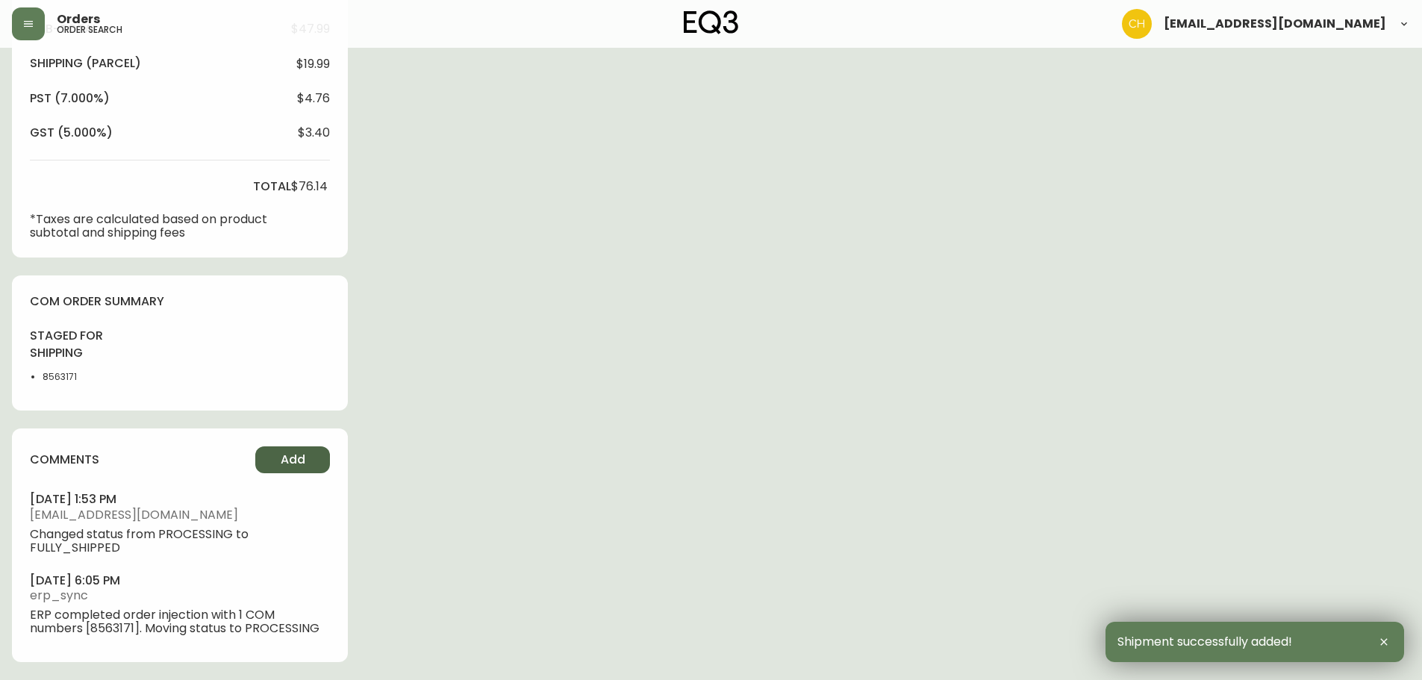
click at [271, 458] on button "Add" at bounding box center [292, 459] width 75 height 27
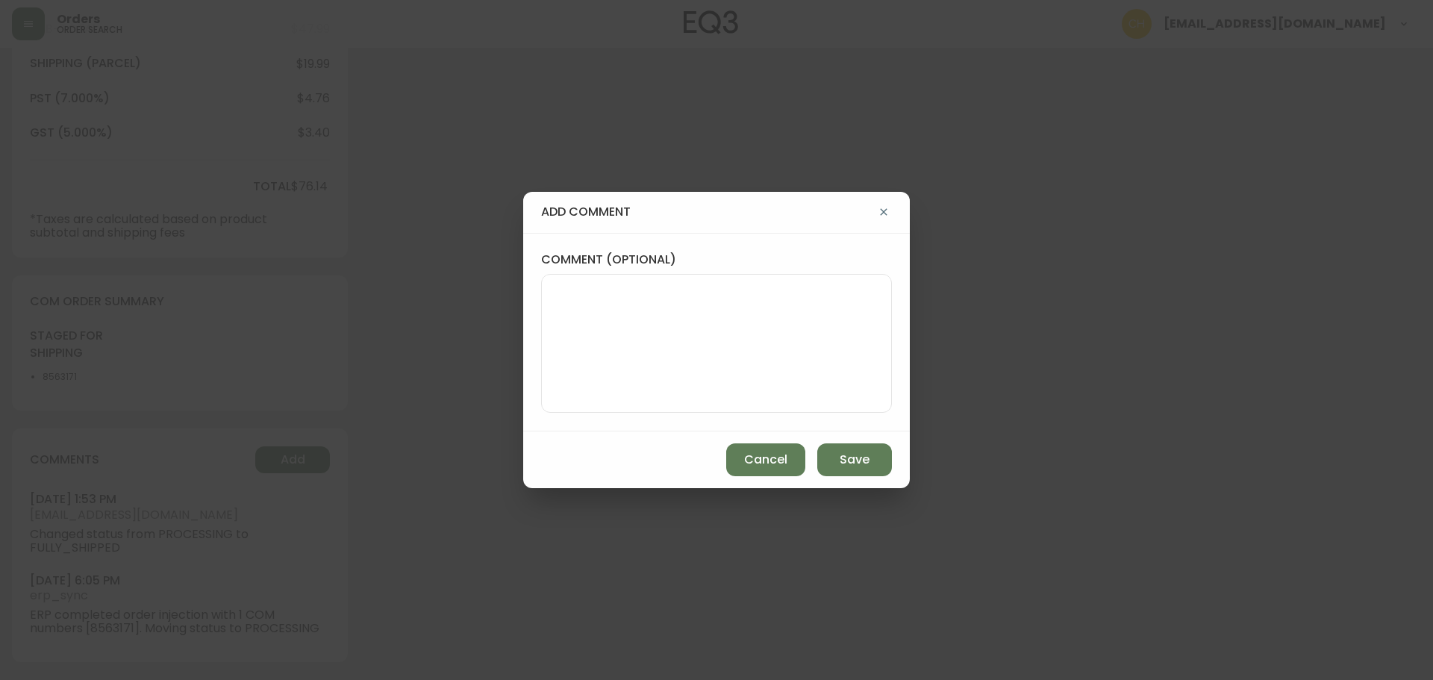
click at [581, 329] on textarea "comment (optional)" at bounding box center [716, 343] width 325 height 119
type textarea "CH"
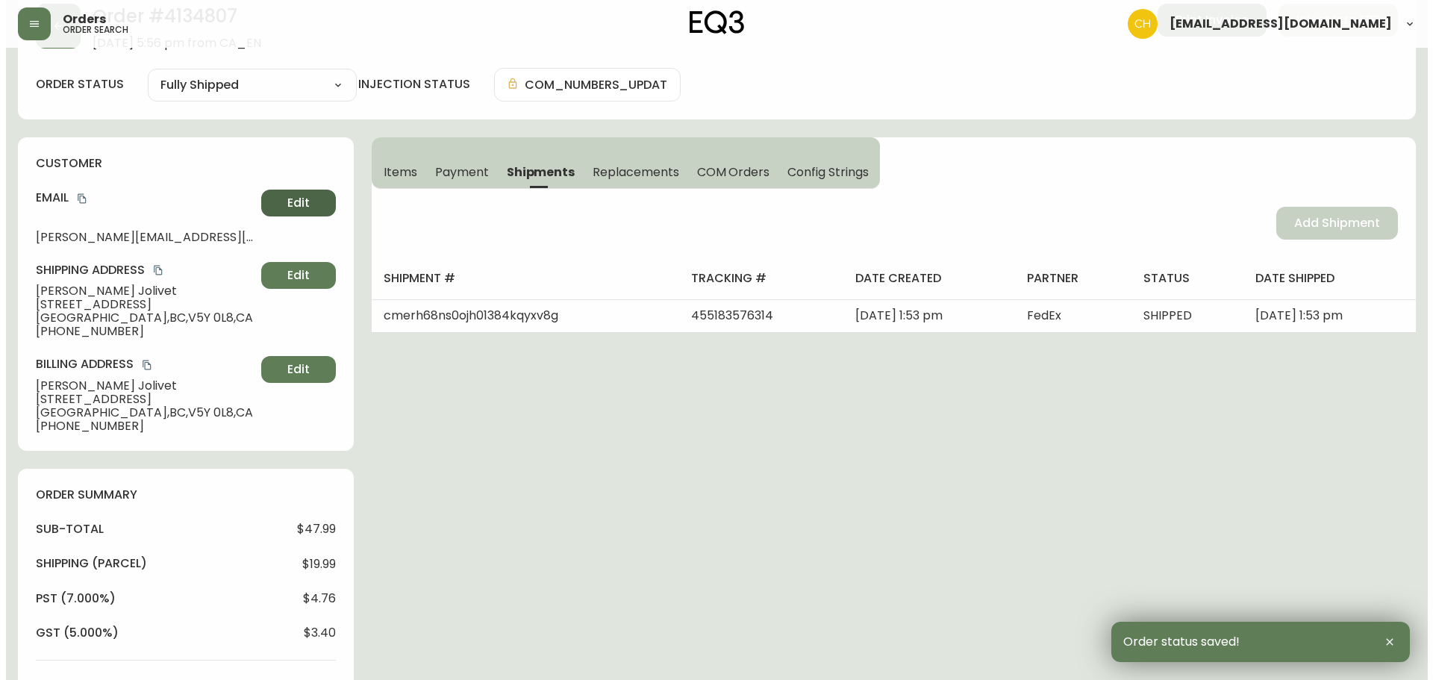
scroll to position [0, 0]
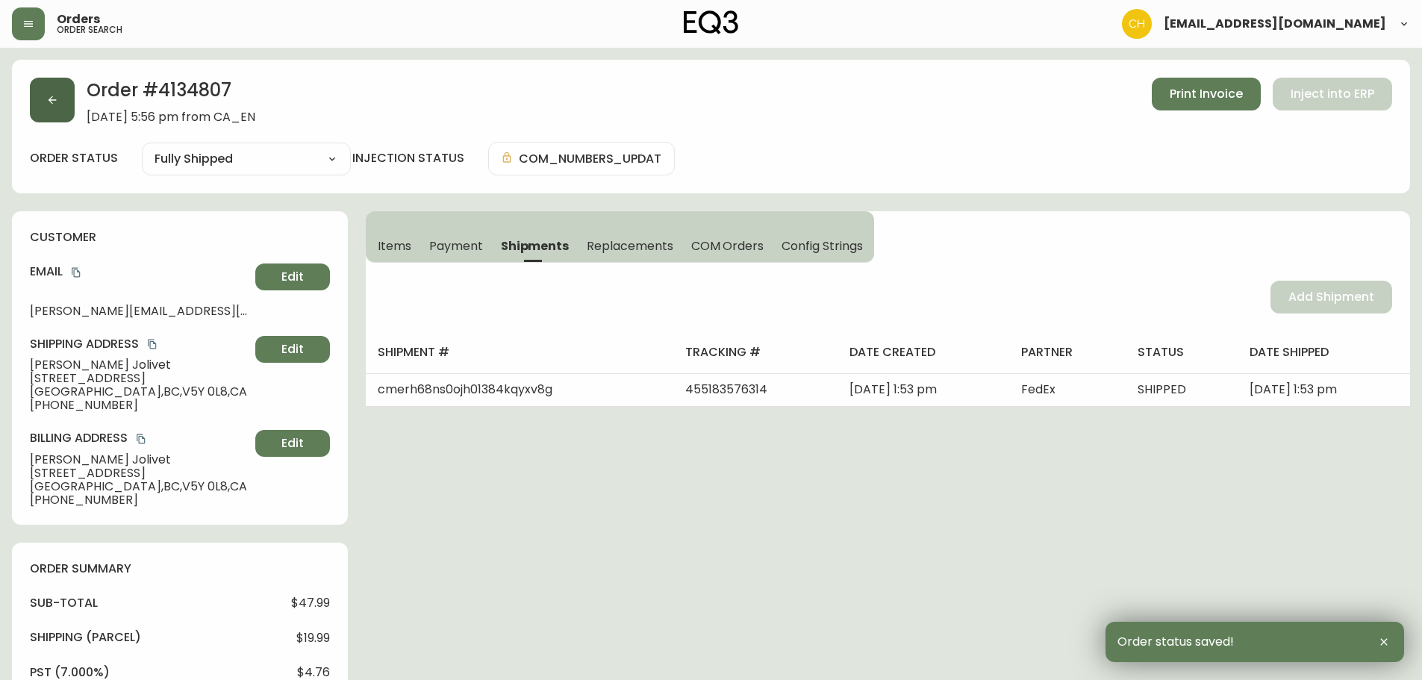
click at [57, 107] on button "button" at bounding box center [52, 100] width 45 height 45
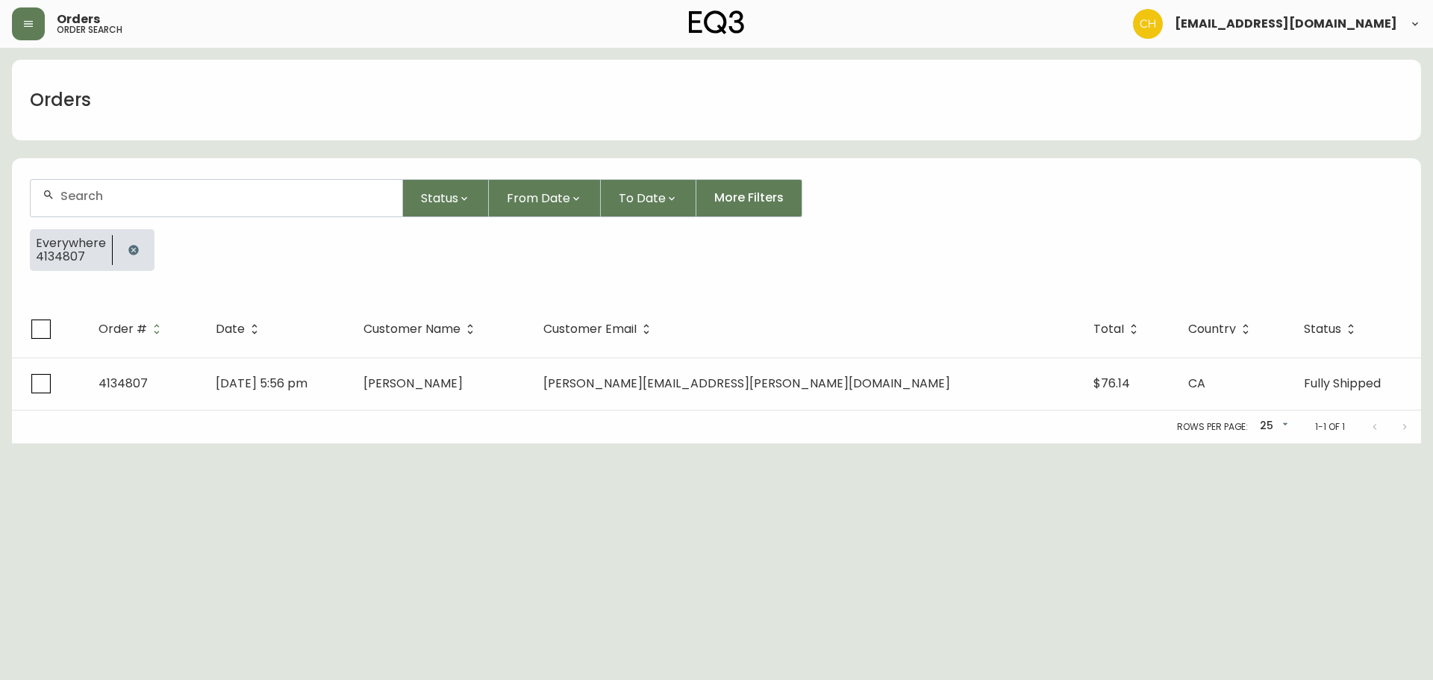
click at [81, 194] on input "text" at bounding box center [225, 196] width 330 height 14
type input "4134772"
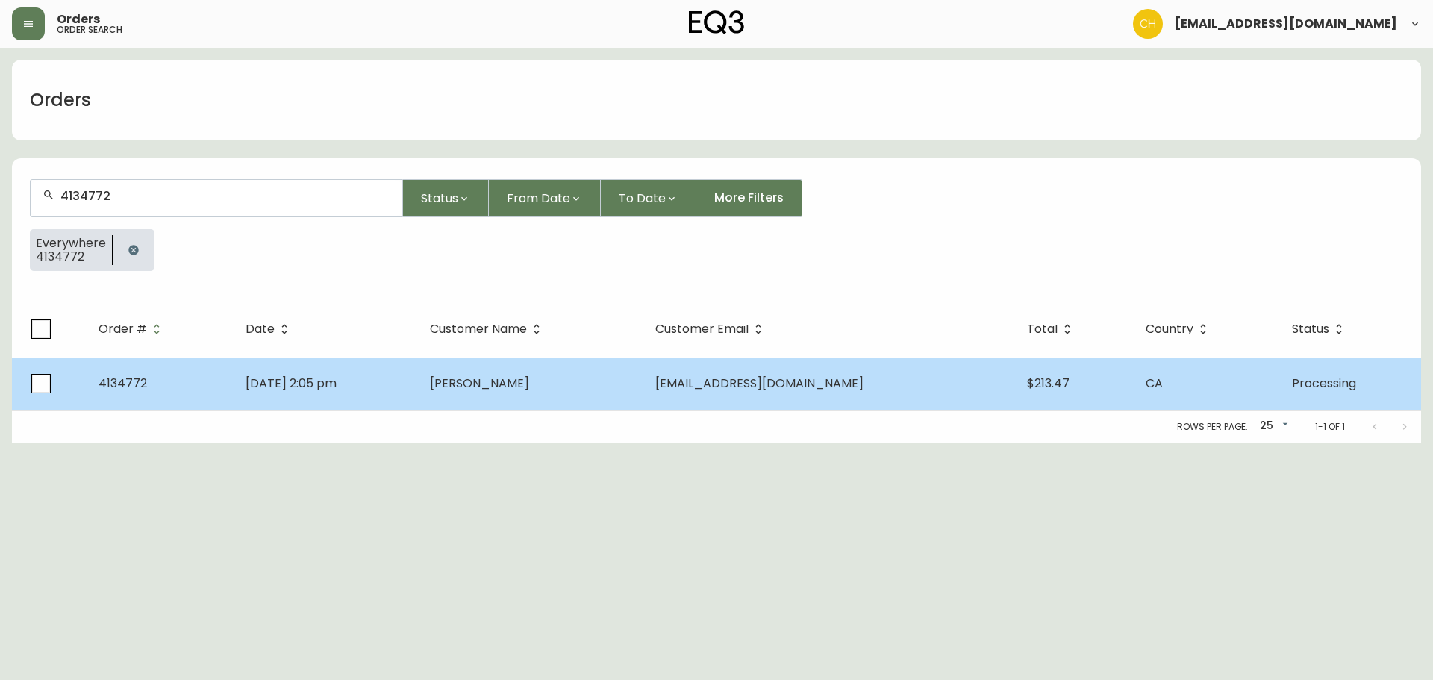
click at [499, 389] on span "[PERSON_NAME]" at bounding box center [479, 383] width 99 height 17
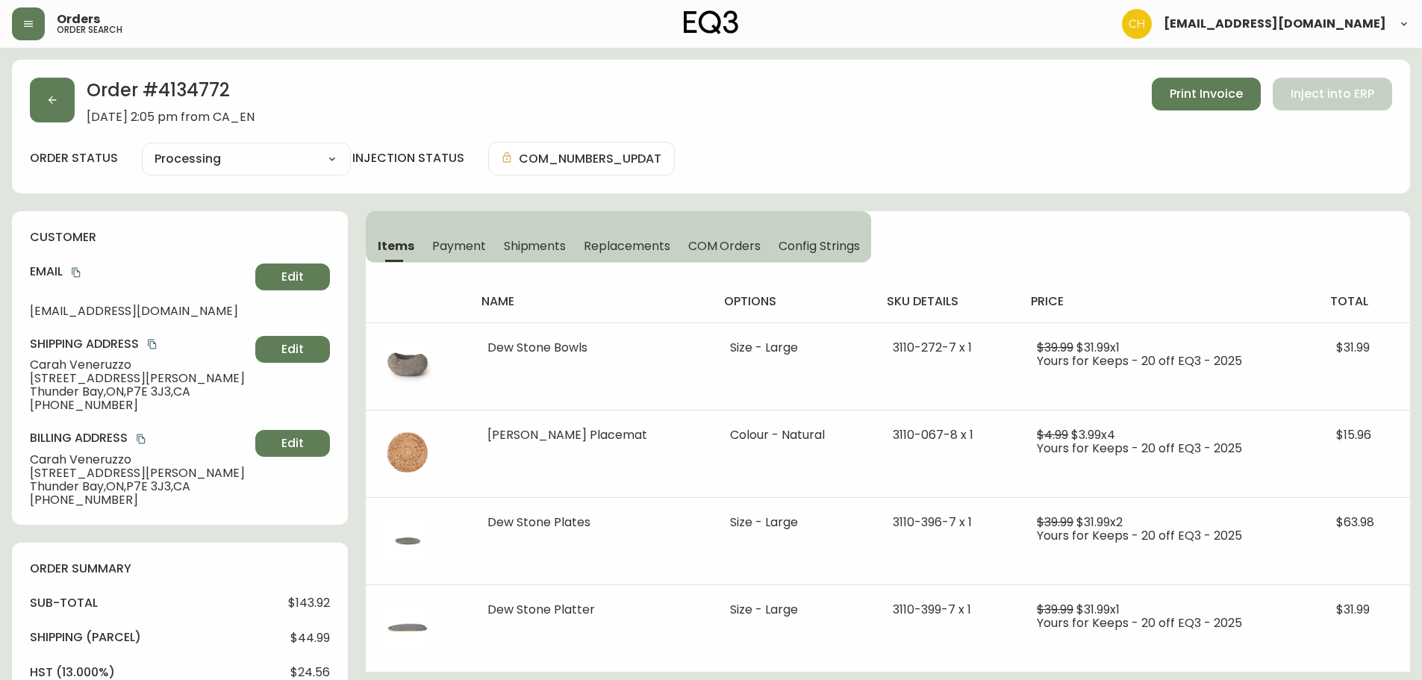
type input "Processing"
select select "PROCESSING"
click at [532, 246] on span "Shipments" at bounding box center [535, 246] width 63 height 16
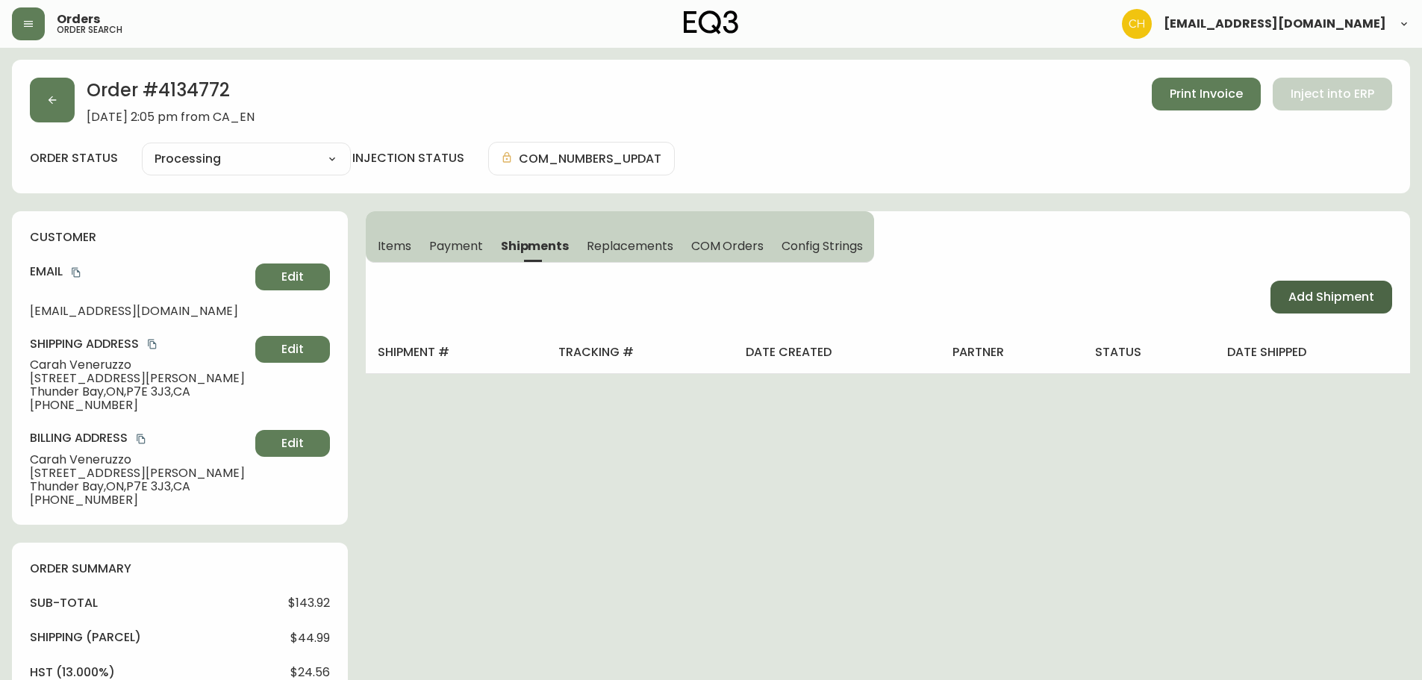
click at [1297, 296] on span "Add Shipment" at bounding box center [1331, 297] width 86 height 16
select select "PENDING"
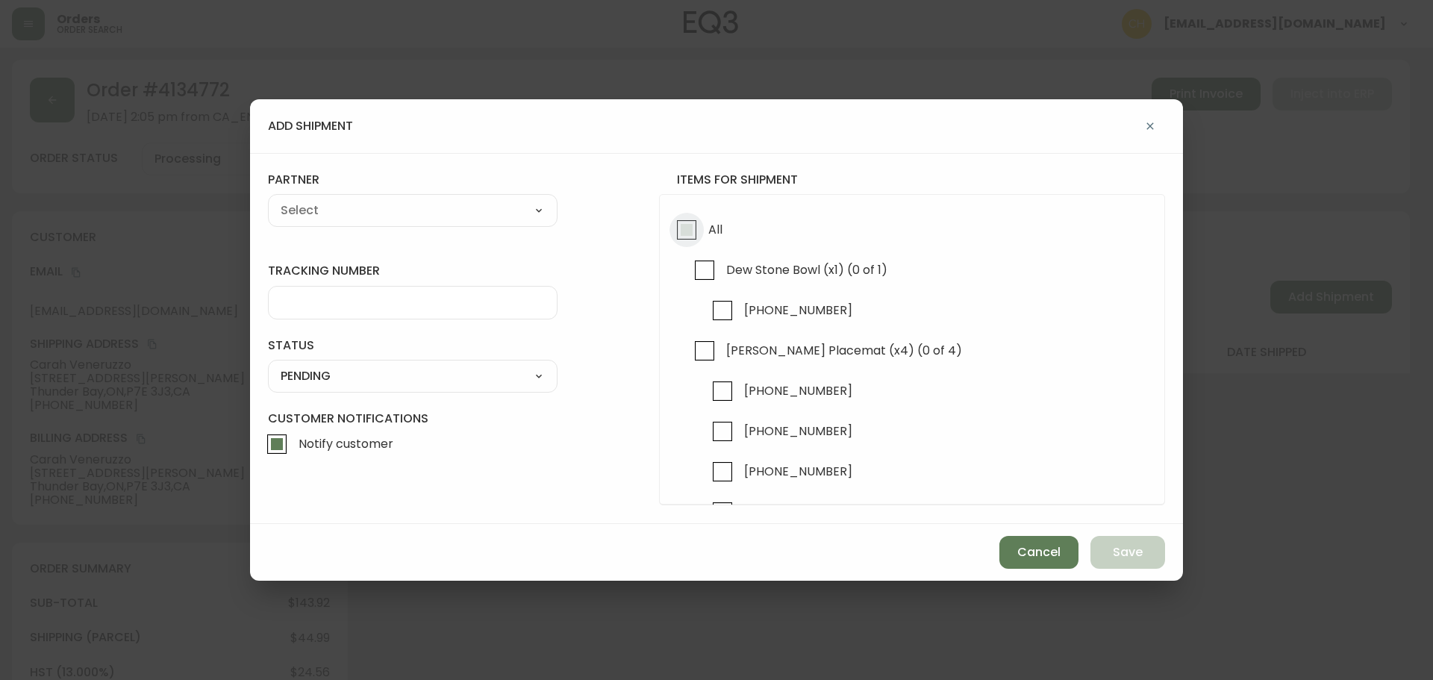
click at [693, 234] on input "All" at bounding box center [687, 230] width 34 height 34
checkbox input "true"
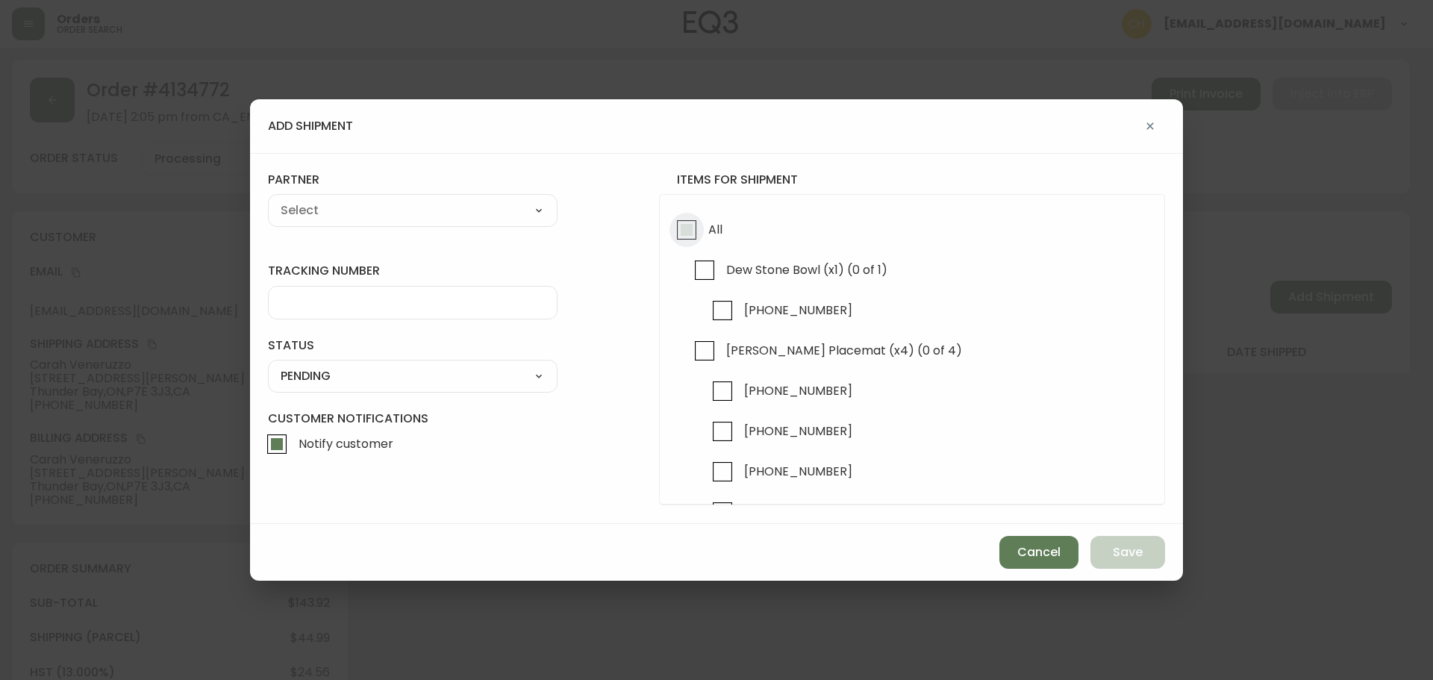
checkbox input "true"
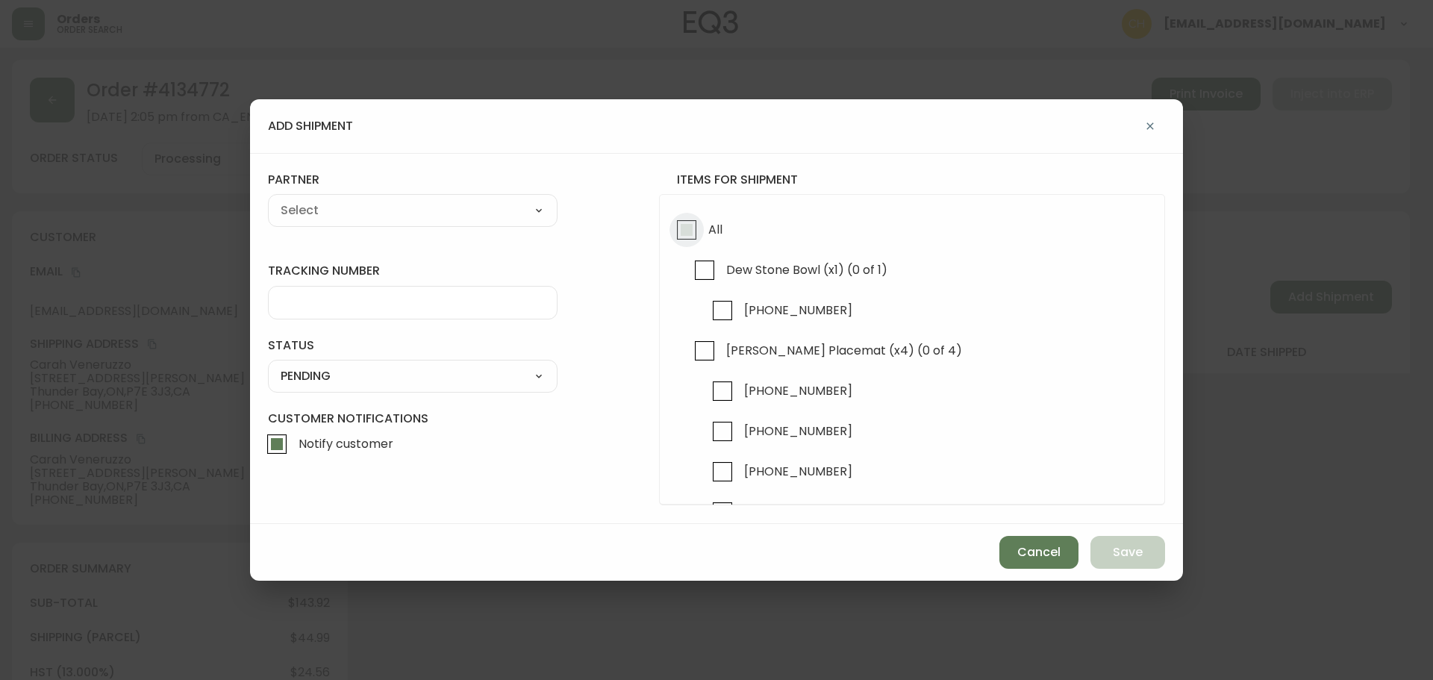
checkbox input "true"
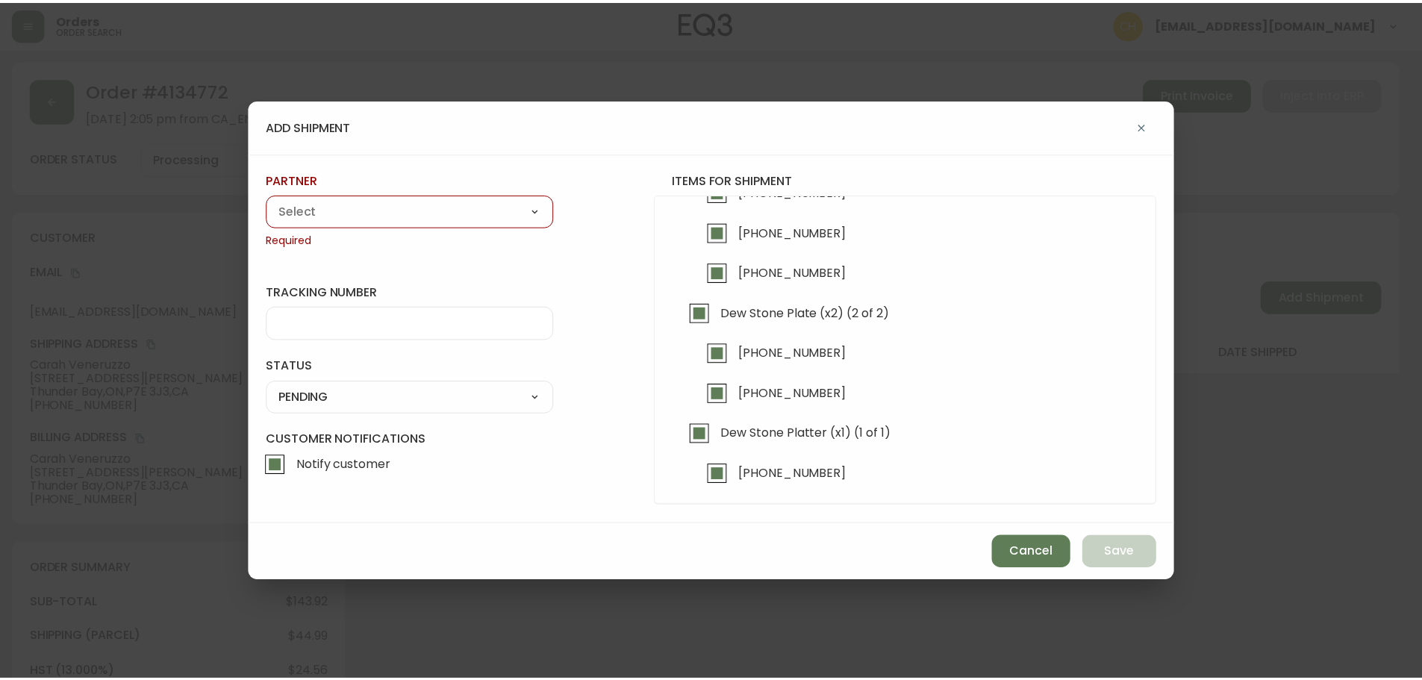
scroll to position [244, 0]
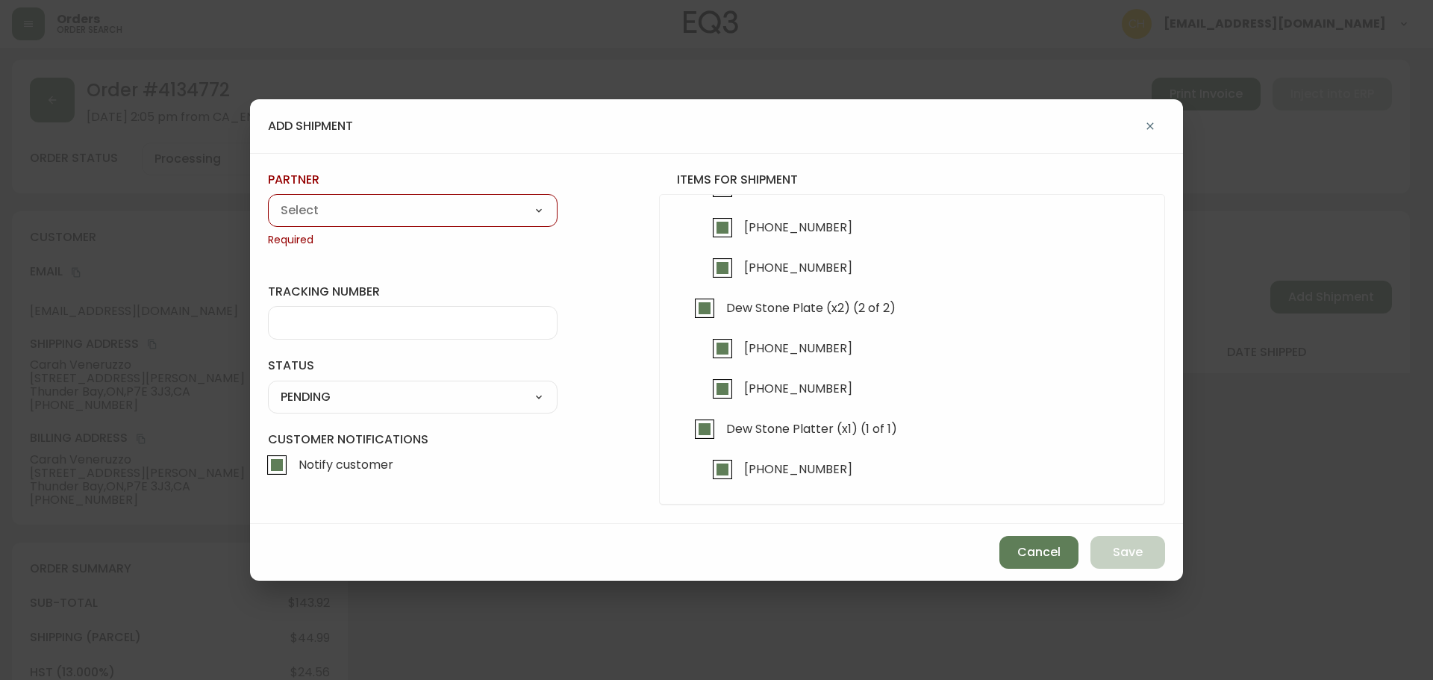
click at [301, 210] on select "A Move to Remember LLC ABF Freight Alero [PERSON_NAME] Canada Post CDS Ceva Log…" at bounding box center [413, 210] width 290 height 22
select select "cjy0a9taa01x001669l98m63c"
click at [268, 199] on select "A Move to Remember LLC ABF Freight Alero [PERSON_NAME] Canada Post CDS Ceva Log…" at bounding box center [413, 210] width 290 height 22
type input "FedEx"
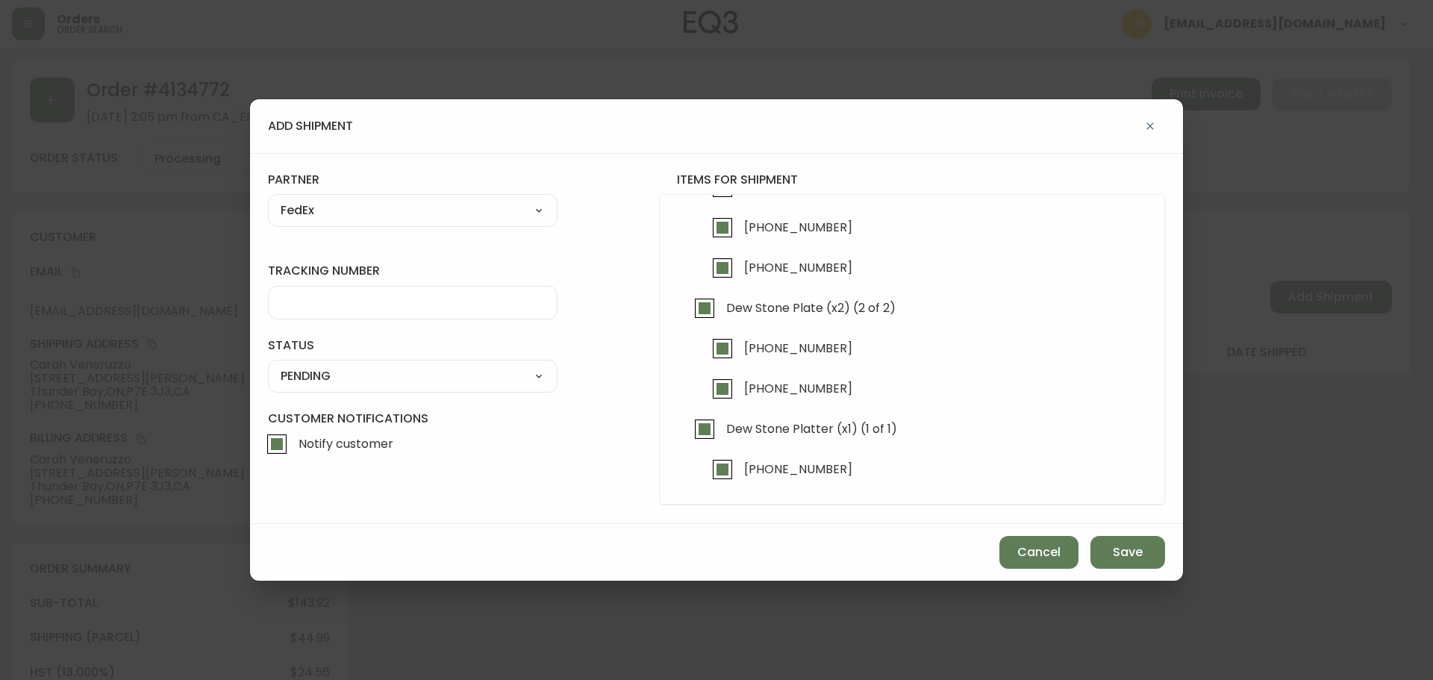
click at [332, 302] on input "tracking number" at bounding box center [413, 303] width 264 height 14
type input "455183576347"
click at [319, 378] on select "SHIPPED PENDING CANCELLED" at bounding box center [413, 376] width 290 height 22
click at [268, 365] on select "SHIPPED PENDING CANCELLED" at bounding box center [413, 376] width 290 height 22
select select "PENDING"
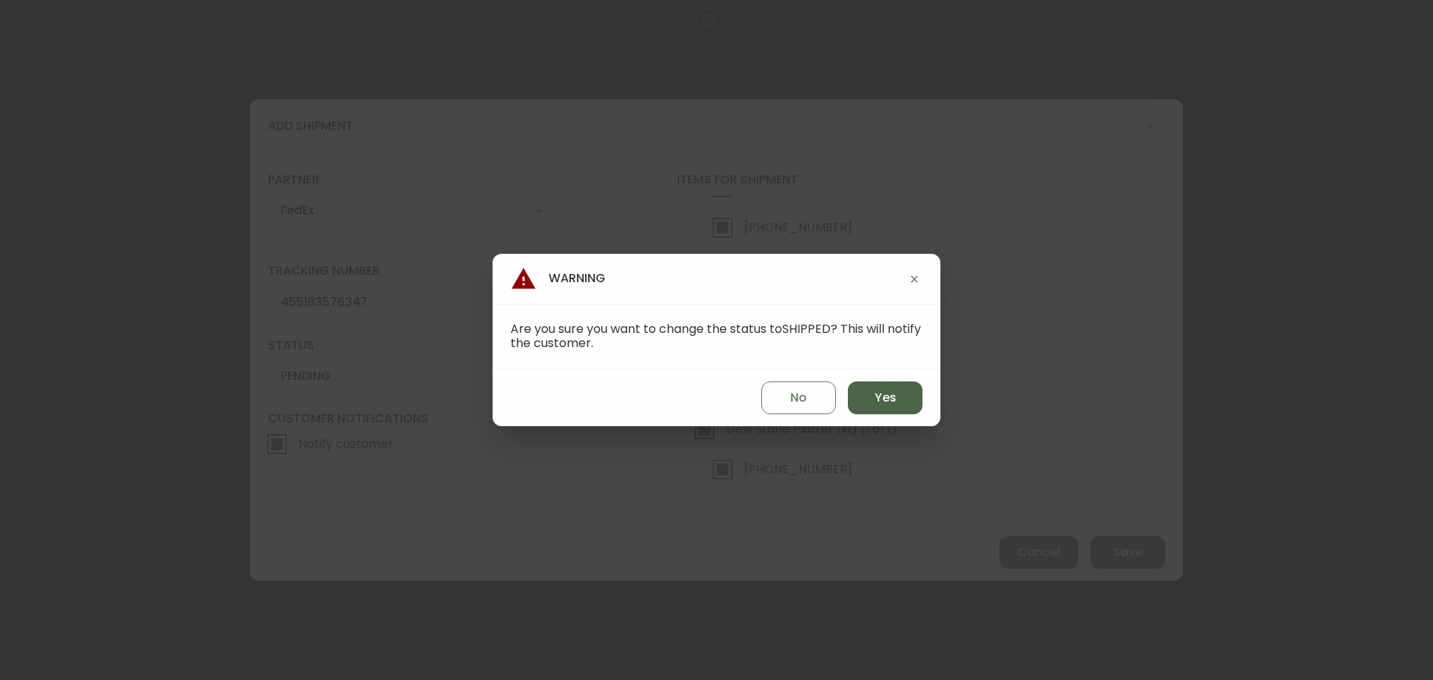
click at [892, 408] on button "Yes" at bounding box center [885, 397] width 75 height 33
type input "SHIPPED"
select select "SHIPPED"
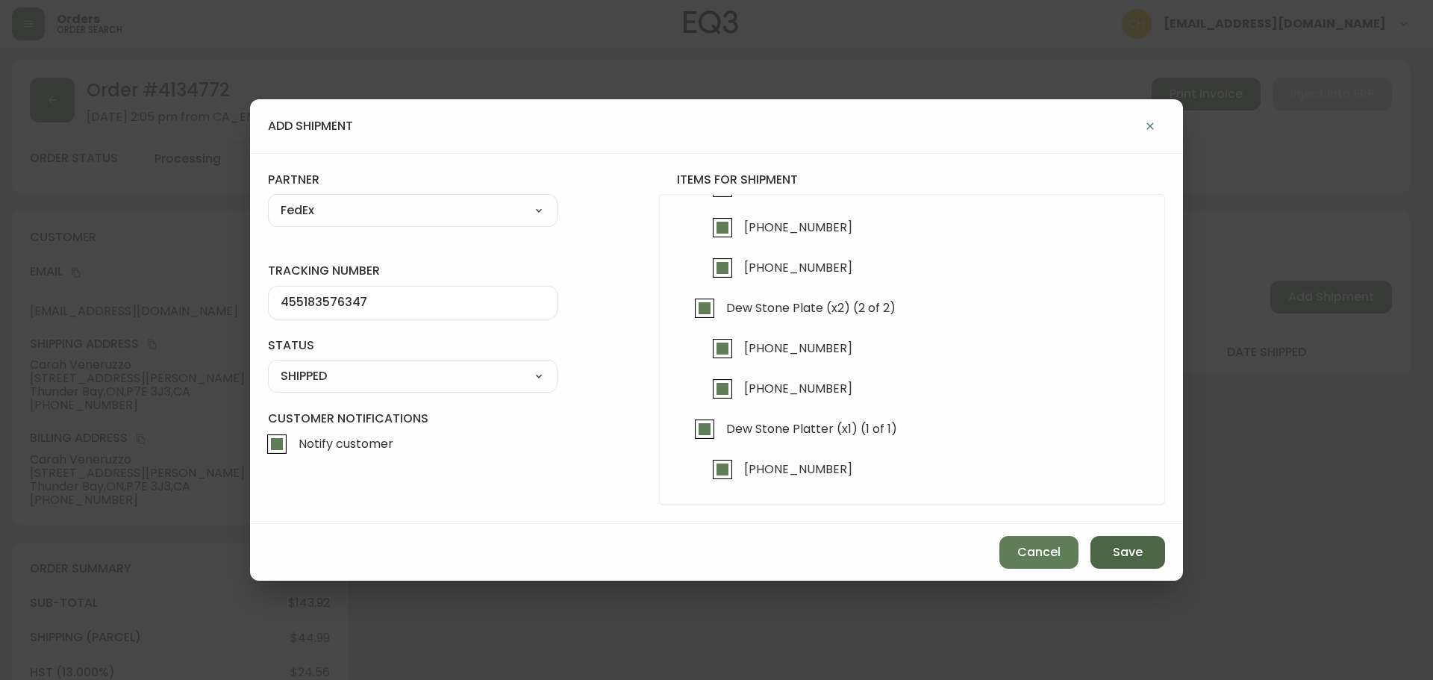
click at [1113, 553] on span "Save" at bounding box center [1128, 552] width 30 height 16
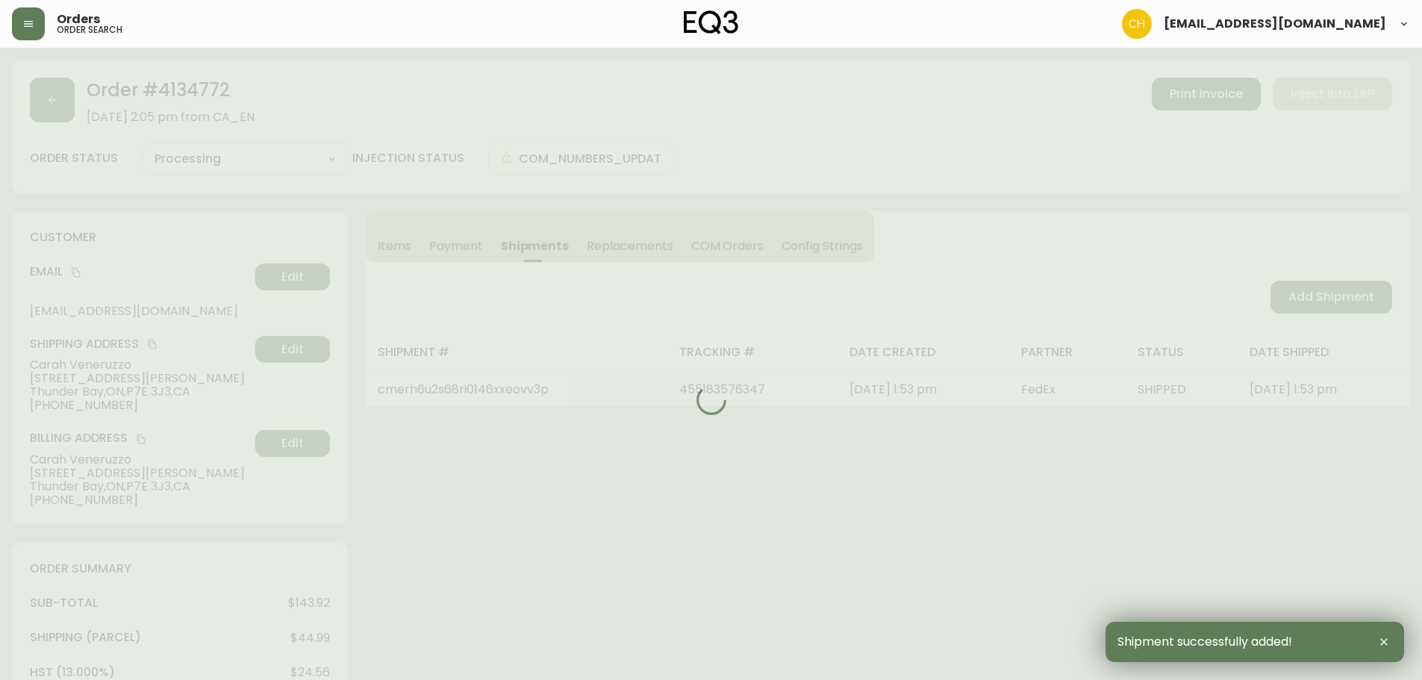
type input "Fully Shipped"
select select "FULLY_SHIPPED"
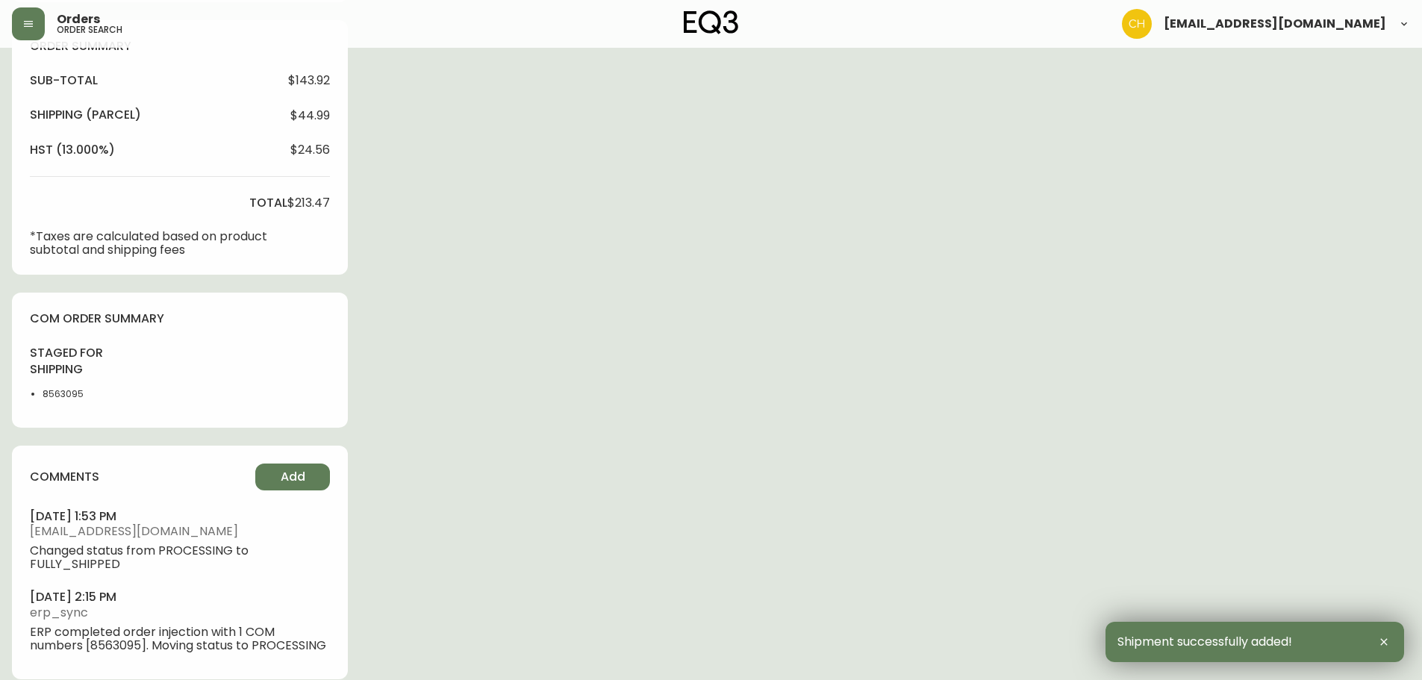
scroll to position [540, 0]
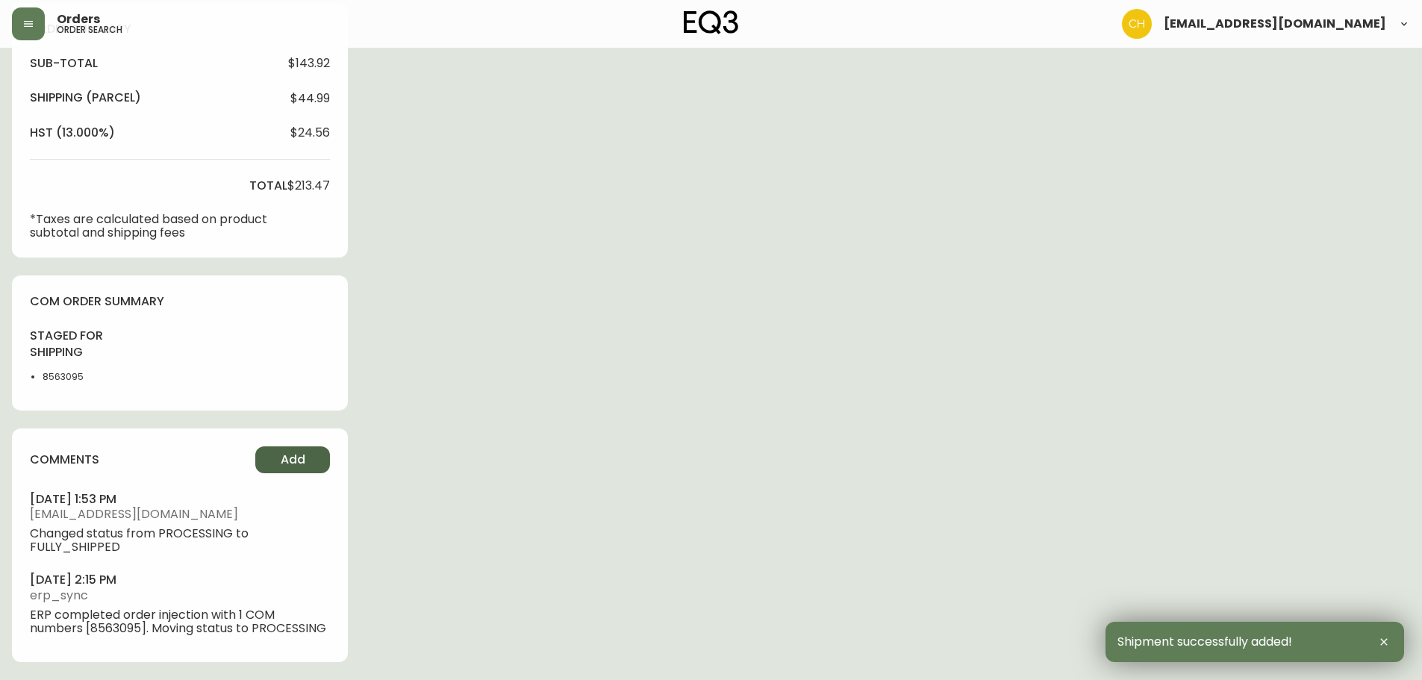
click at [264, 453] on button "Add" at bounding box center [292, 459] width 75 height 27
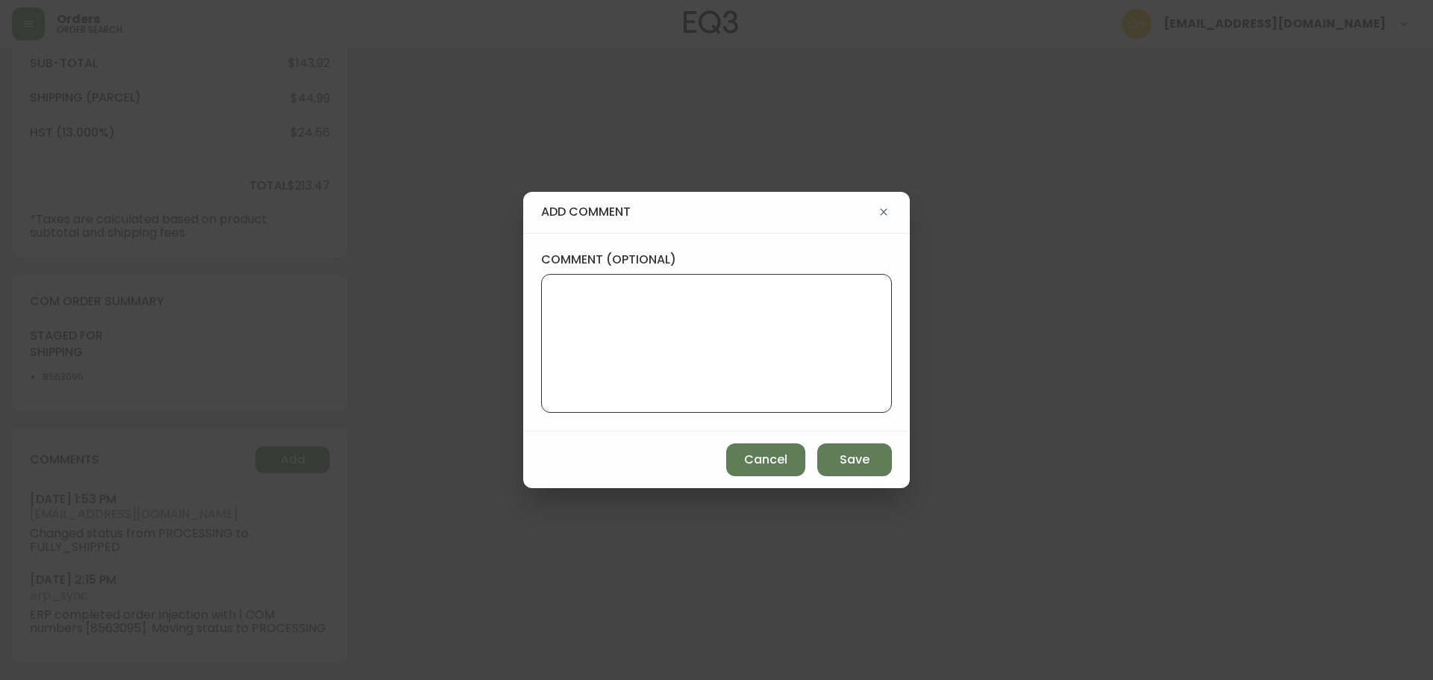
click at [557, 322] on textarea "comment (optional)" at bounding box center [716, 343] width 325 height 119
type textarea "CH"
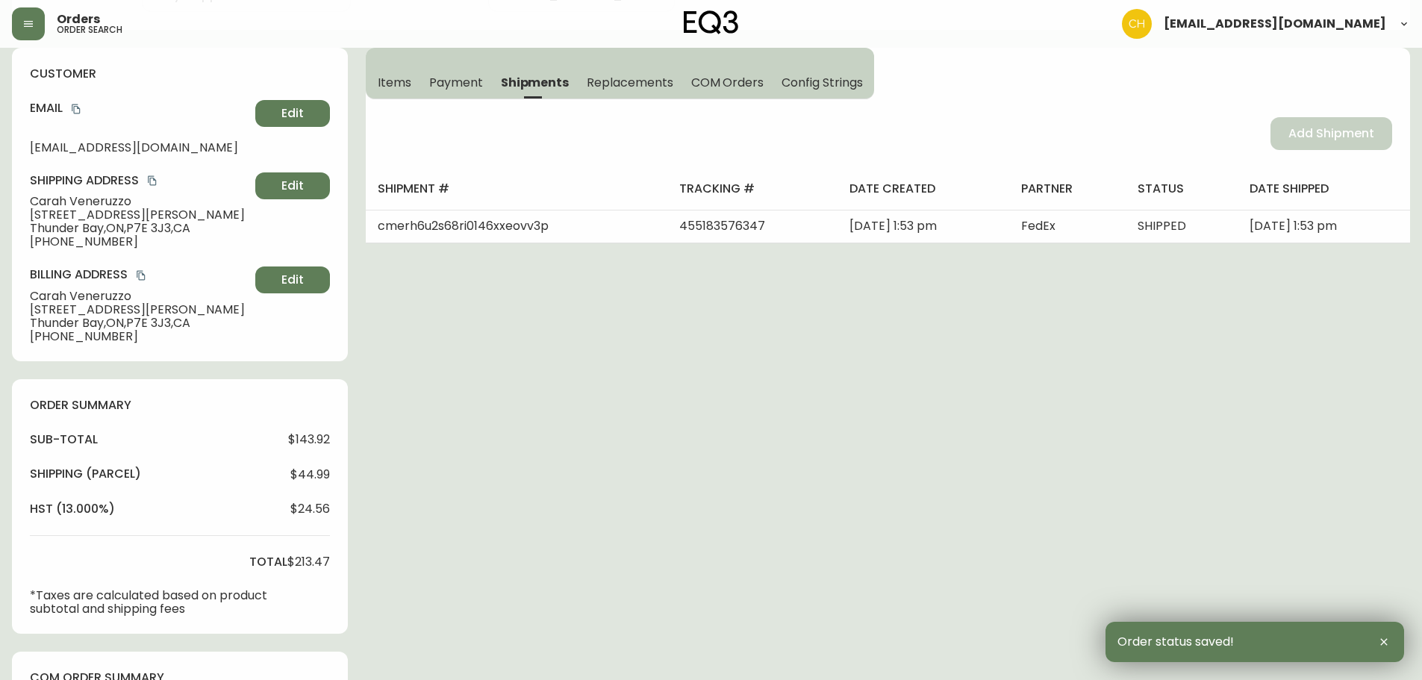
scroll to position [0, 0]
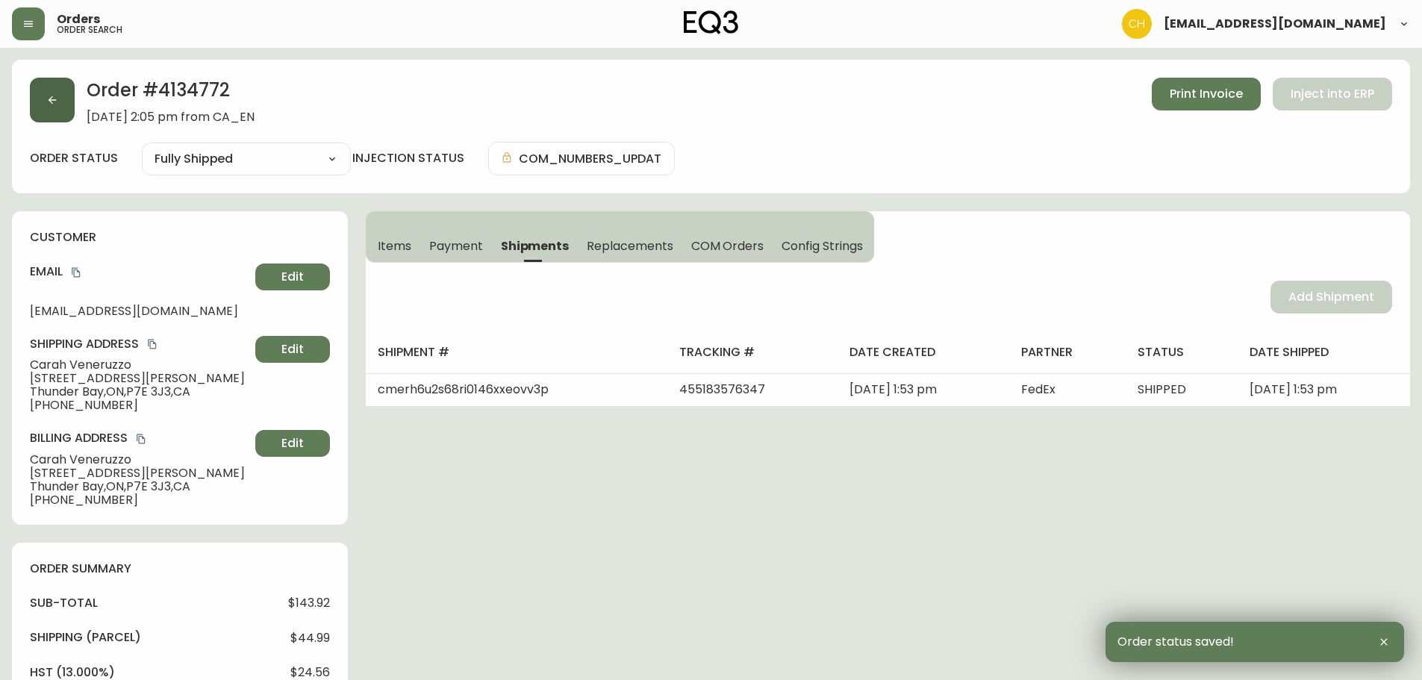
click at [60, 102] on button "button" at bounding box center [52, 100] width 45 height 45
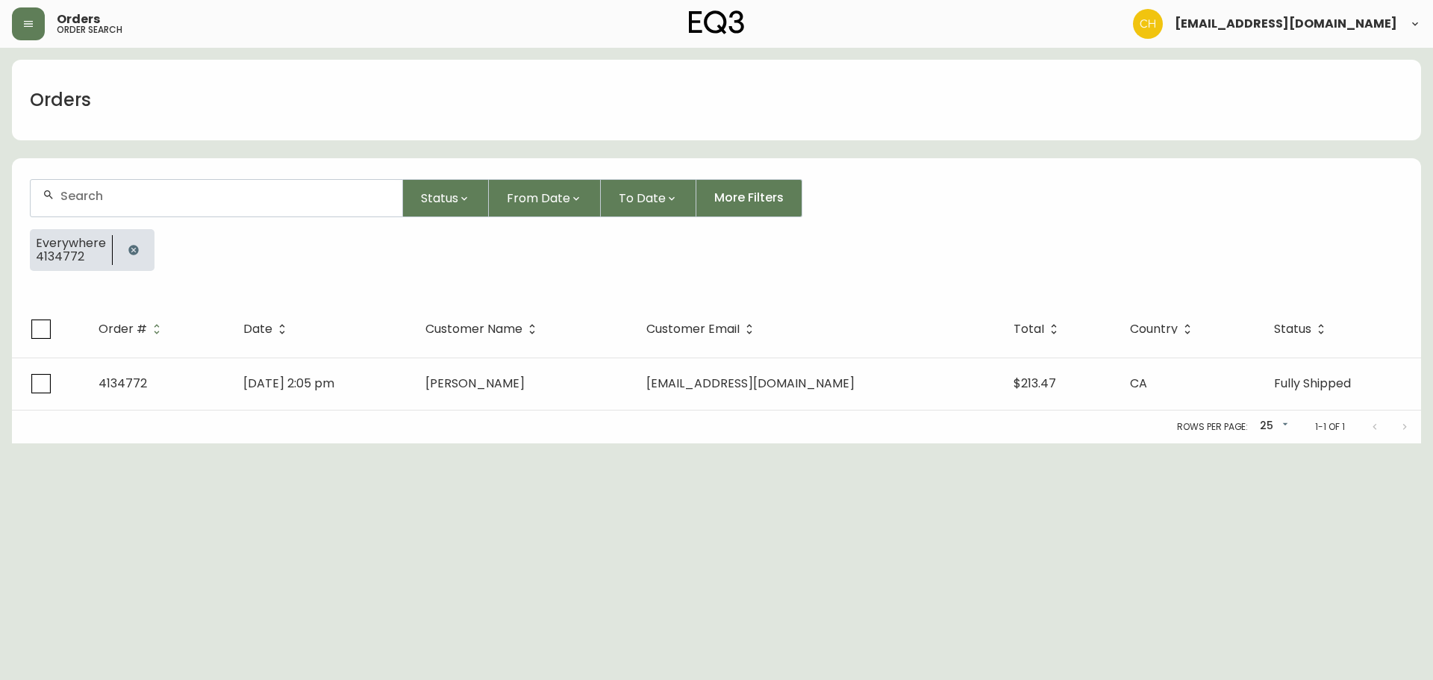
click at [76, 194] on input "text" at bounding box center [225, 196] width 330 height 14
type input "4134790"
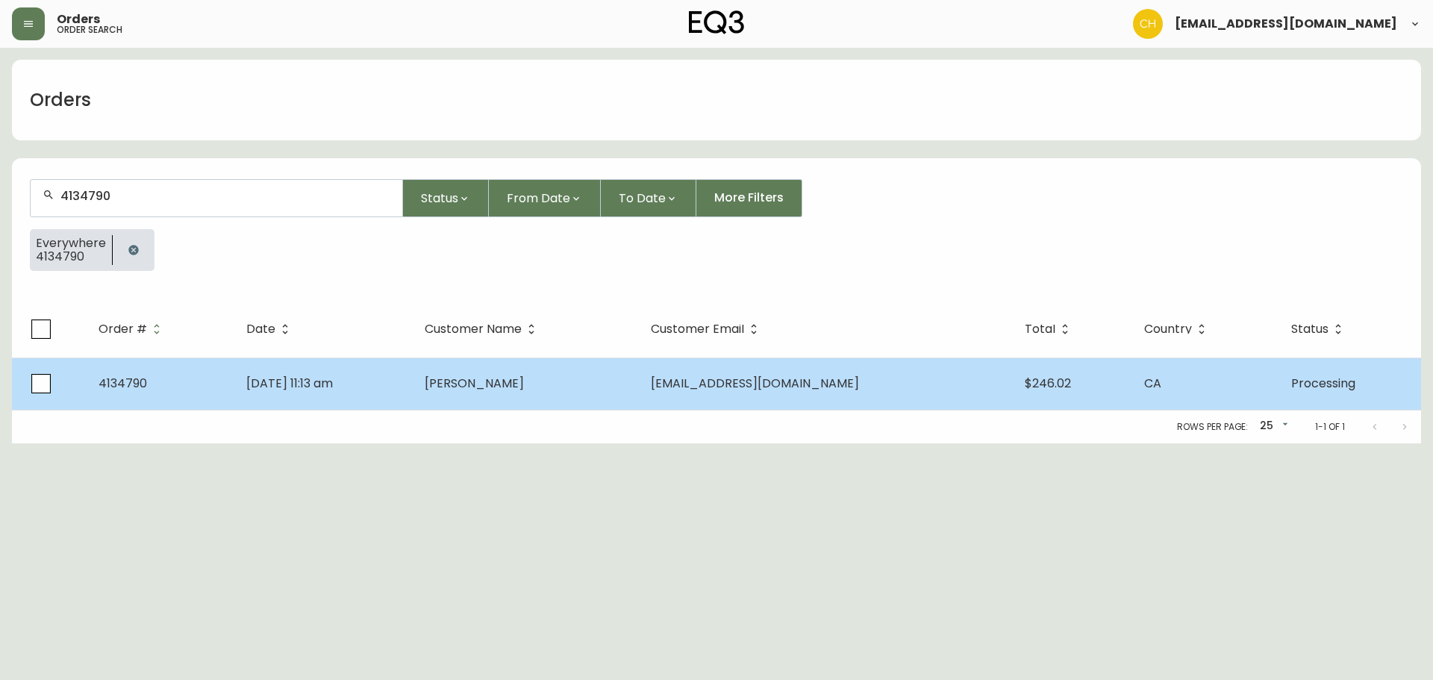
click at [405, 384] on td "[DATE] 11:13 am" at bounding box center [323, 384] width 178 height 52
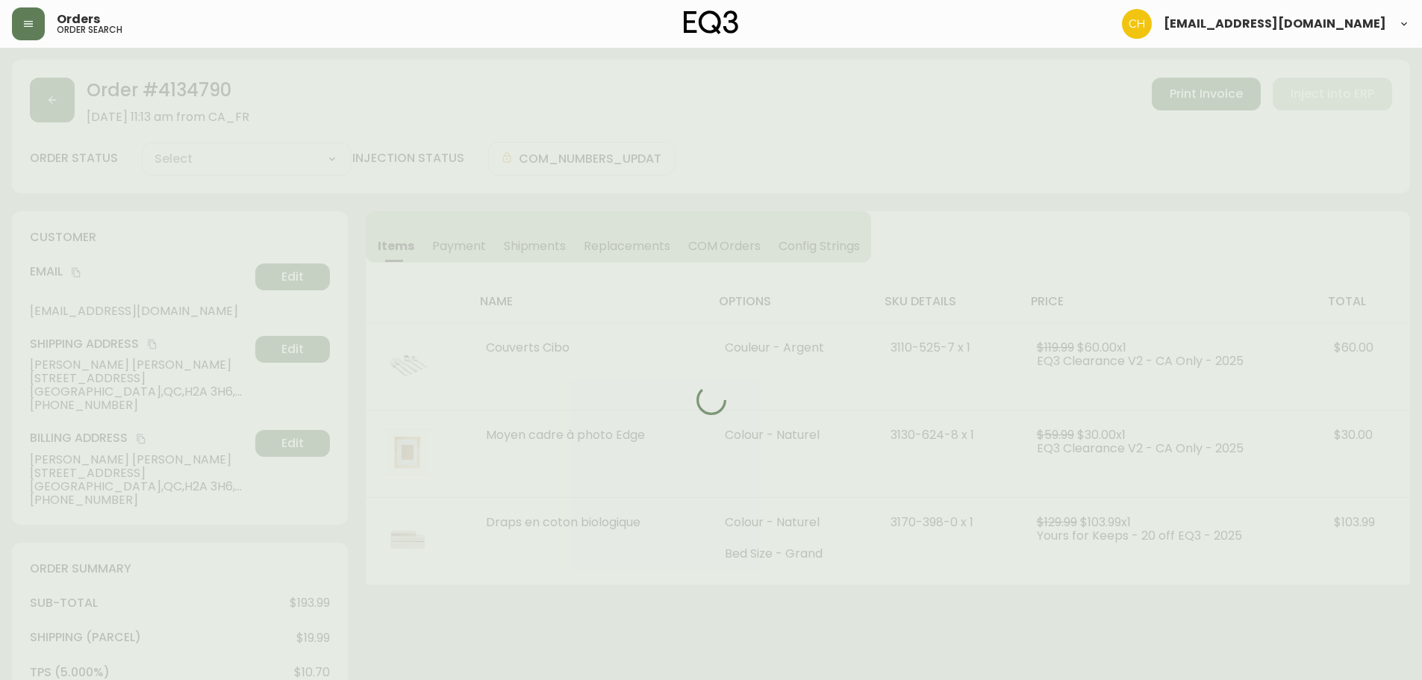
type input "Processing"
select select "PROCESSING"
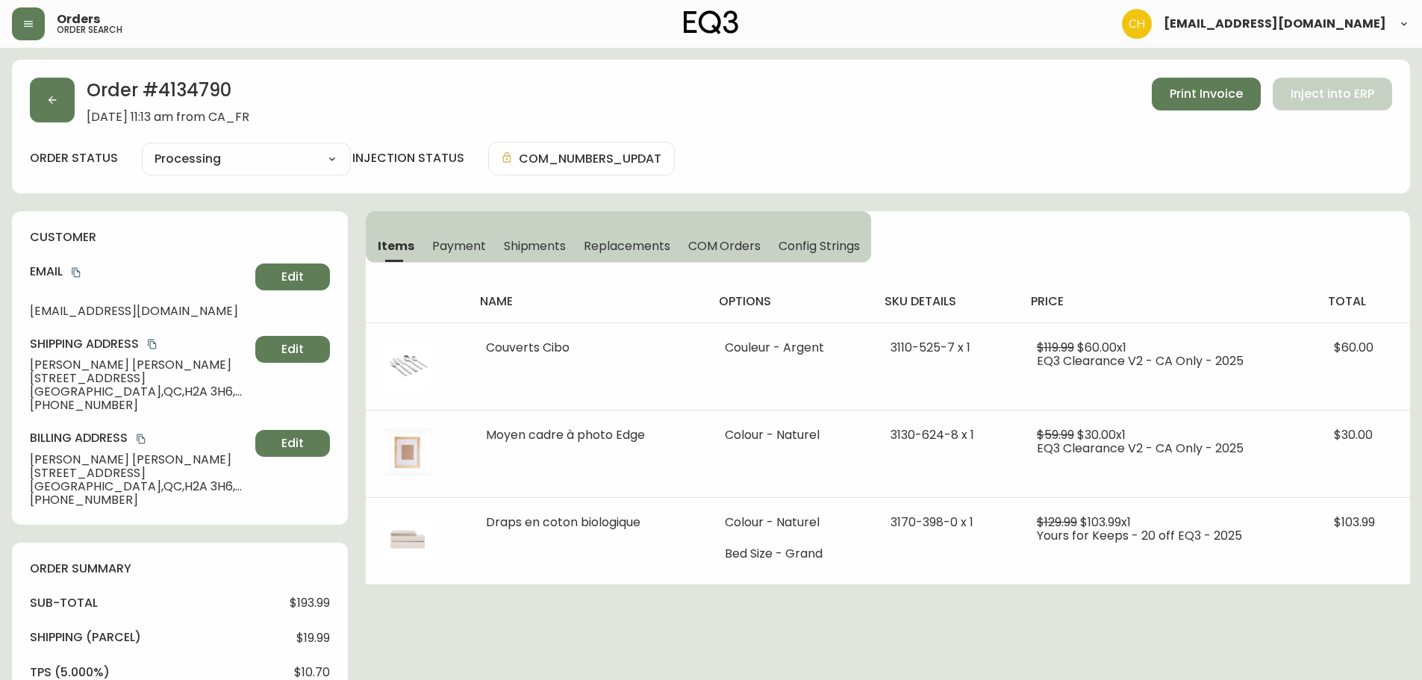
click at [519, 245] on span "Shipments" at bounding box center [535, 246] width 63 height 16
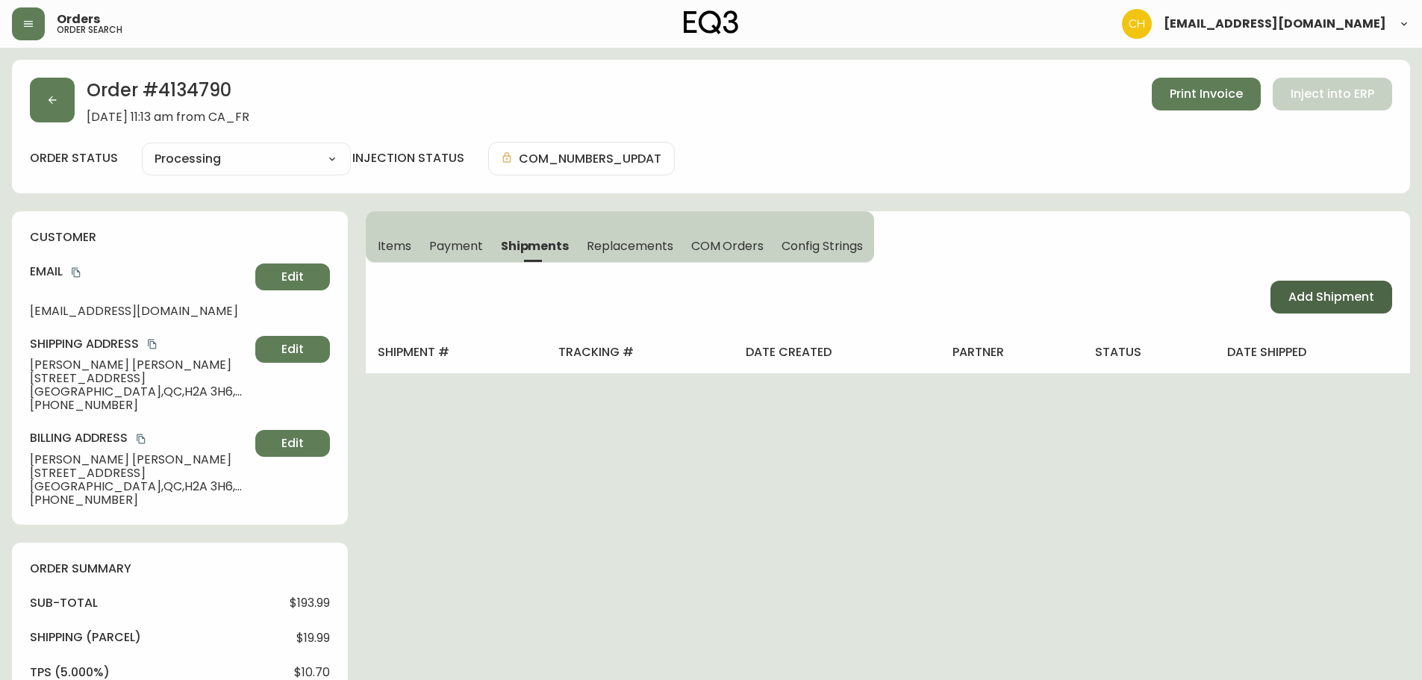
click at [1327, 307] on button "Add Shipment" at bounding box center [1331, 297] width 122 height 33
select select "PENDING"
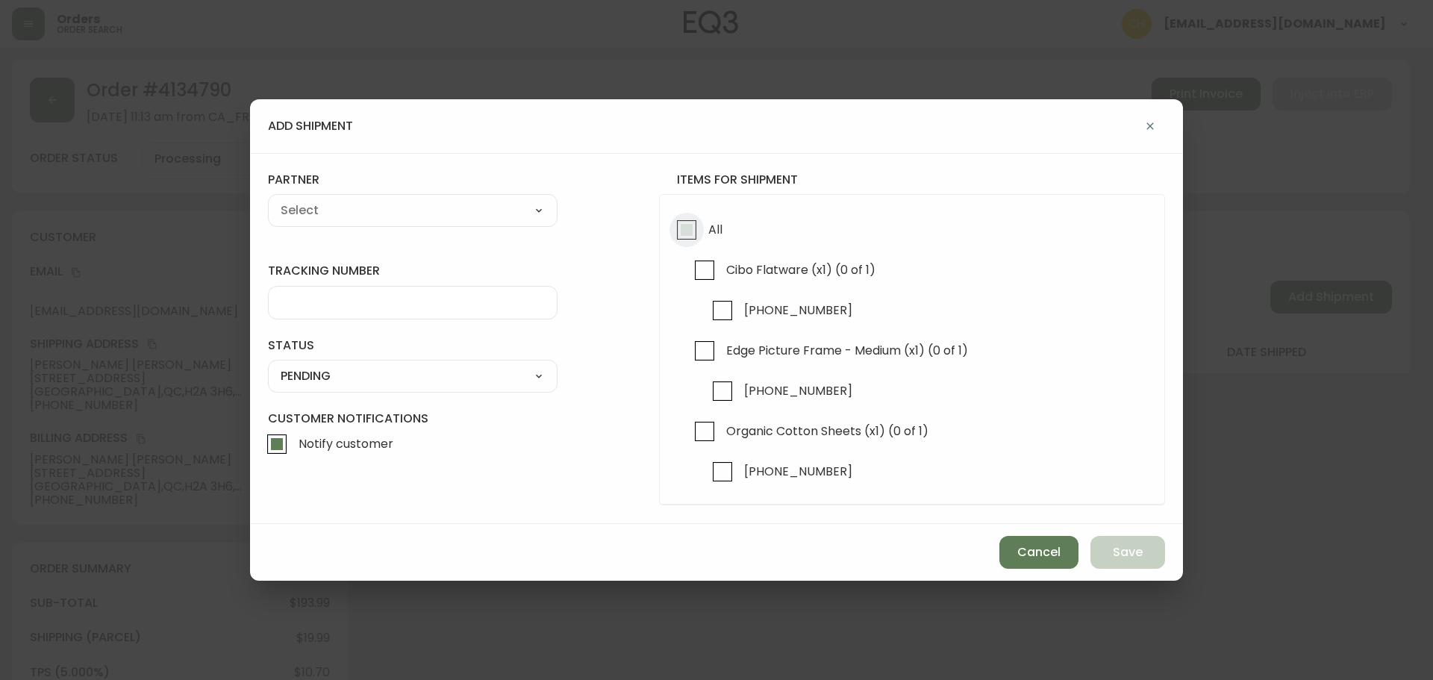
click at [681, 232] on input "All" at bounding box center [687, 230] width 34 height 34
checkbox input "true"
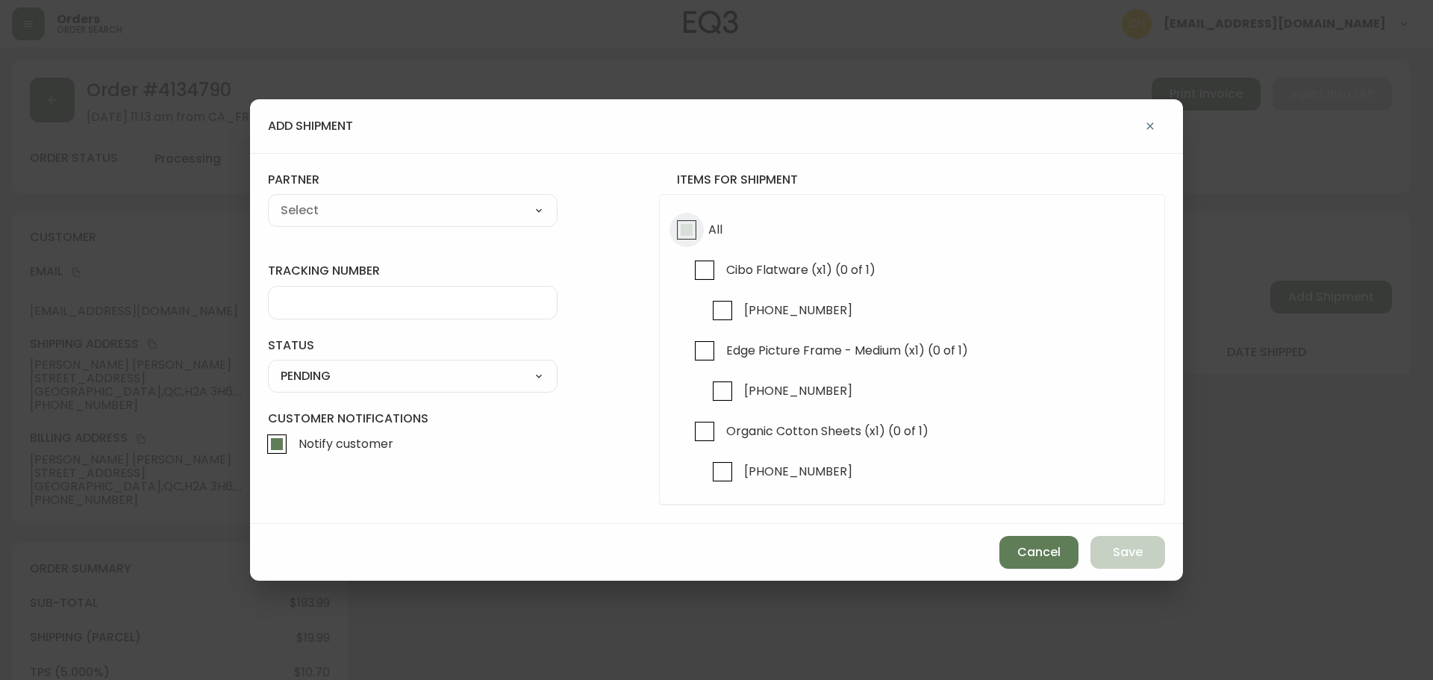
checkbox input "true"
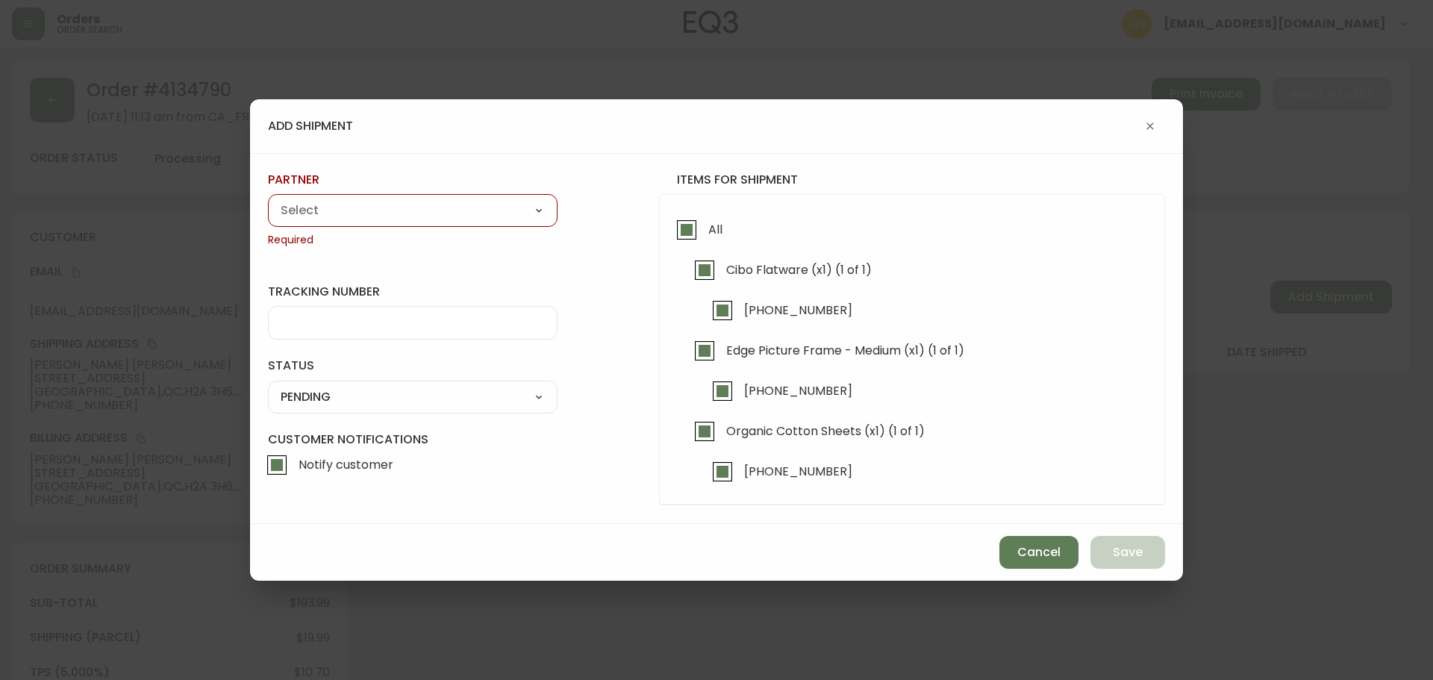
drag, startPoint x: 455, startPoint y: 208, endPoint x: 430, endPoint y: 218, distance: 27.2
click at [455, 208] on select "A Move to Remember LLC ABF Freight Alero [PERSON_NAME] Canada Post CDS Ceva Log…" at bounding box center [413, 210] width 290 height 22
select select "cjy0a9taa01x001669l98m63c"
click at [268, 199] on select "A Move to Remember LLC ABF Freight Alero [PERSON_NAME] Canada Post CDS Ceva Log…" at bounding box center [413, 210] width 290 height 22
type input "FedEx"
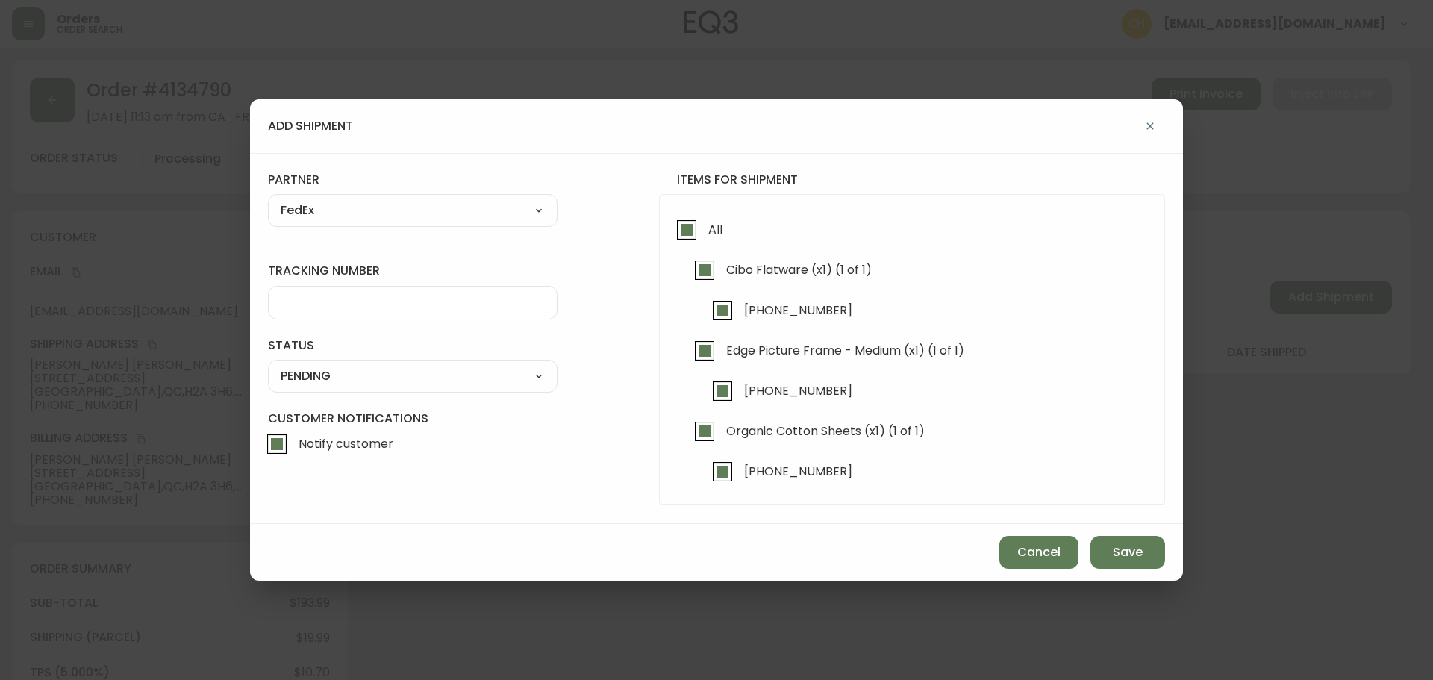
click at [316, 297] on input "tracking number" at bounding box center [413, 303] width 264 height 14
type input "455183576358"
click at [325, 372] on select "SHIPPED PENDING CANCELLED" at bounding box center [413, 376] width 290 height 22
click at [268, 365] on select "SHIPPED PENDING CANCELLED" at bounding box center [413, 376] width 290 height 22
select select "PENDING"
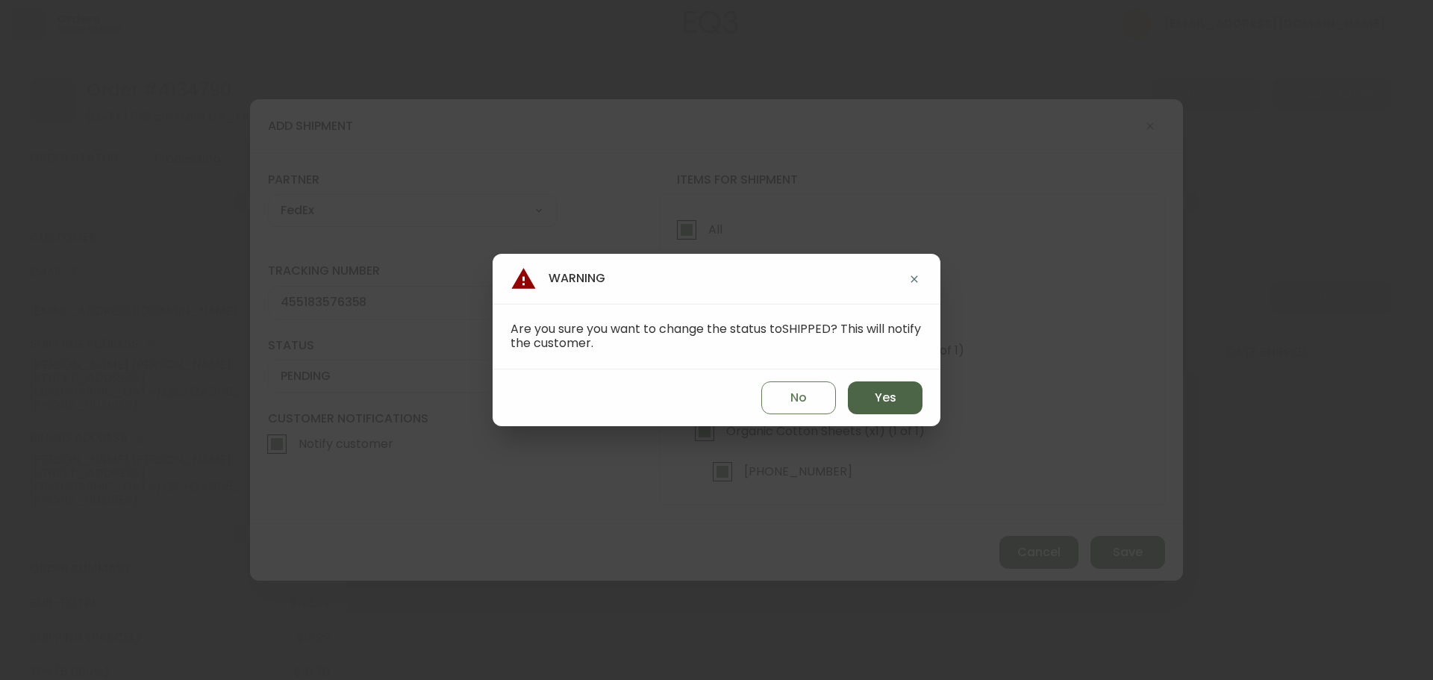
click at [898, 397] on button "Yes" at bounding box center [885, 397] width 75 height 33
type input "SHIPPED"
select select "SHIPPED"
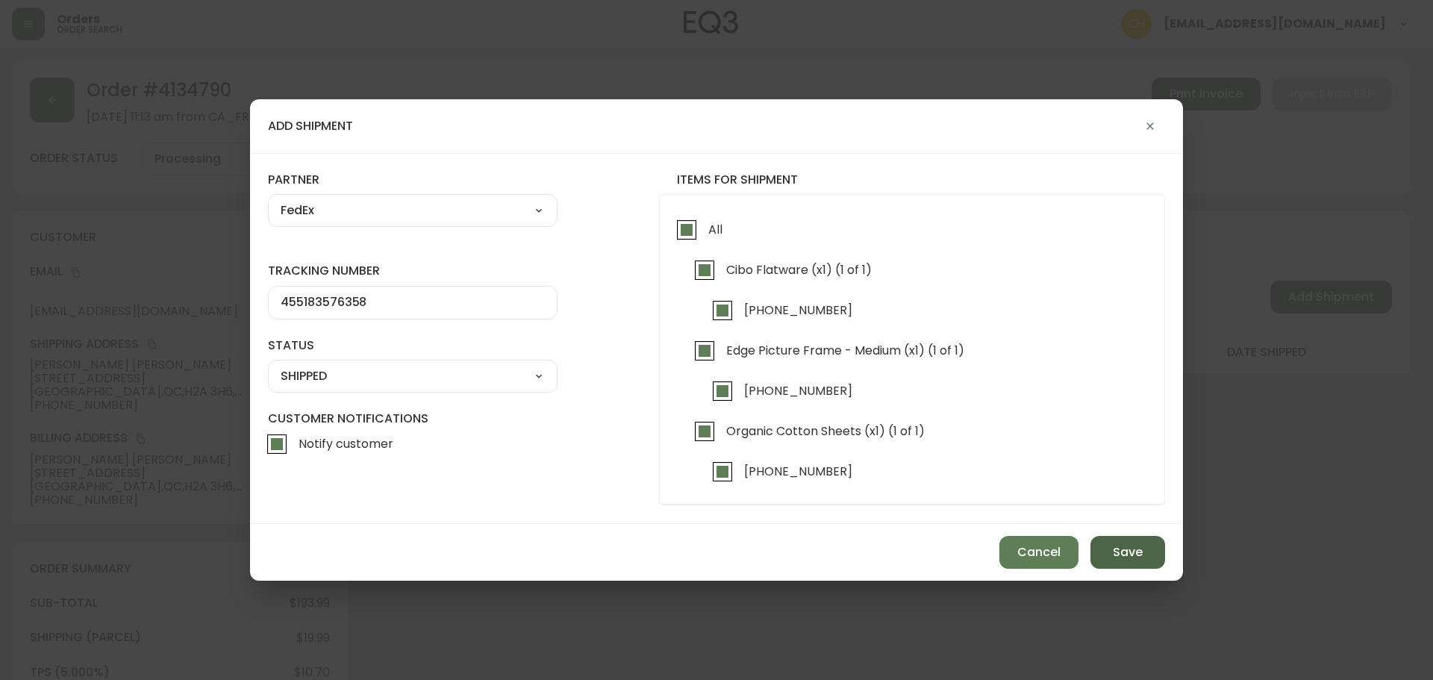
click at [1114, 555] on span "Save" at bounding box center [1128, 552] width 30 height 16
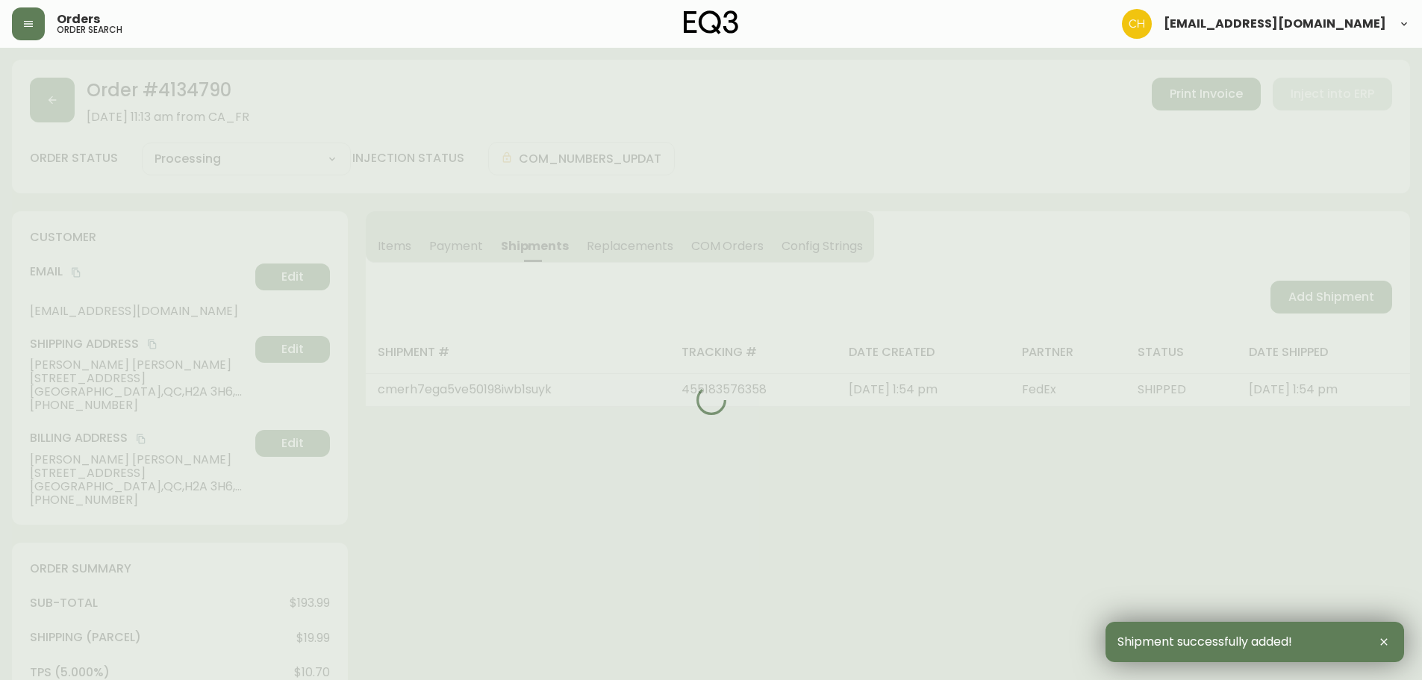
type input "Fully Shipped"
select select "FULLY_SHIPPED"
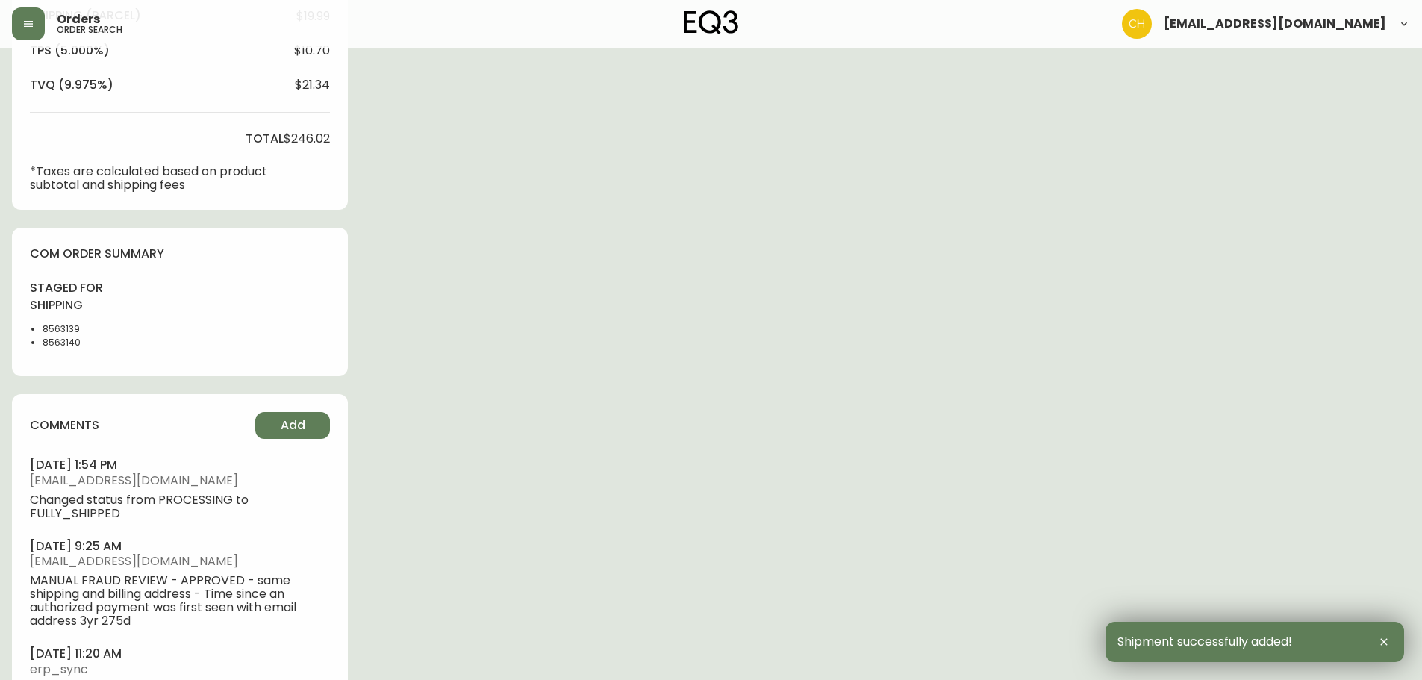
scroll to position [709, 0]
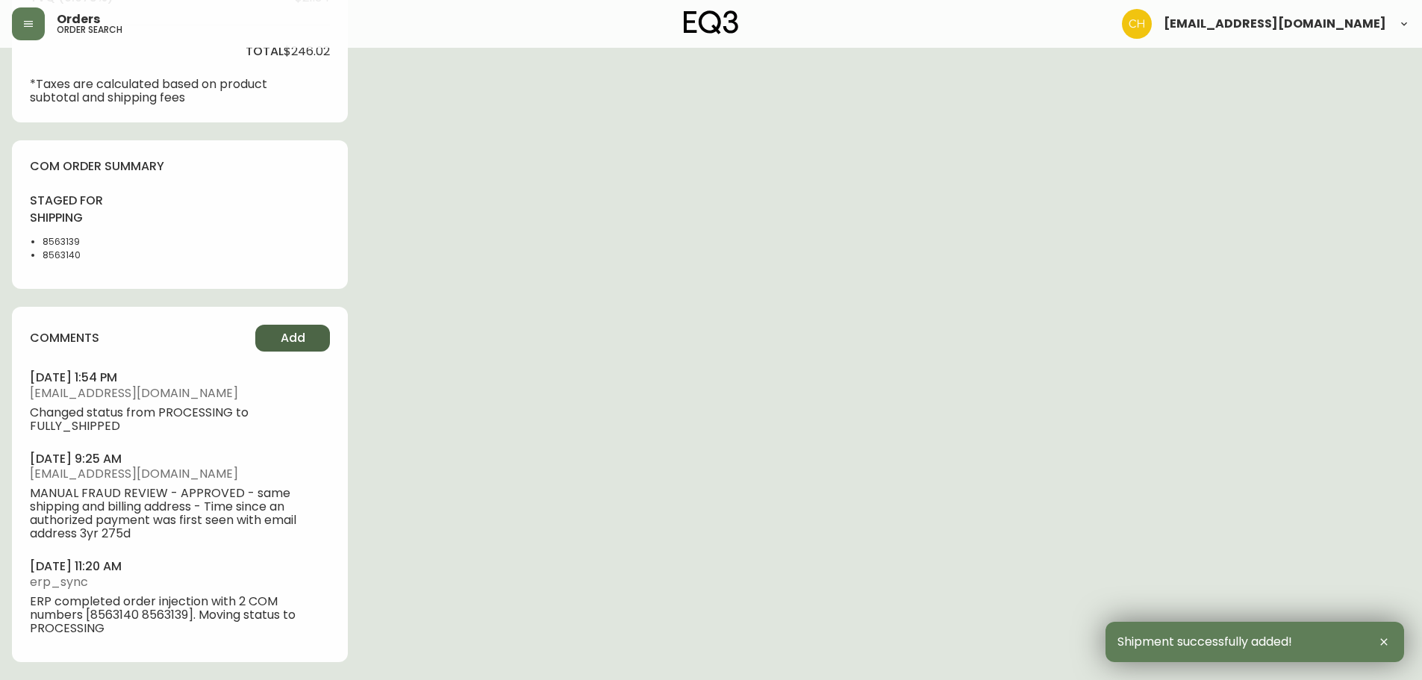
click at [296, 337] on span "Add" at bounding box center [293, 338] width 25 height 16
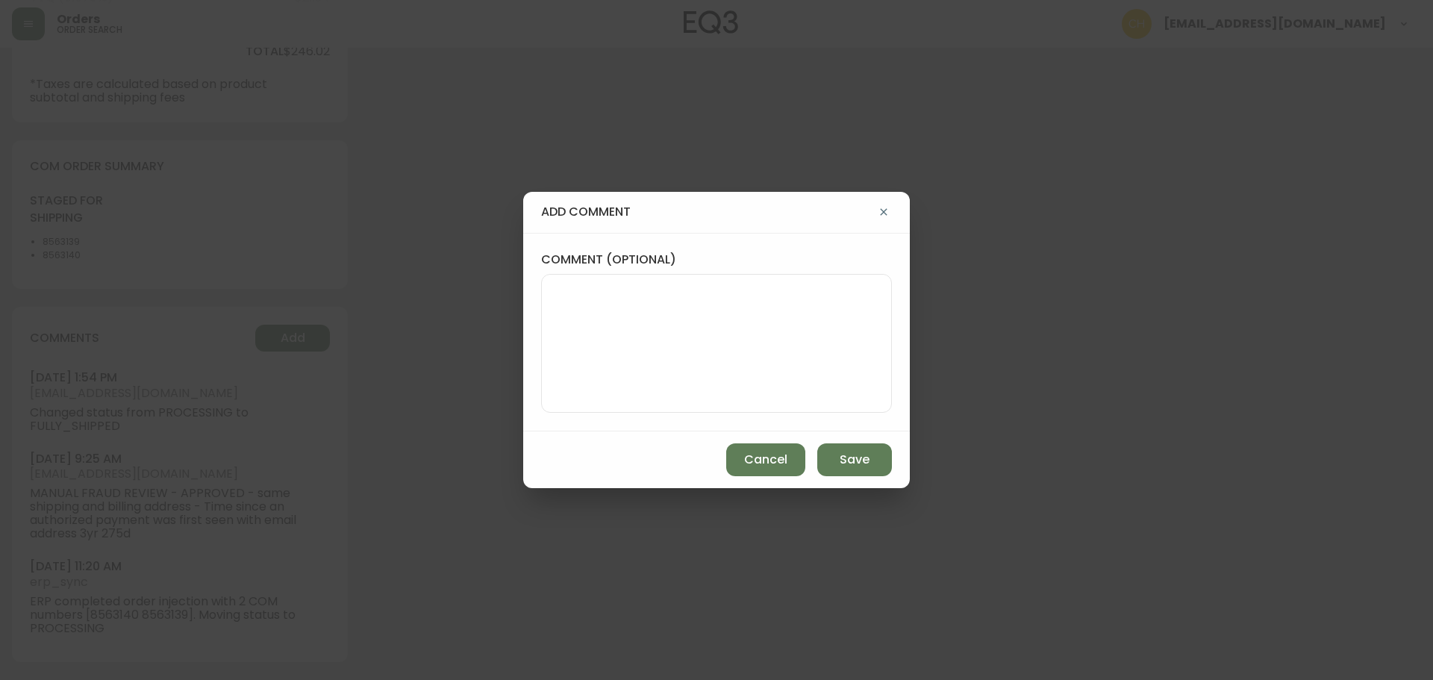
click at [573, 316] on textarea "comment (optional)" at bounding box center [716, 343] width 325 height 119
type textarea "CH"
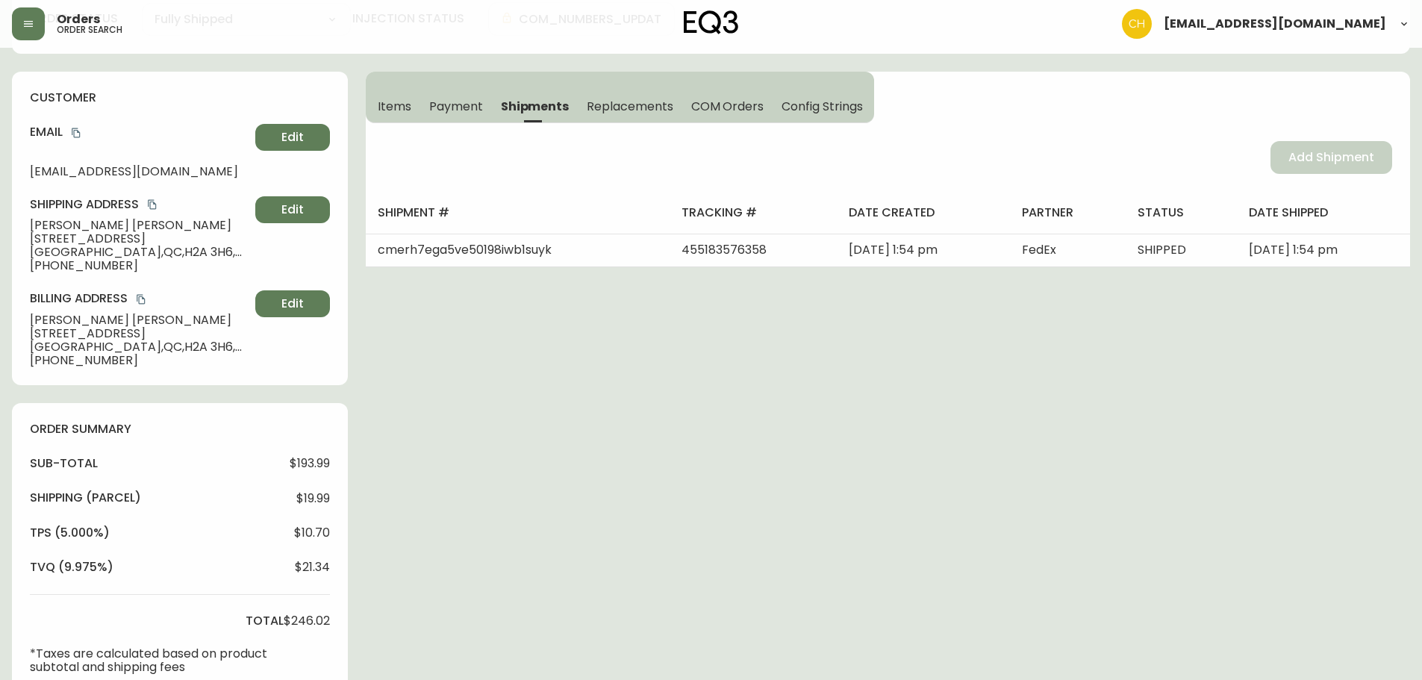
scroll to position [0, 0]
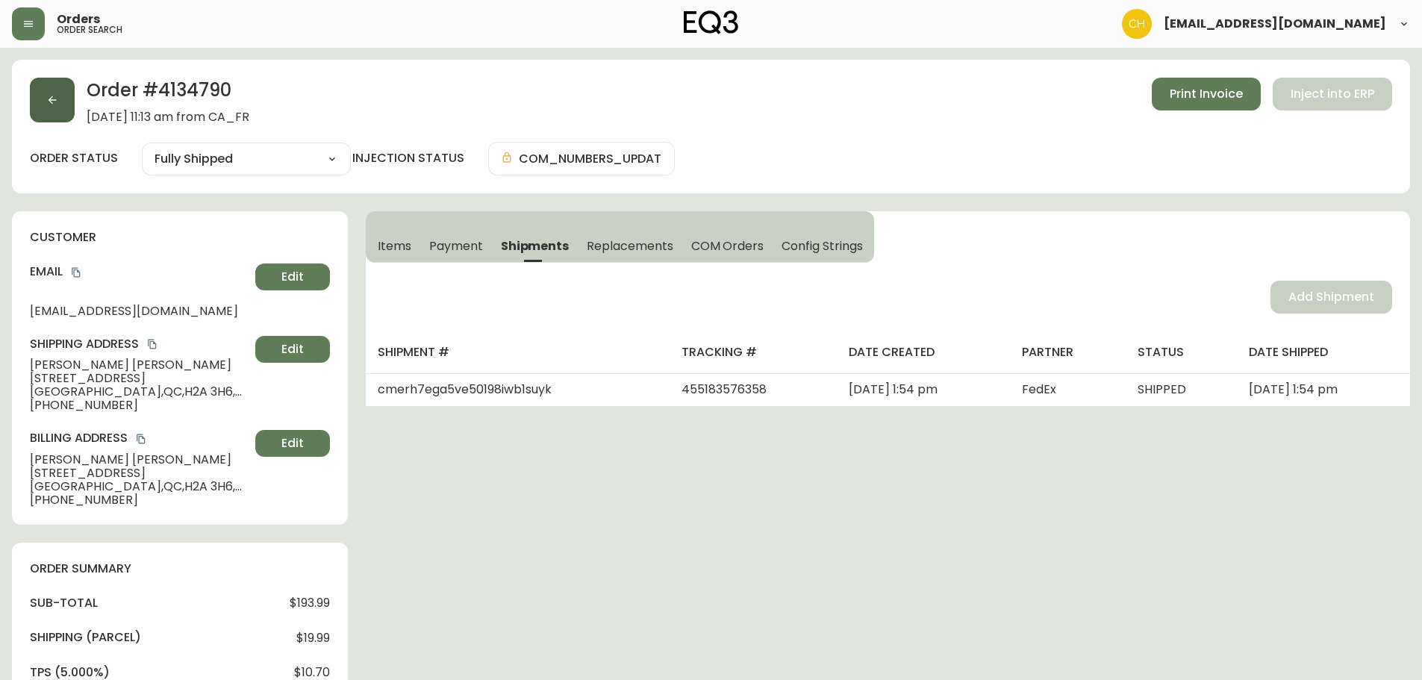
click at [62, 100] on button "button" at bounding box center [52, 100] width 45 height 45
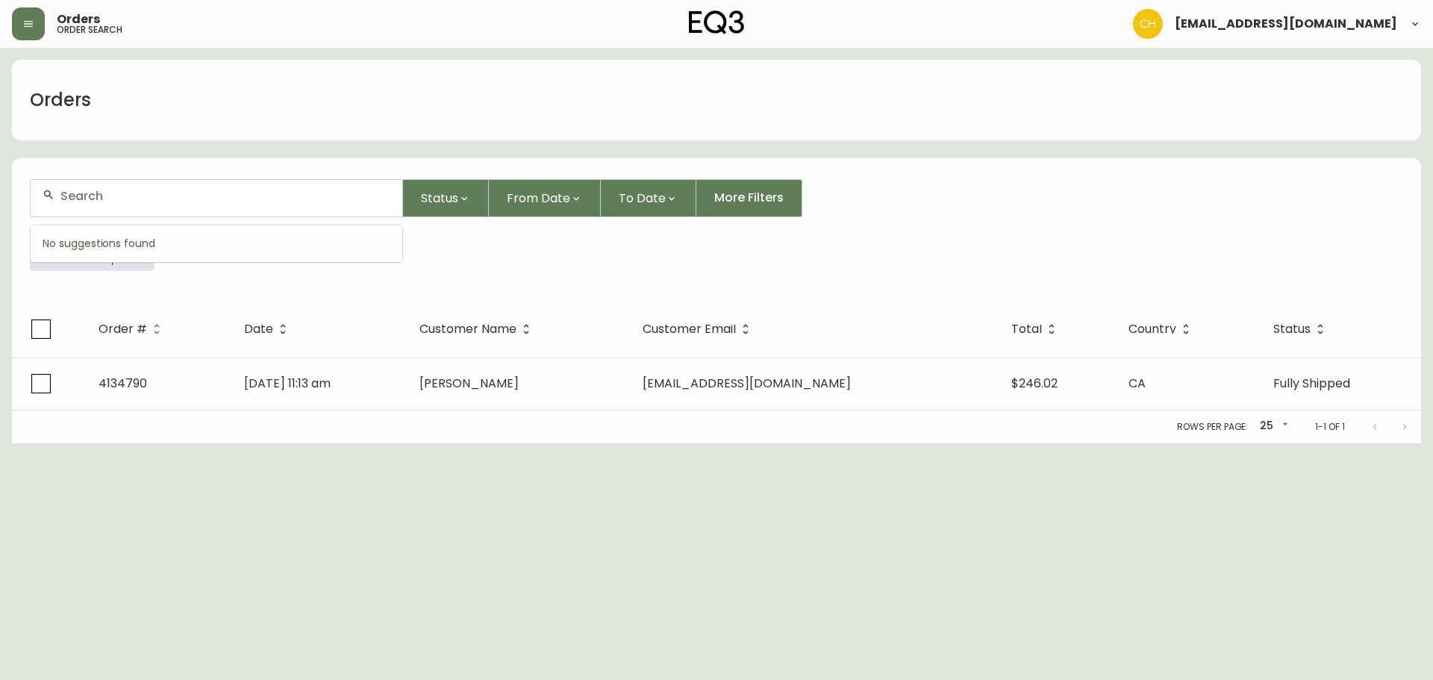
click at [86, 199] on input "text" at bounding box center [225, 196] width 330 height 14
type input "4134747"
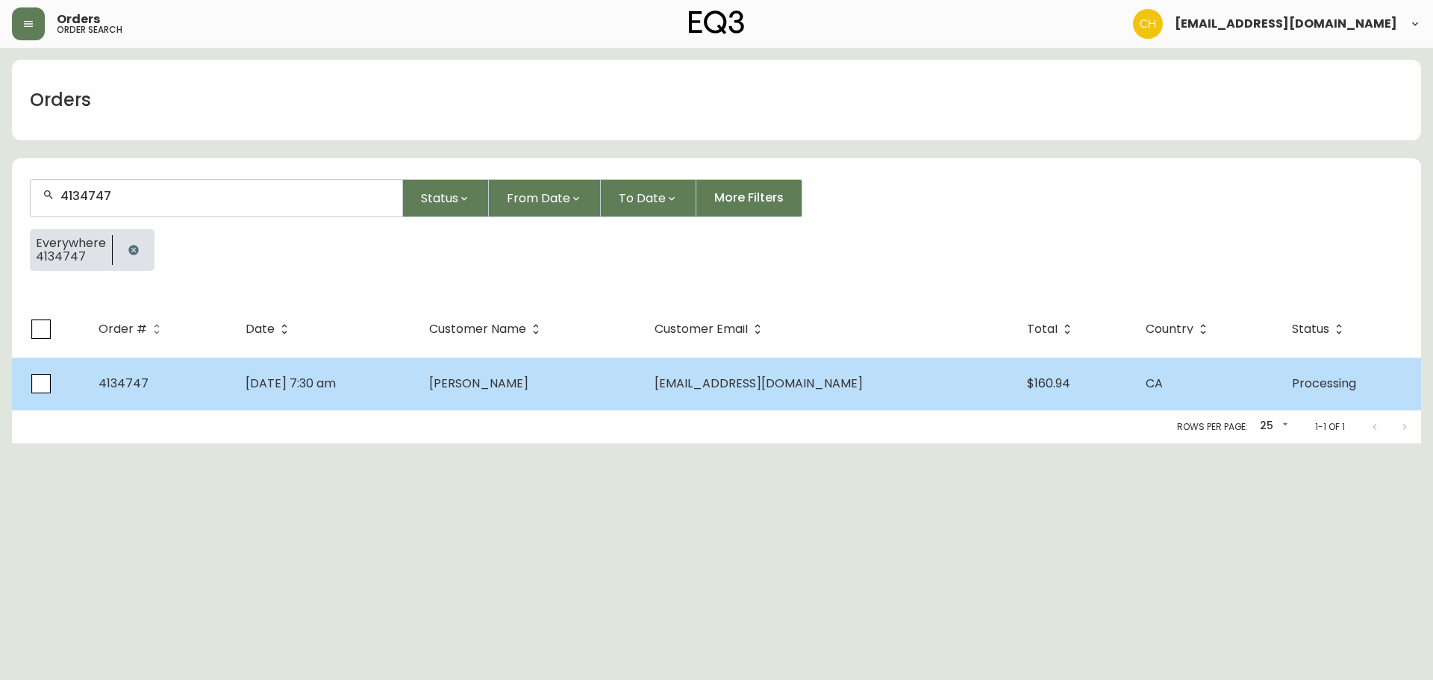
click at [528, 389] on span "[PERSON_NAME]" at bounding box center [478, 383] width 99 height 17
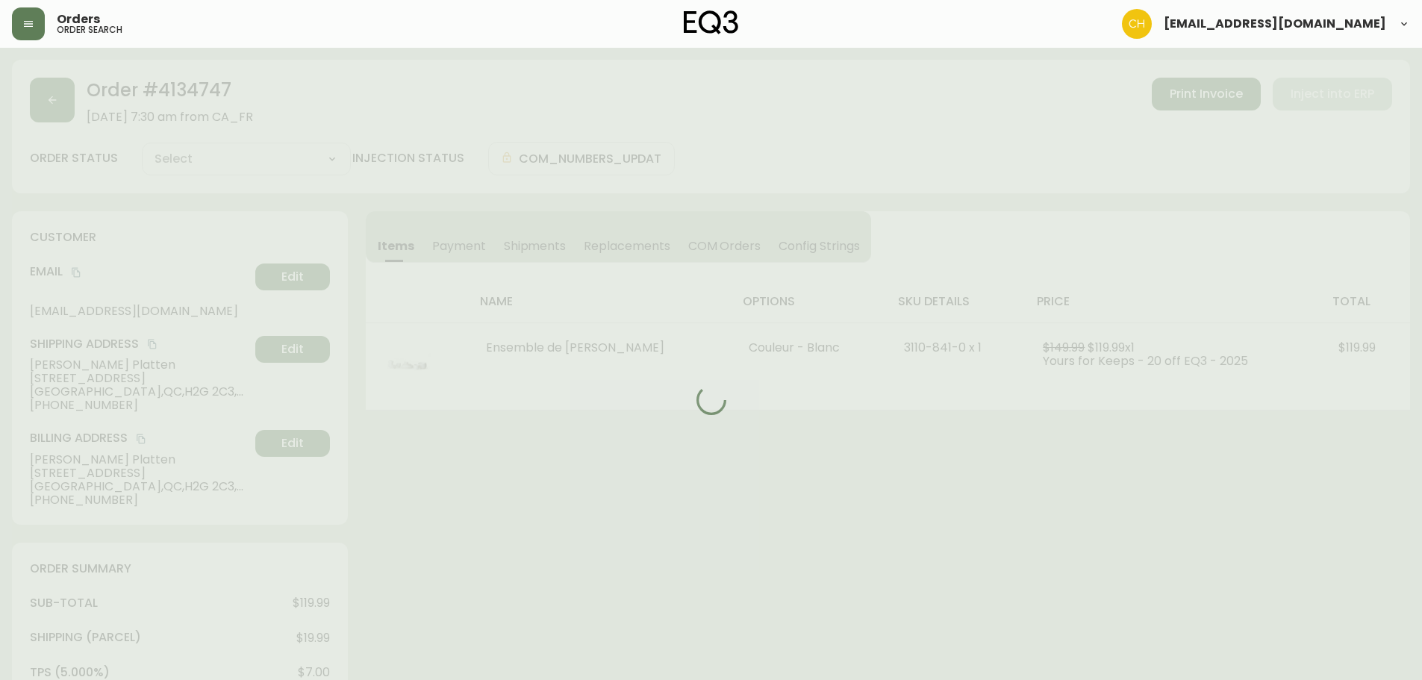
type input "Processing"
select select "PROCESSING"
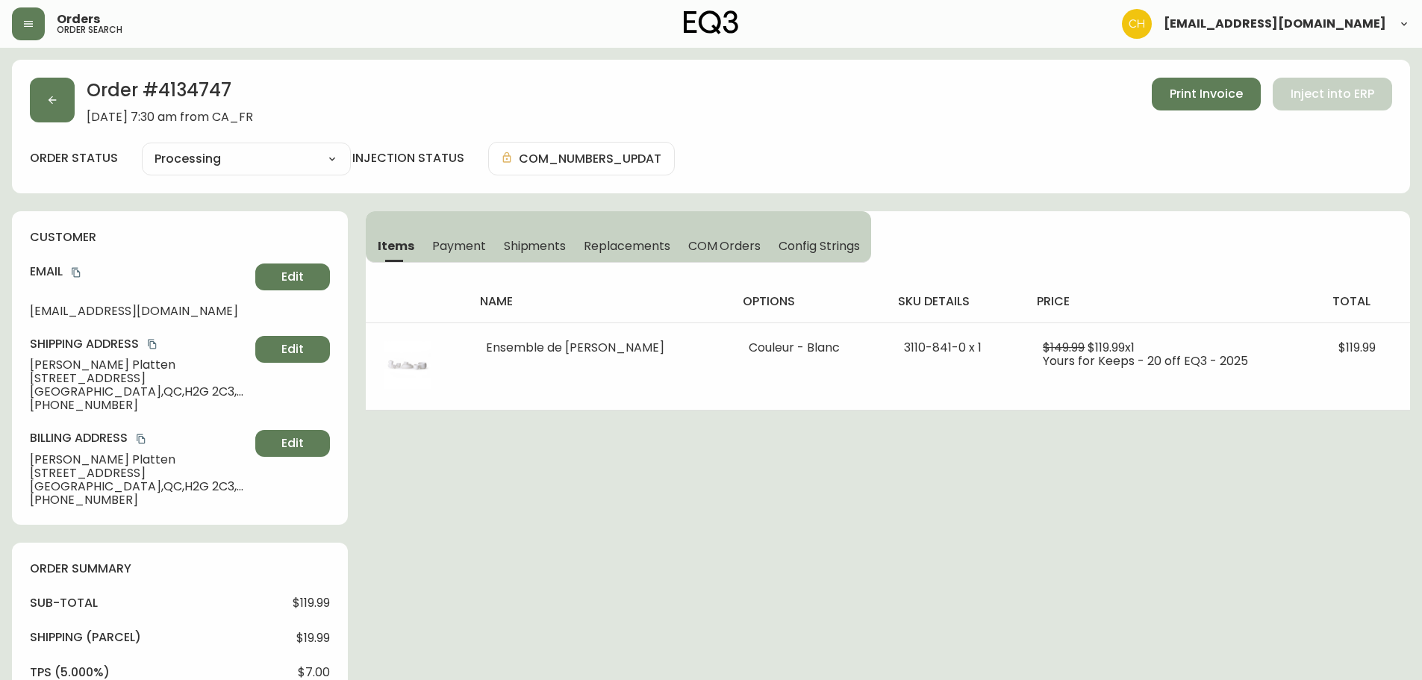
click at [547, 246] on span "Shipments" at bounding box center [535, 246] width 63 height 16
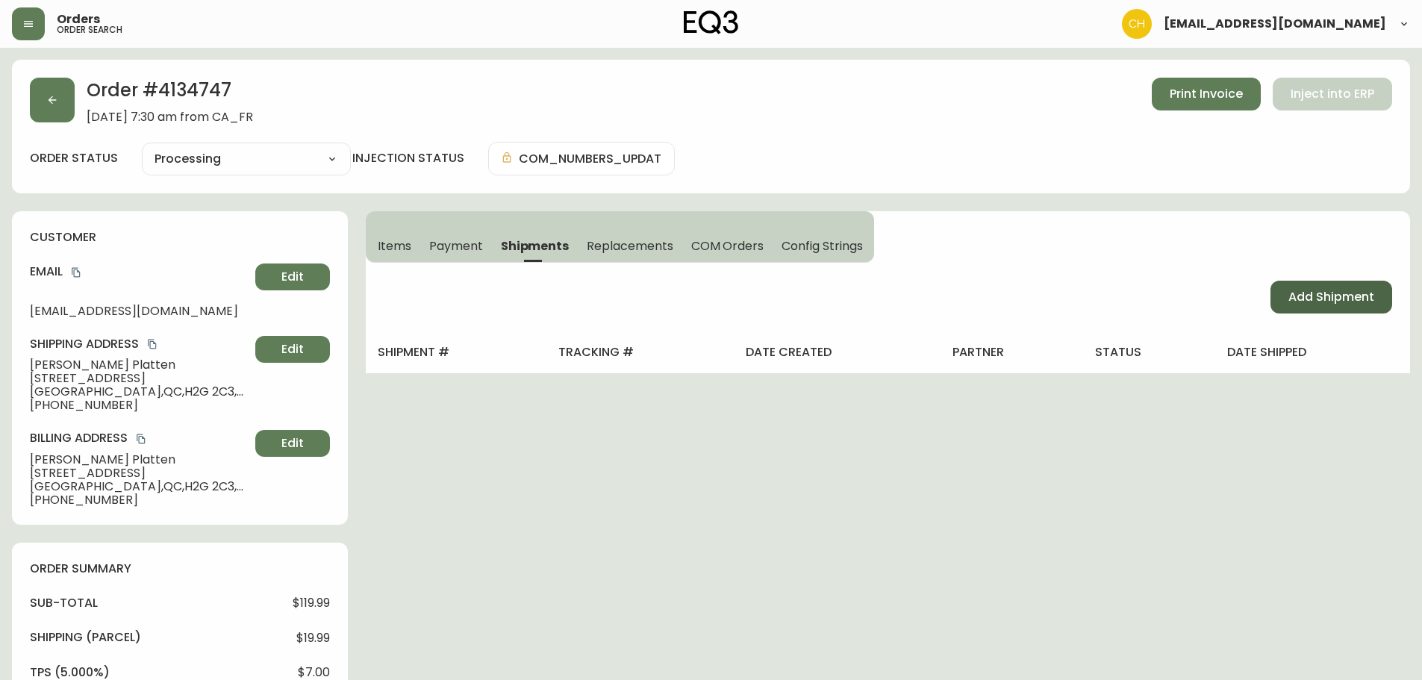
click at [1291, 302] on span "Add Shipment" at bounding box center [1331, 297] width 86 height 16
select select "PENDING"
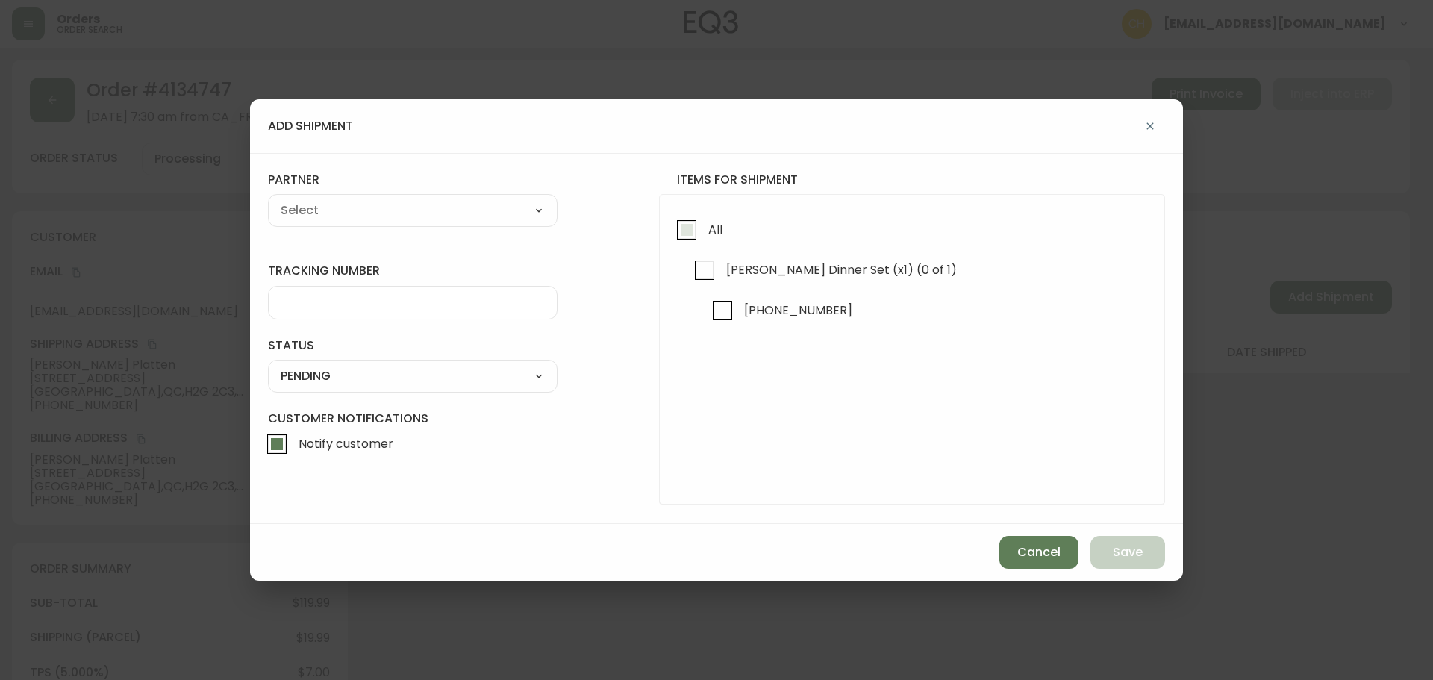
click at [680, 235] on input "All" at bounding box center [687, 230] width 34 height 34
checkbox input "true"
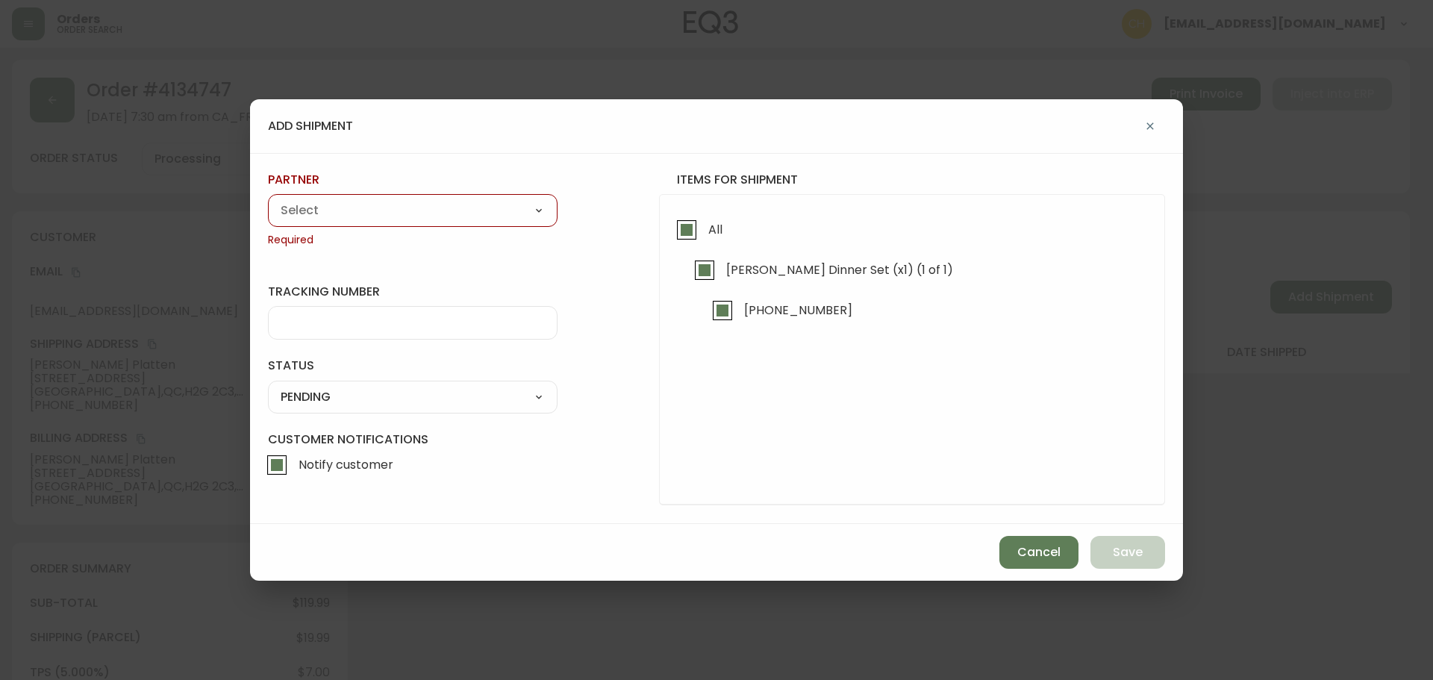
click at [463, 213] on select "A Move to Remember LLC ABF Freight Alero [PERSON_NAME] Canada Post CDS Ceva Log…" at bounding box center [413, 210] width 290 height 22
click at [268, 199] on select "A Move to Remember LLC ABF Freight Alero [PERSON_NAME] Canada Post CDS Ceva Log…" at bounding box center [413, 210] width 290 height 22
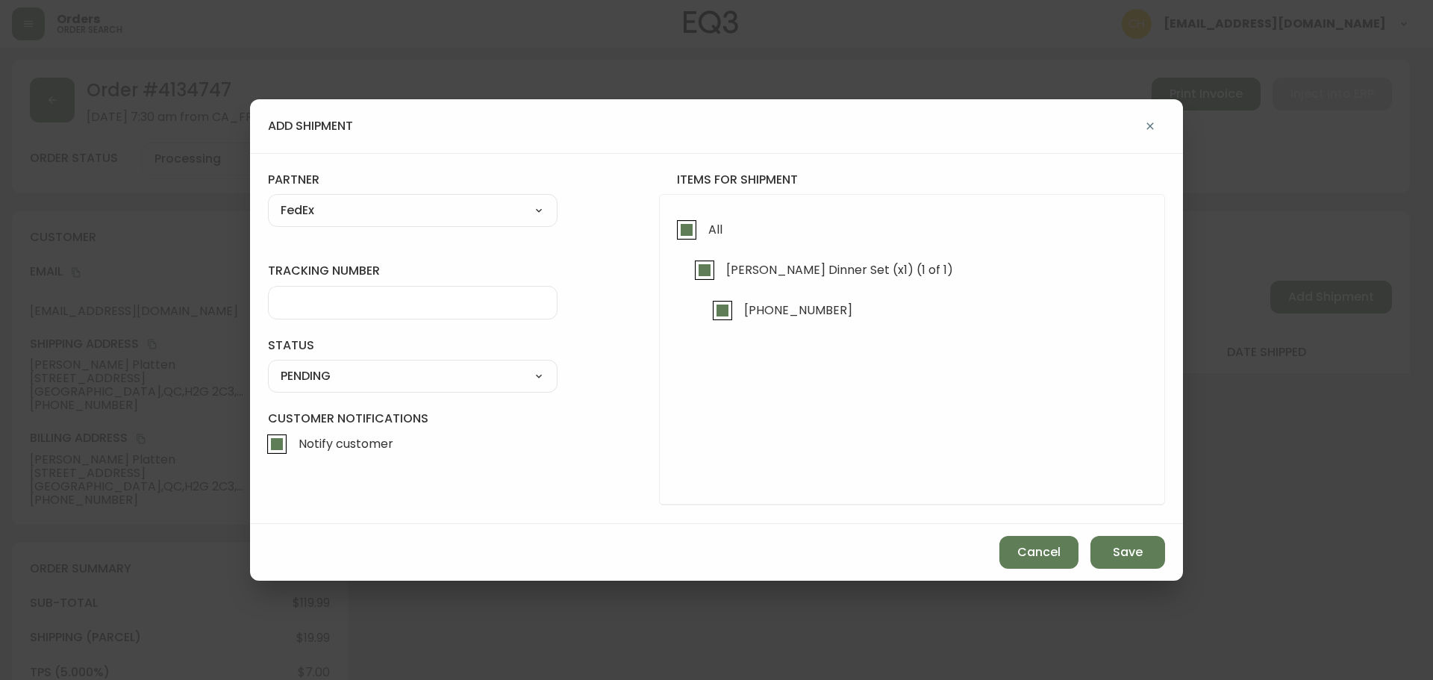
click at [299, 308] on input "tracking number" at bounding box center [413, 303] width 264 height 14
click at [305, 370] on select "SHIPPED PENDING CANCELLED" at bounding box center [413, 376] width 290 height 22
click at [268, 365] on select "SHIPPED PENDING CANCELLED" at bounding box center [413, 376] width 290 height 22
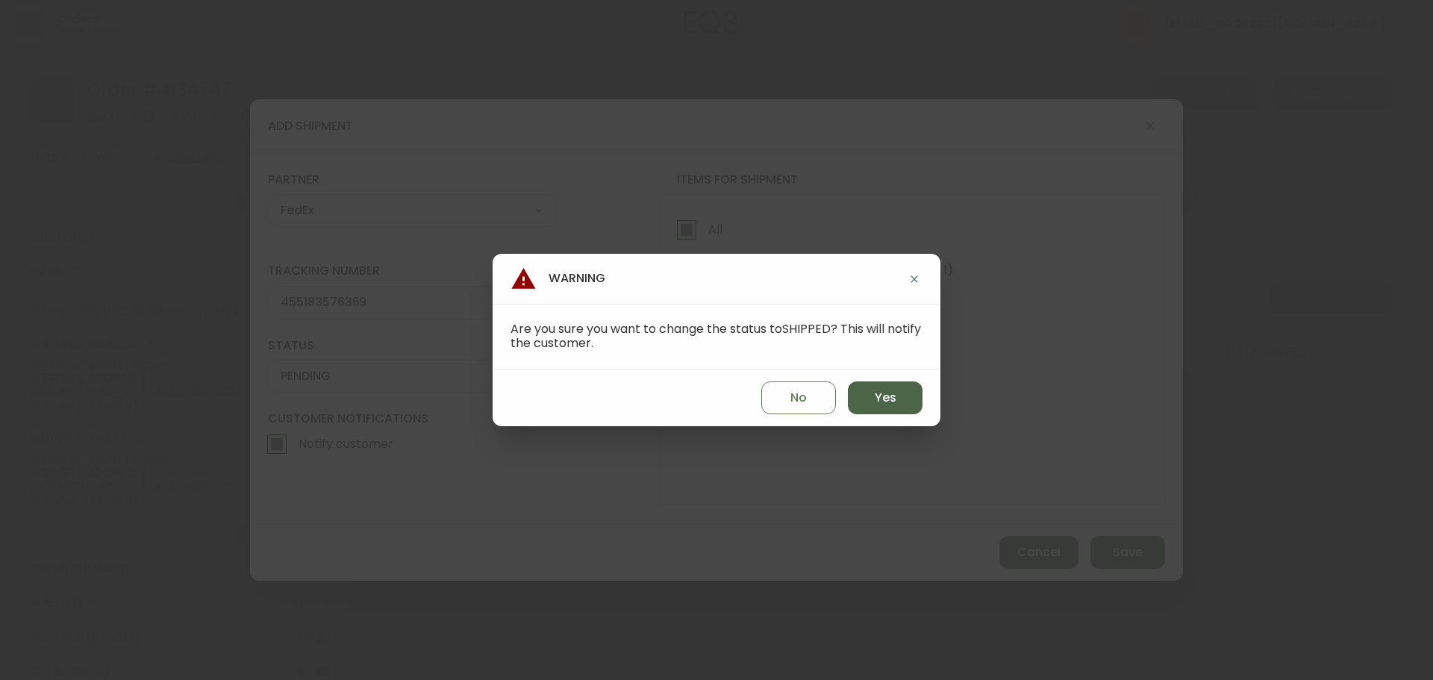
click at [876, 402] on span "Yes" at bounding box center [886, 398] width 22 height 16
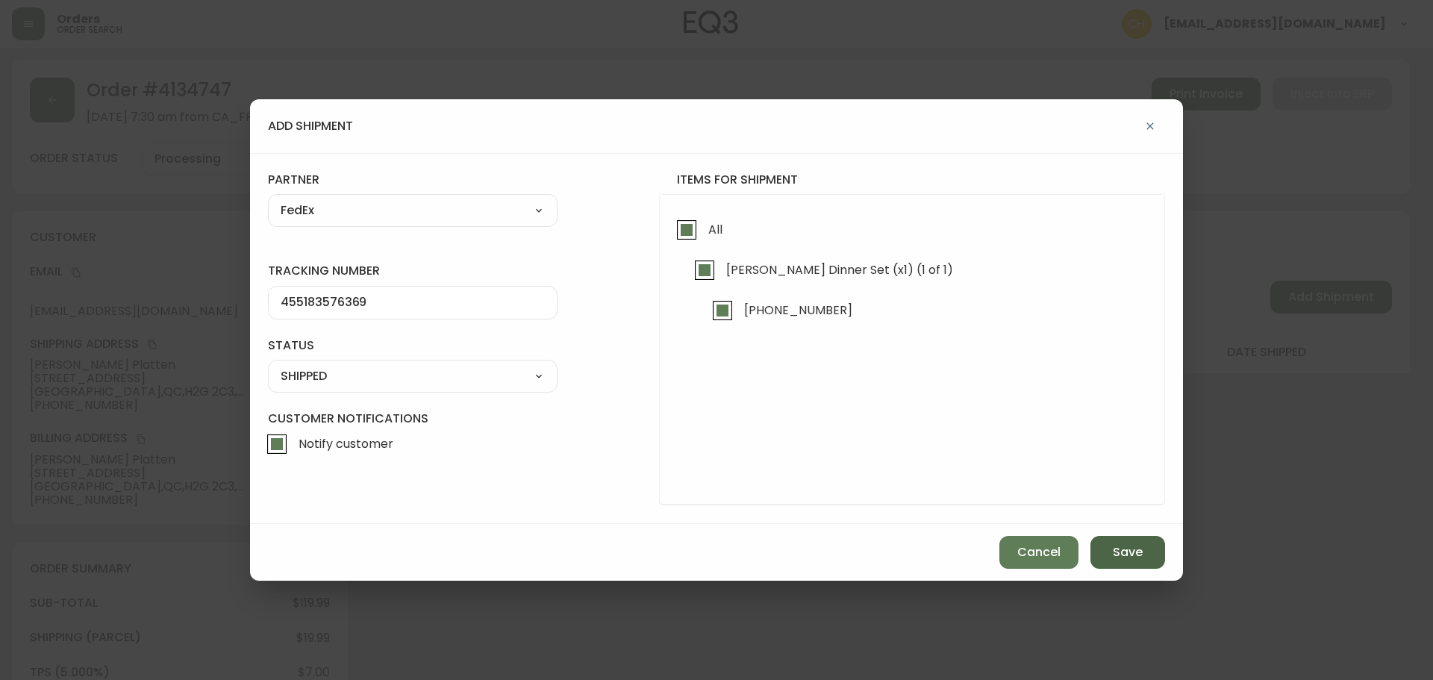
click at [1108, 552] on button "Save" at bounding box center [1128, 552] width 75 height 33
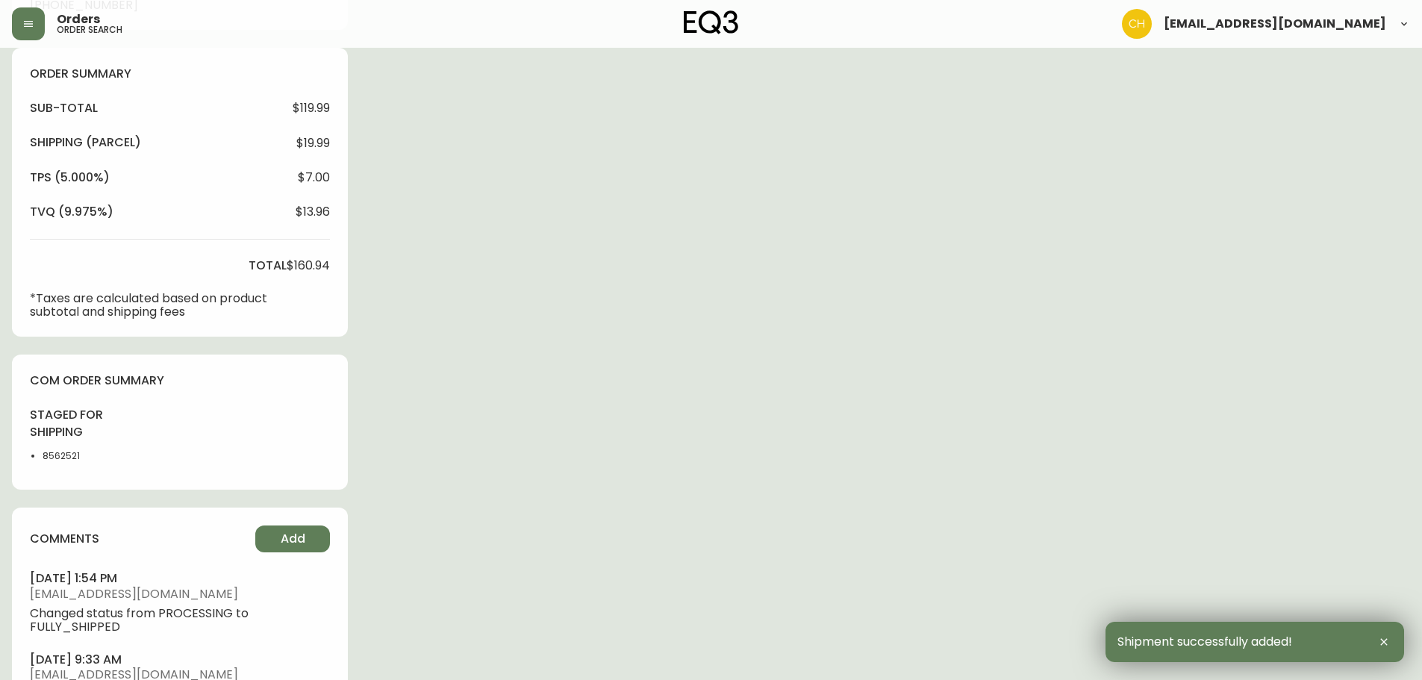
scroll to position [669, 0]
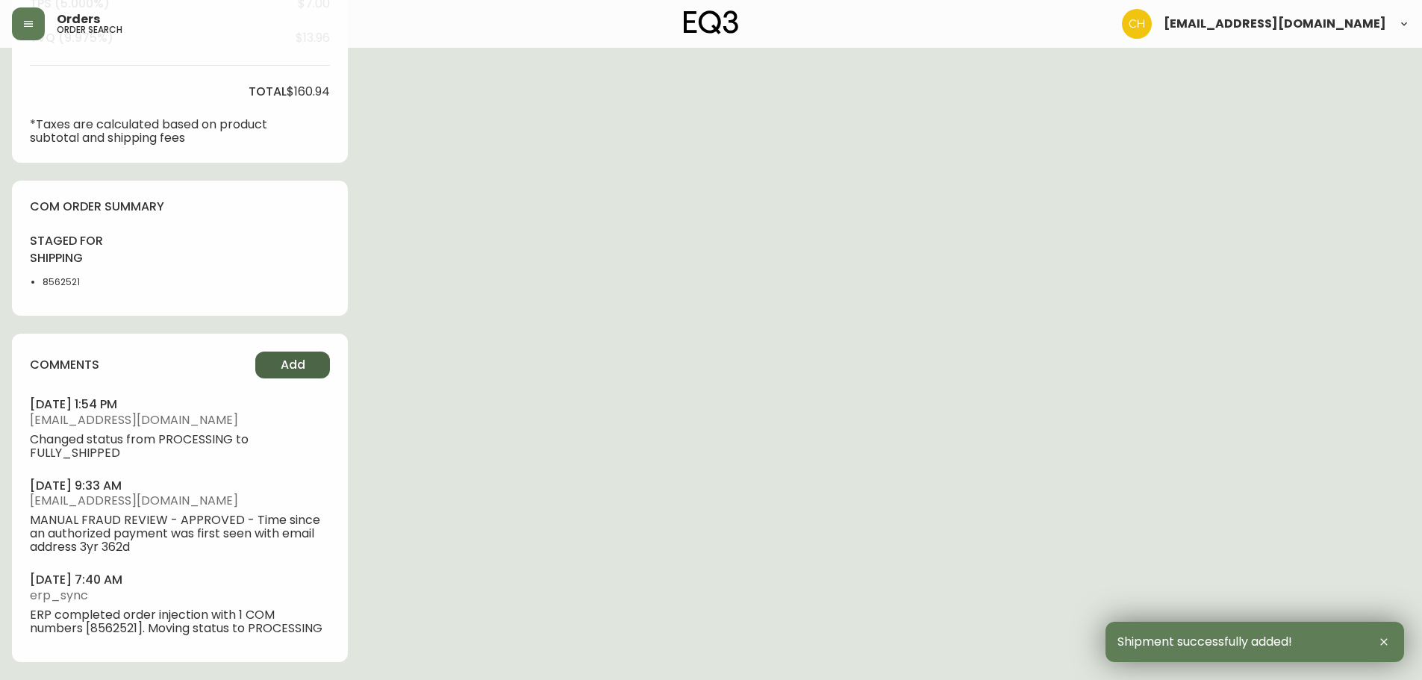
click at [295, 366] on span "Add" at bounding box center [293, 365] width 25 height 16
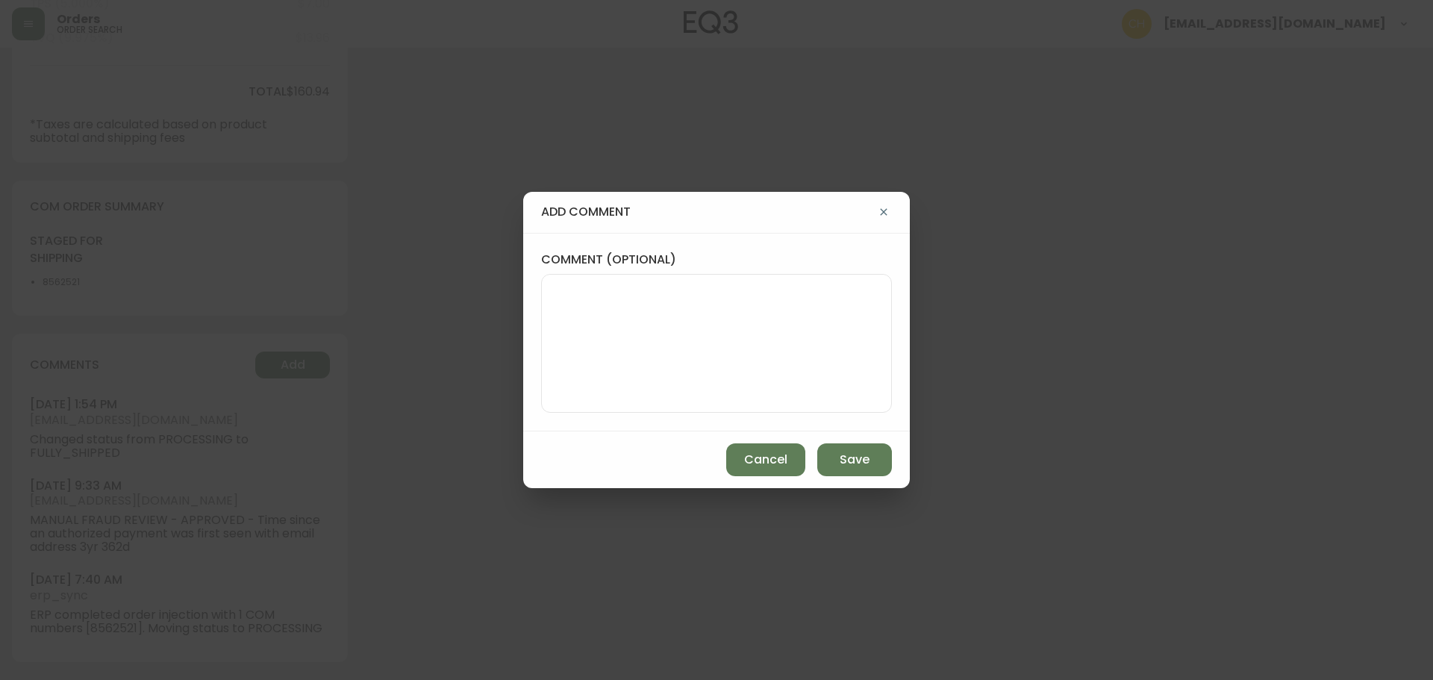
click at [563, 317] on textarea "comment (optional)" at bounding box center [716, 343] width 325 height 119
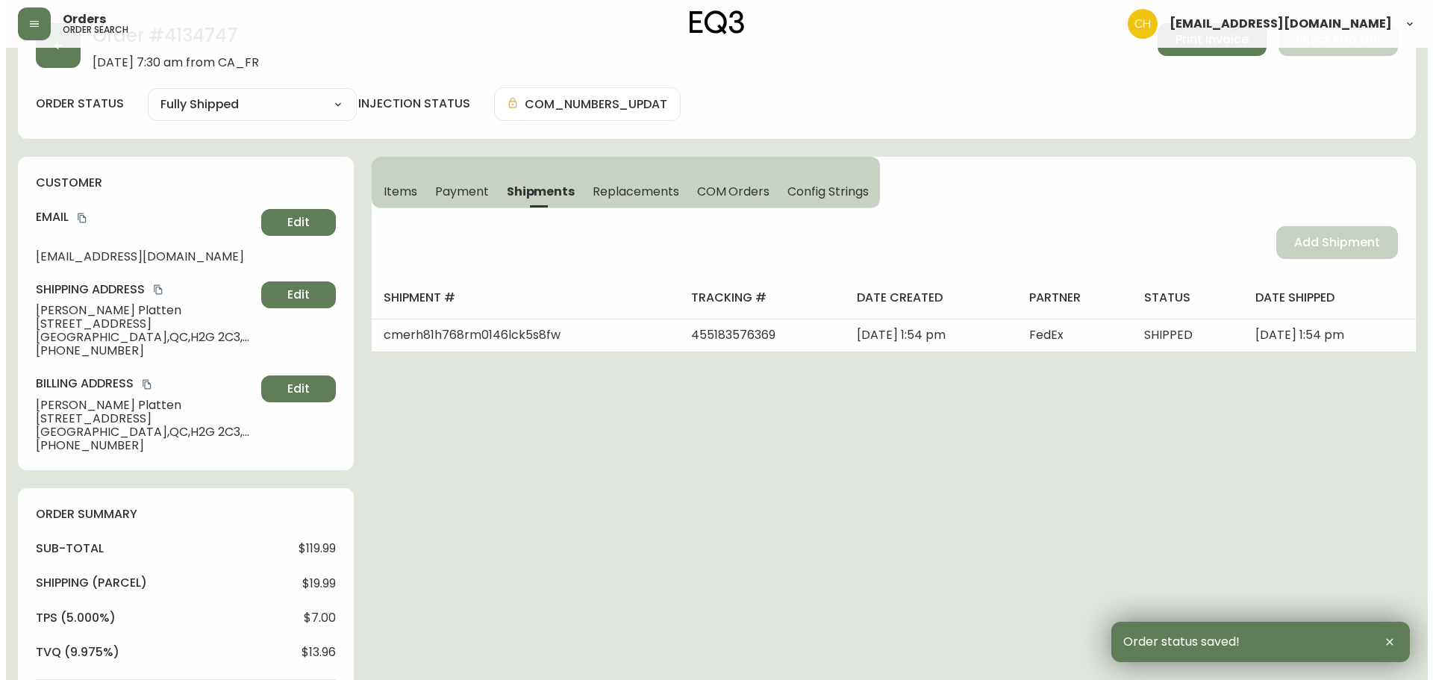
scroll to position [0, 0]
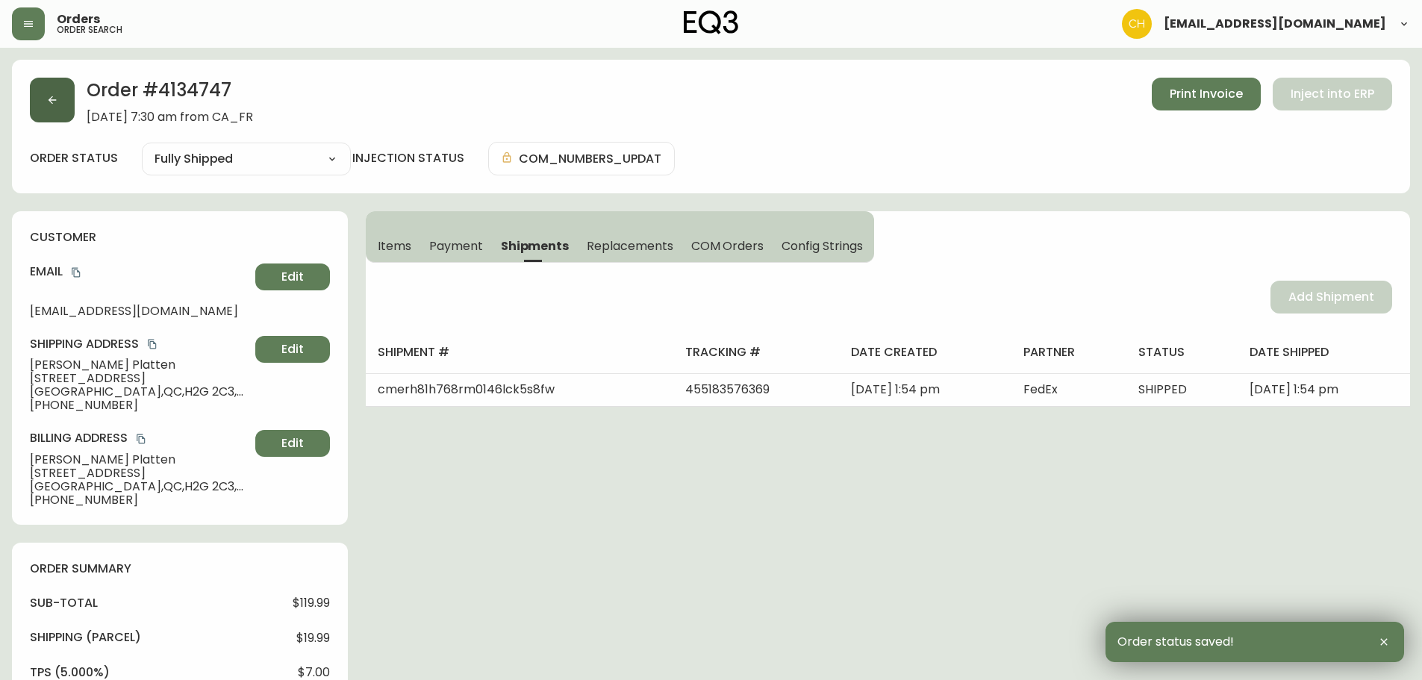
click at [56, 107] on button "button" at bounding box center [52, 100] width 45 height 45
